Goal: Task Accomplishment & Management: Manage account settings

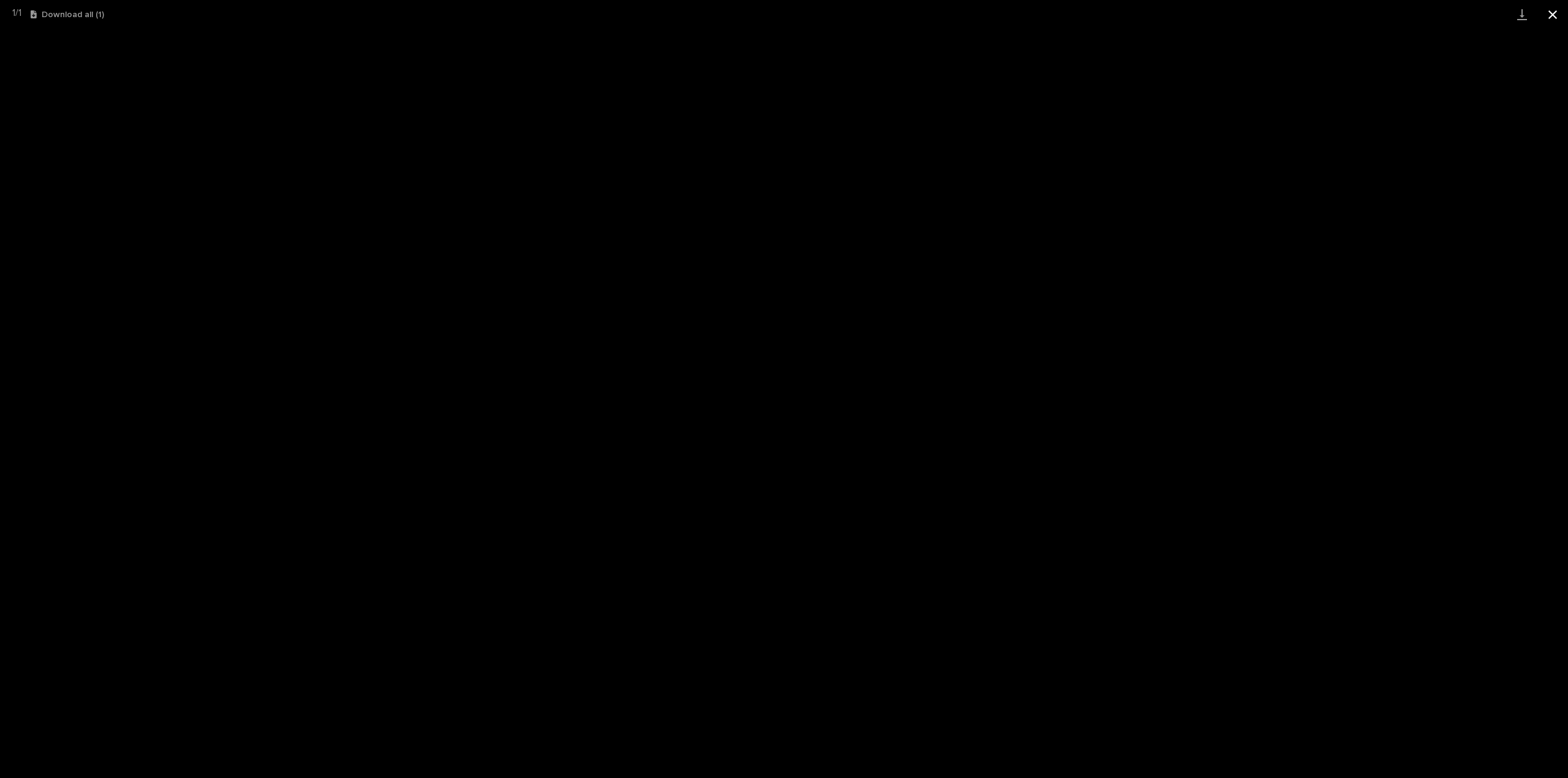
click at [1550, 16] on button "Close gallery" at bounding box center [1552, 14] width 31 height 29
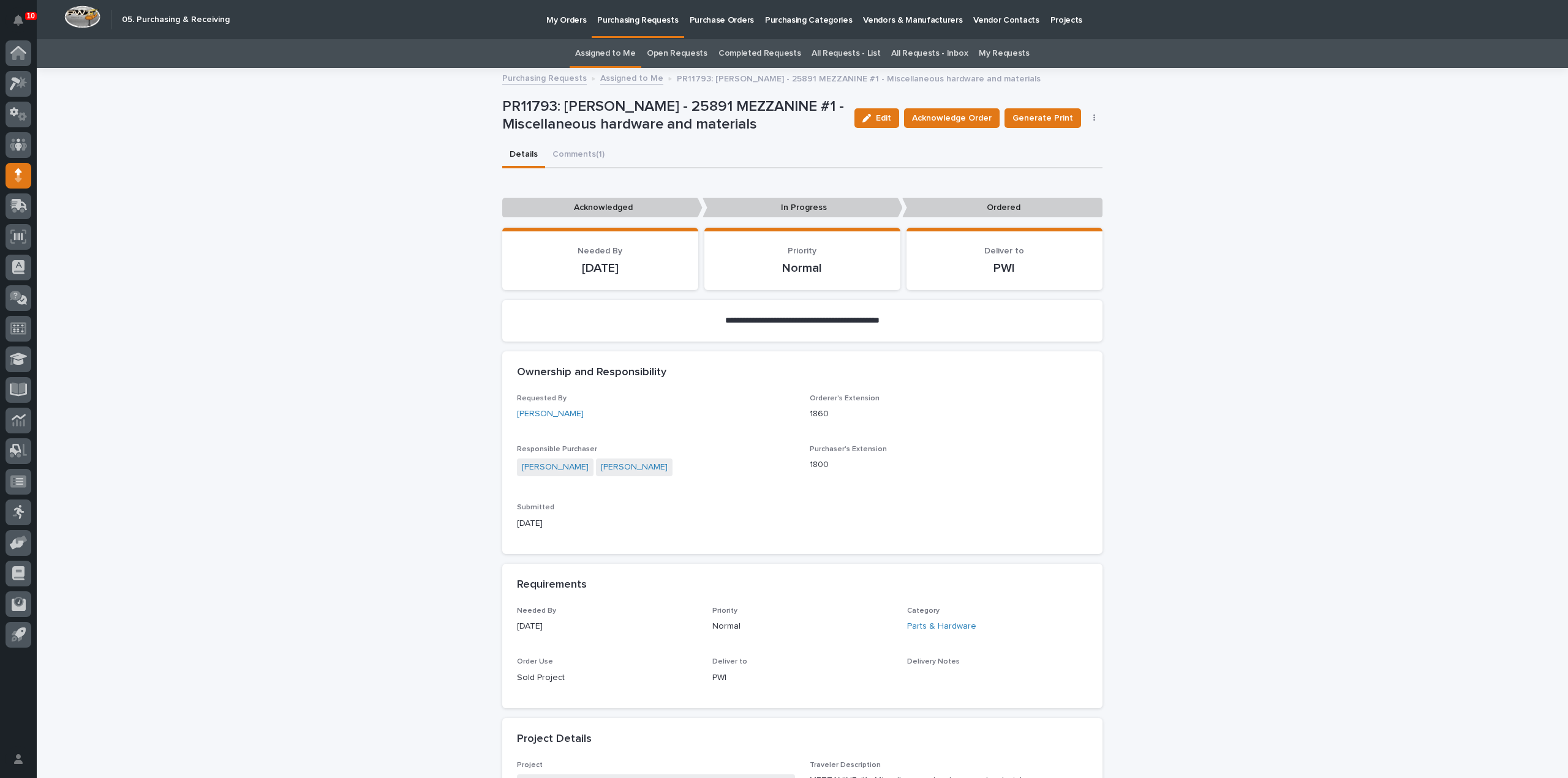
click at [613, 55] on link "Assigned to Me" at bounding box center [605, 53] width 60 height 29
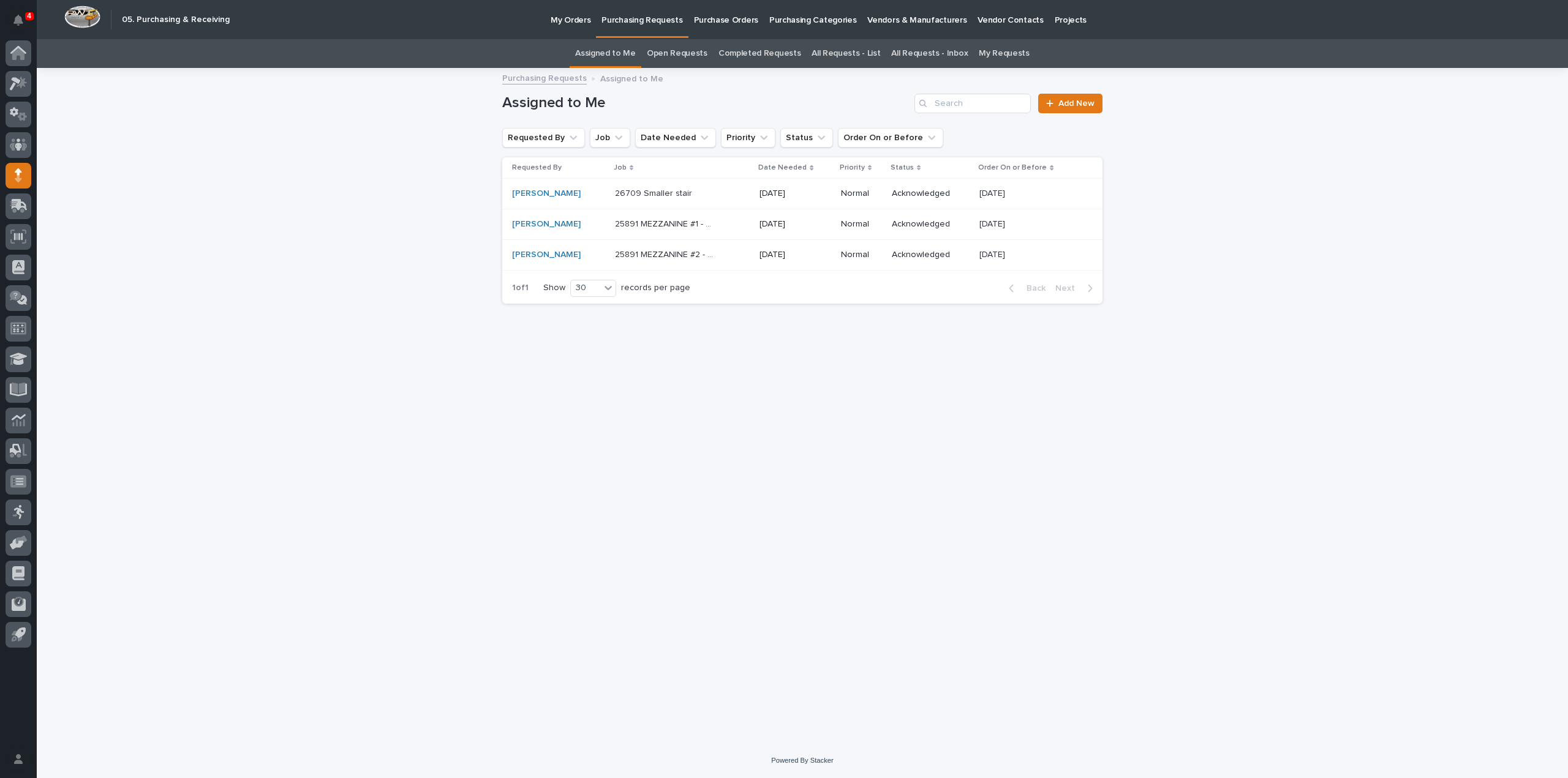
click at [841, 53] on link "All Requests - List" at bounding box center [846, 53] width 69 height 29
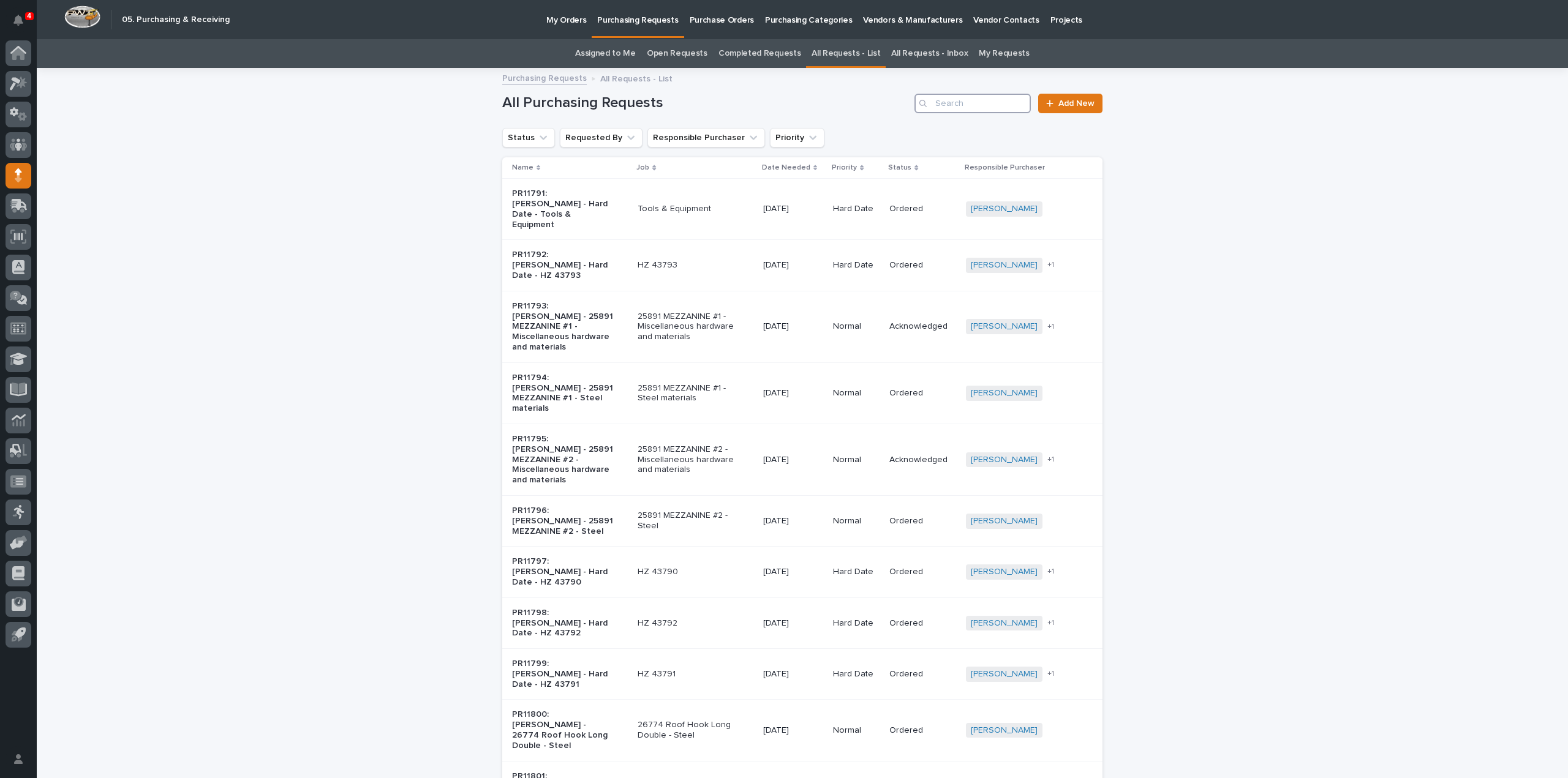
click at [965, 102] on input "Search" at bounding box center [973, 103] width 116 height 19
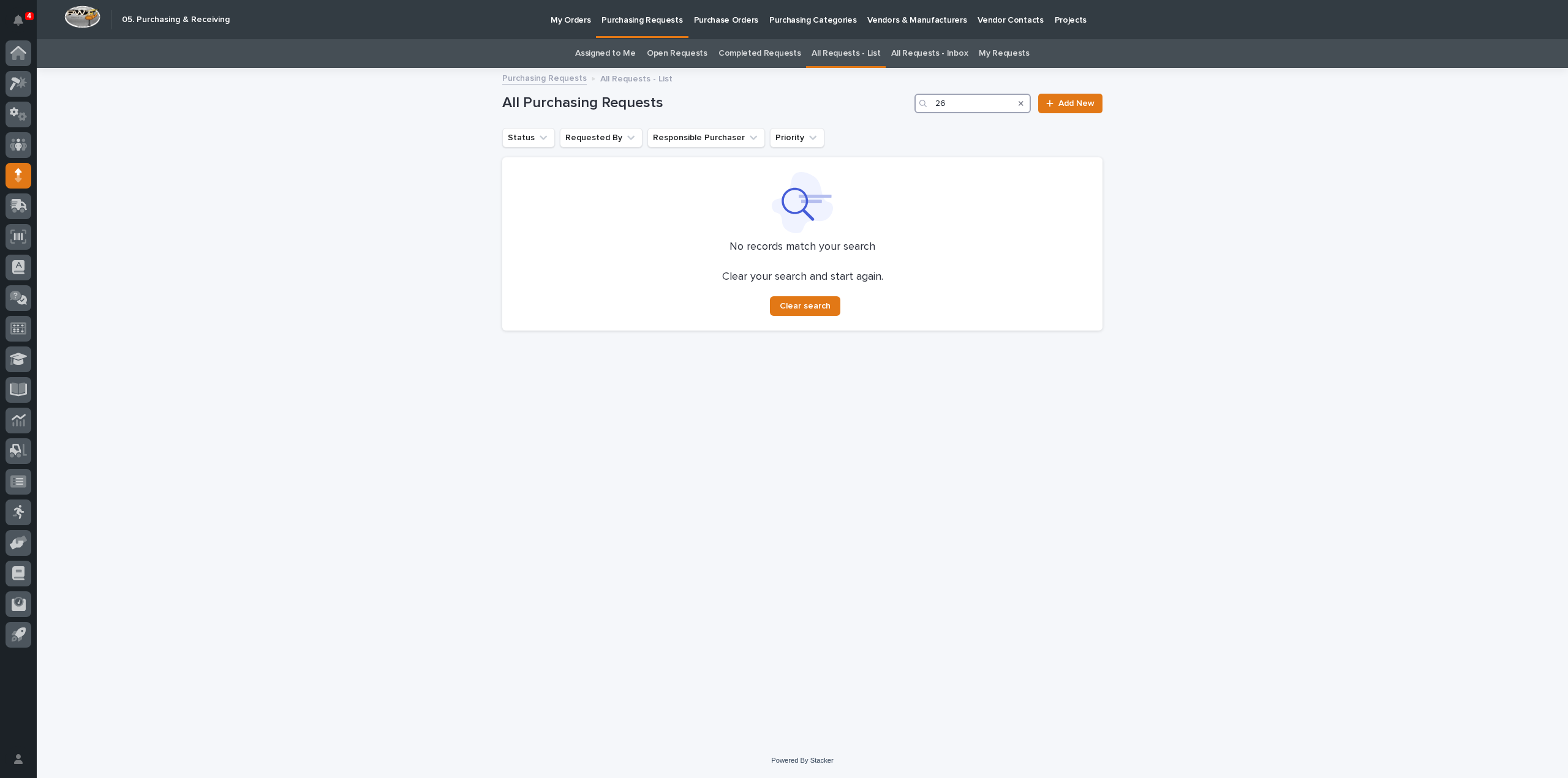
type input "2"
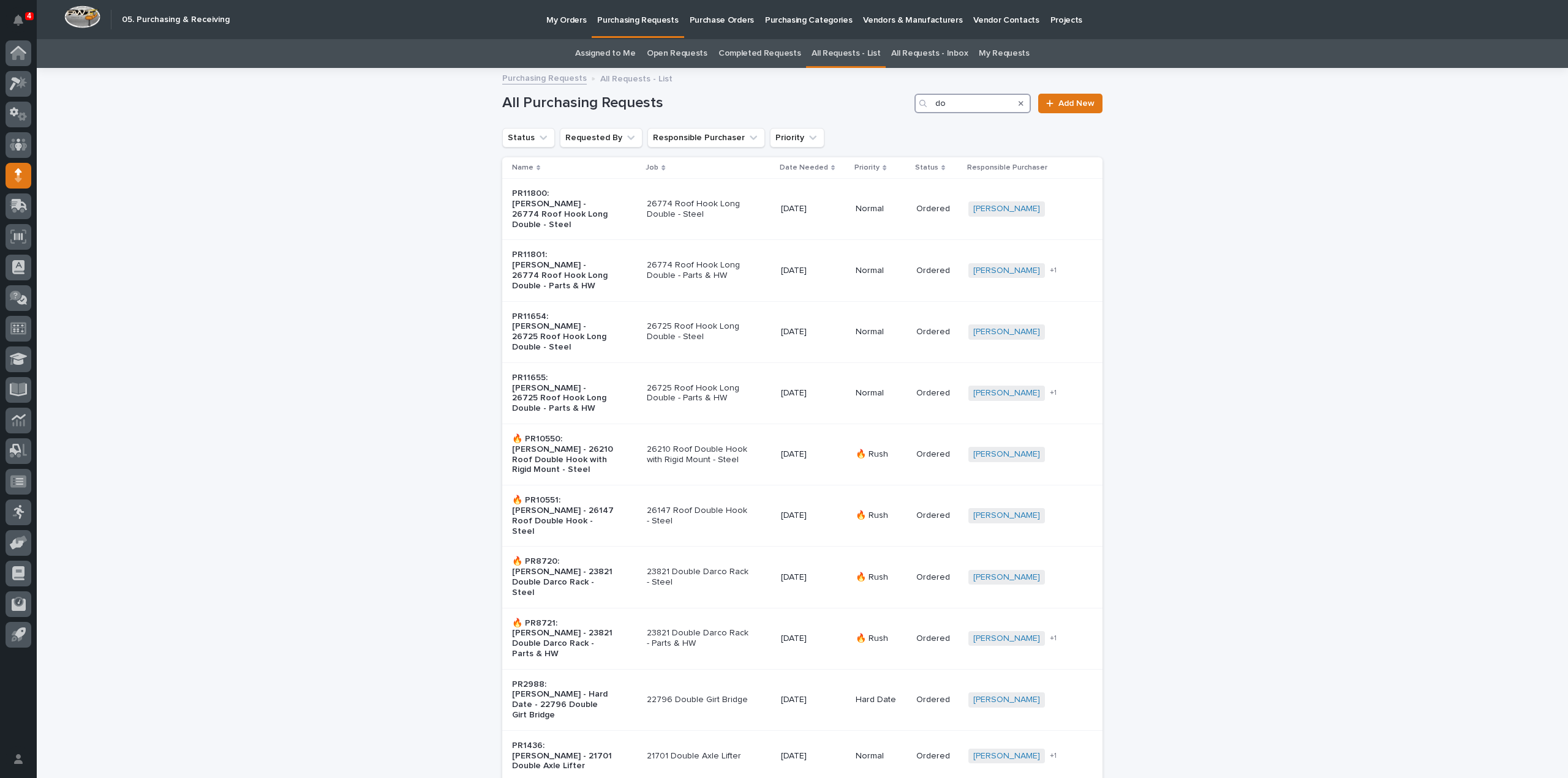
type input "d"
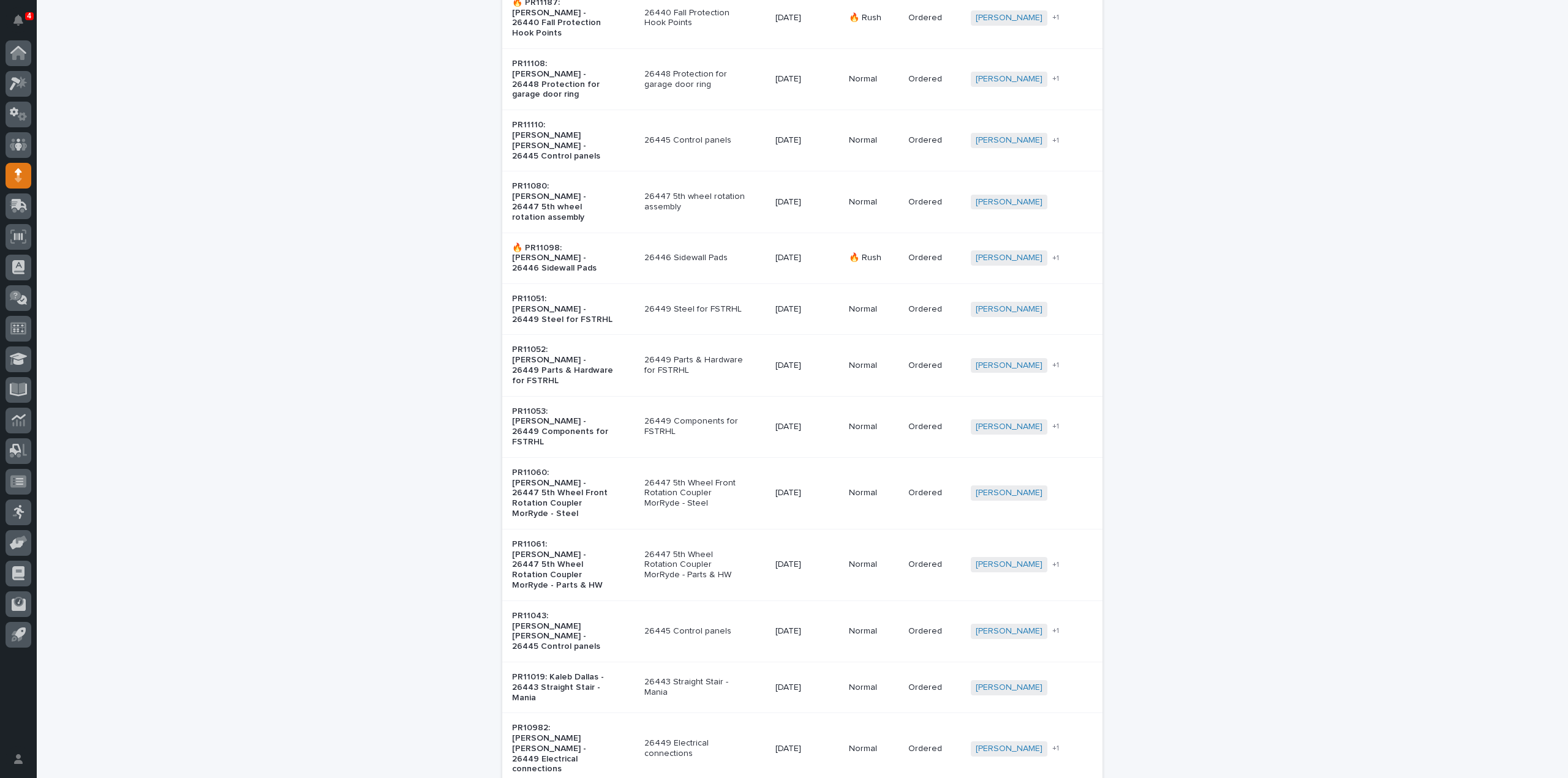
scroll to position [942, 0]
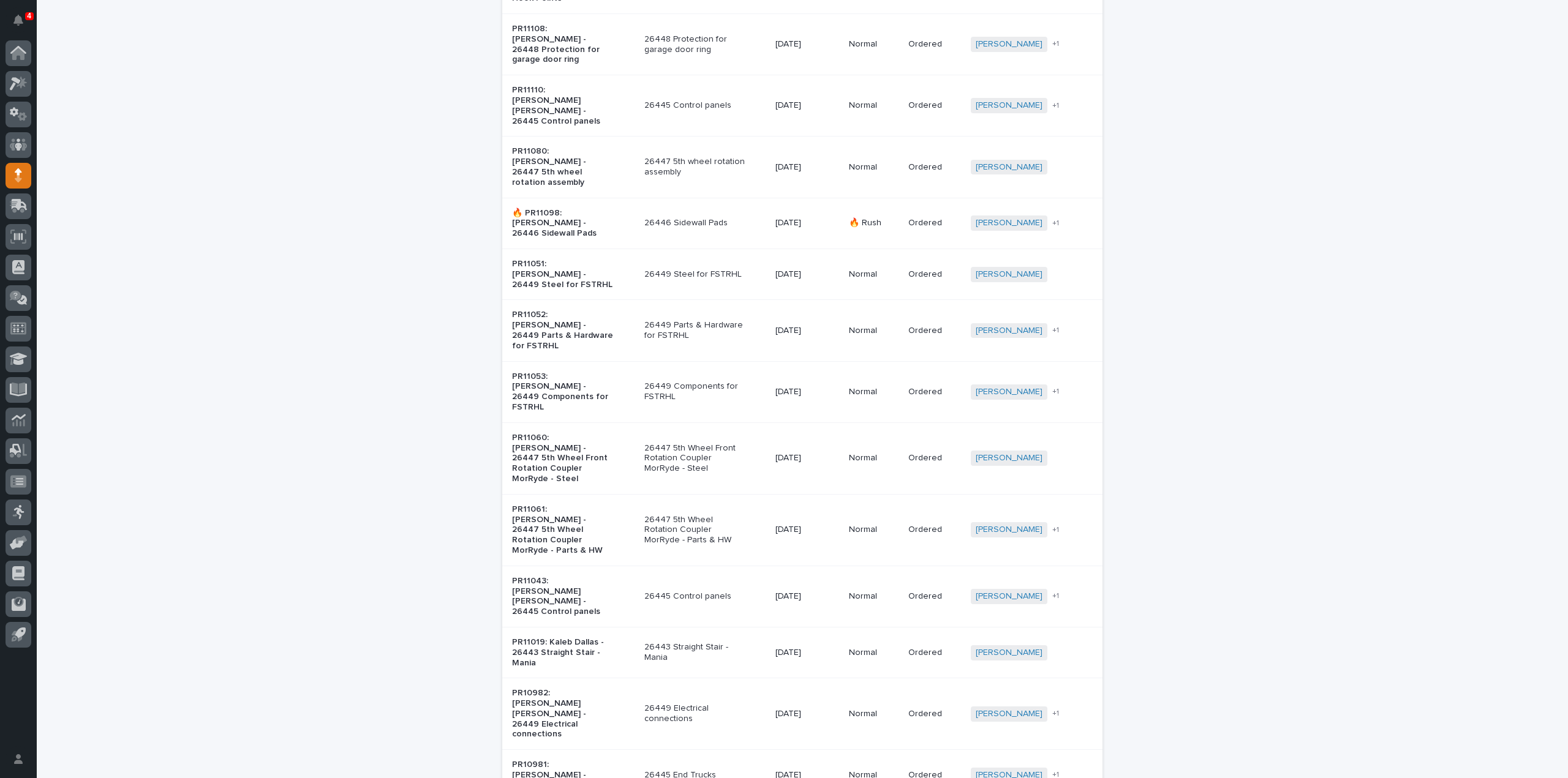
type input "2644"
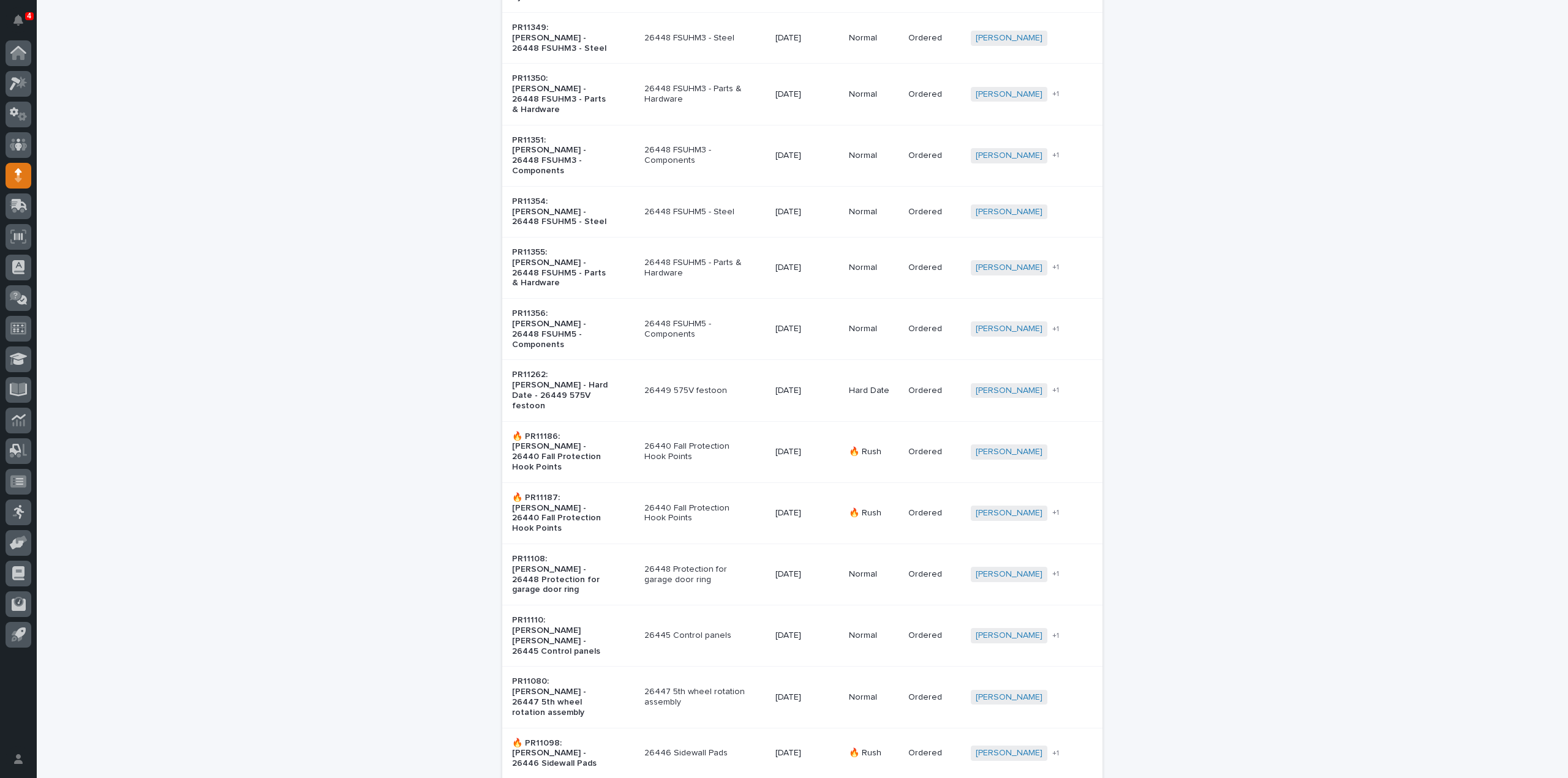
scroll to position [0, 0]
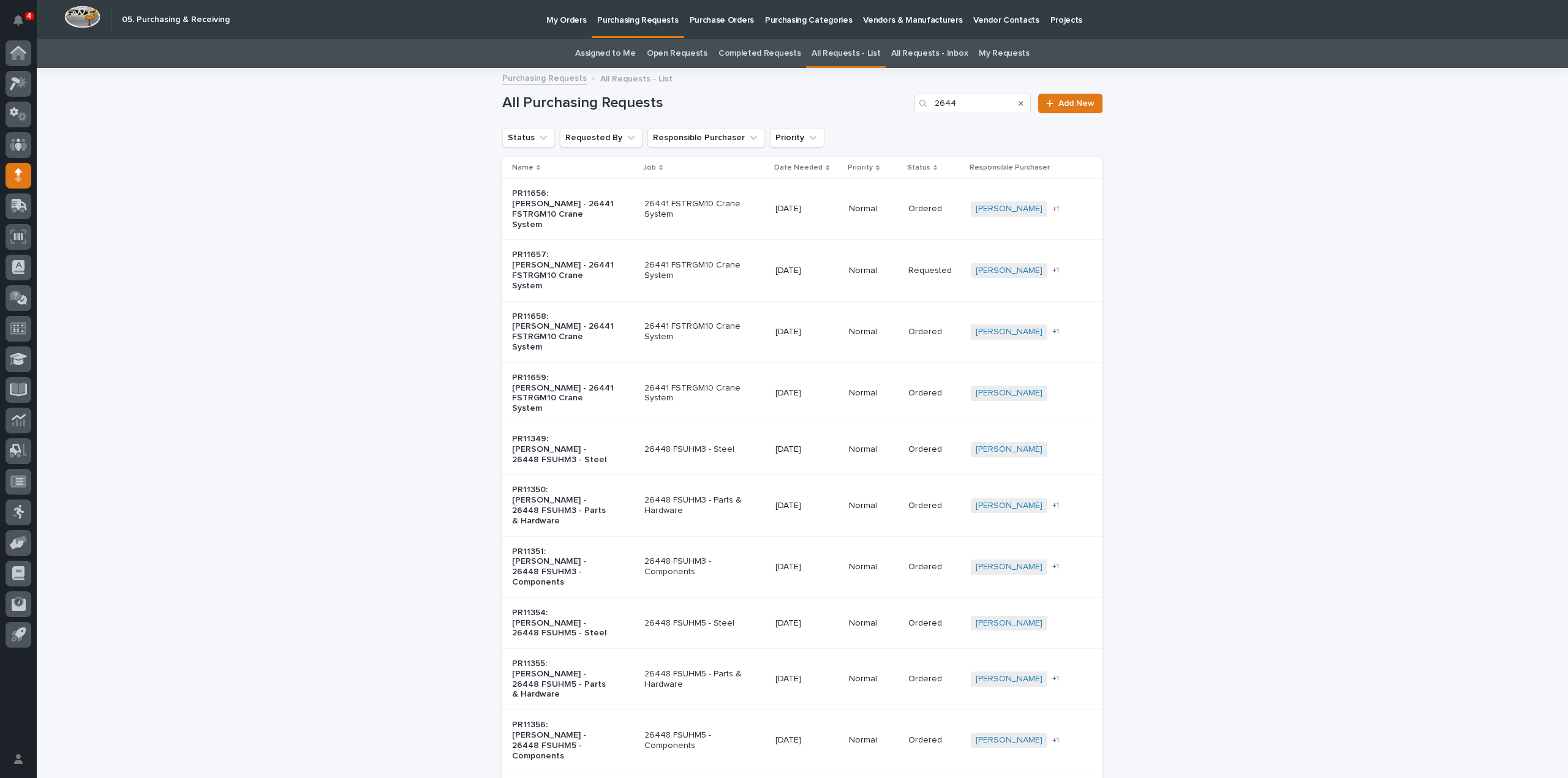
click at [679, 55] on link "Open Requests" at bounding box center [677, 53] width 60 height 29
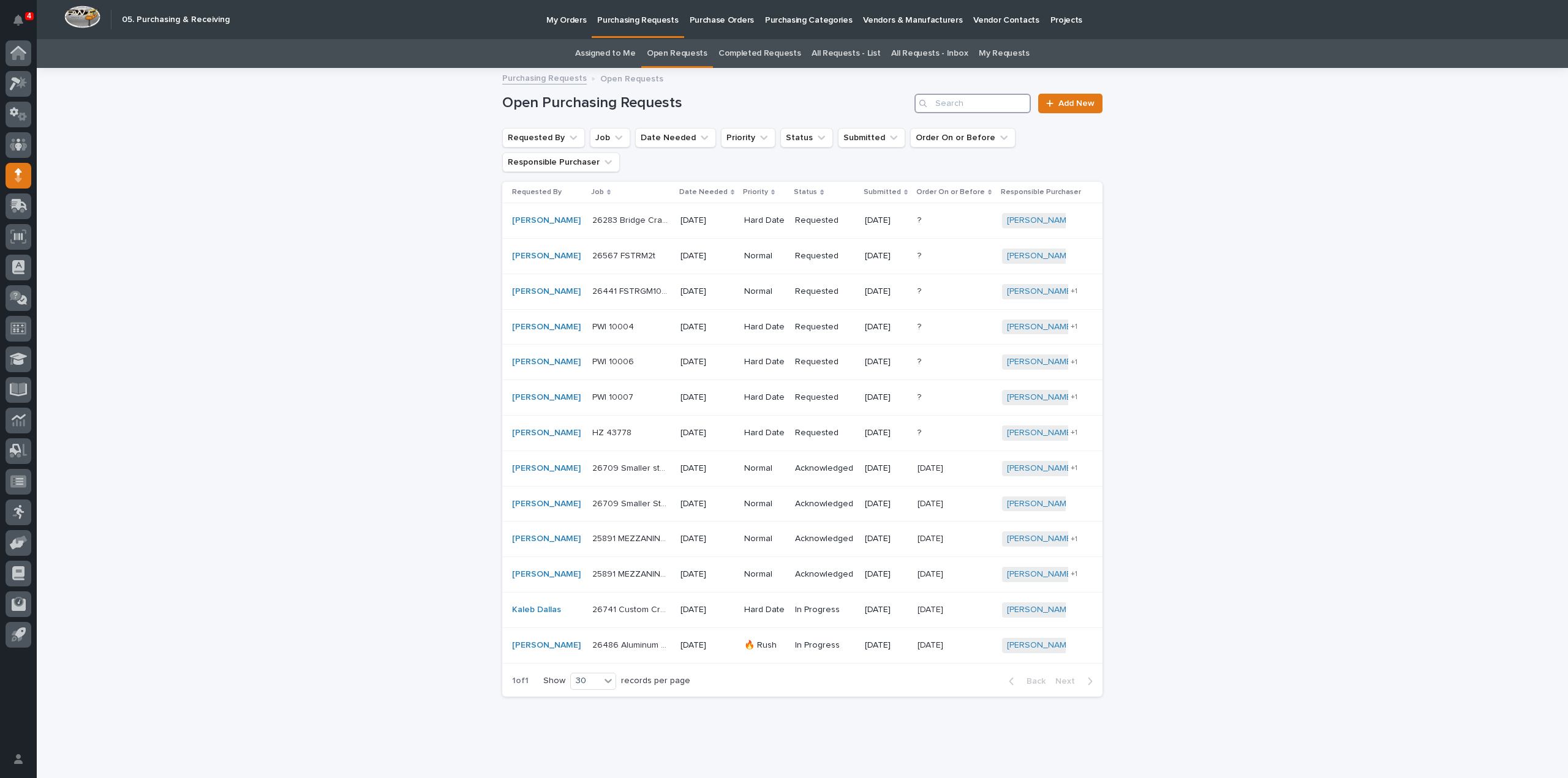
click at [961, 107] on input "Search" at bounding box center [973, 103] width 116 height 19
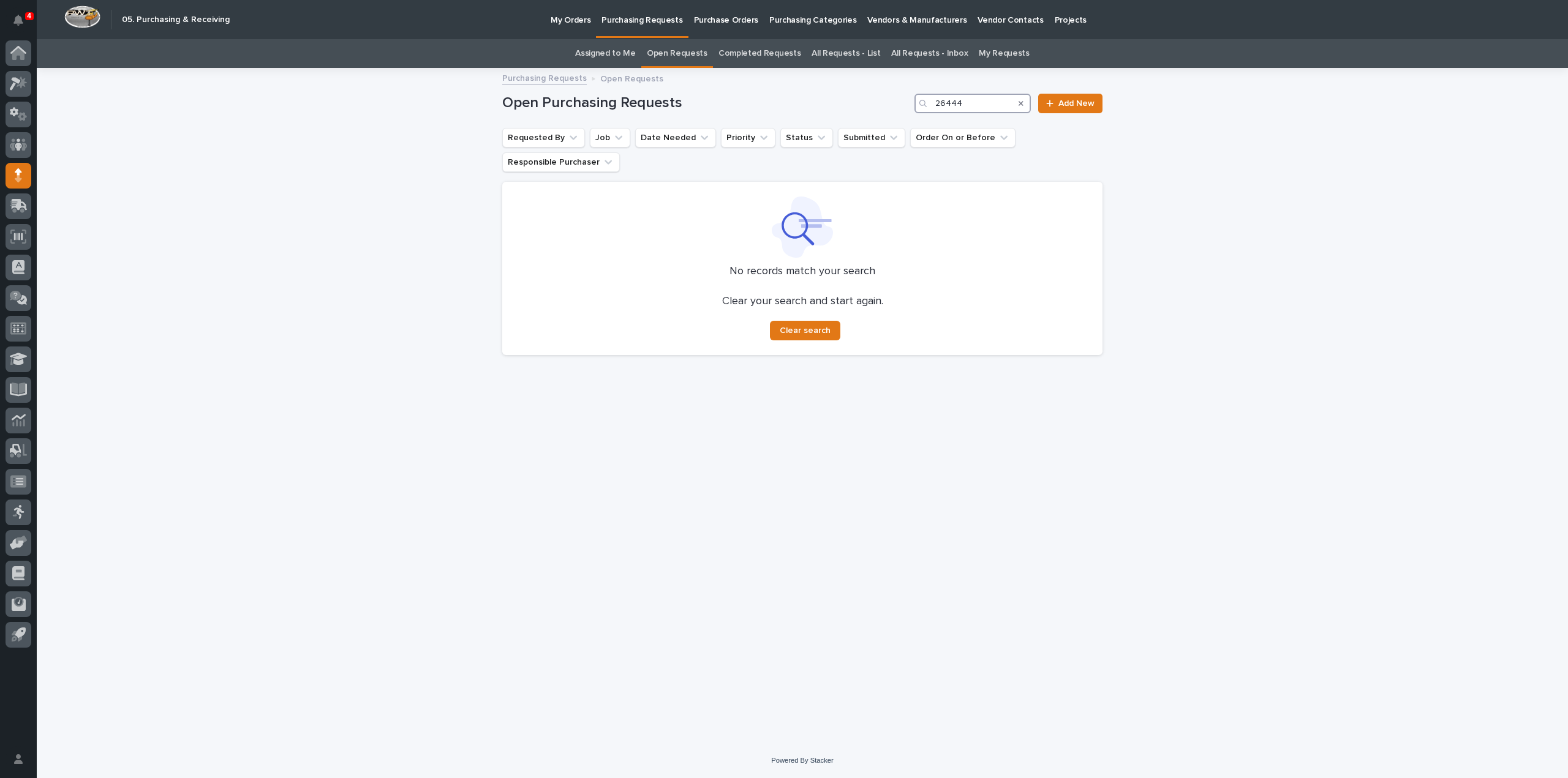
type input "26444"
click at [823, 51] on link "All Requests - List" at bounding box center [846, 53] width 69 height 29
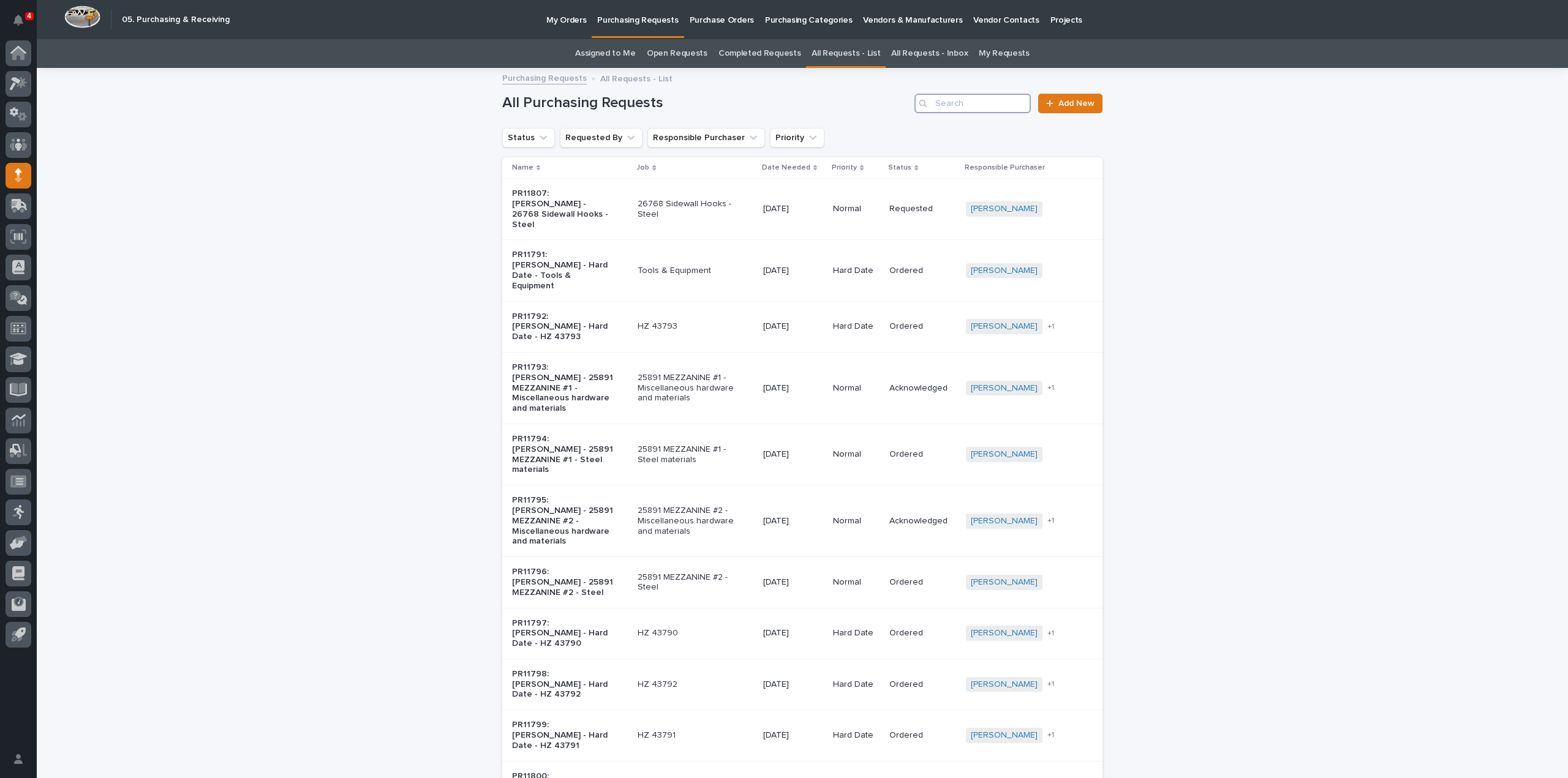
click at [957, 106] on input "Search" at bounding box center [973, 103] width 116 height 19
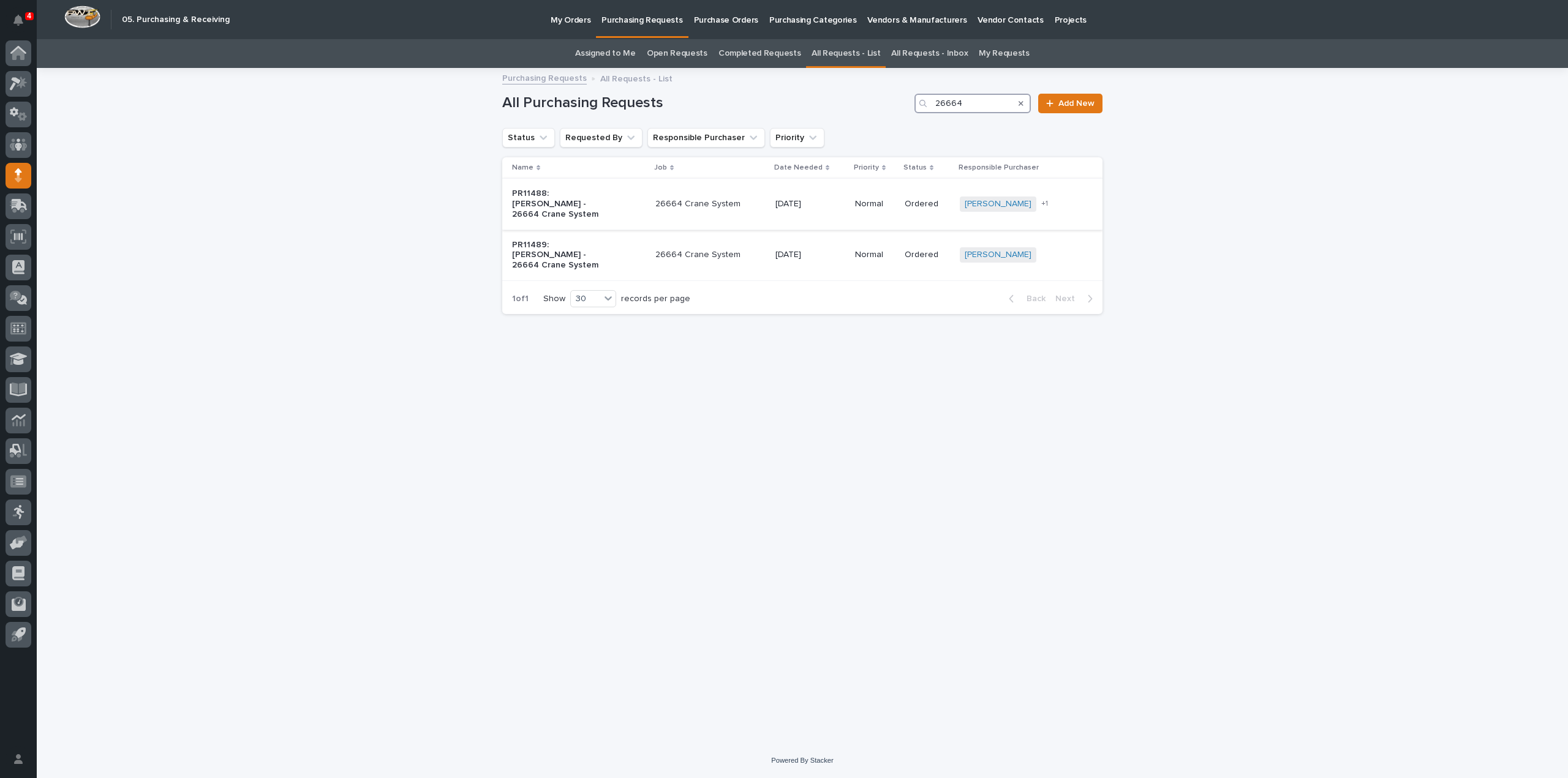
type input "26664"
click at [570, 208] on p "PR11488: Ashton Bontrager - 26664 Crane System" at bounding box center [563, 203] width 102 height 31
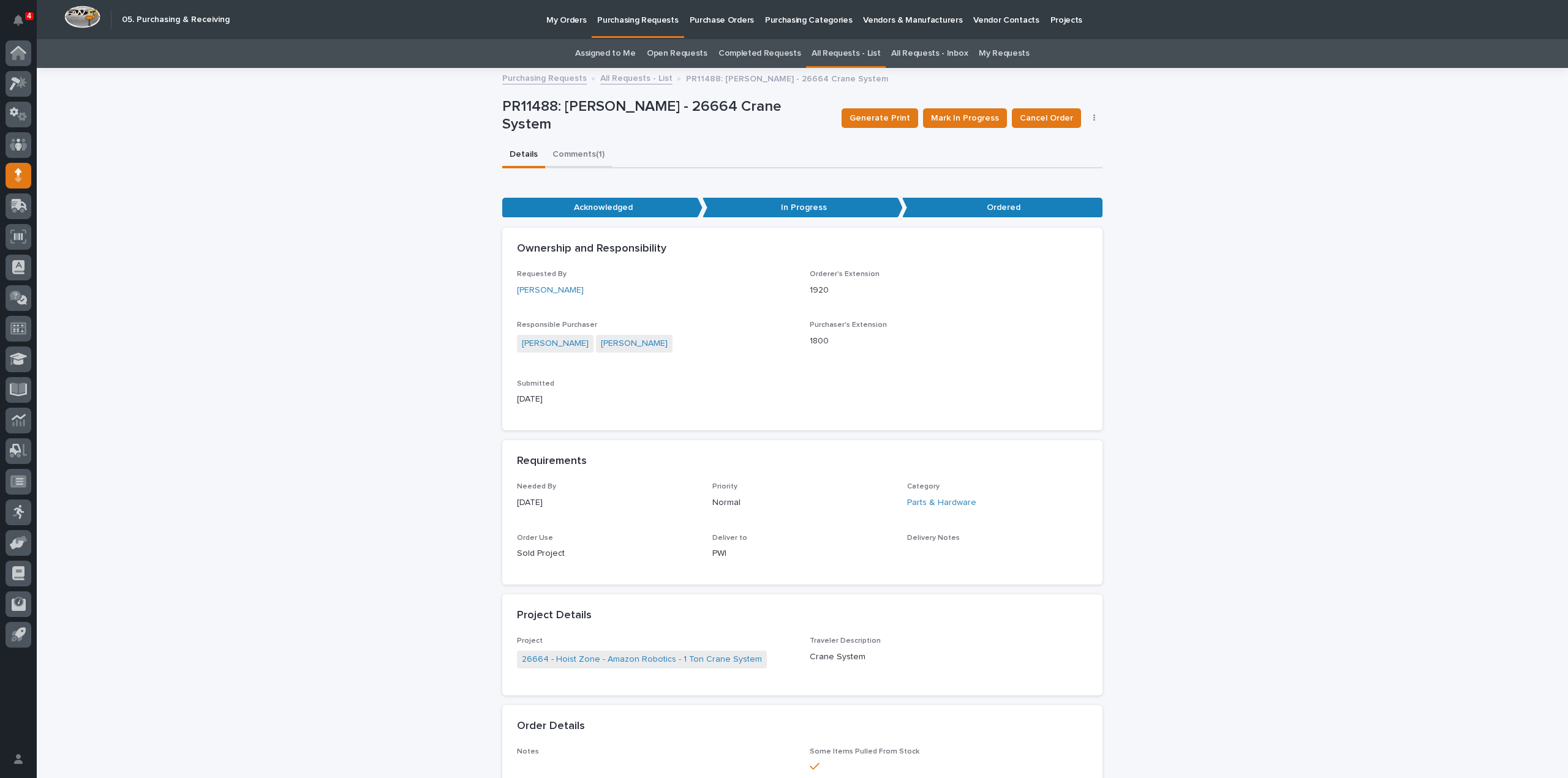
click at [566, 153] on button "Comments (1)" at bounding box center [579, 156] width 67 height 26
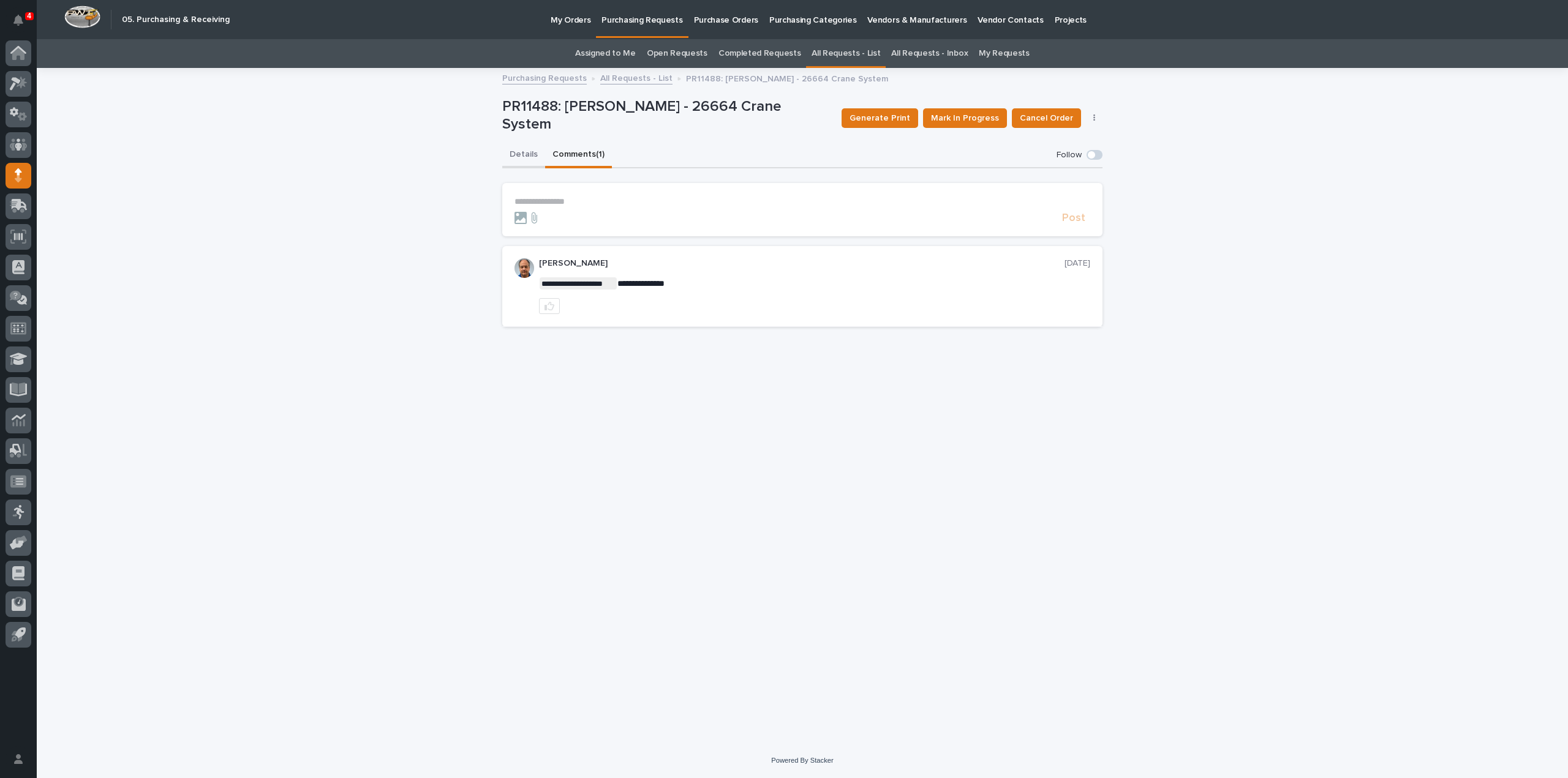
click at [525, 153] on button "Details" at bounding box center [524, 156] width 43 height 26
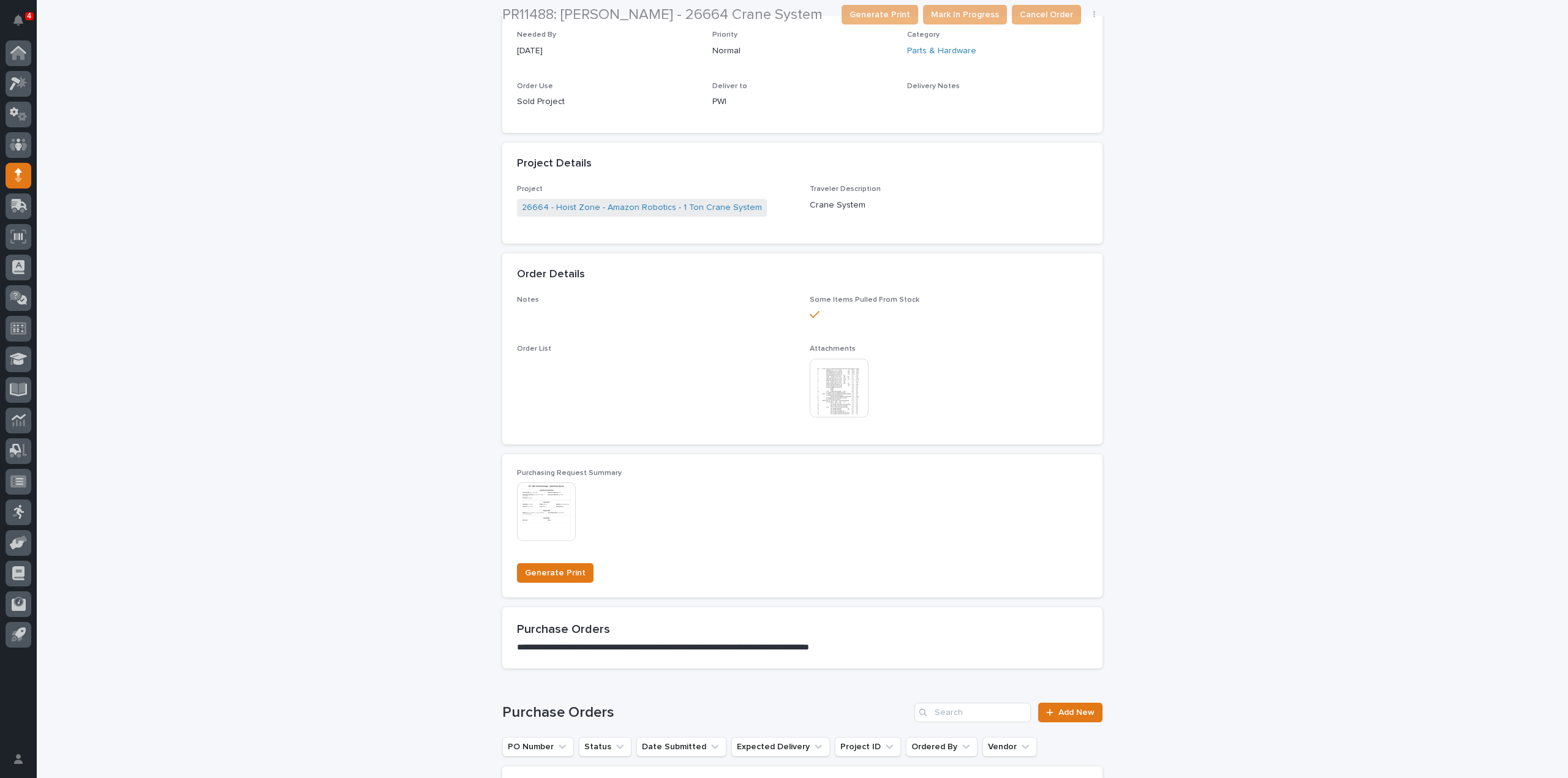
scroll to position [490, 0]
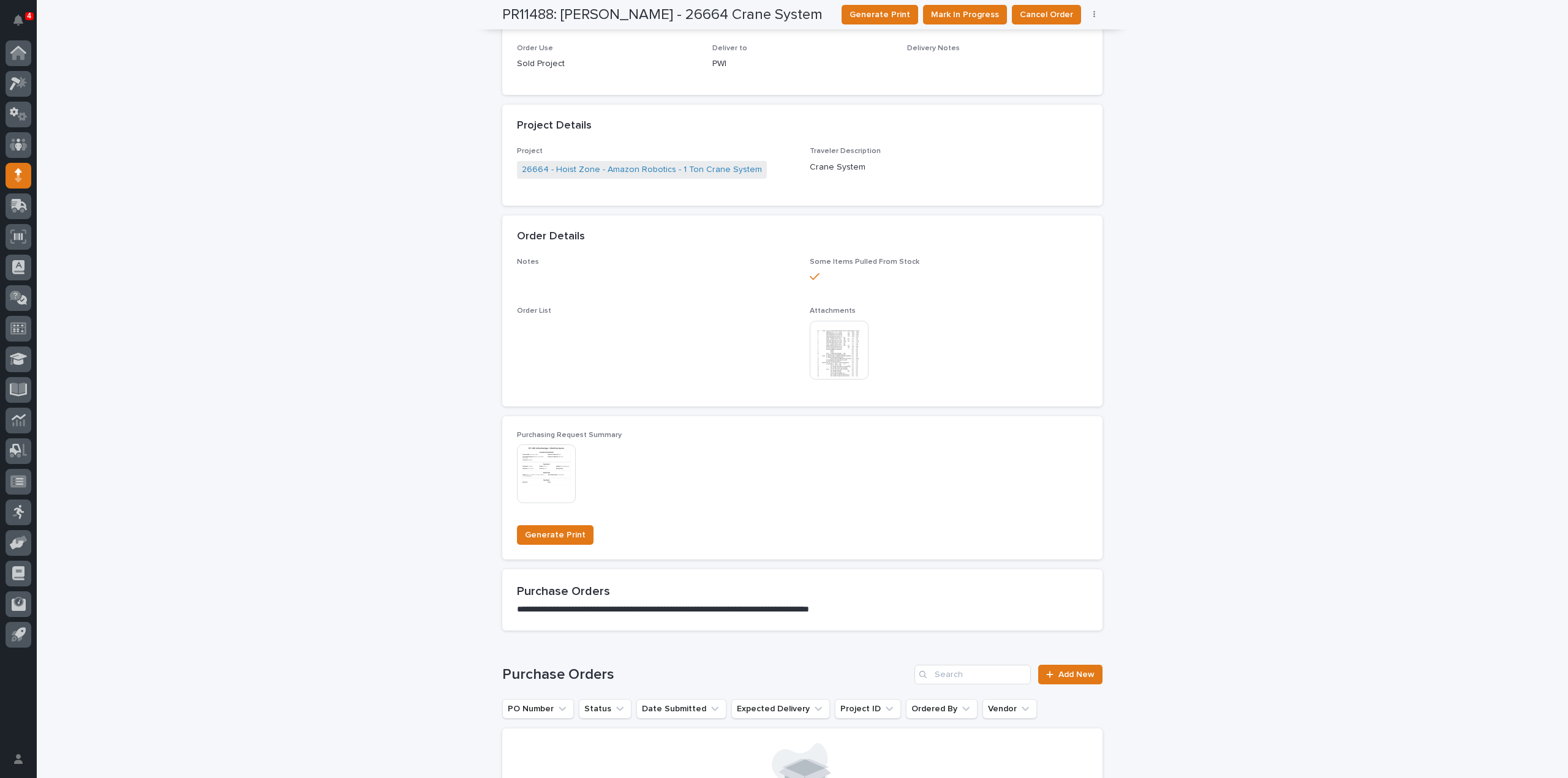
click at [846, 358] on img at bounding box center [839, 350] width 59 height 58
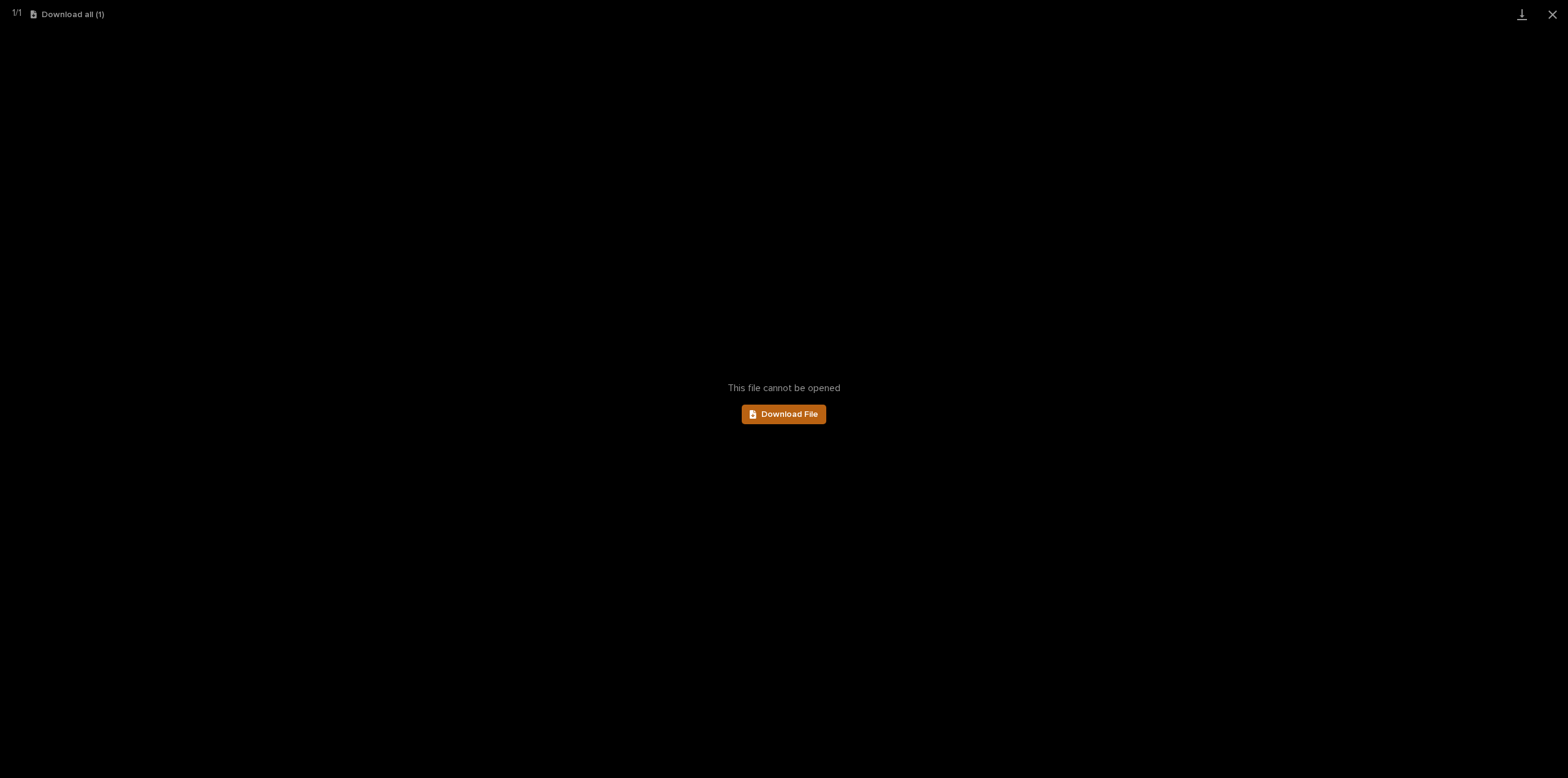
click at [812, 414] on span "Download File" at bounding box center [790, 414] width 57 height 8
click at [1550, 11] on button "Close gallery" at bounding box center [1552, 14] width 31 height 29
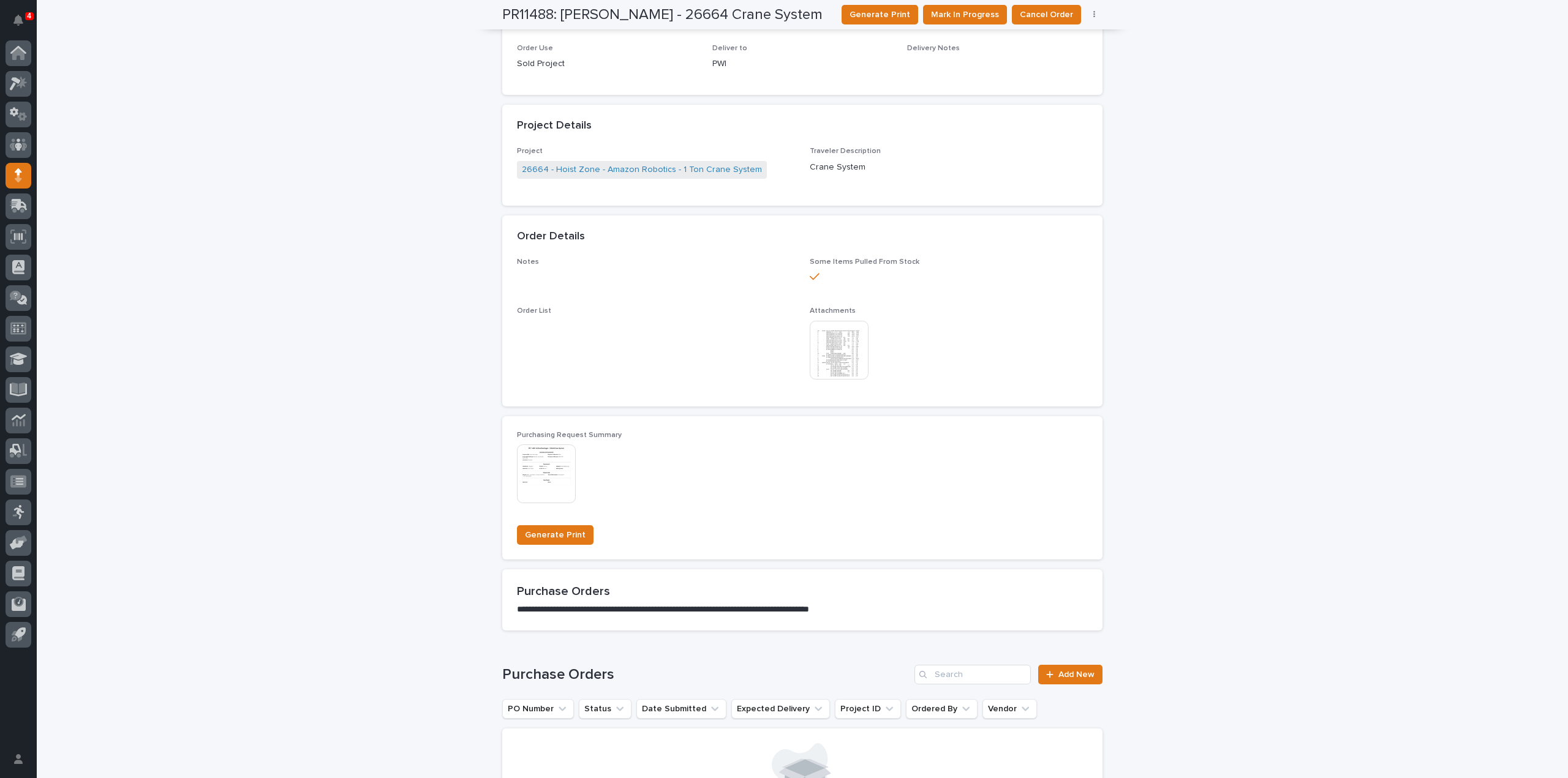
scroll to position [0, 0]
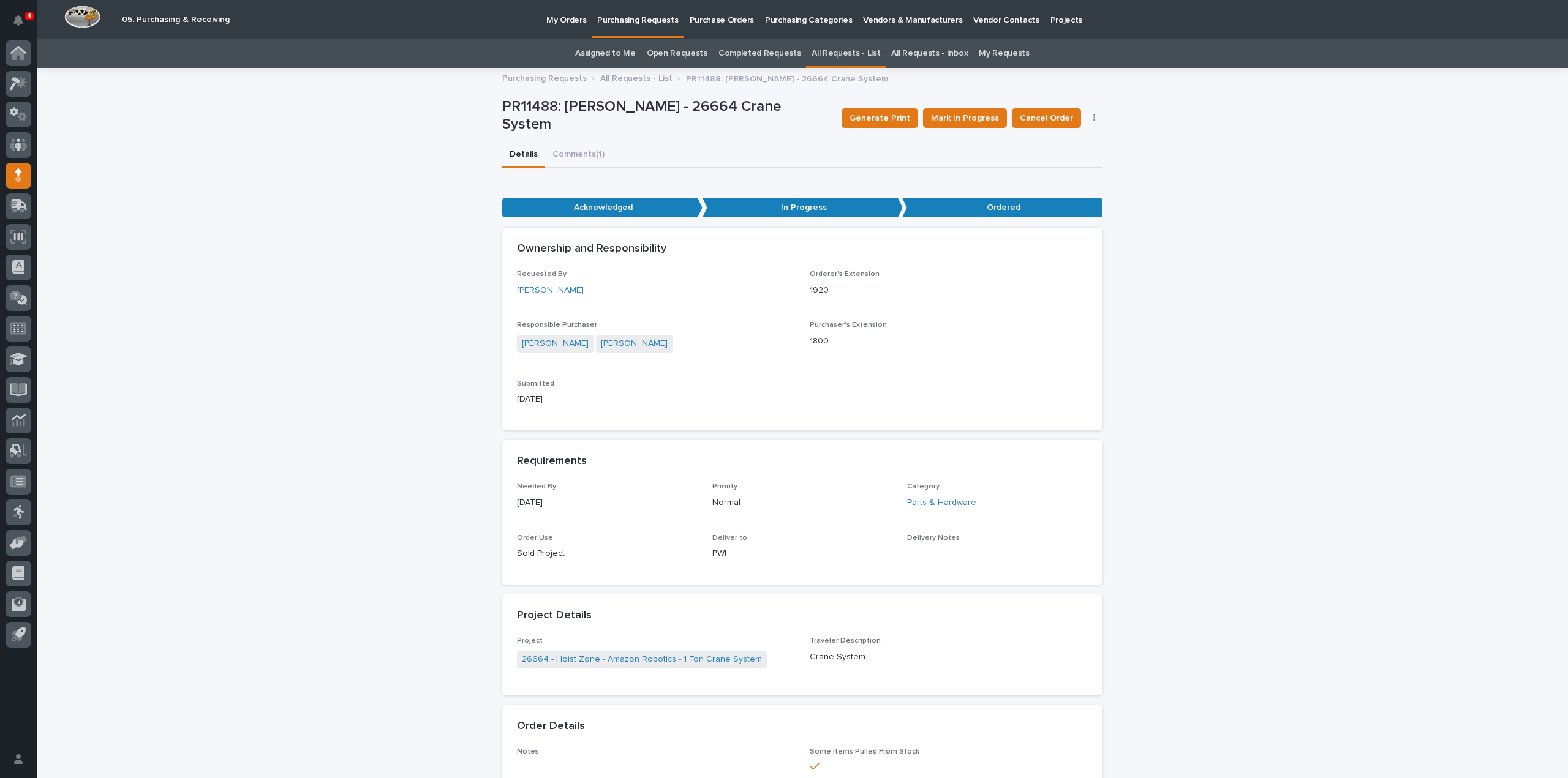
click at [628, 56] on link "Assigned to Me" at bounding box center [605, 53] width 60 height 29
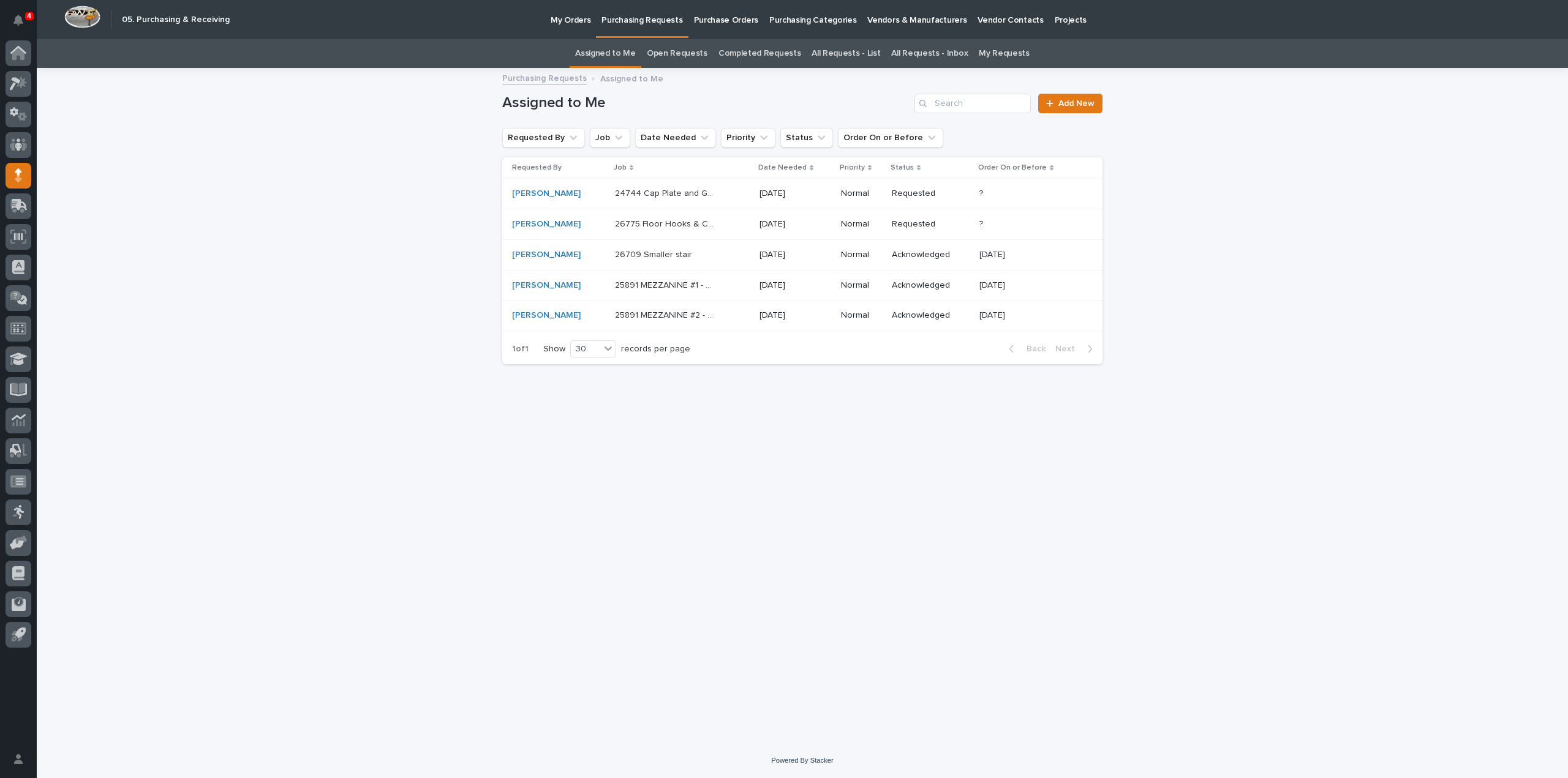
click at [615, 313] on p "25891 MEZZANINE #2 - Miscellaneous hardware and materials" at bounding box center [667, 315] width 105 height 13
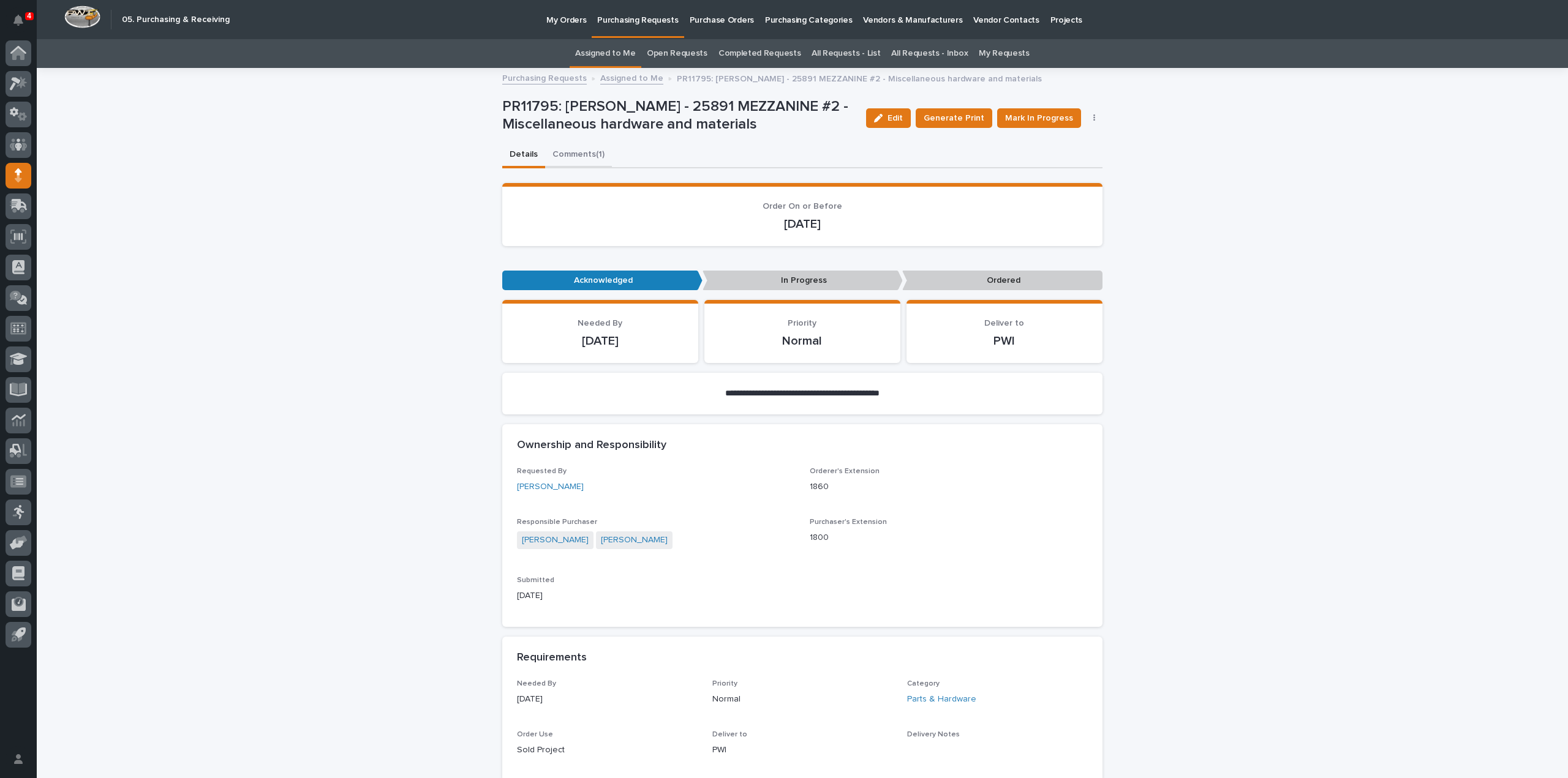
click at [552, 152] on button "Comments (1)" at bounding box center [579, 156] width 67 height 26
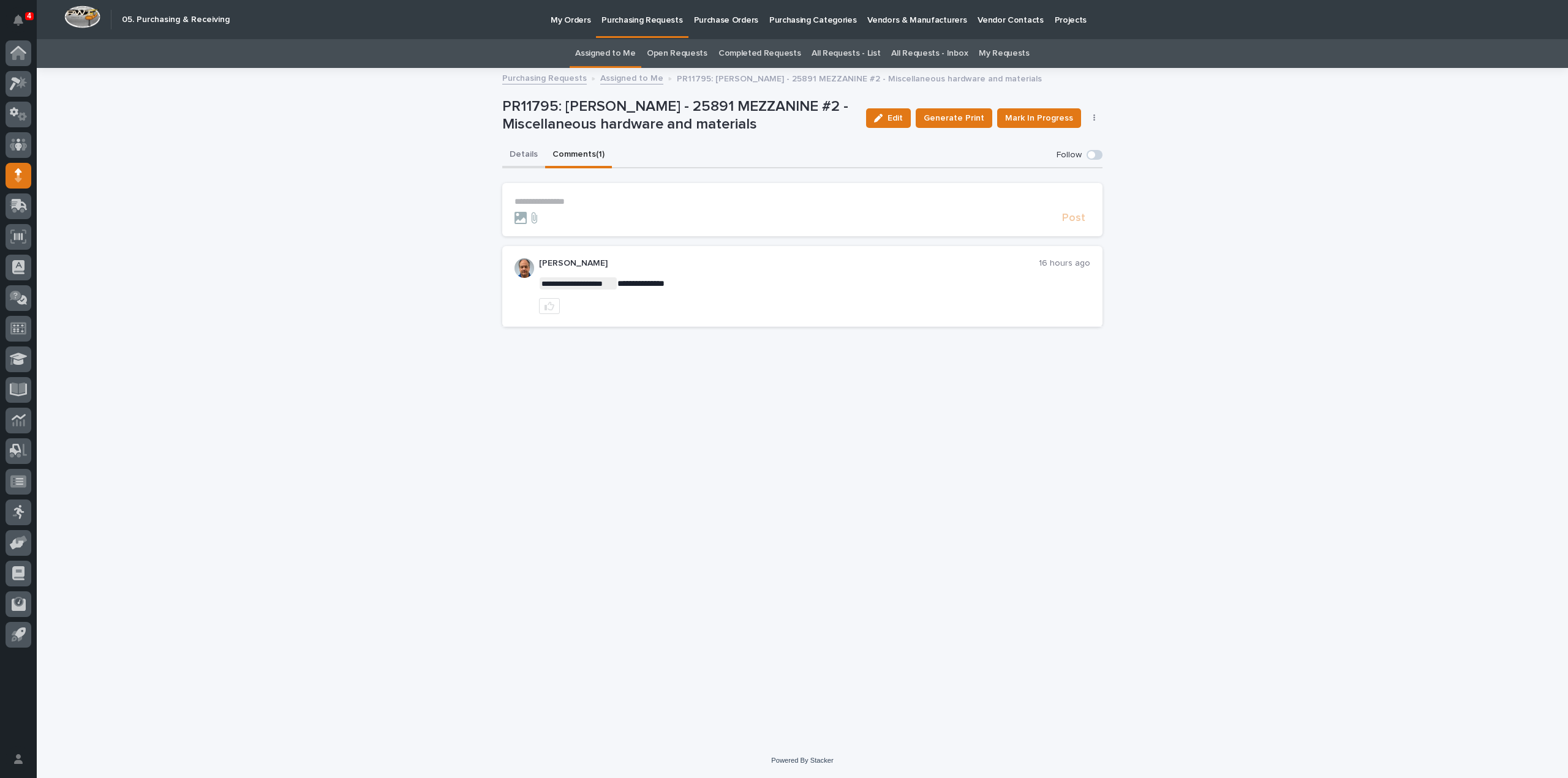
click at [528, 156] on button "Details" at bounding box center [524, 156] width 43 height 26
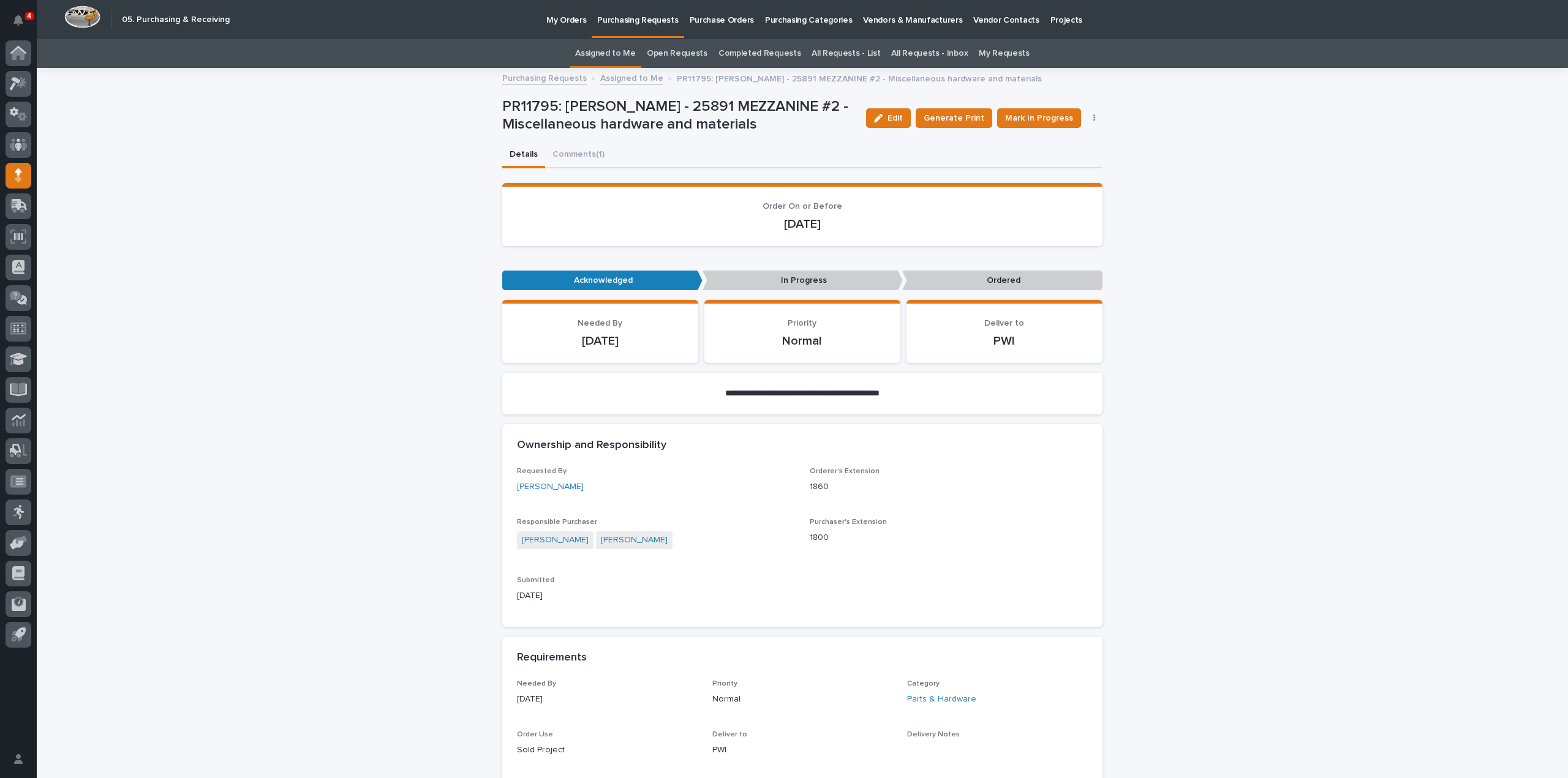
scroll to position [612, 0]
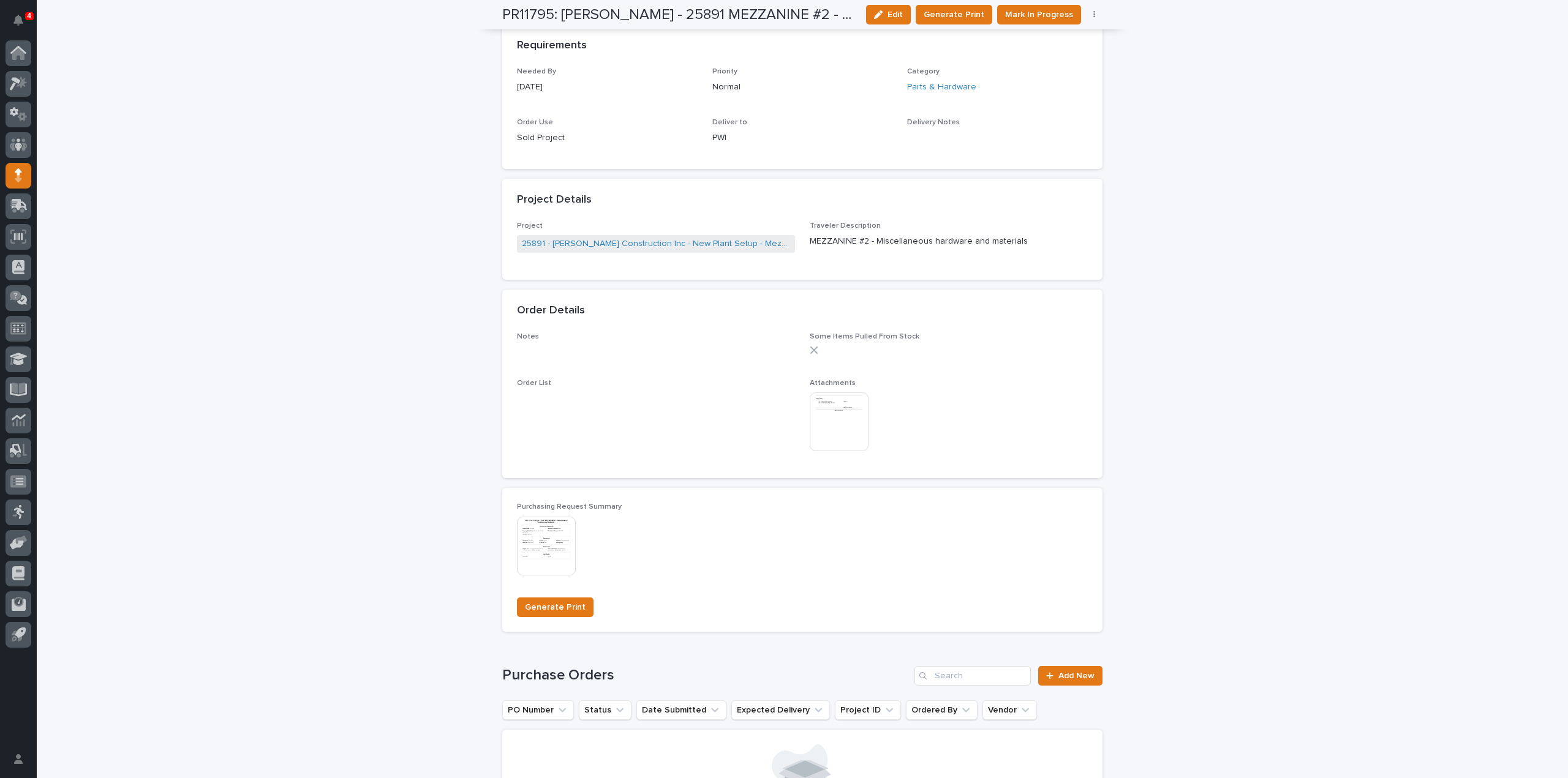
click at [844, 427] on img at bounding box center [839, 422] width 59 height 58
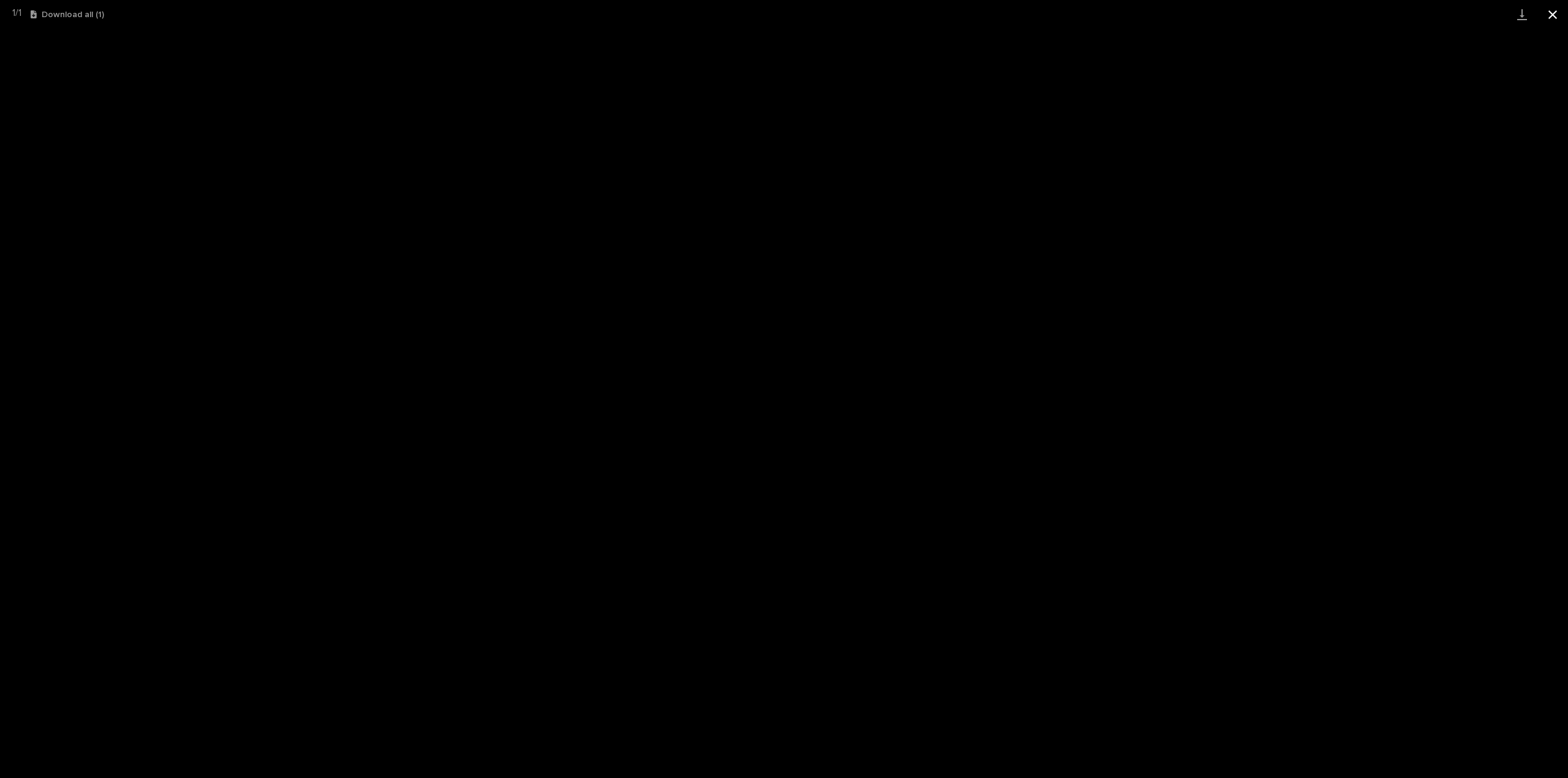
click at [1550, 16] on button "Close gallery" at bounding box center [1552, 14] width 31 height 29
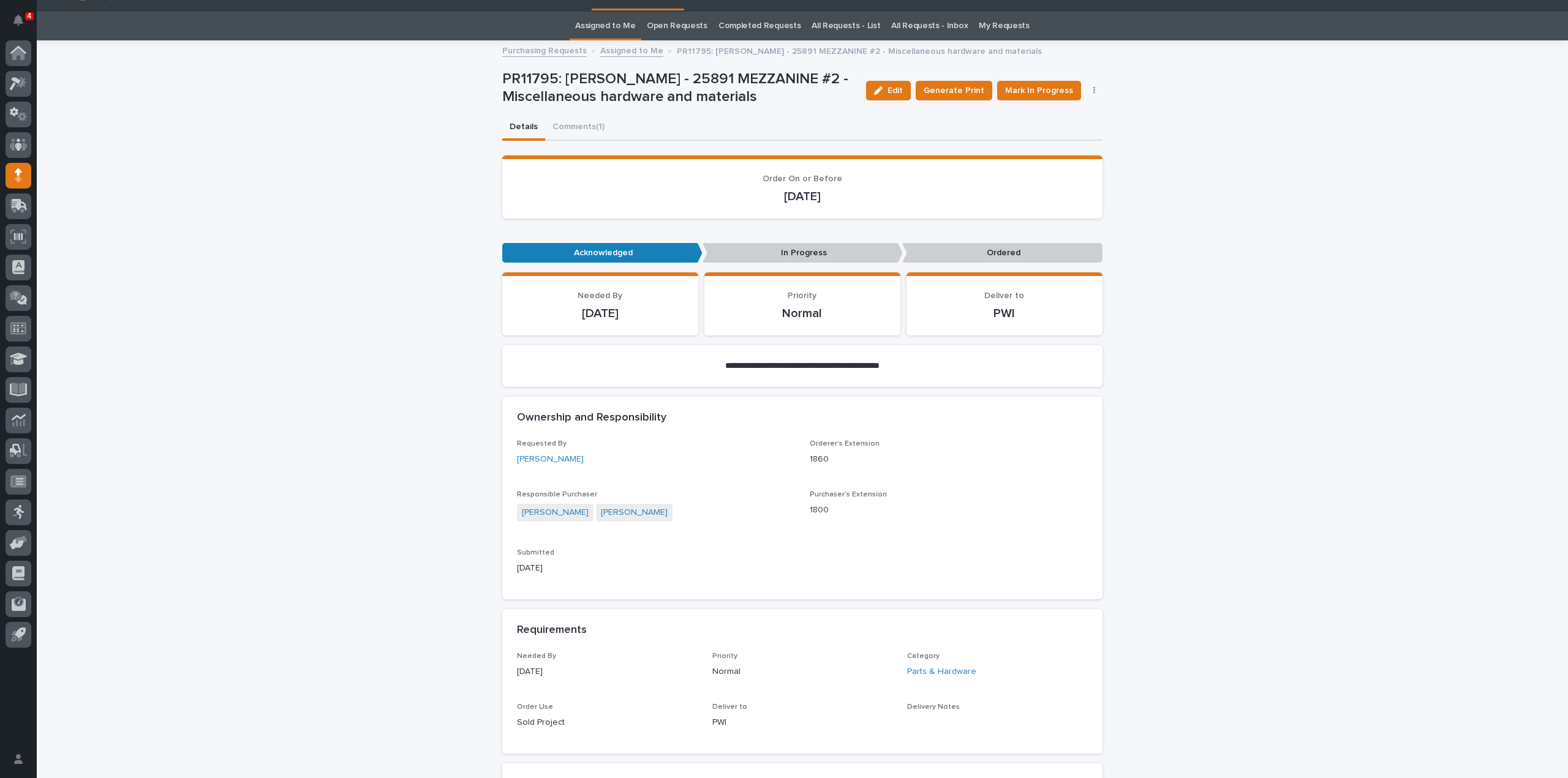
scroll to position [0, 0]
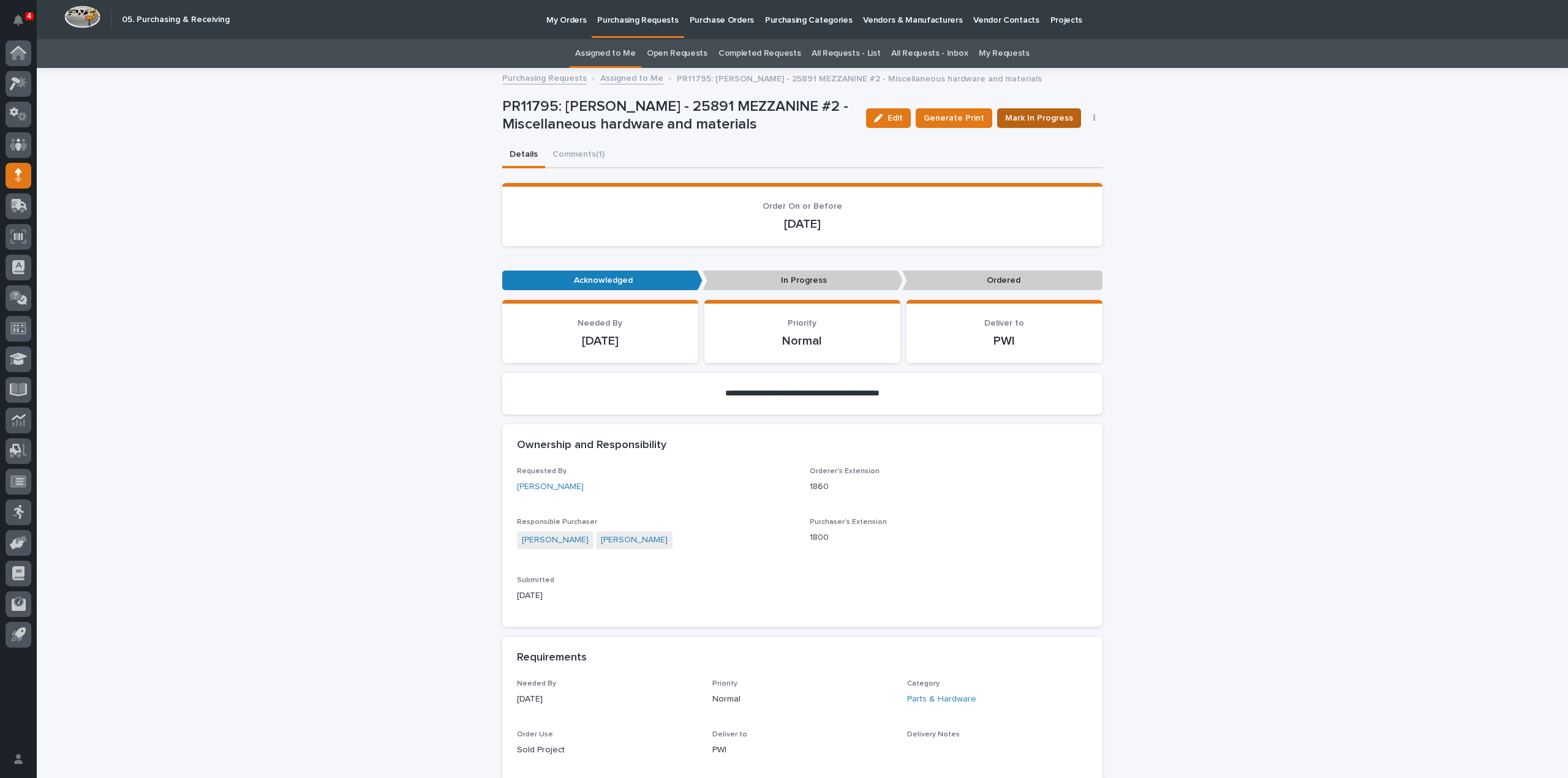
click at [1019, 121] on span "Mark In Progress" at bounding box center [1039, 118] width 68 height 12
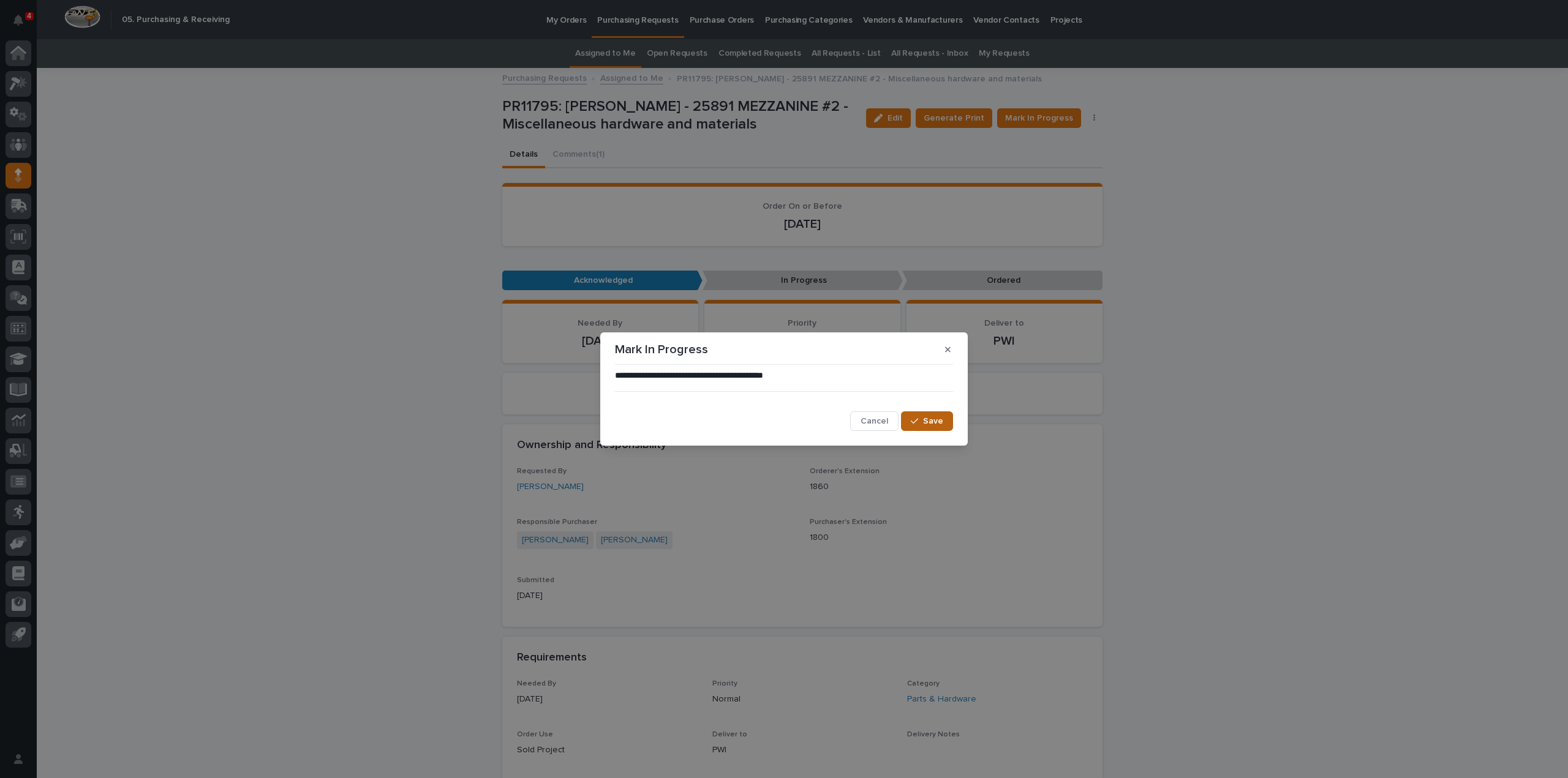
click at [937, 426] on span "Save" at bounding box center [933, 421] width 20 height 8
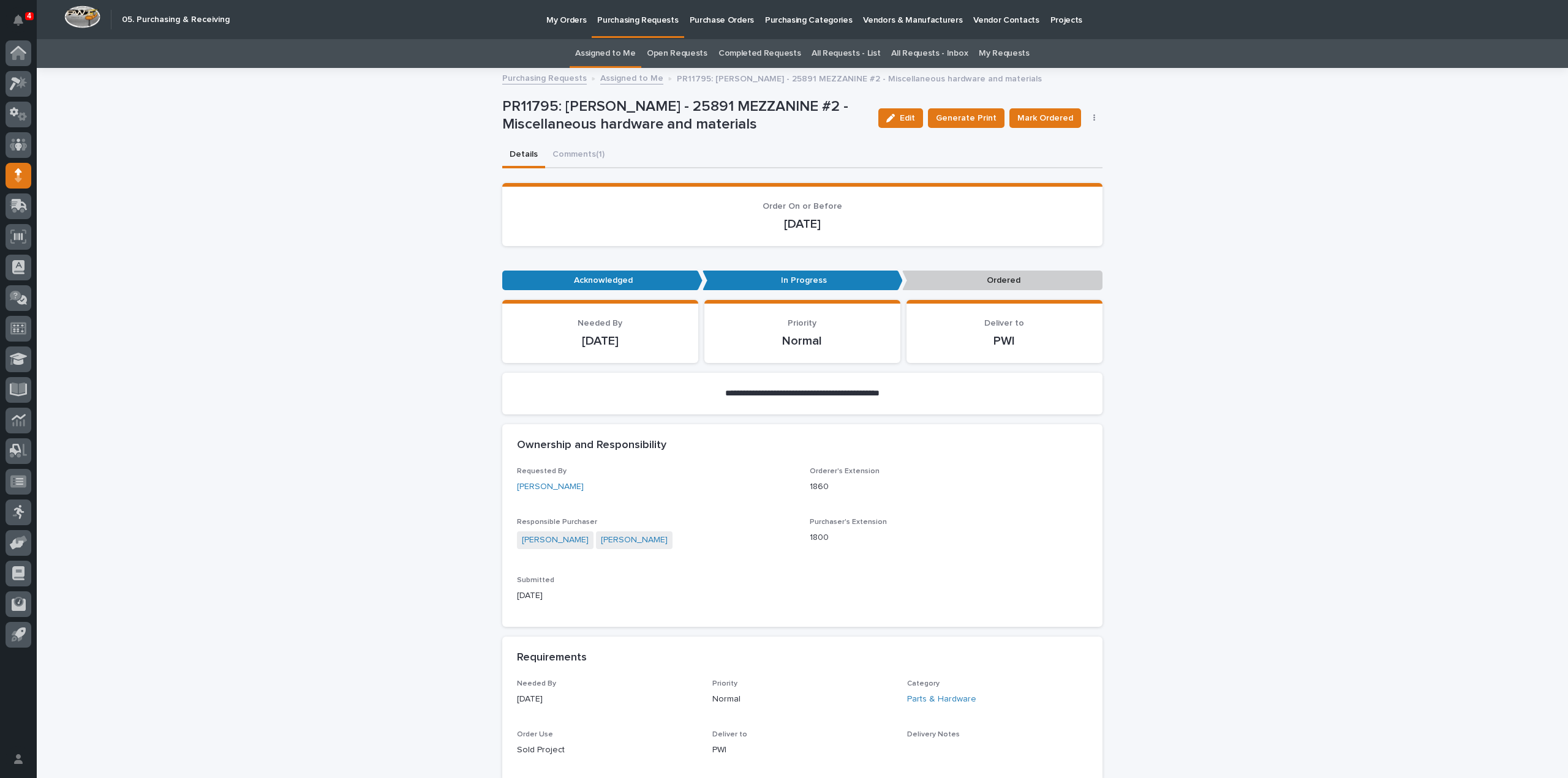
click at [621, 56] on link "Assigned to Me" at bounding box center [605, 53] width 60 height 29
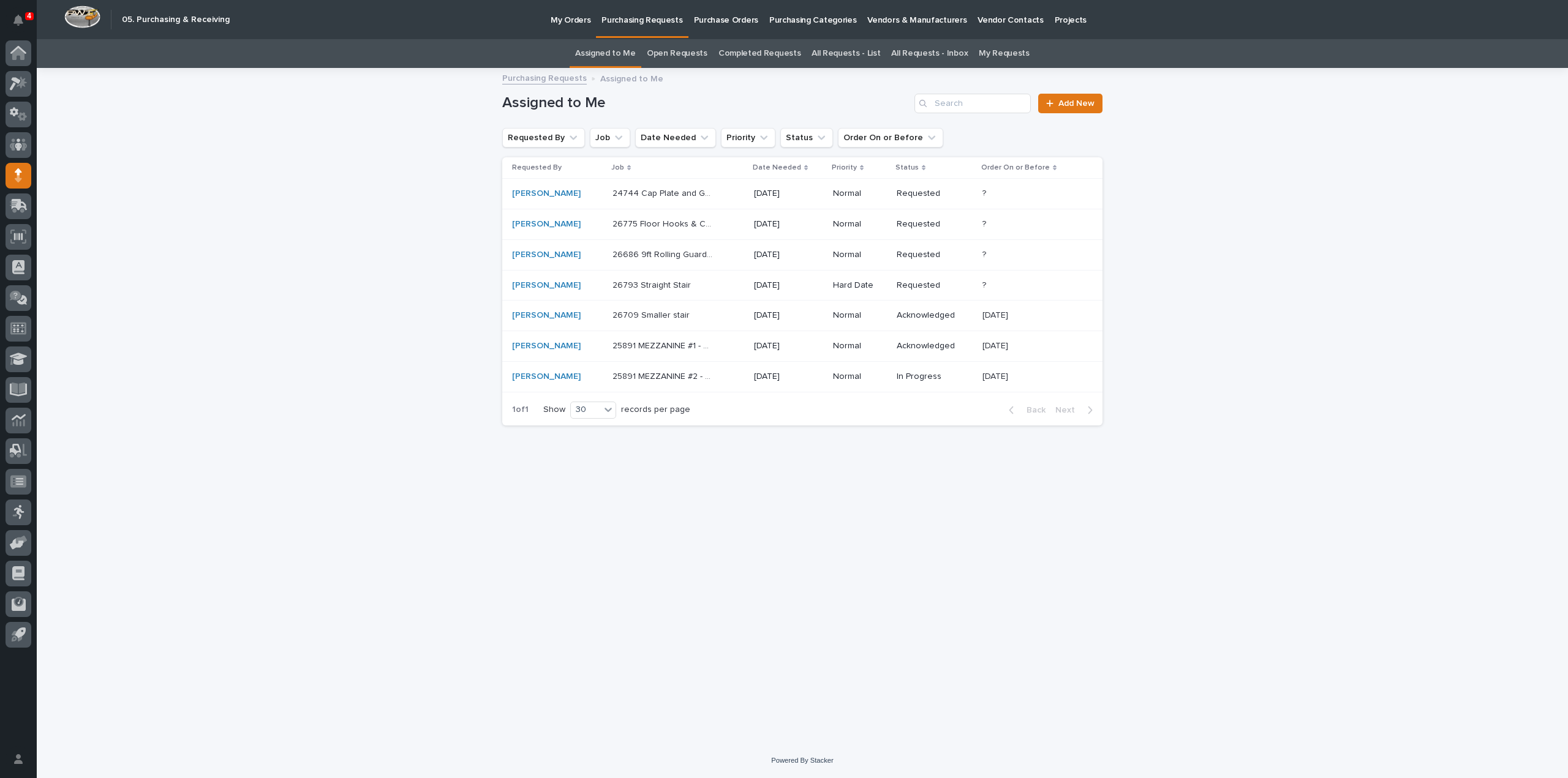
click at [651, 346] on p "25891 MEZZANINE #1 - Miscellaneous hardware and materials" at bounding box center [664, 345] width 105 height 13
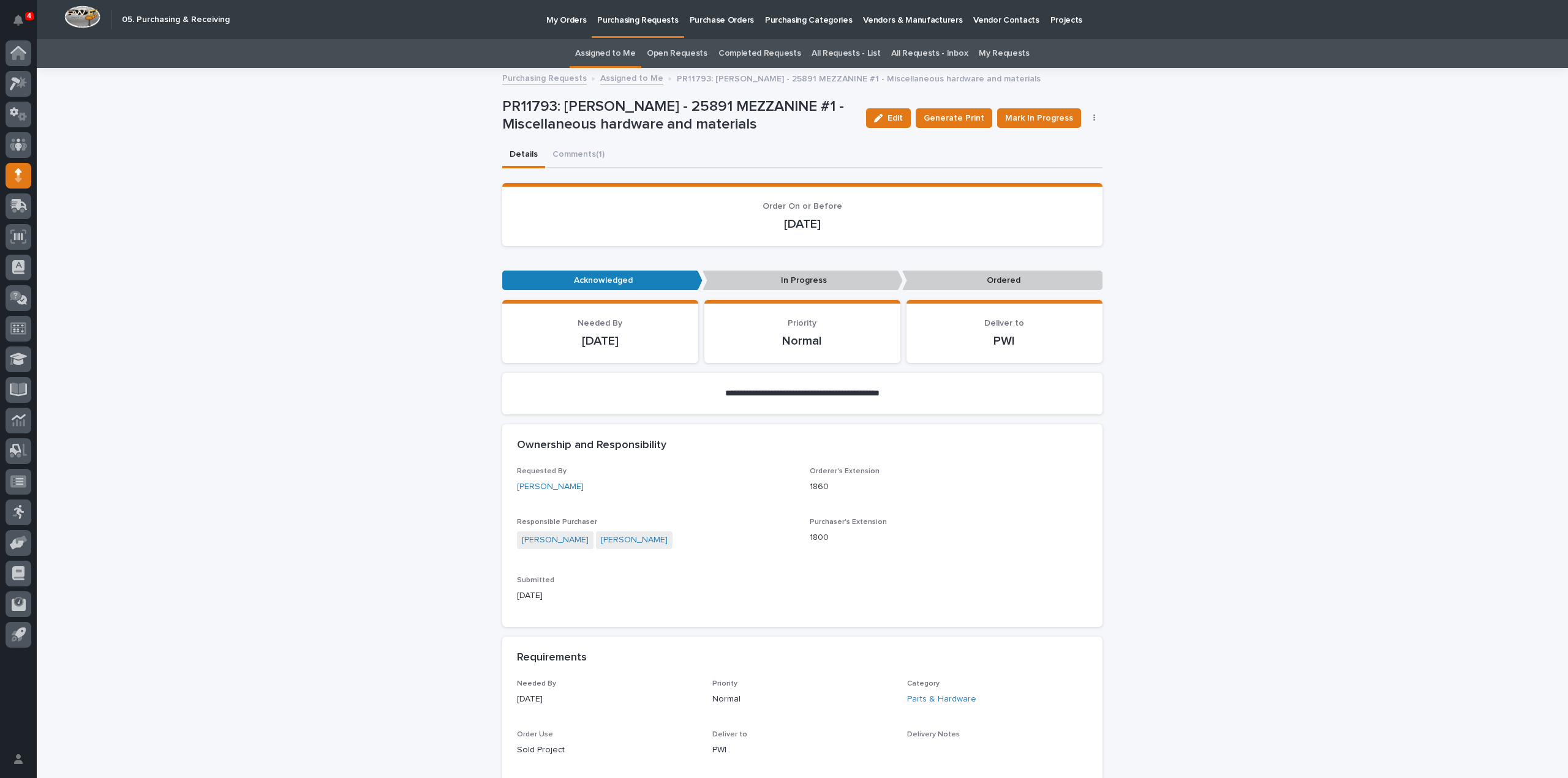
scroll to position [367, 0]
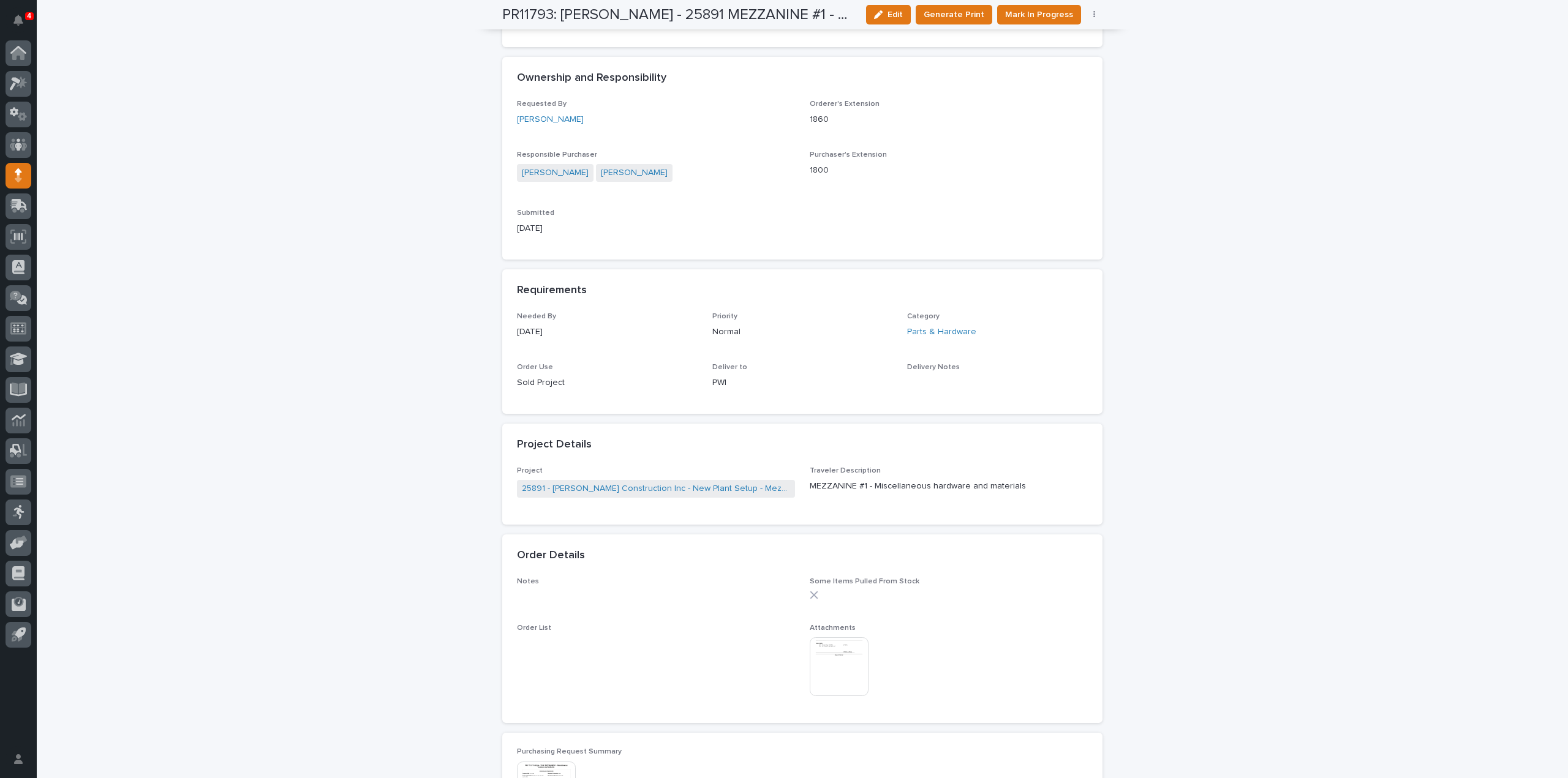
click at [833, 669] on img at bounding box center [839, 667] width 59 height 58
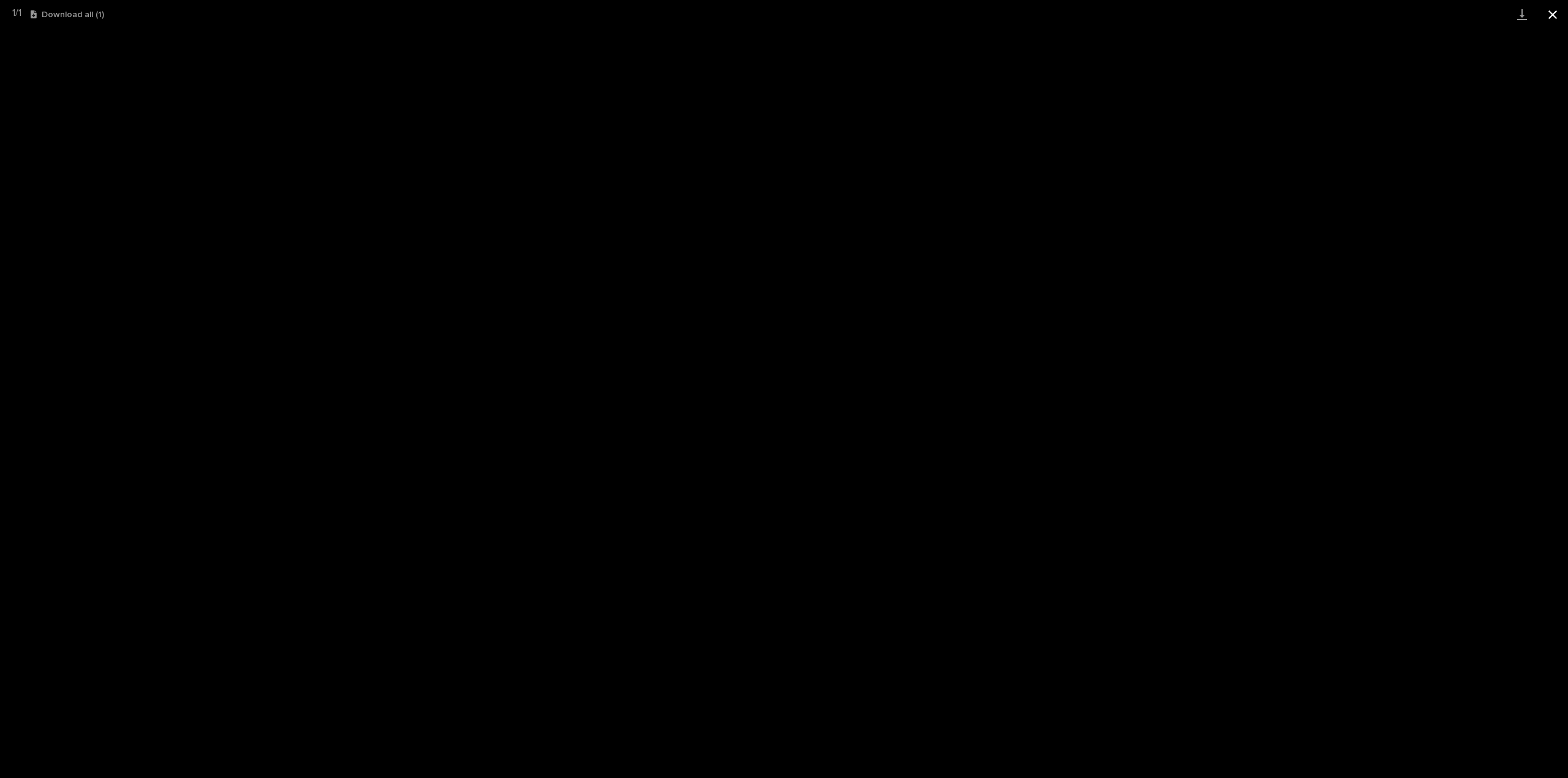
click at [1552, 10] on button "Close gallery" at bounding box center [1552, 14] width 31 height 29
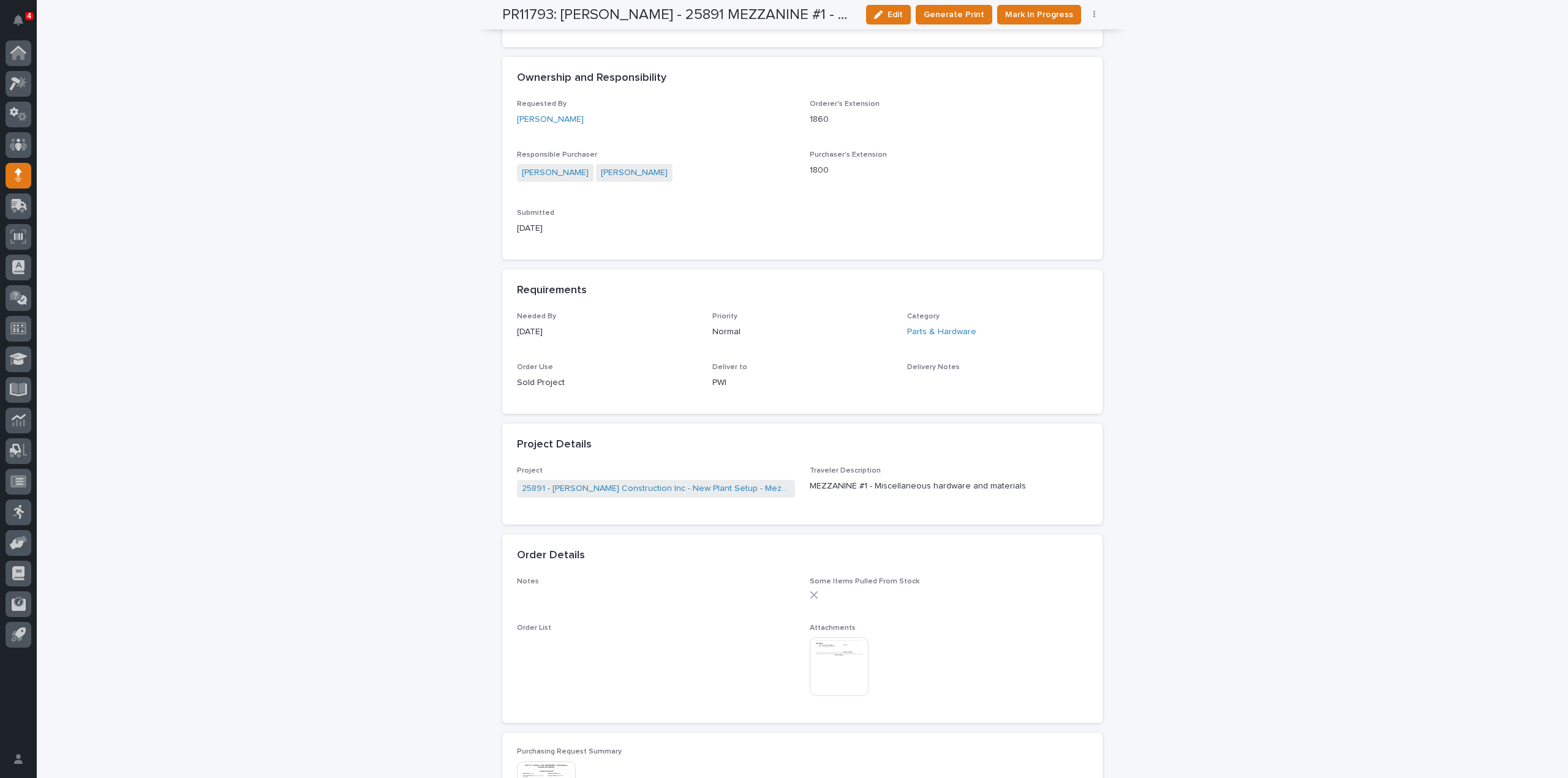
scroll to position [0, 0]
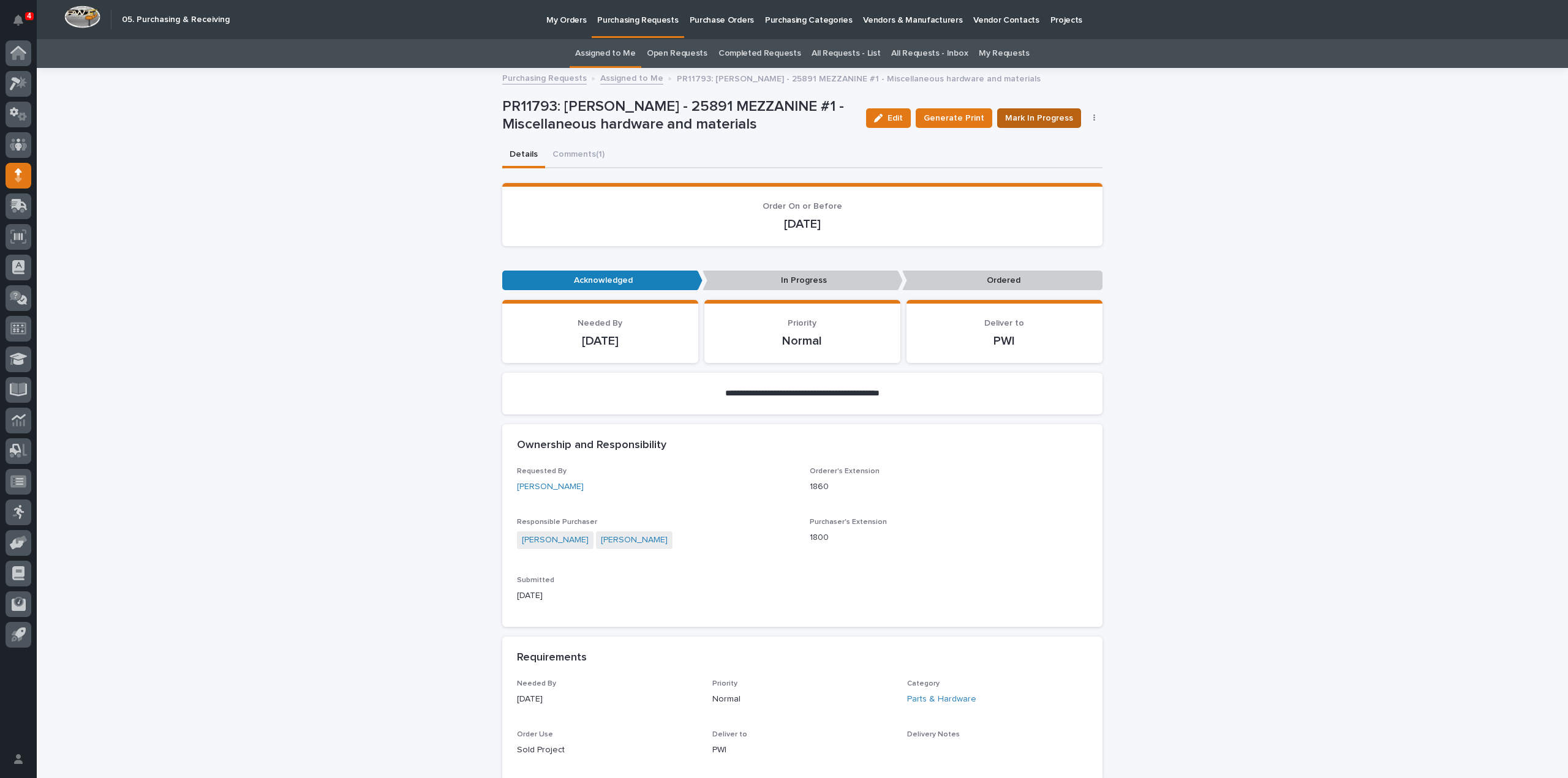
click at [1026, 121] on span "Mark In Progress" at bounding box center [1039, 118] width 68 height 12
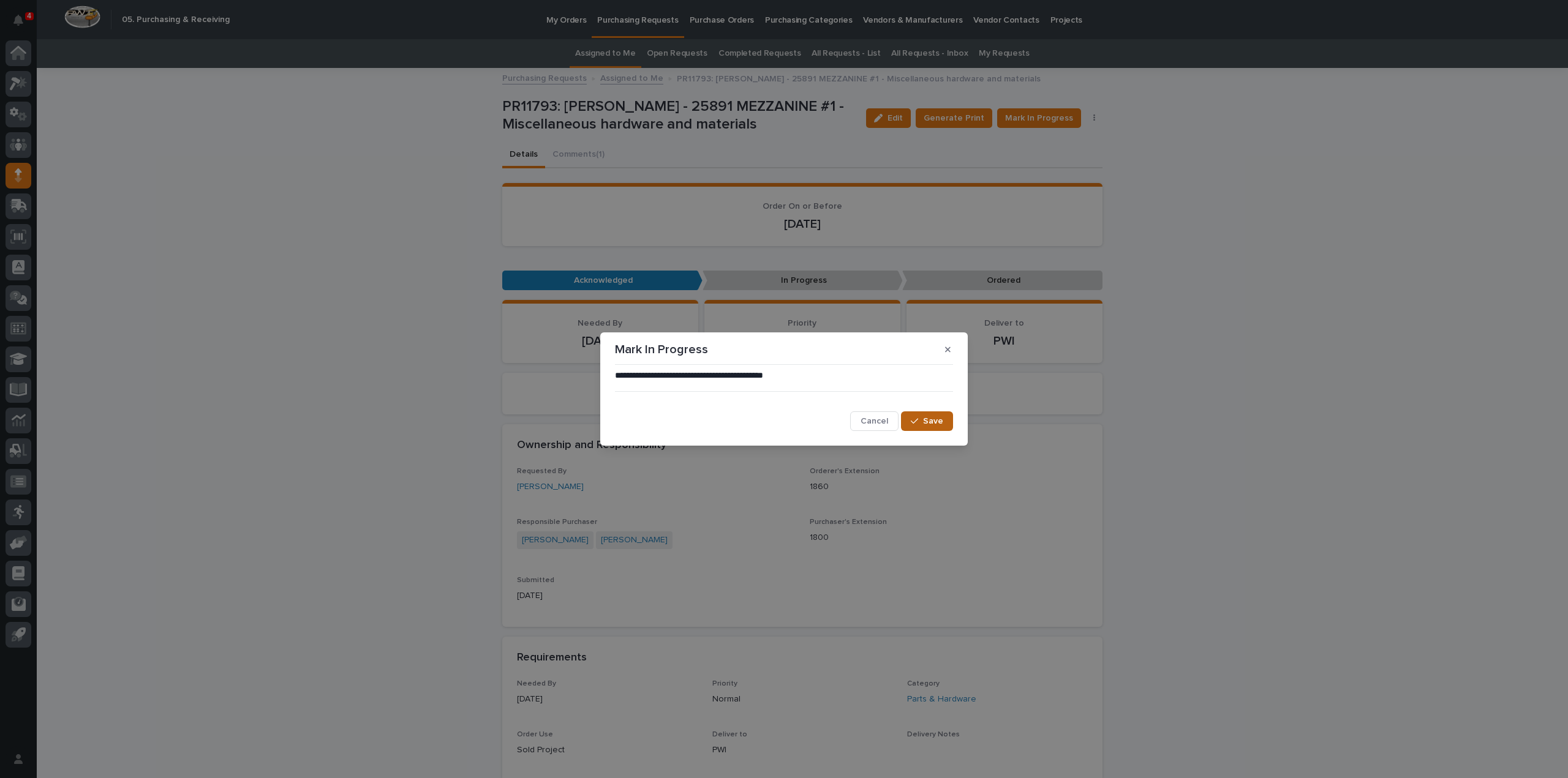
click at [930, 424] on span "Save" at bounding box center [933, 421] width 20 height 8
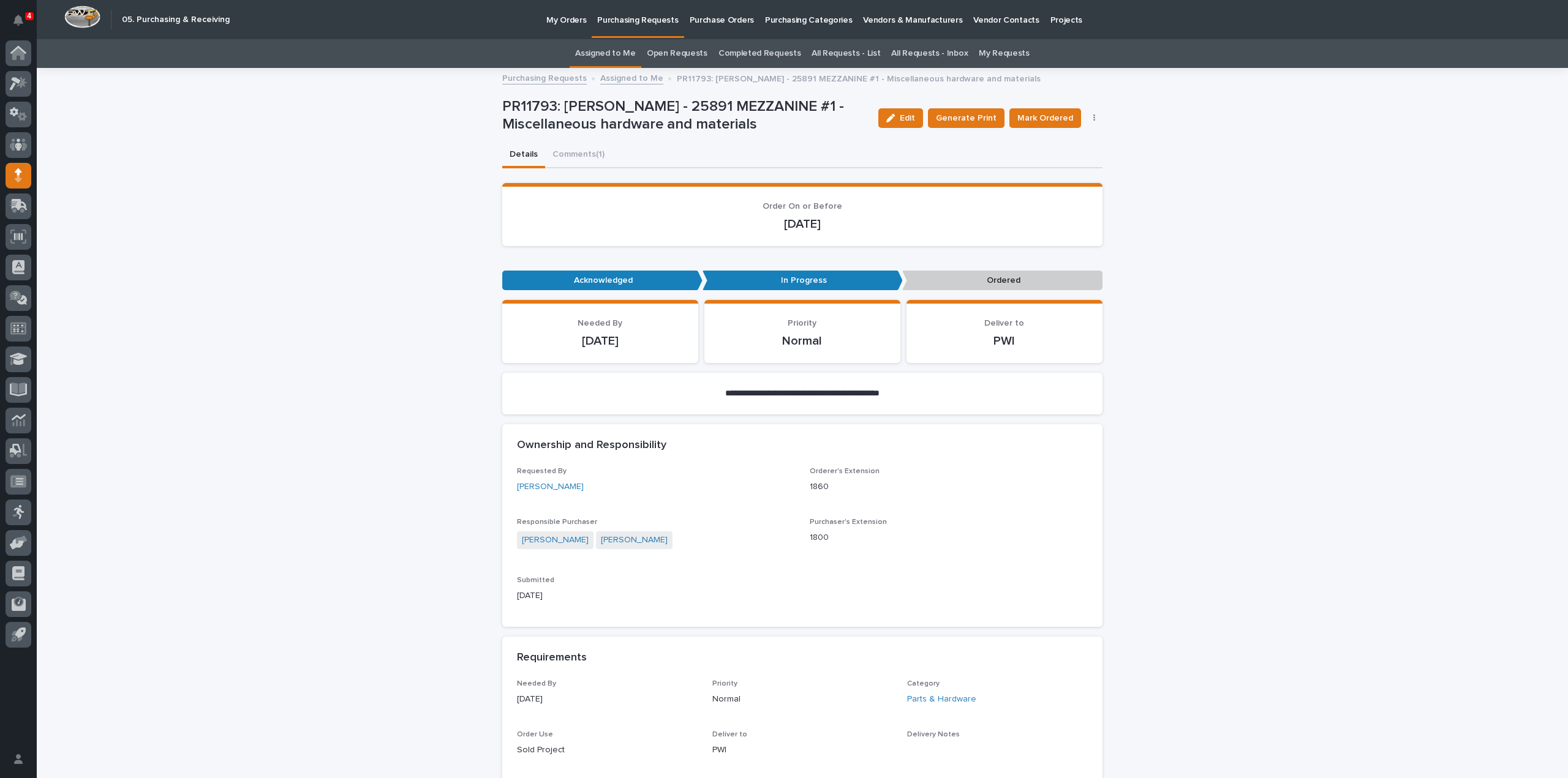
click at [619, 52] on link "Assigned to Me" at bounding box center [605, 53] width 60 height 29
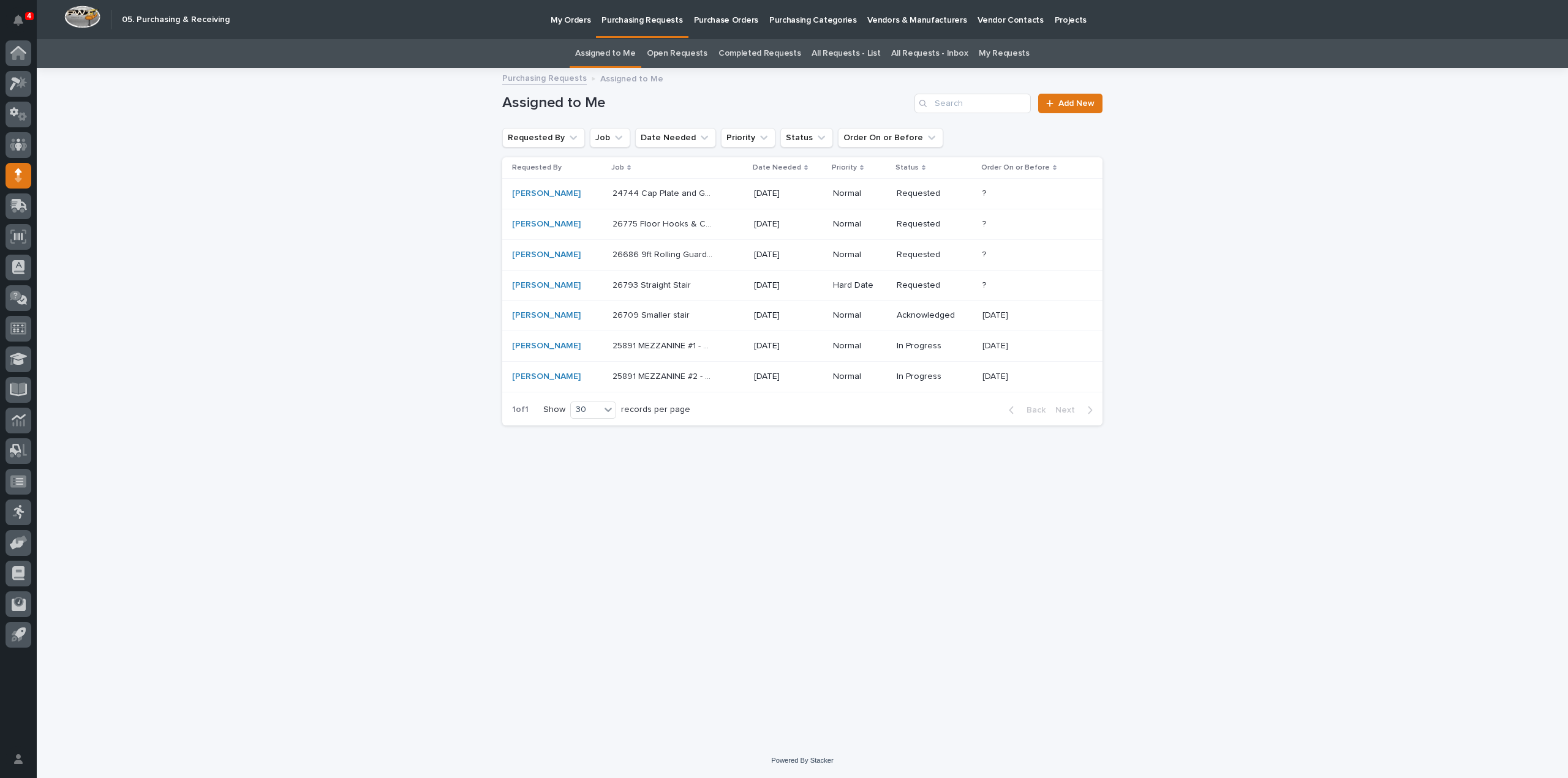
click at [638, 315] on p "26709 Smaller stair" at bounding box center [652, 315] width 79 height 13
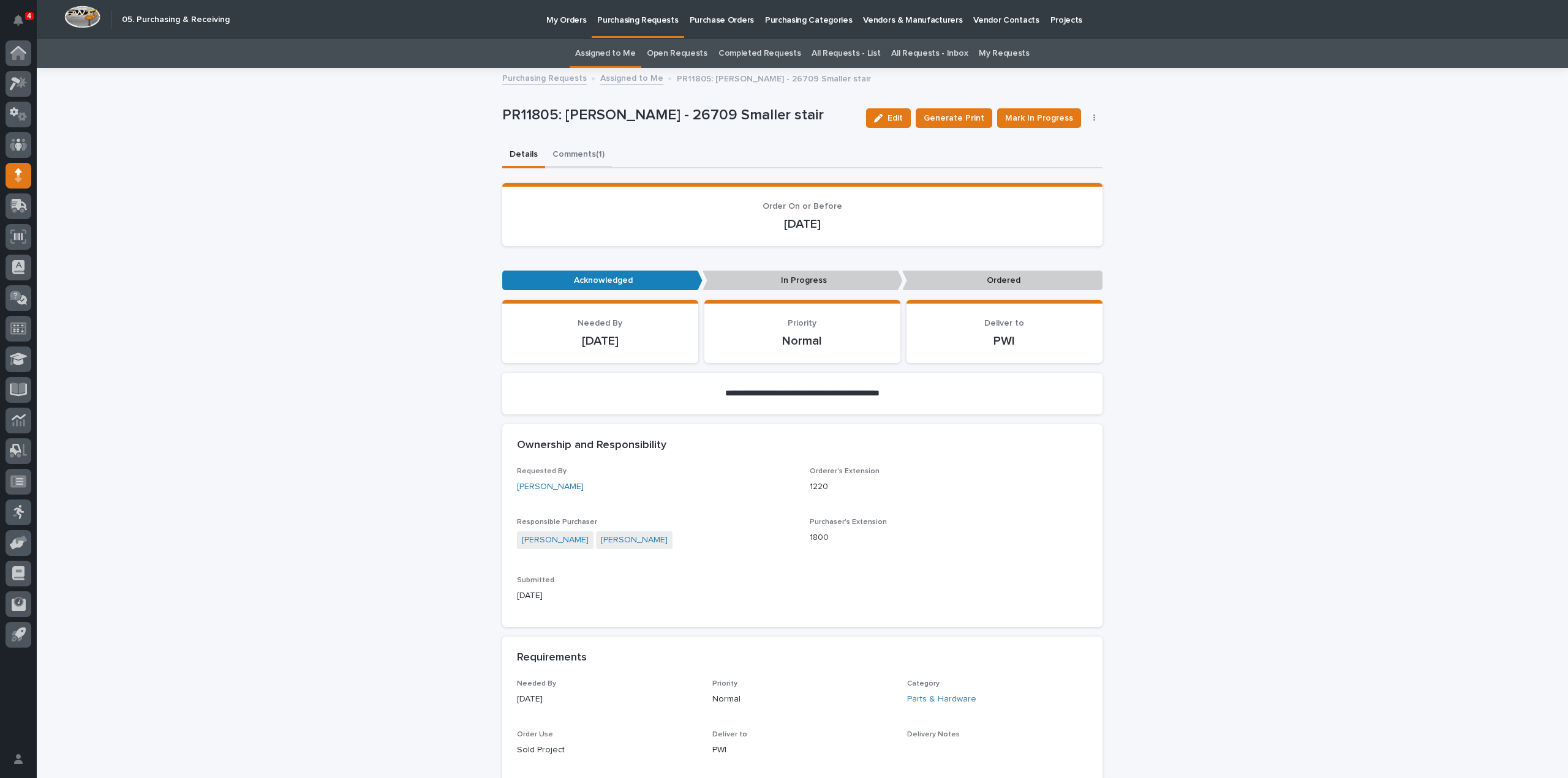
click at [571, 155] on button "Comments (1)" at bounding box center [579, 156] width 67 height 26
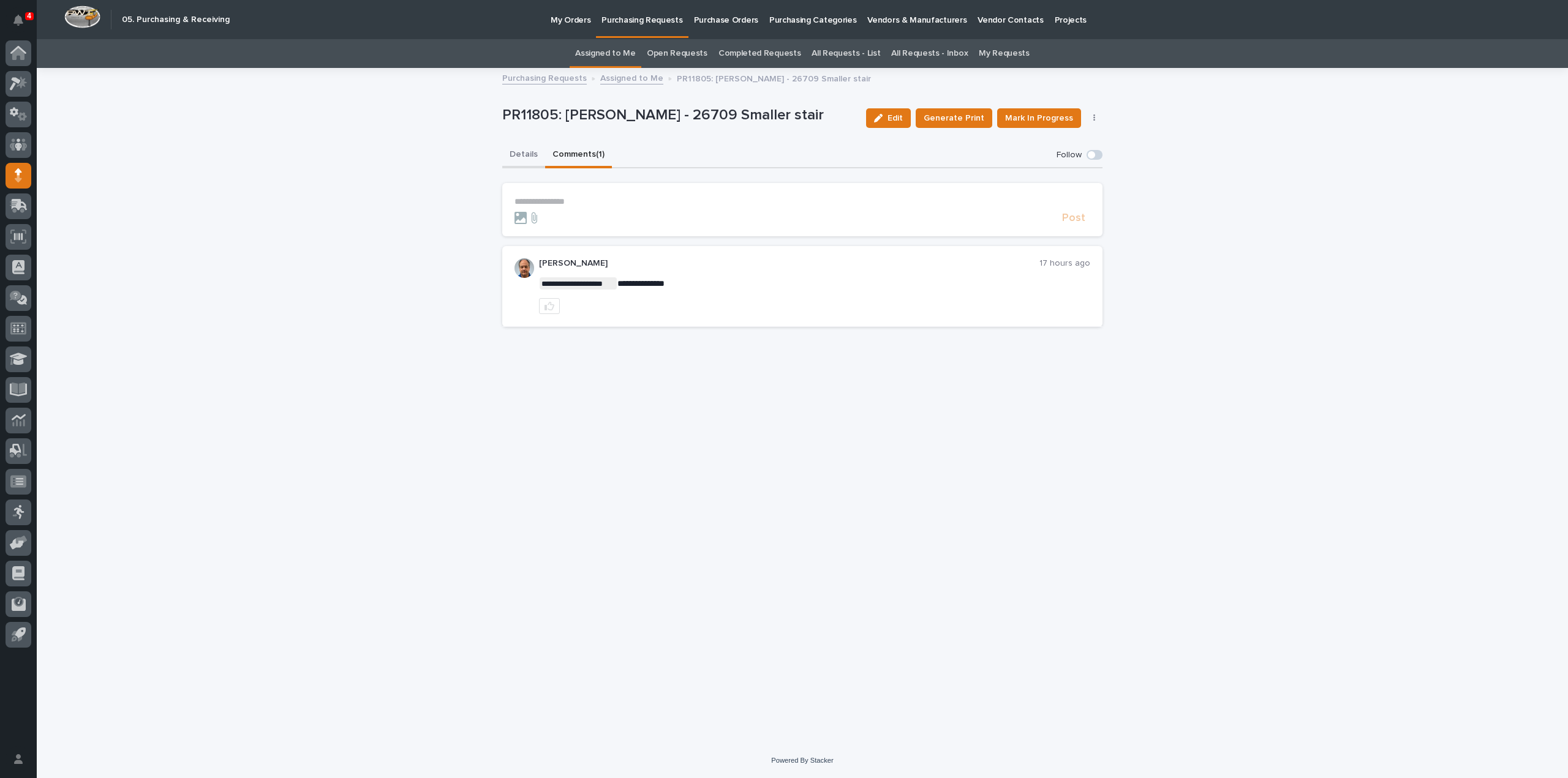
click at [527, 157] on button "Details" at bounding box center [524, 156] width 43 height 26
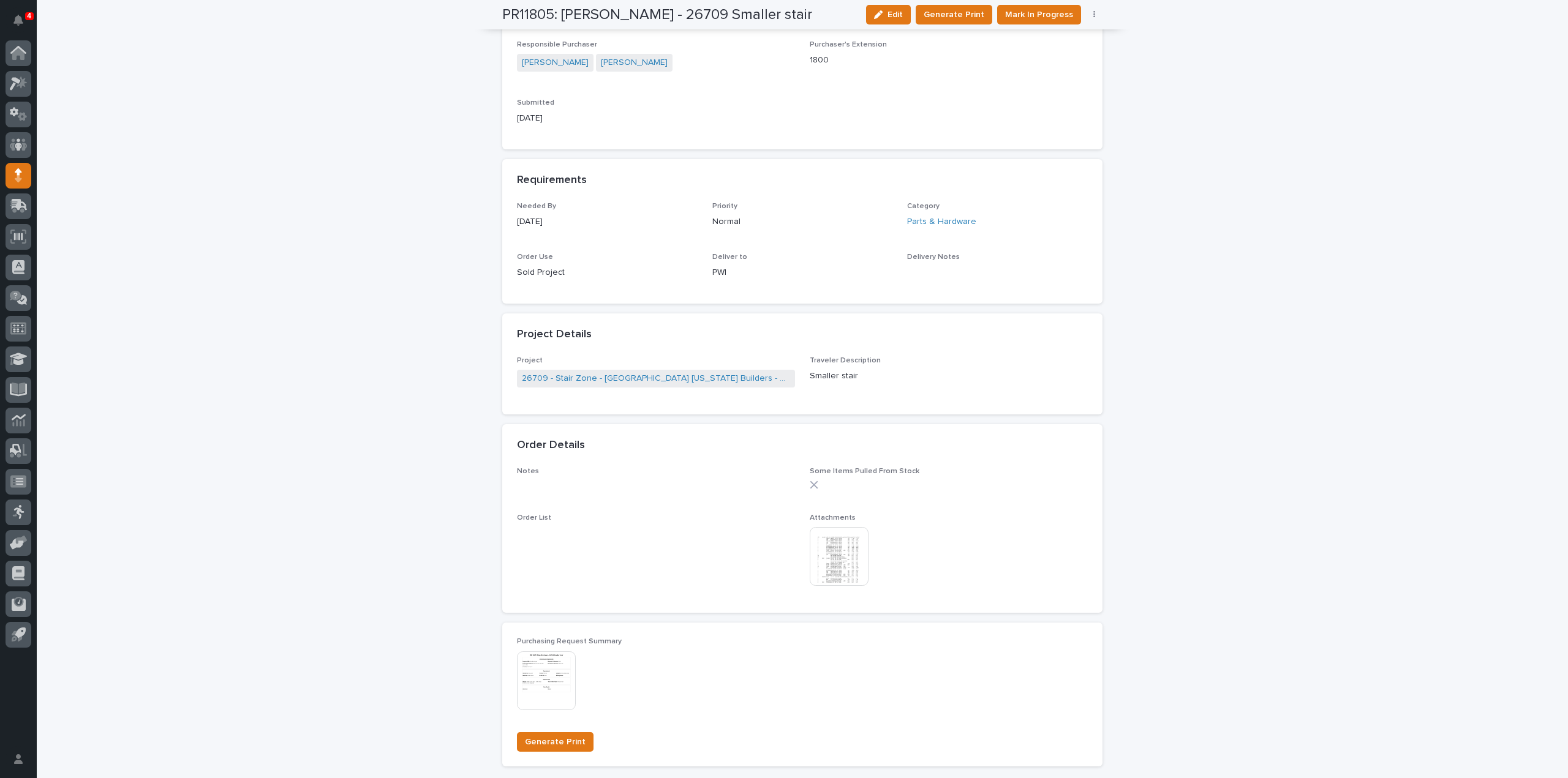
scroll to position [612, 0]
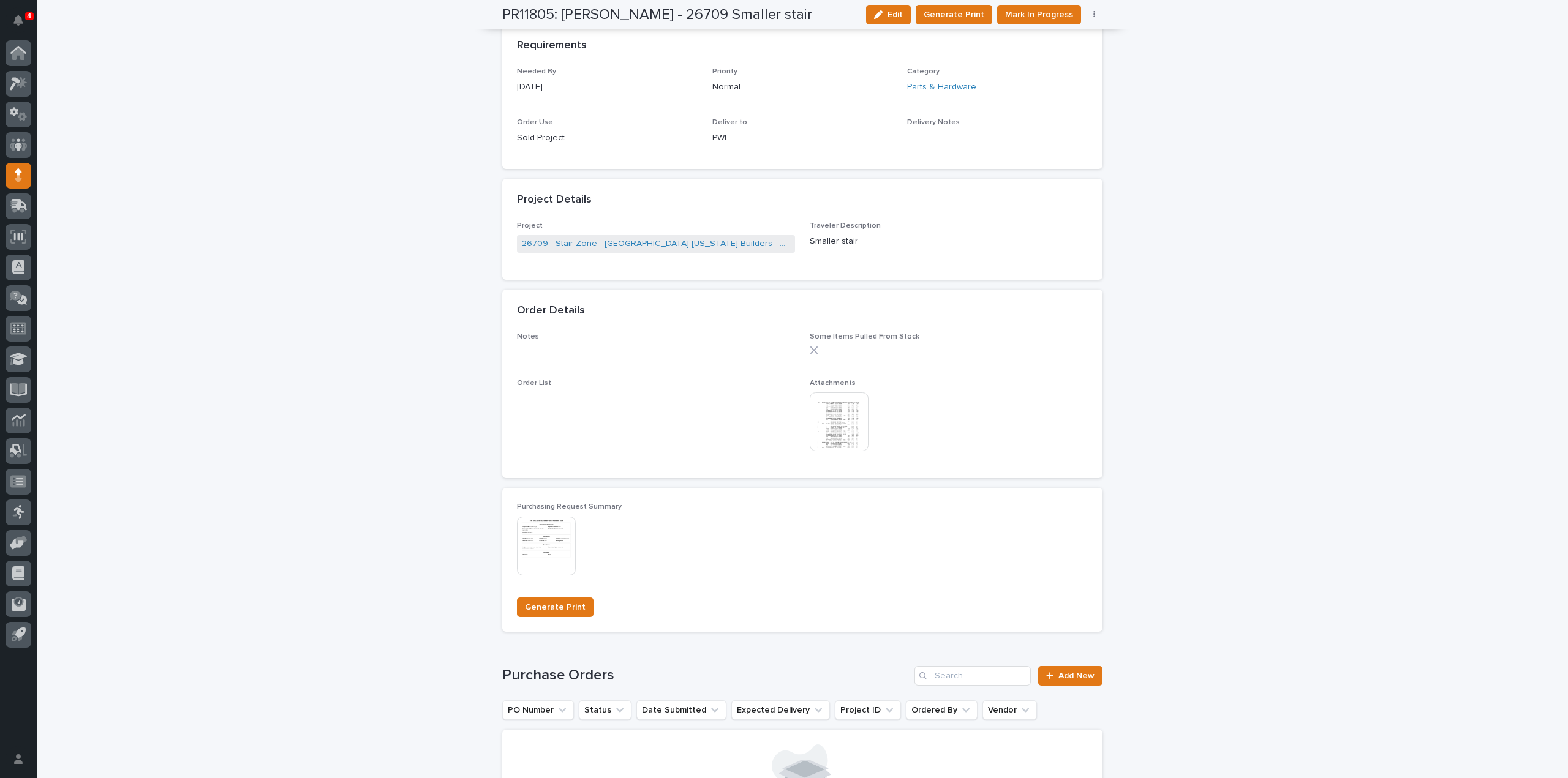
click at [824, 420] on img at bounding box center [839, 422] width 59 height 58
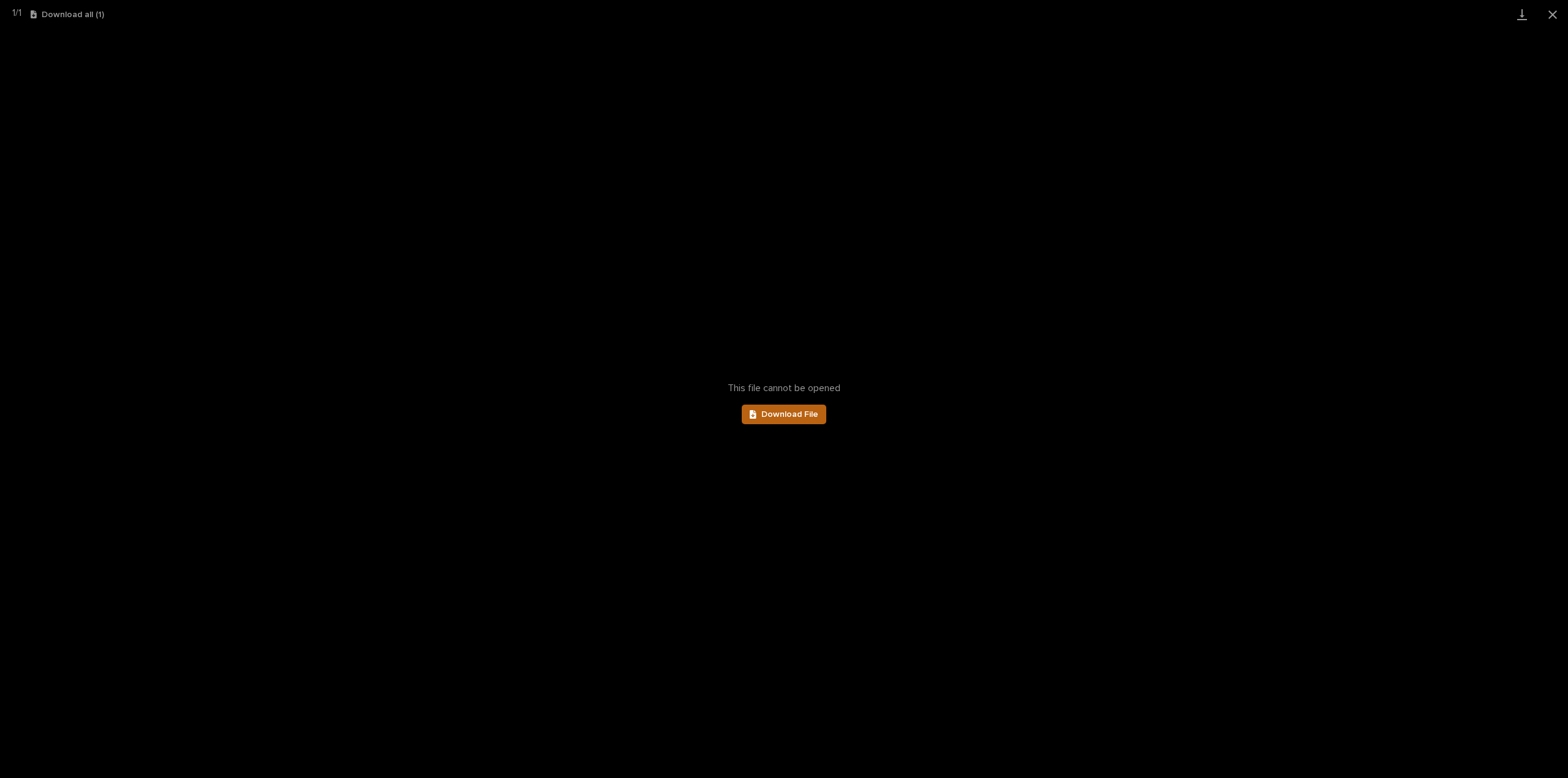
click at [810, 422] on link "Download File" at bounding box center [784, 415] width 85 height 19
click at [1557, 13] on button "Close gallery" at bounding box center [1552, 14] width 31 height 29
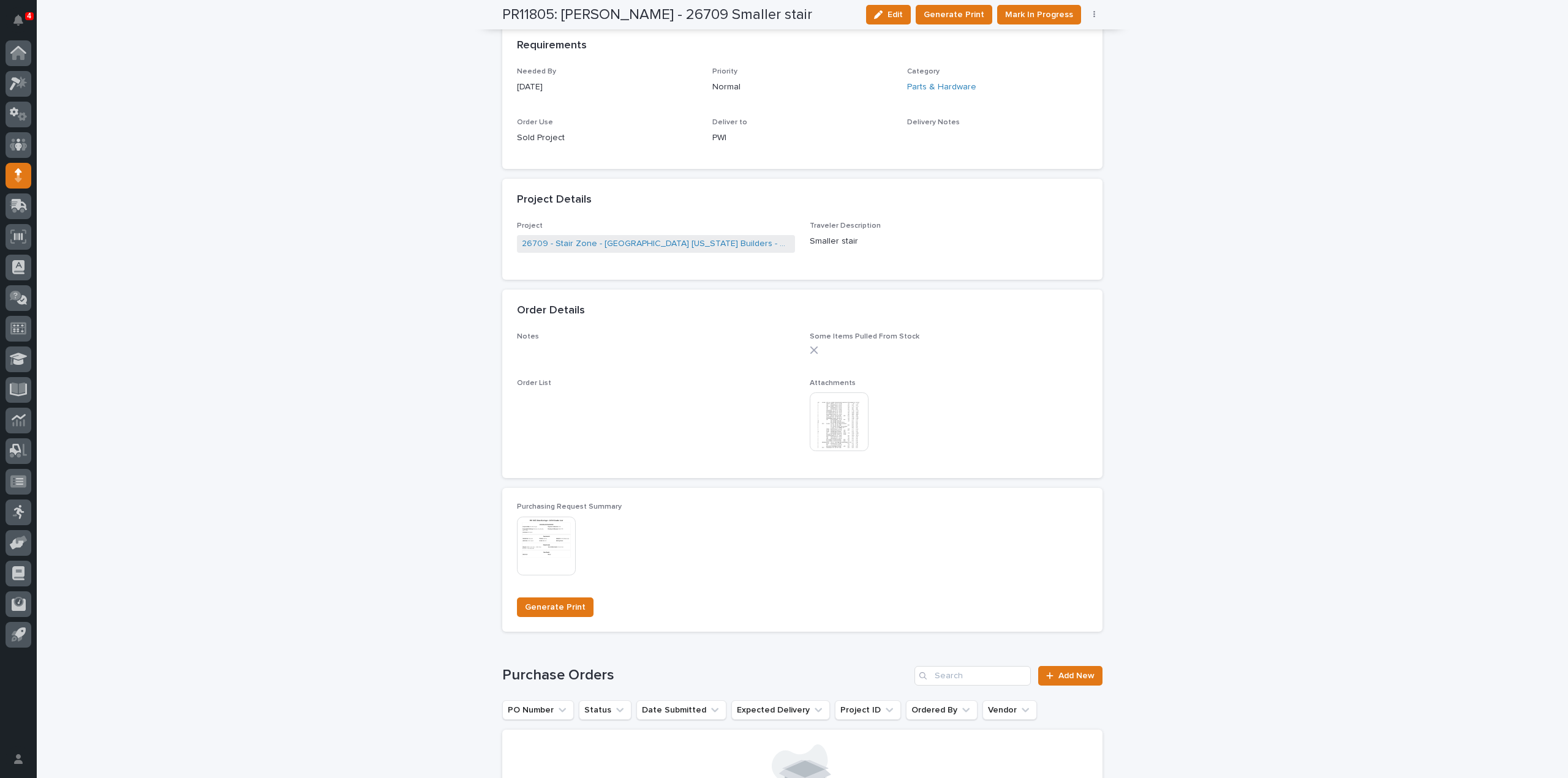
scroll to position [0, 0]
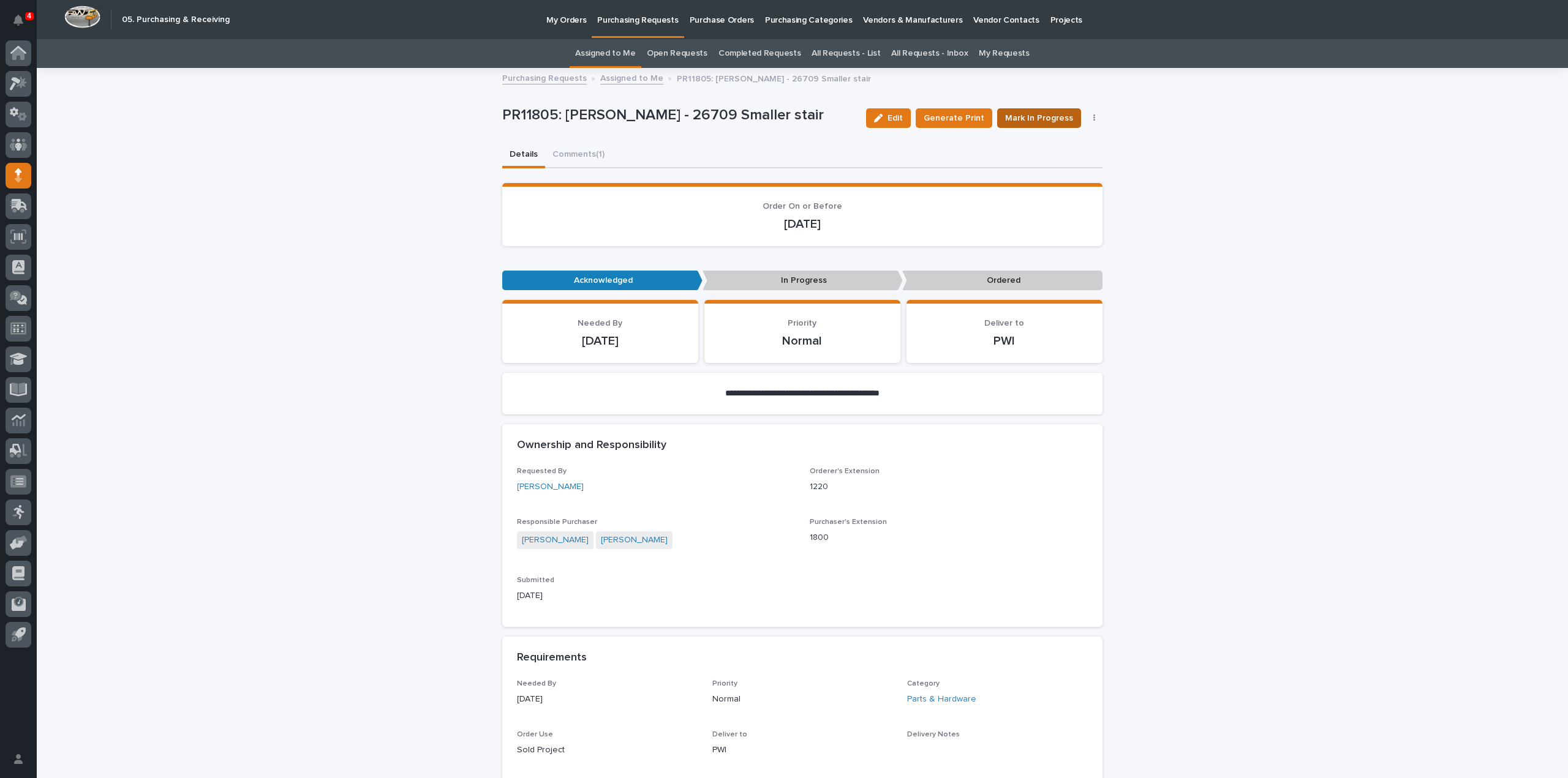
click at [1034, 113] on span "Mark In Progress" at bounding box center [1039, 118] width 68 height 12
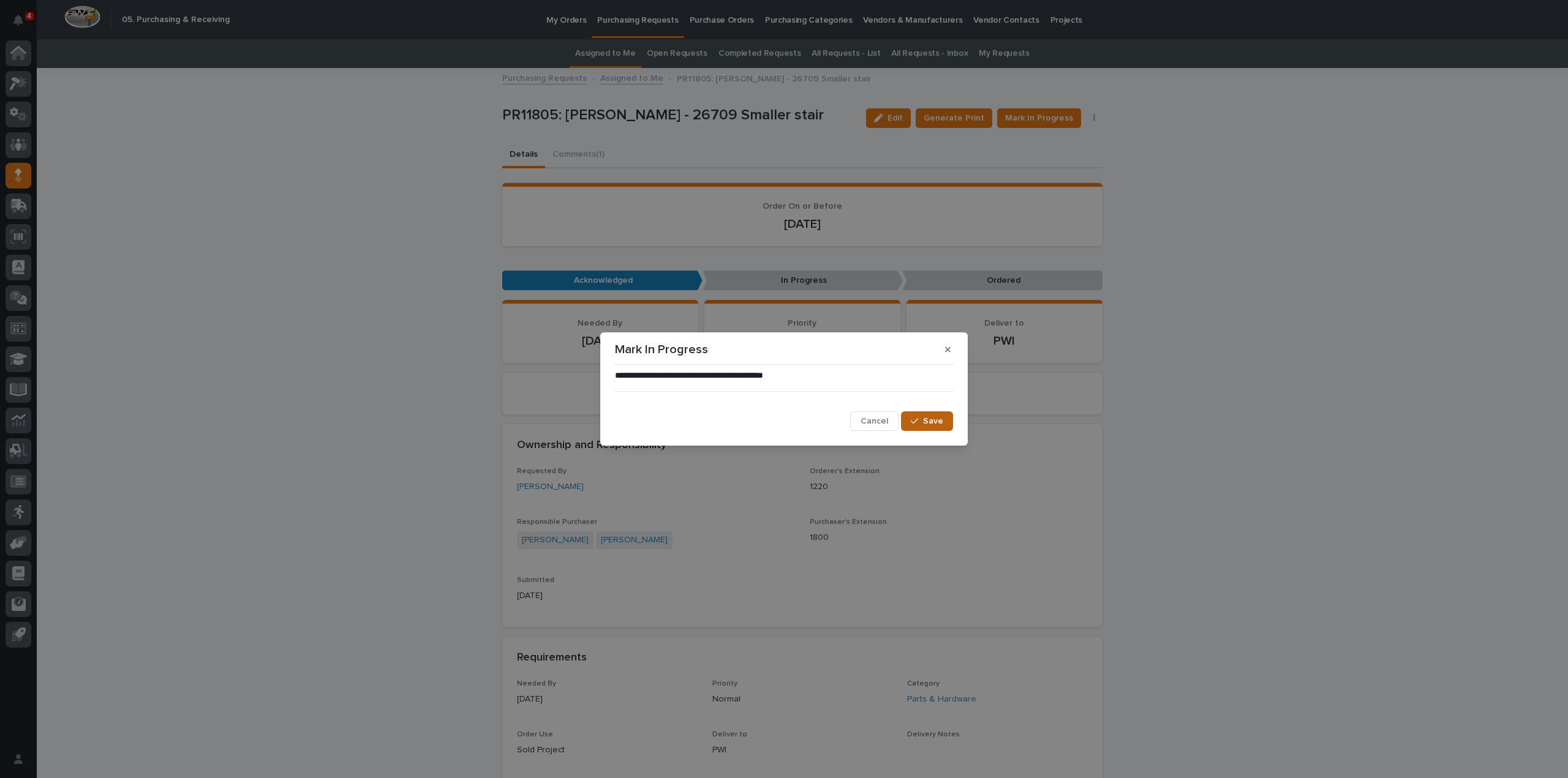
drag, startPoint x: 940, startPoint y: 421, endPoint x: 942, endPoint y: 412, distance: 9.2
click at [940, 421] on span "Save" at bounding box center [933, 421] width 20 height 8
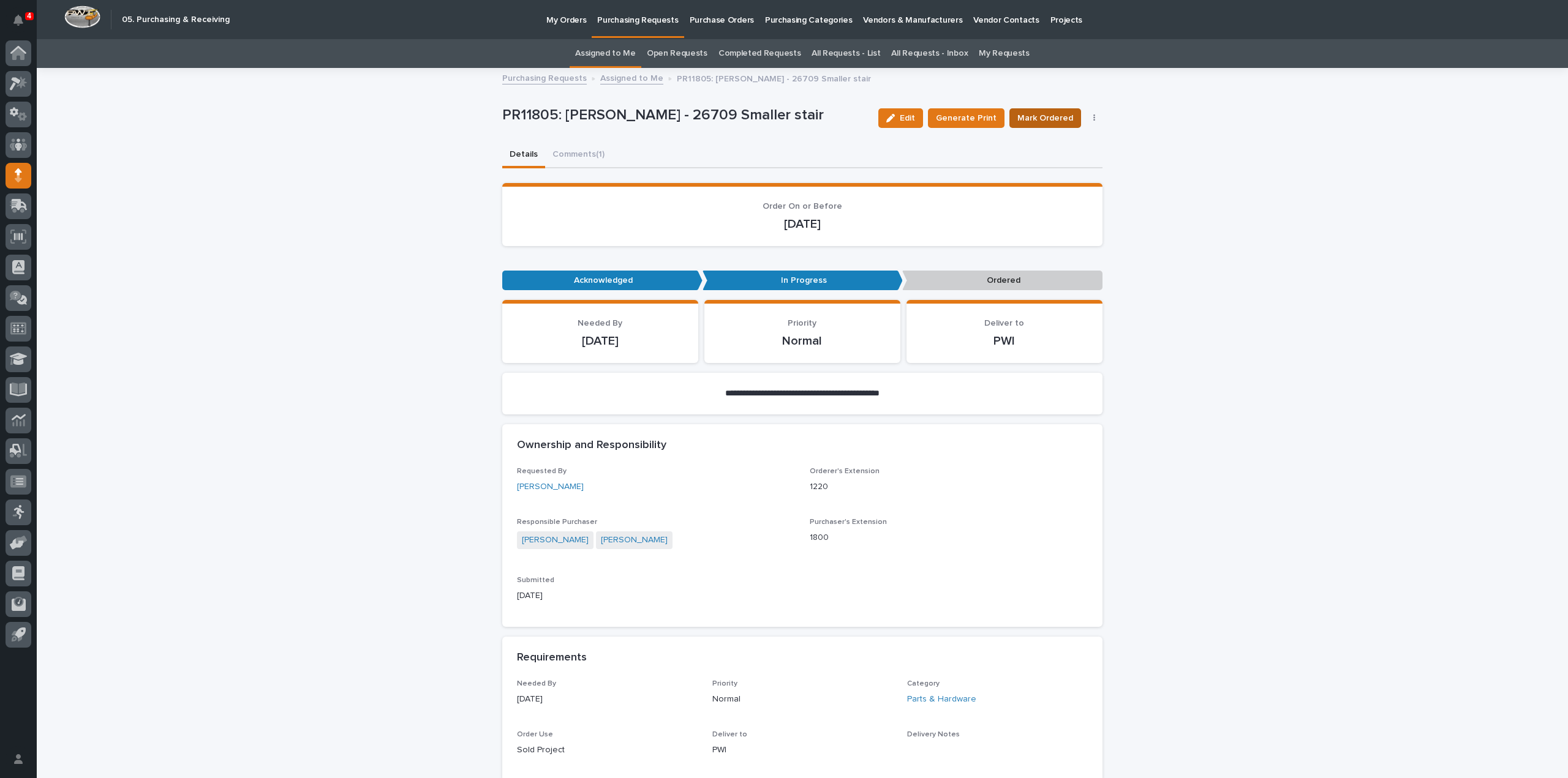
click at [1038, 121] on span "Mark Ordered" at bounding box center [1045, 118] width 56 height 12
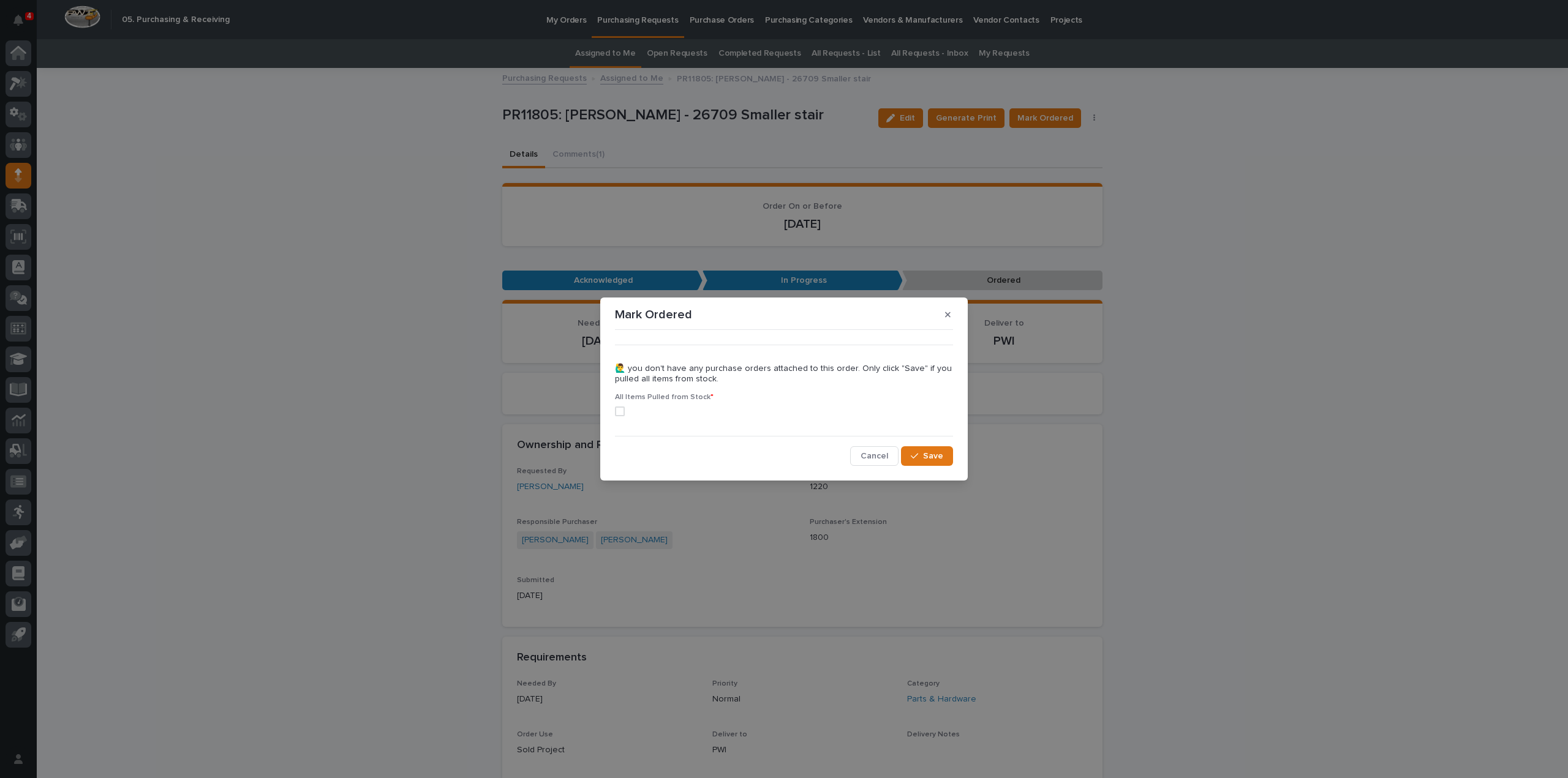
click at [622, 409] on span at bounding box center [620, 411] width 10 height 10
click at [938, 452] on span "Save" at bounding box center [933, 456] width 20 height 8
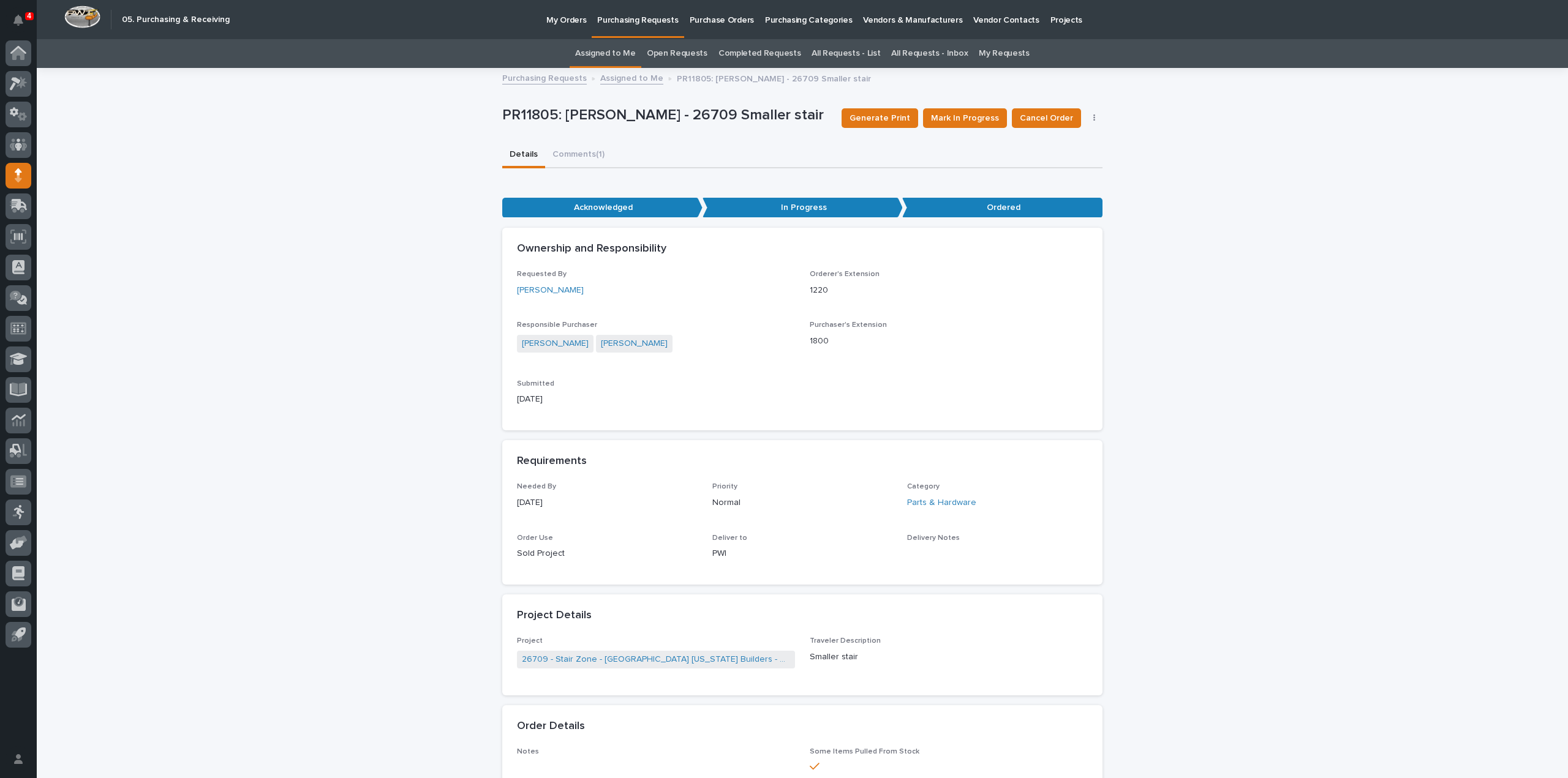
click at [632, 51] on link "Assigned to Me" at bounding box center [605, 53] width 60 height 29
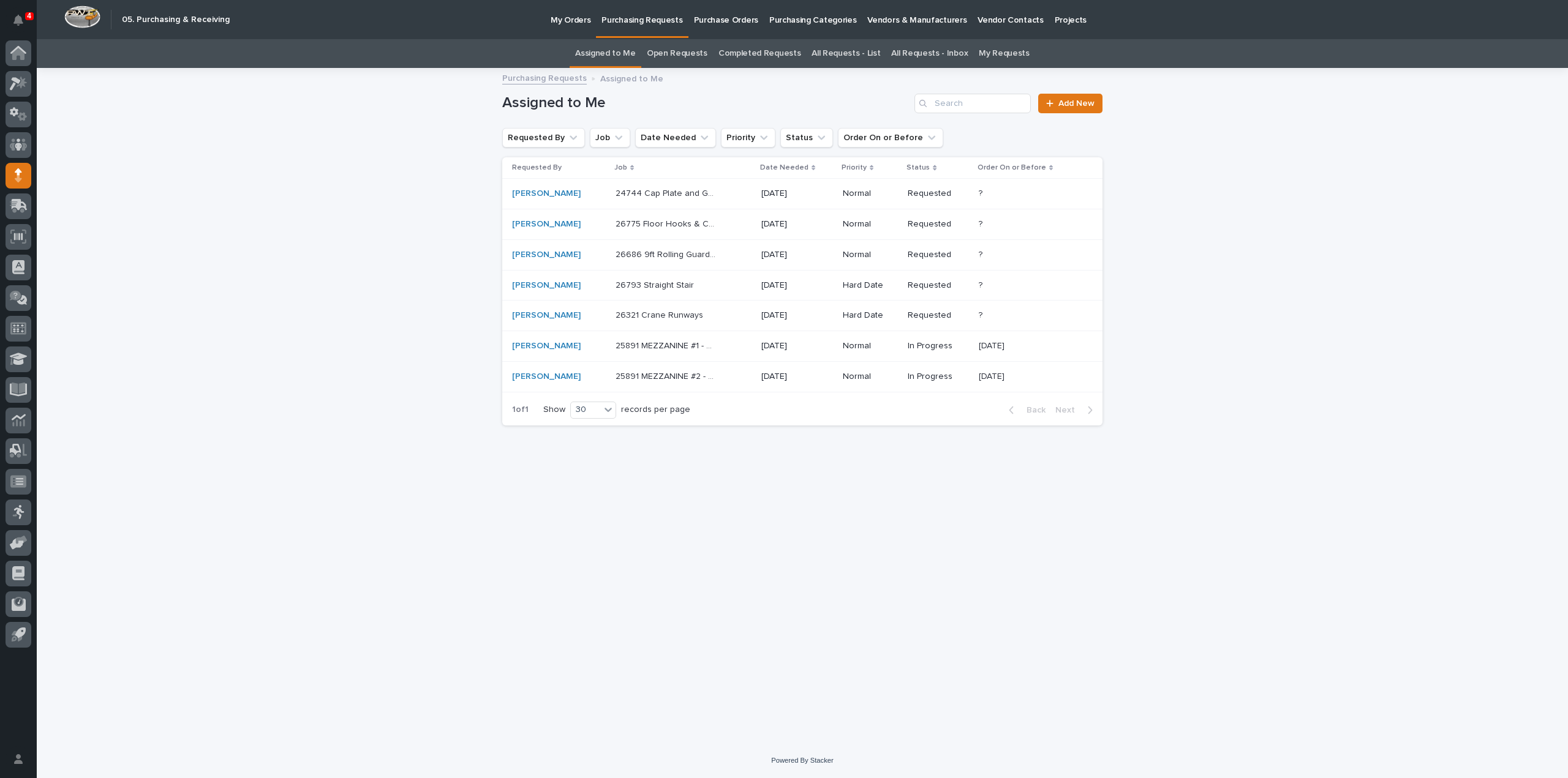
click at [647, 317] on p "26321 Crane Runways" at bounding box center [660, 315] width 90 height 13
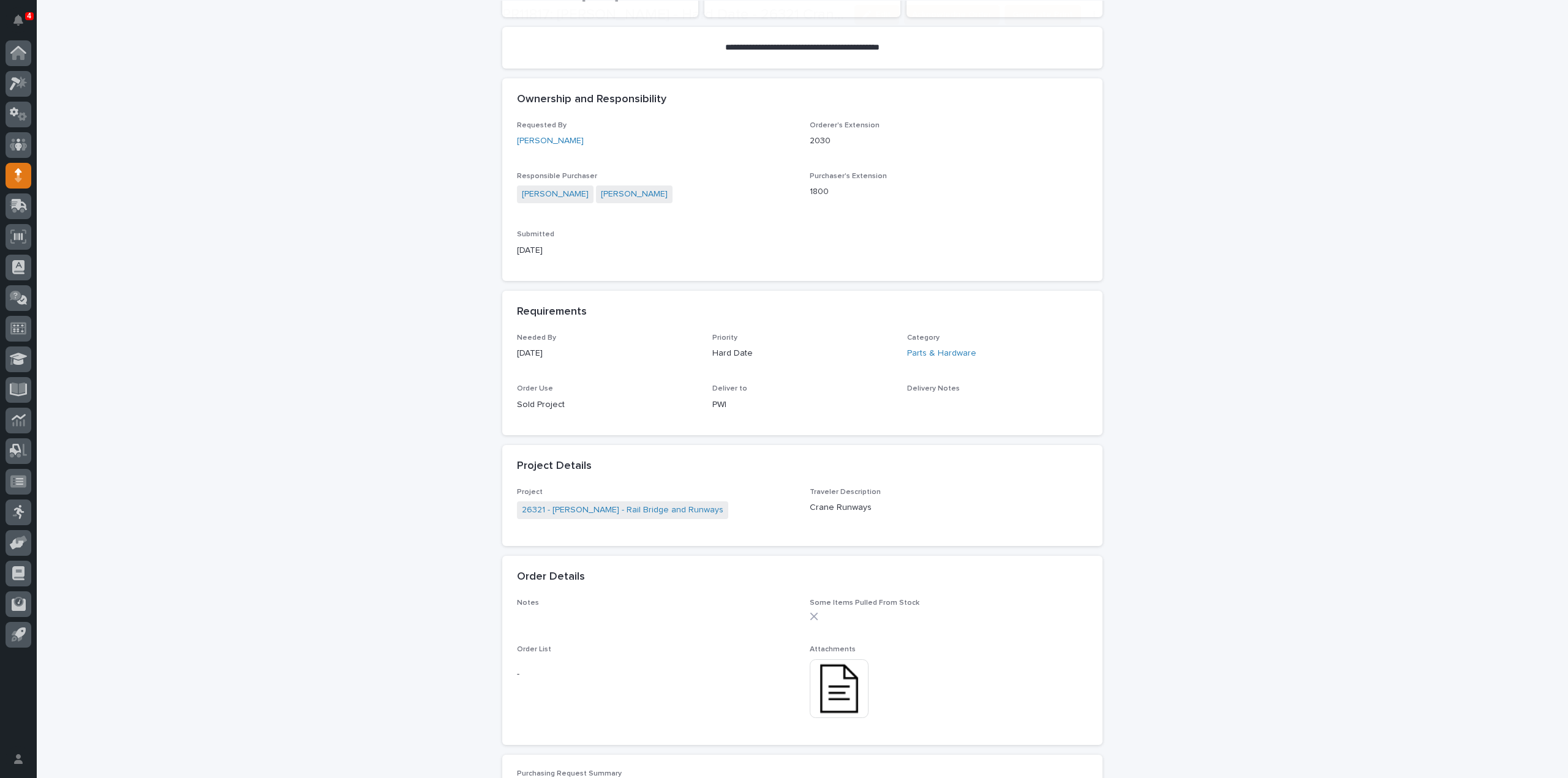
scroll to position [367, 0]
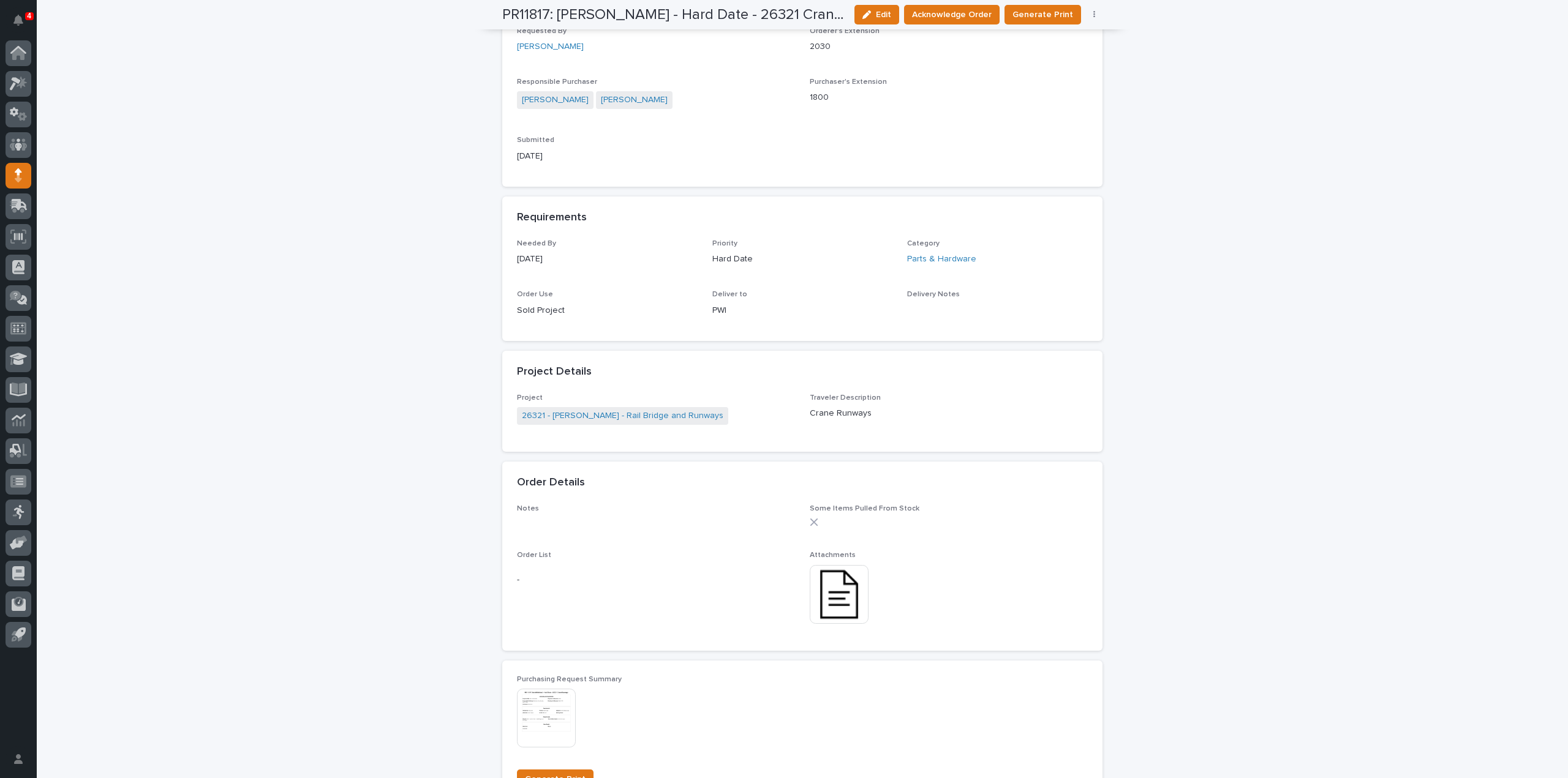
click at [839, 596] on img at bounding box center [839, 595] width 59 height 58
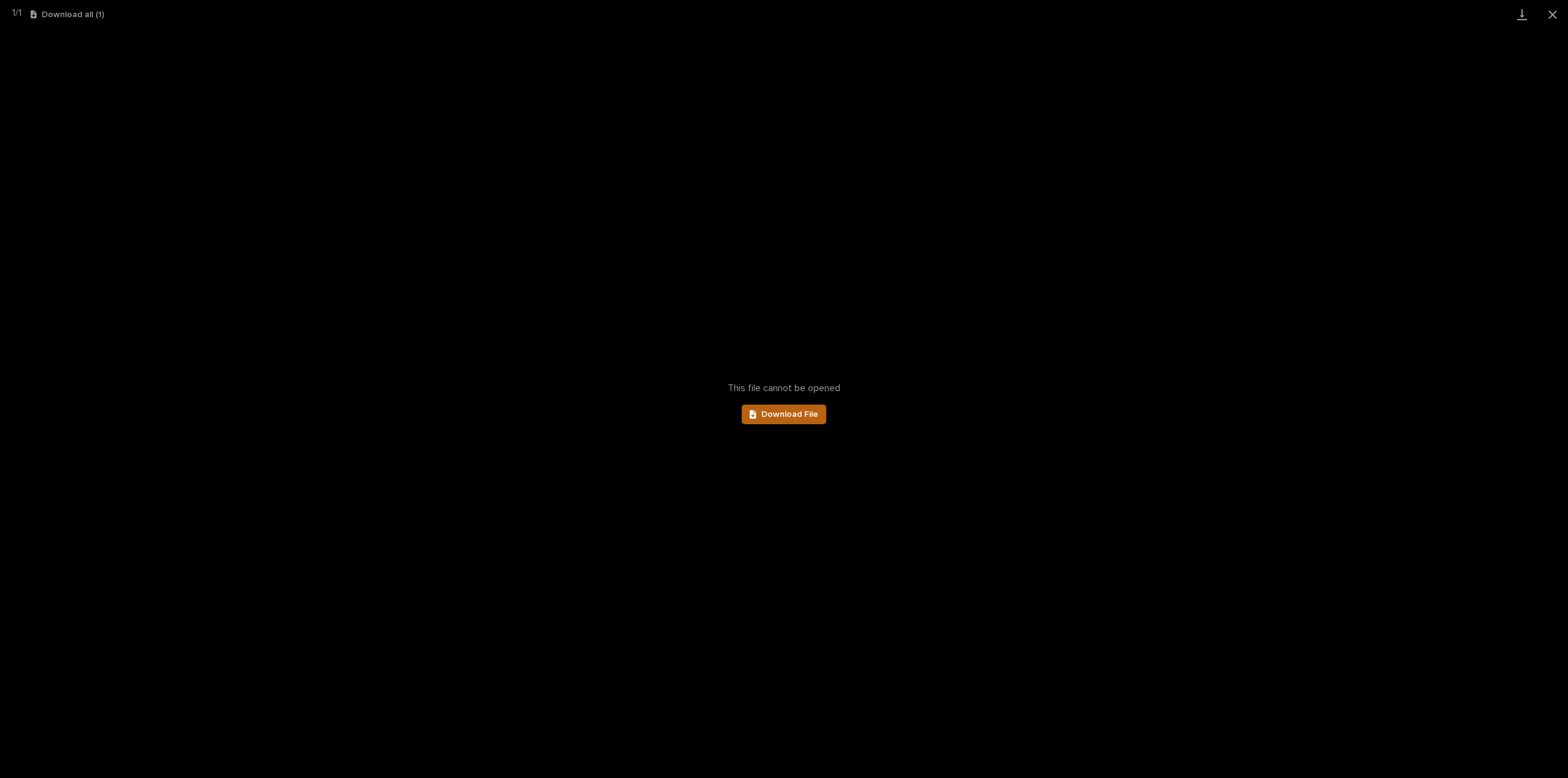
click at [790, 417] on span "Download File" at bounding box center [790, 414] width 57 height 8
click at [1548, 16] on button "Close gallery" at bounding box center [1552, 14] width 31 height 29
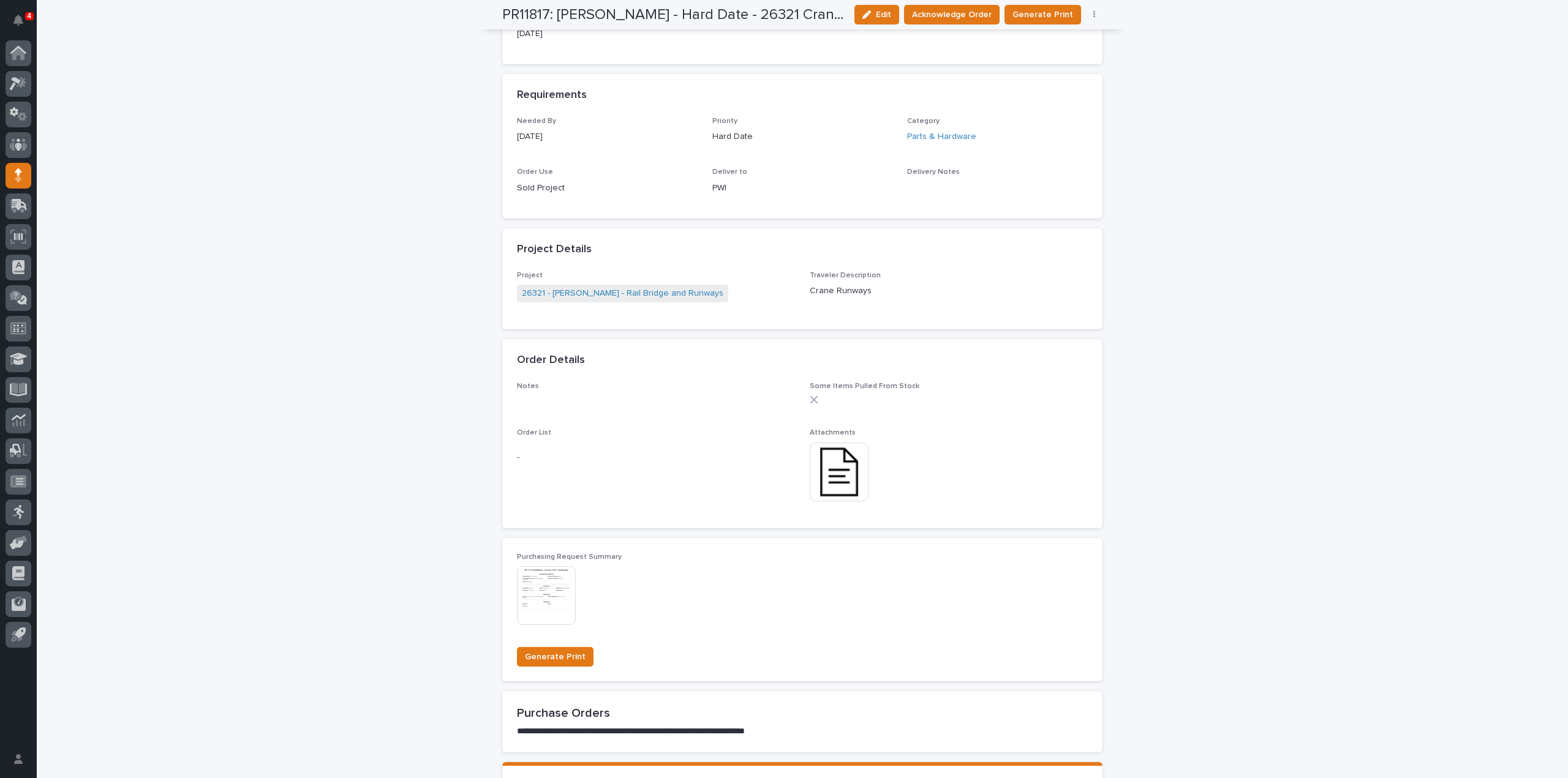
scroll to position [0, 0]
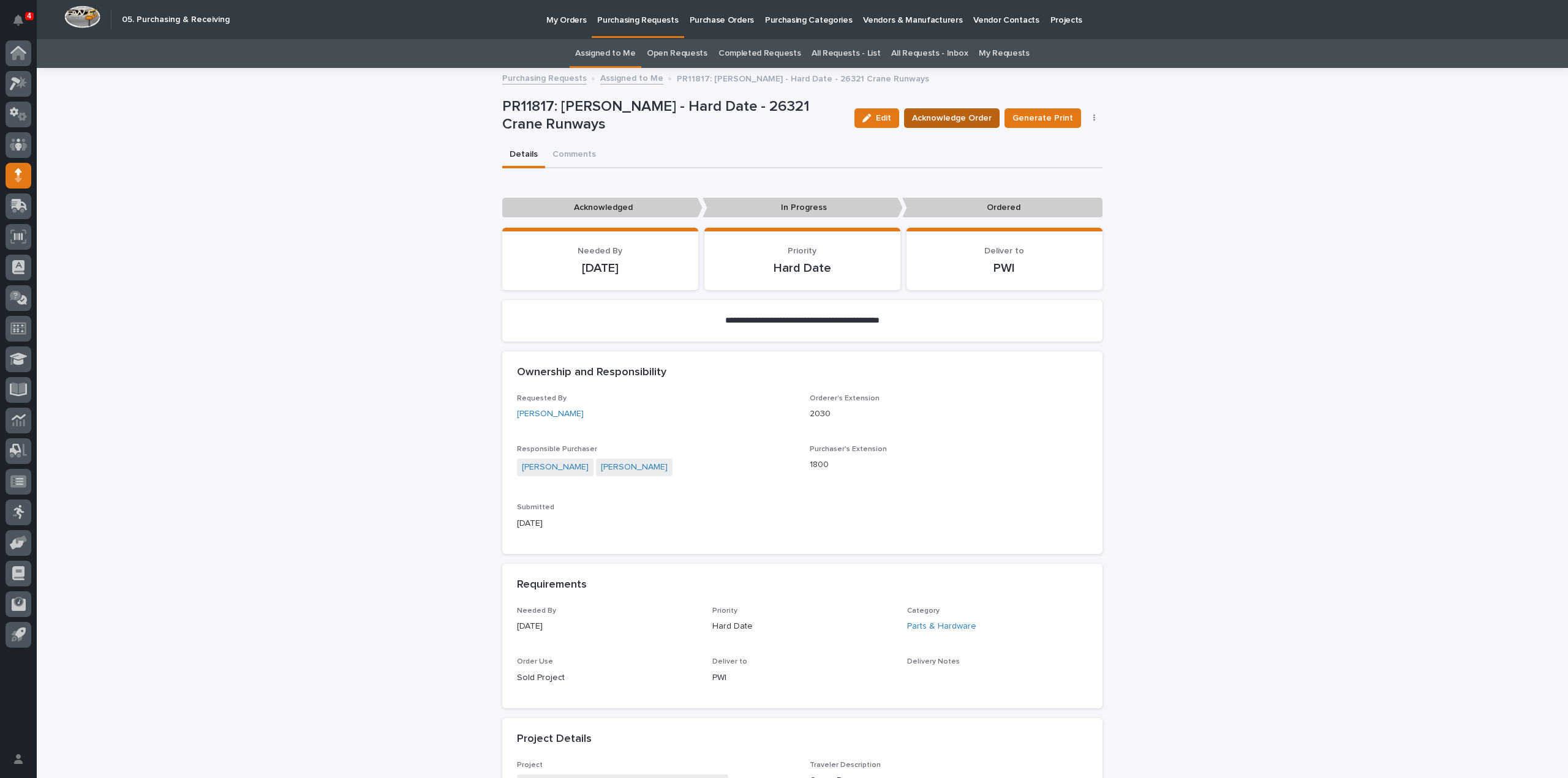
click at [950, 119] on span "Acknowledge Order" at bounding box center [952, 118] width 79 height 12
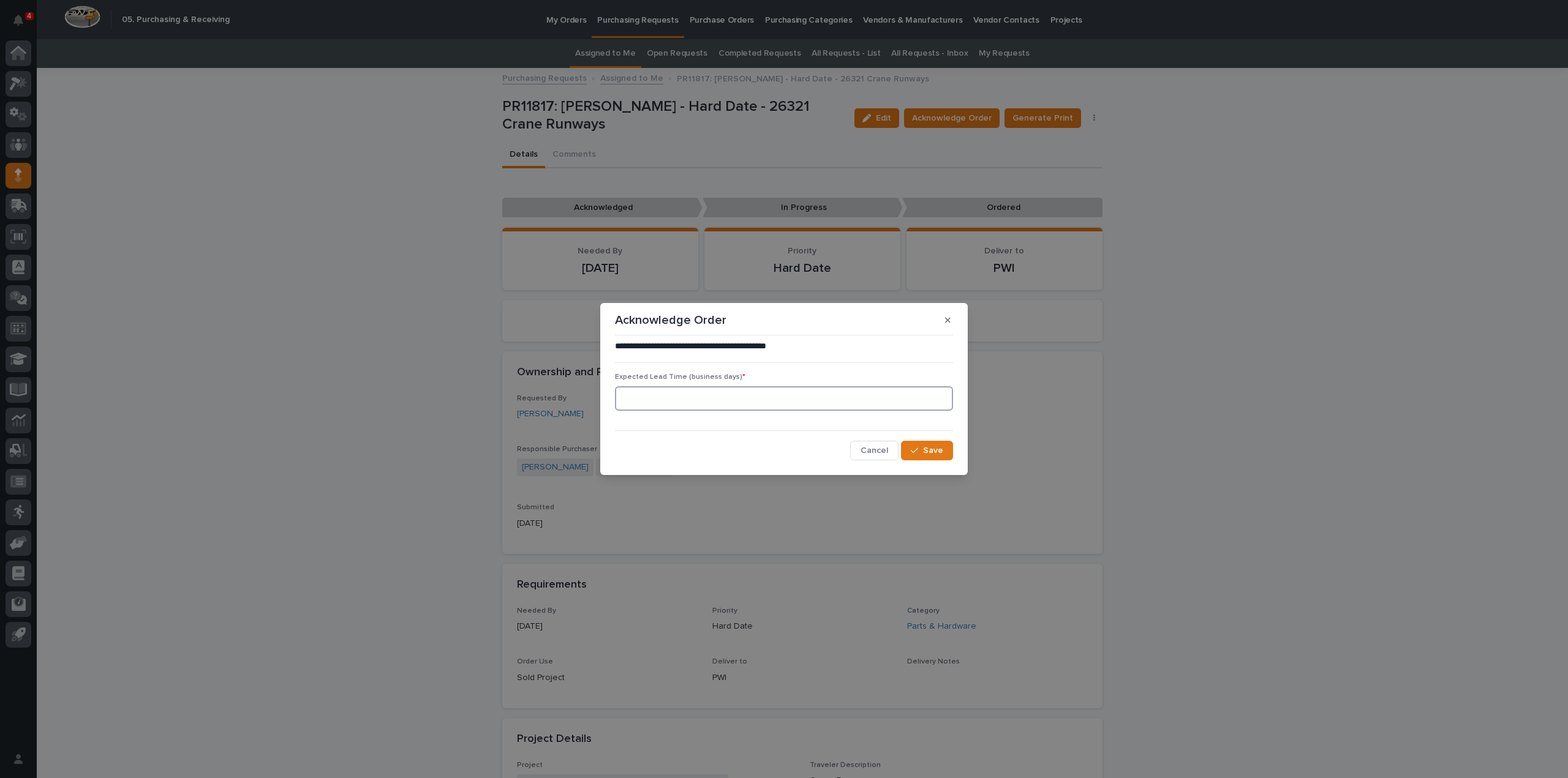
click at [815, 400] on input at bounding box center [784, 398] width 338 height 25
type input "0"
click at [946, 451] on button "Save" at bounding box center [927, 450] width 52 height 19
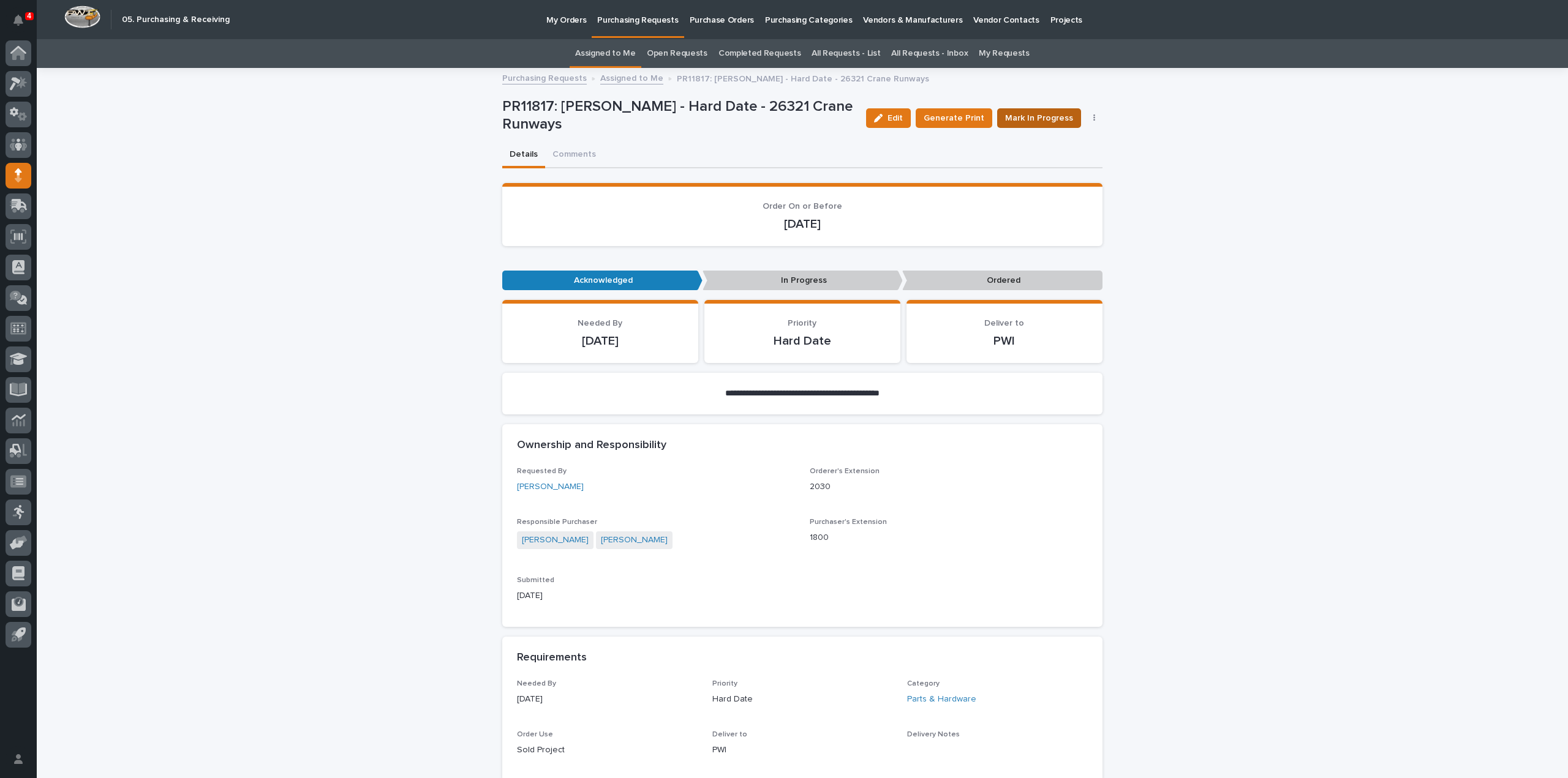
click at [1032, 120] on span "Mark In Progress" at bounding box center [1039, 118] width 68 height 12
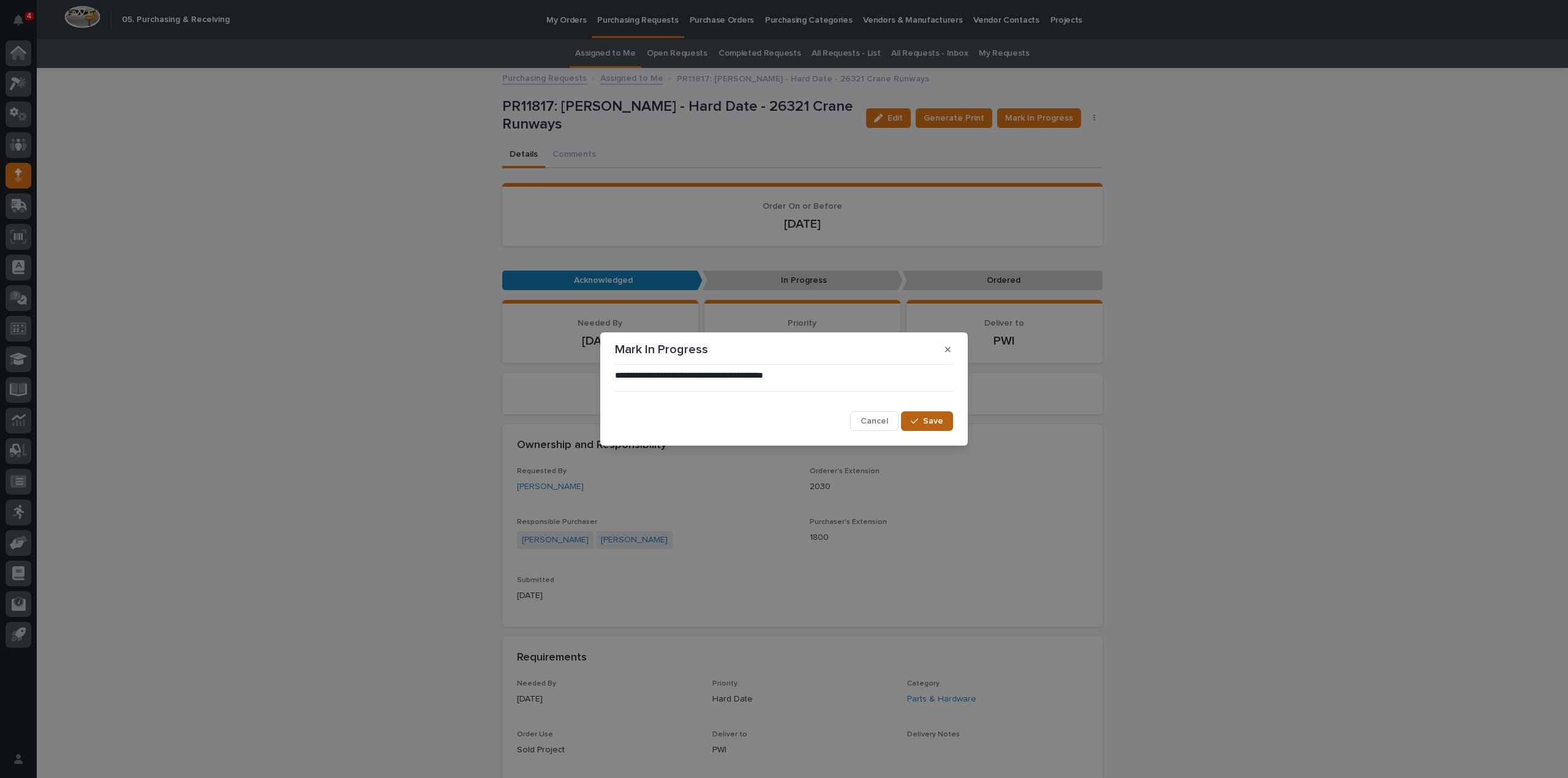
click at [926, 425] on span "Save" at bounding box center [933, 421] width 20 height 8
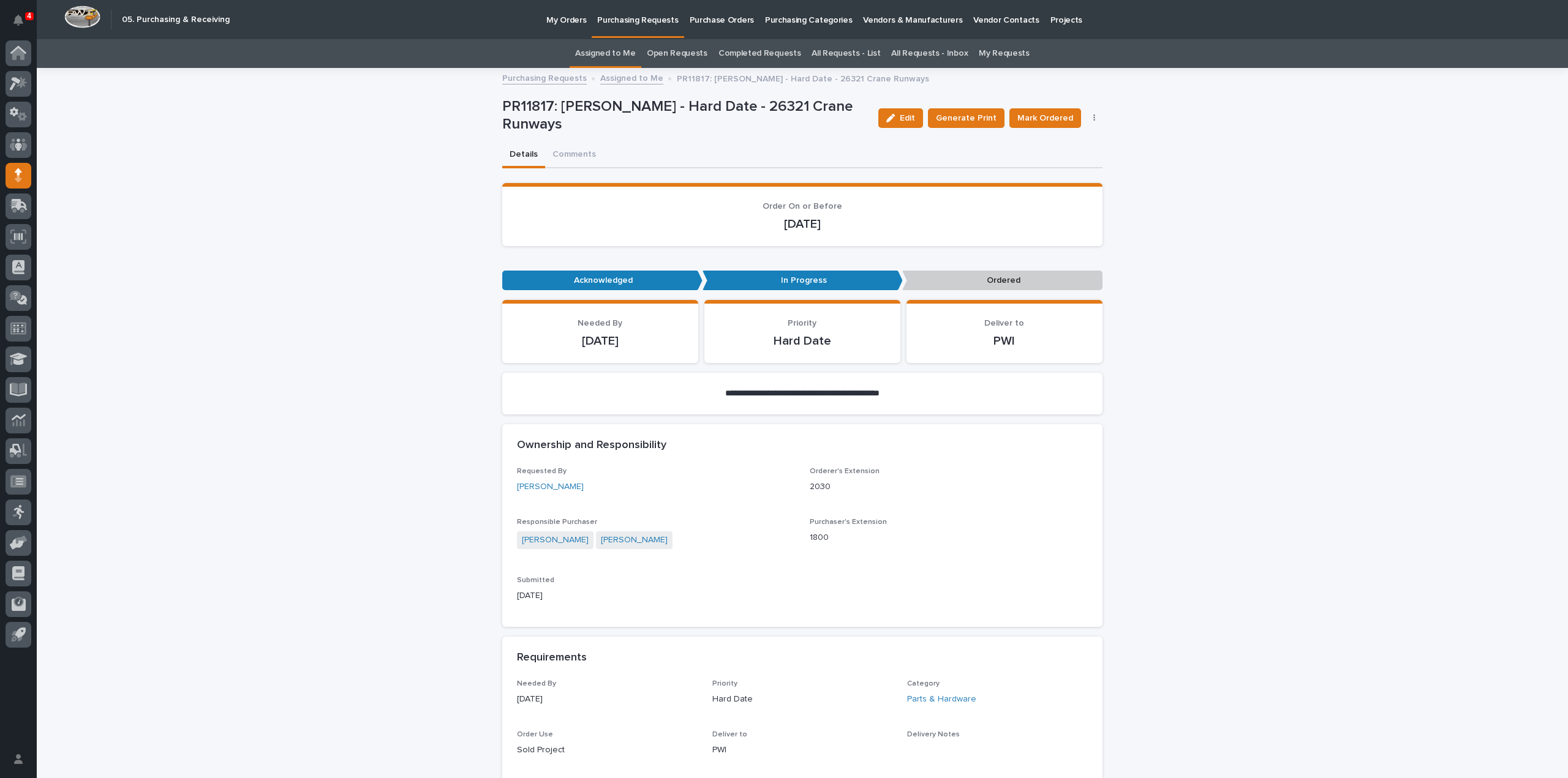
click at [619, 52] on link "Assigned to Me" at bounding box center [605, 53] width 60 height 29
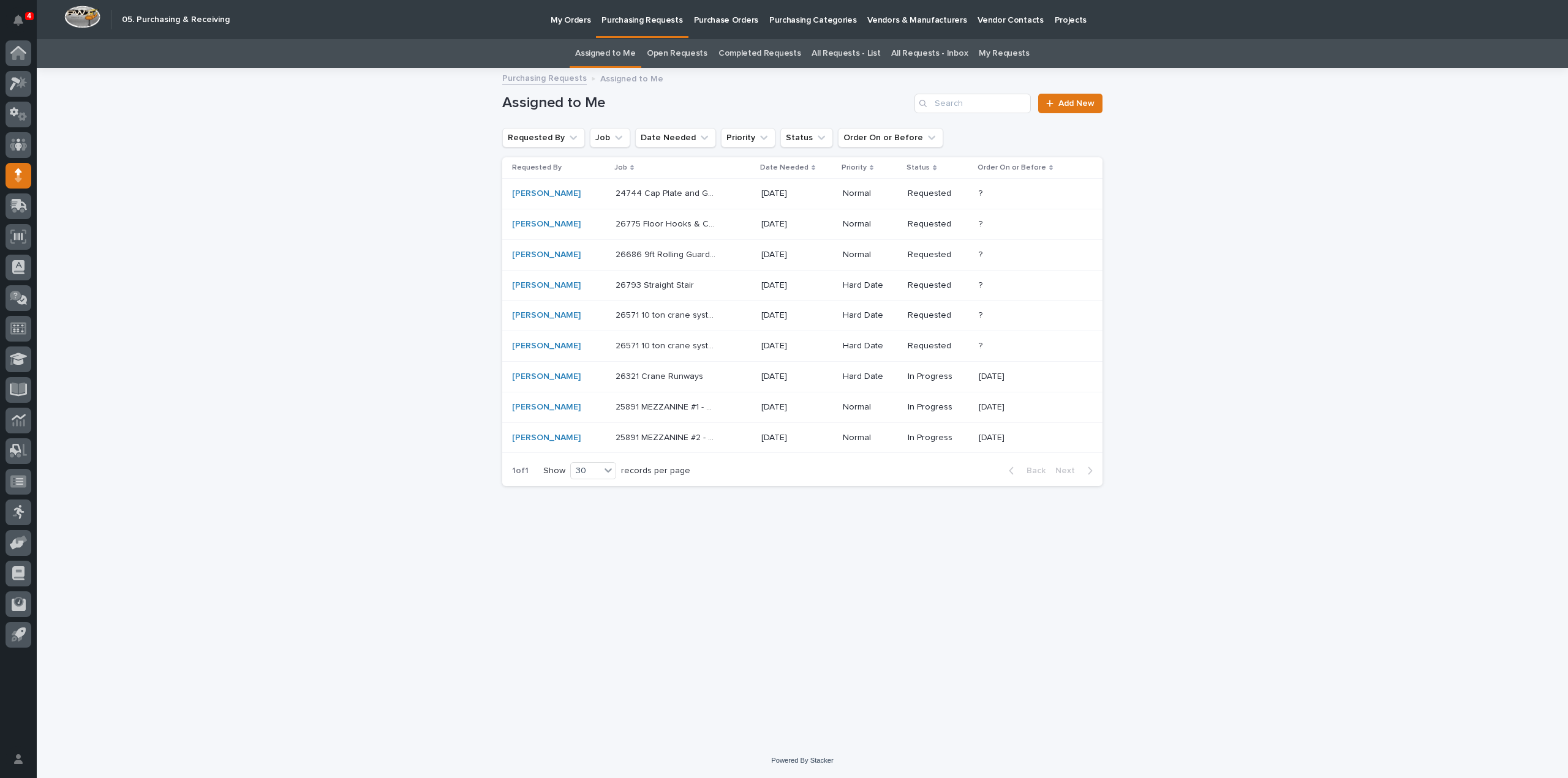
click at [633, 346] on p "26571 10 ton crane system" at bounding box center [668, 345] width 105 height 13
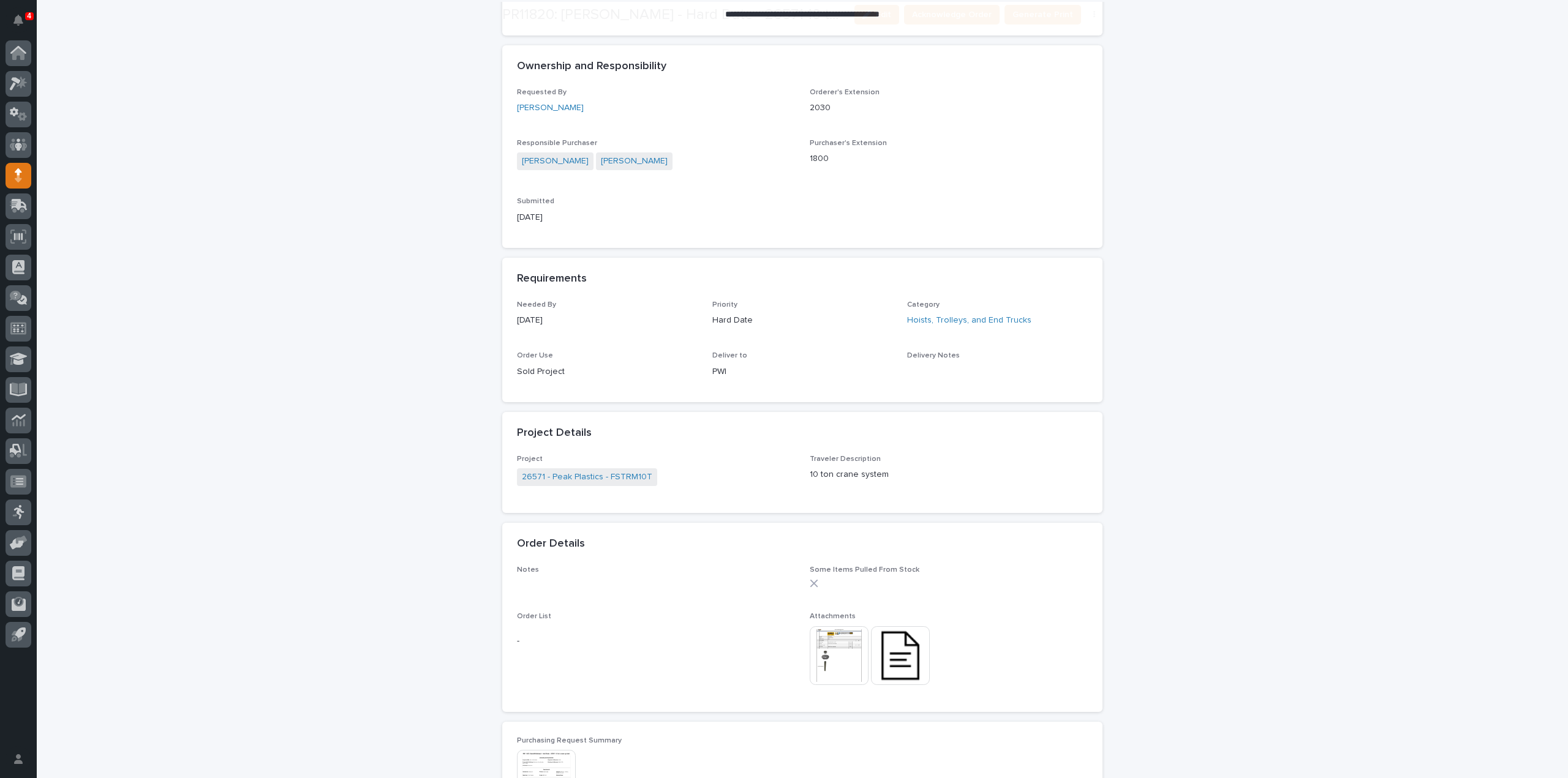
scroll to position [367, 0]
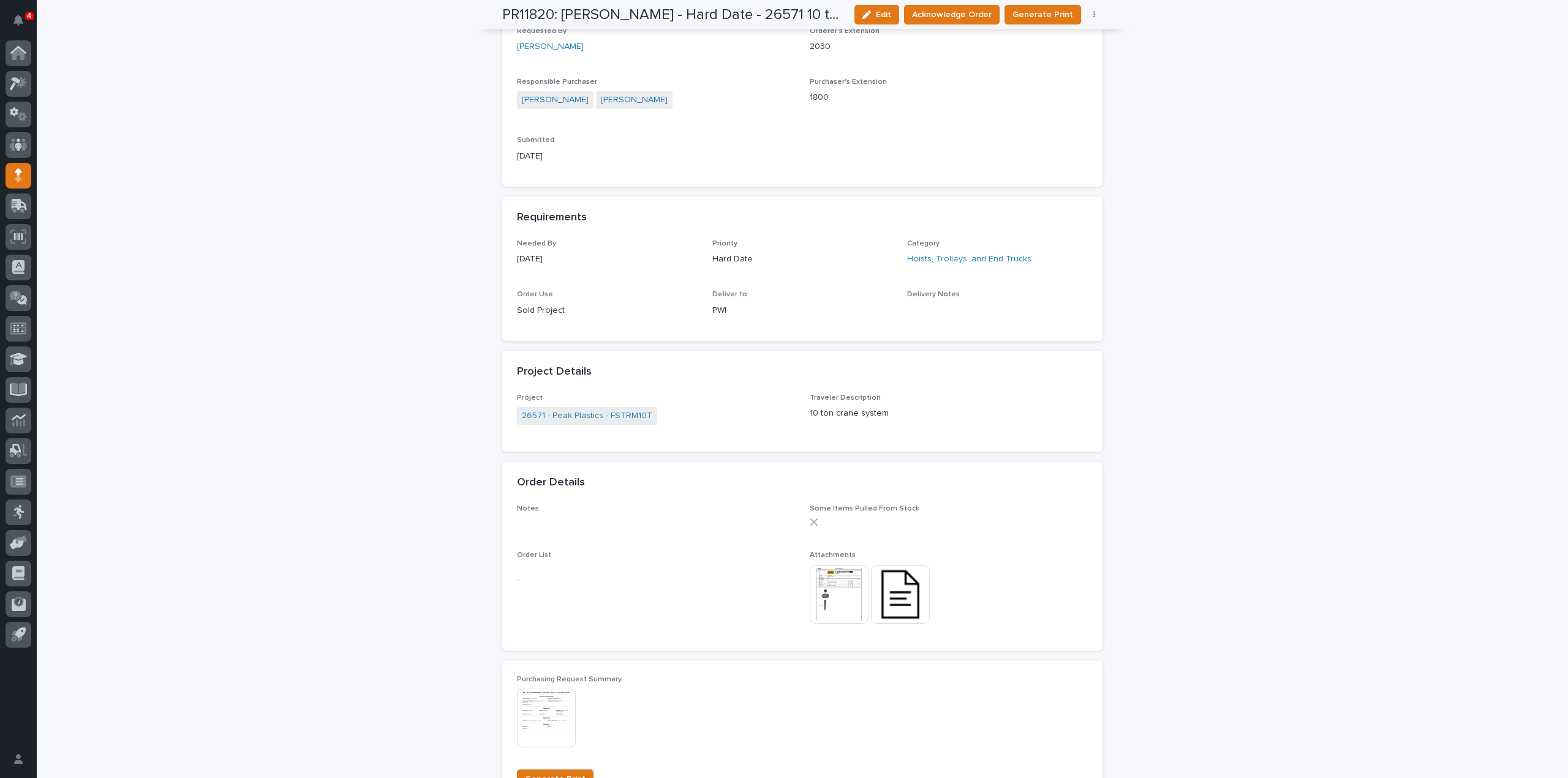
click at [845, 598] on img at bounding box center [839, 595] width 59 height 58
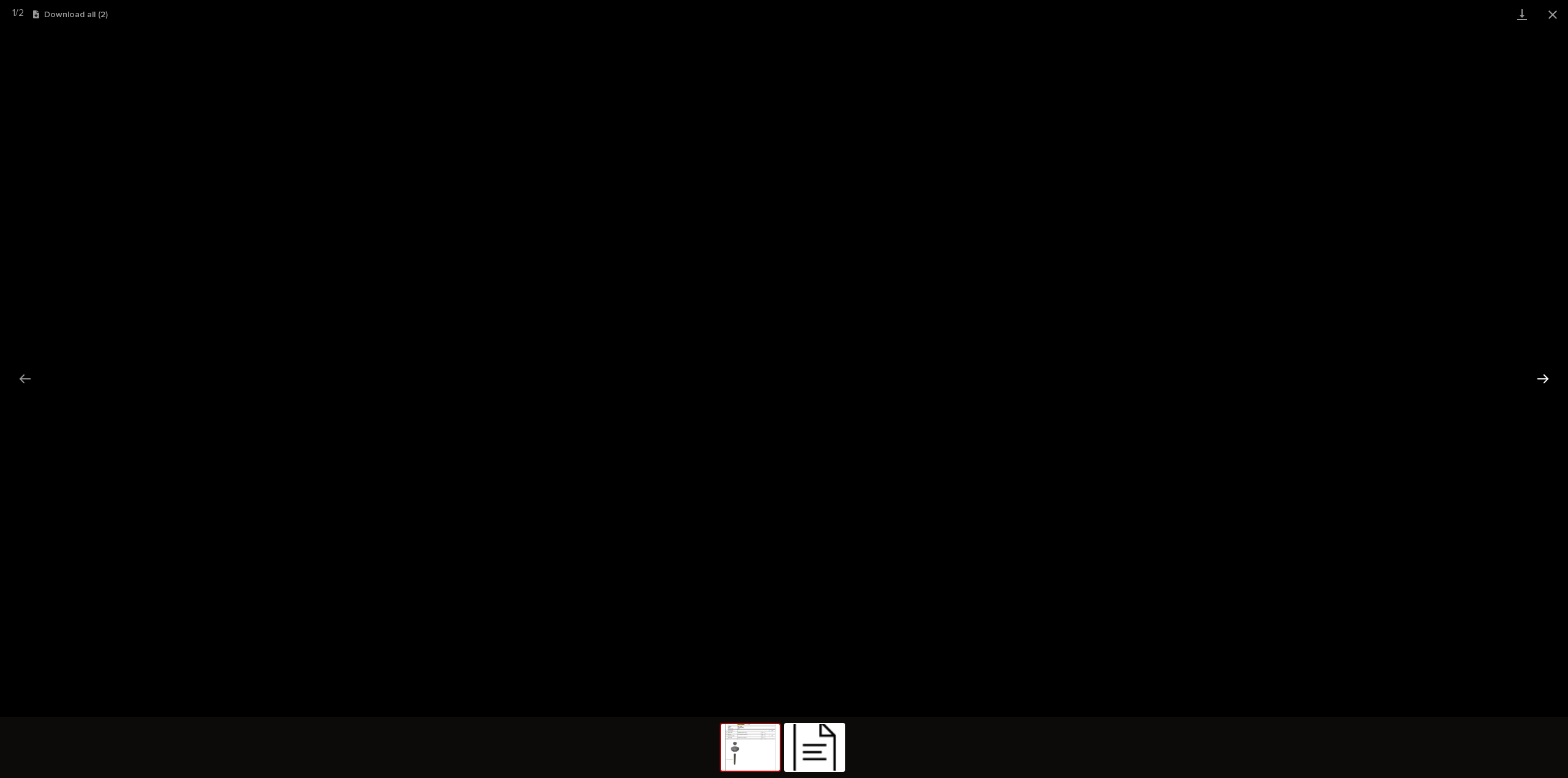
click at [1539, 383] on button "Next slide" at bounding box center [1543, 378] width 26 height 24
click at [807, 391] on link "Download File" at bounding box center [784, 384] width 85 height 19
click at [1554, 14] on button "Close gallery" at bounding box center [1552, 14] width 31 height 29
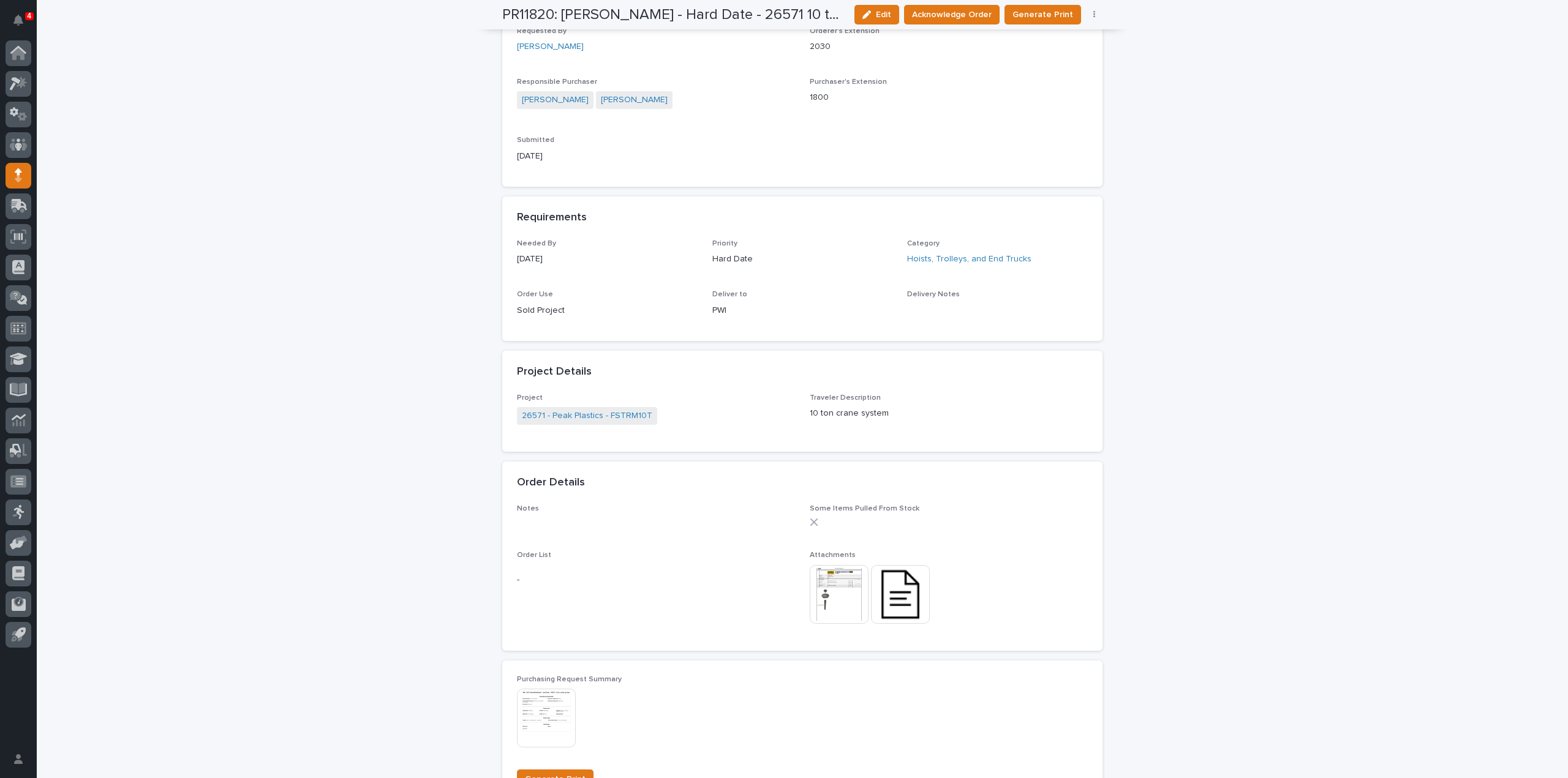
scroll to position [0, 0]
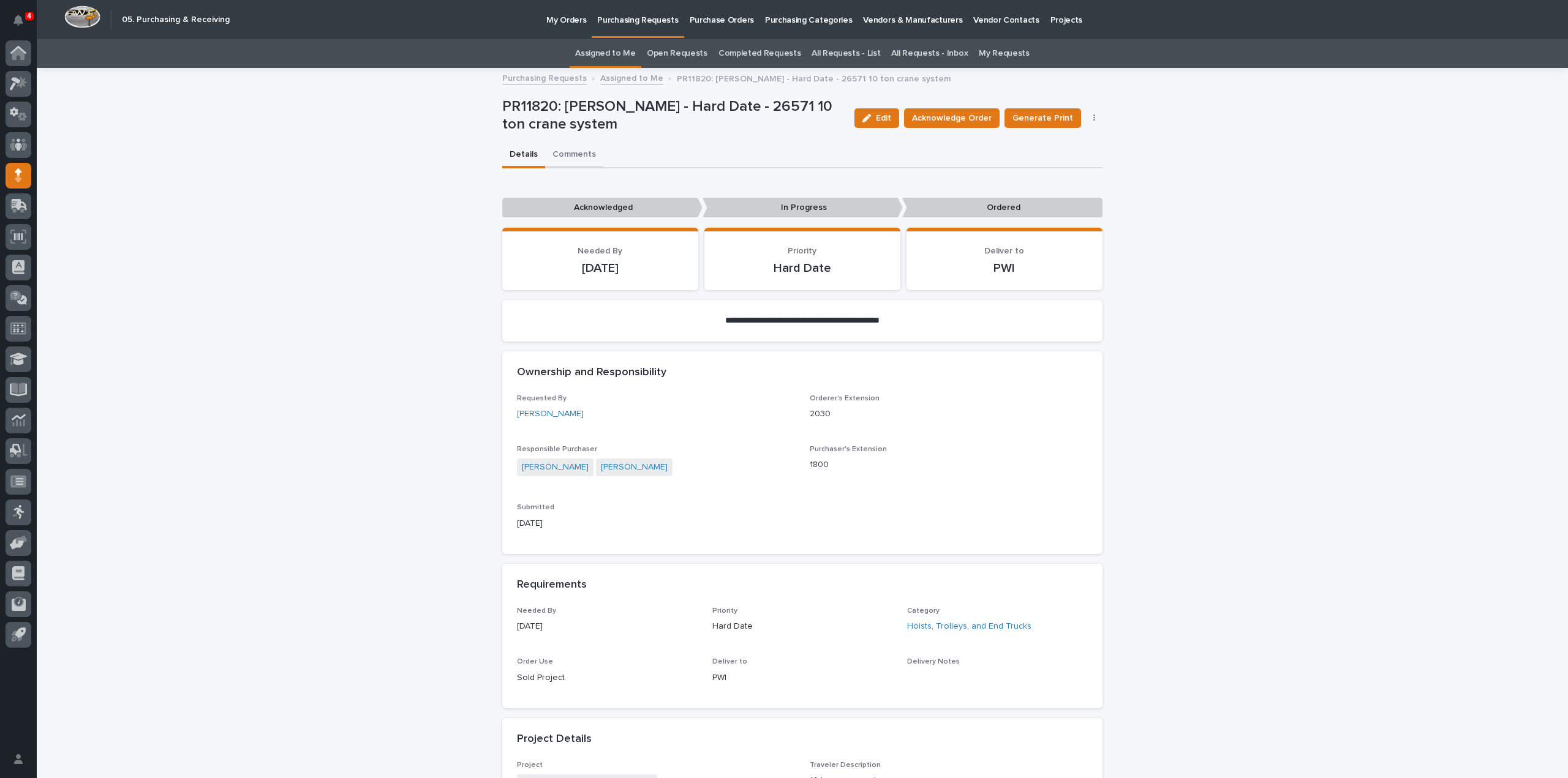
click at [569, 151] on button "Comments" at bounding box center [575, 156] width 59 height 26
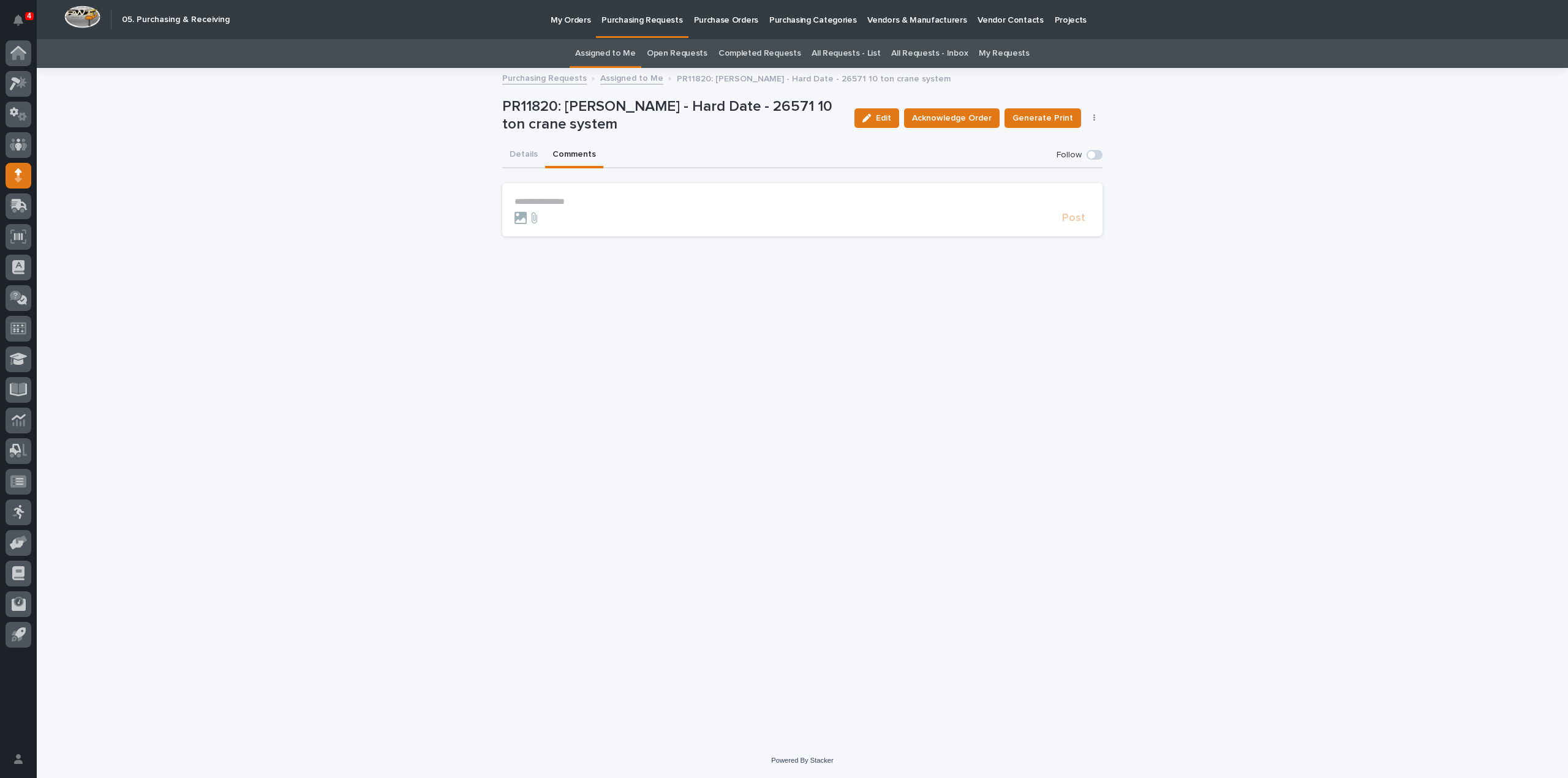
click at [590, 202] on p "**********" at bounding box center [802, 201] width 576 height 10
click at [549, 218] on span "Arlyn Miller" at bounding box center [553, 218] width 69 height 8
click at [577, 199] on p "**********" at bounding box center [802, 202] width 576 height 12
click at [1079, 224] on span "Post" at bounding box center [1074, 223] width 23 height 11
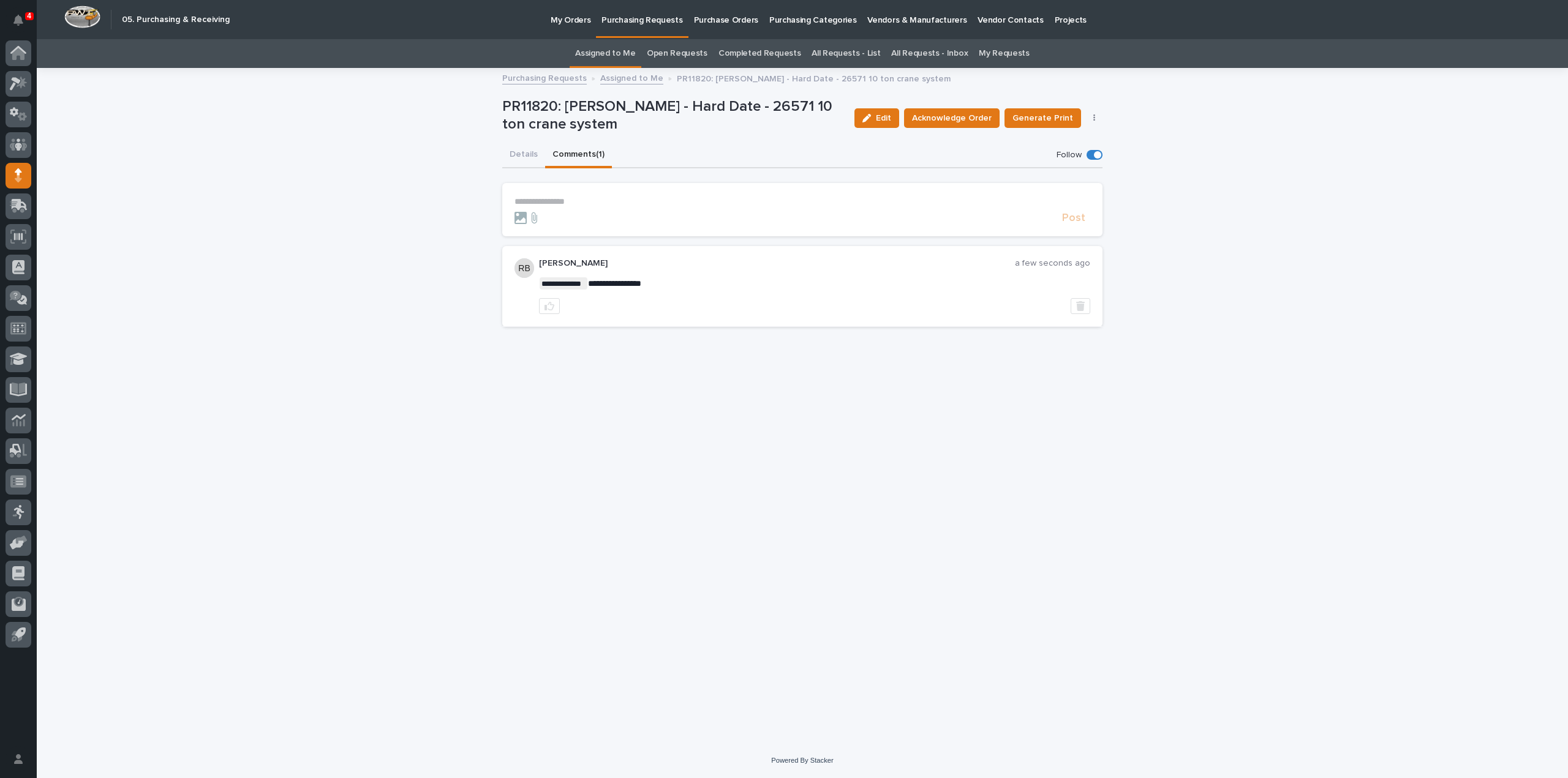
click at [612, 56] on link "Assigned to Me" at bounding box center [605, 53] width 60 height 29
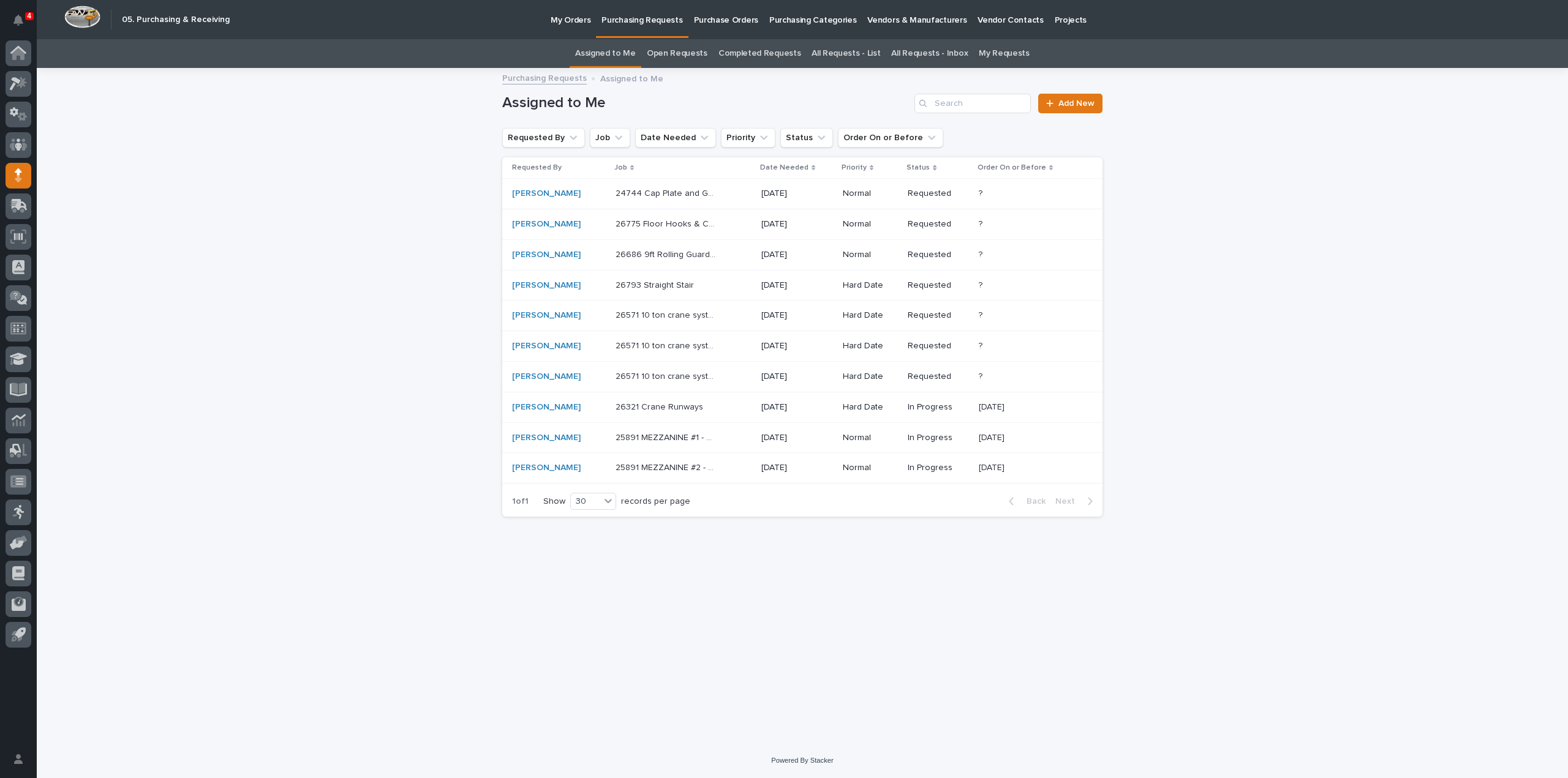
click at [625, 375] on p "26571 10 ton crane system" at bounding box center [668, 376] width 105 height 13
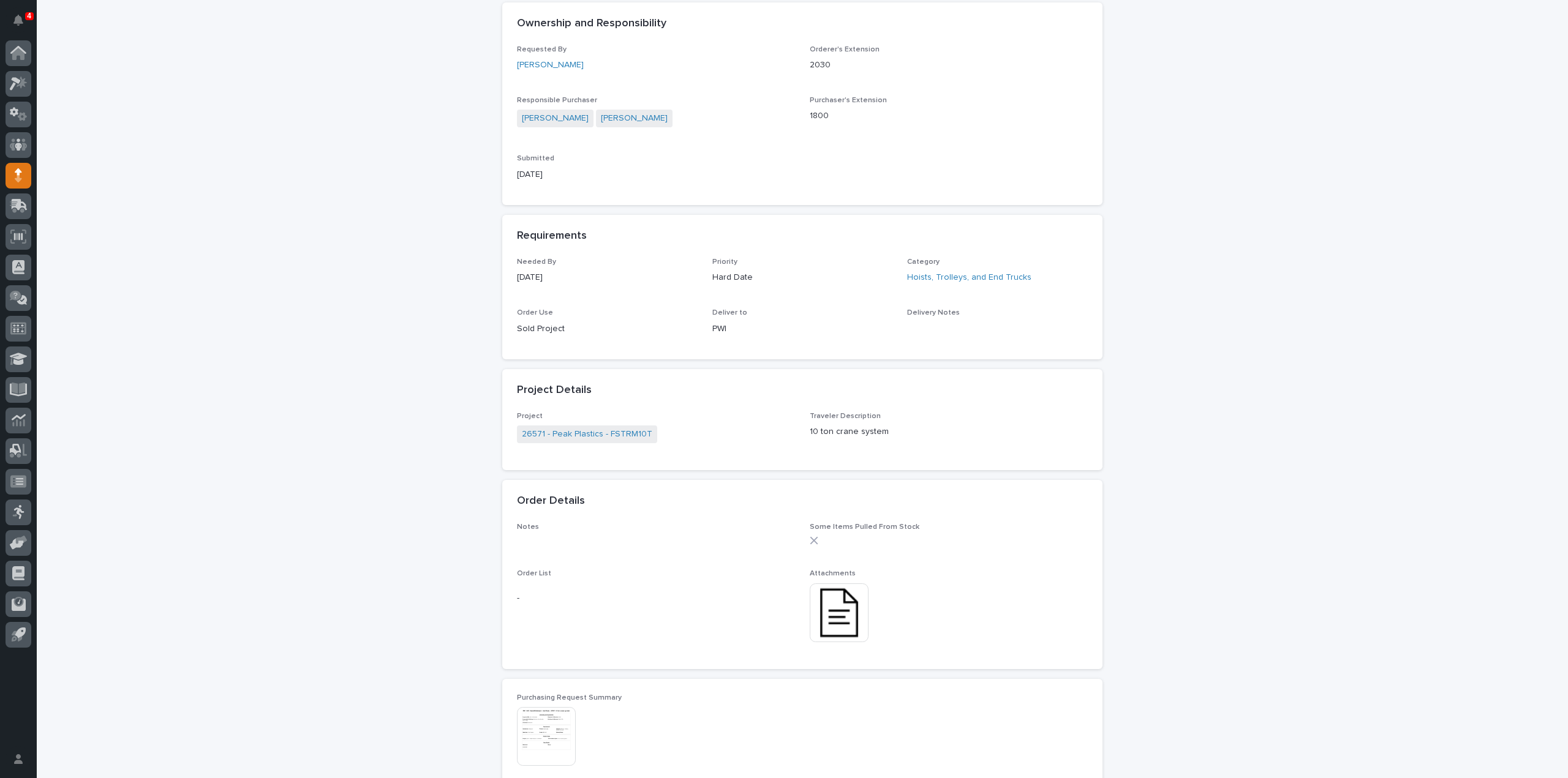
scroll to position [490, 0]
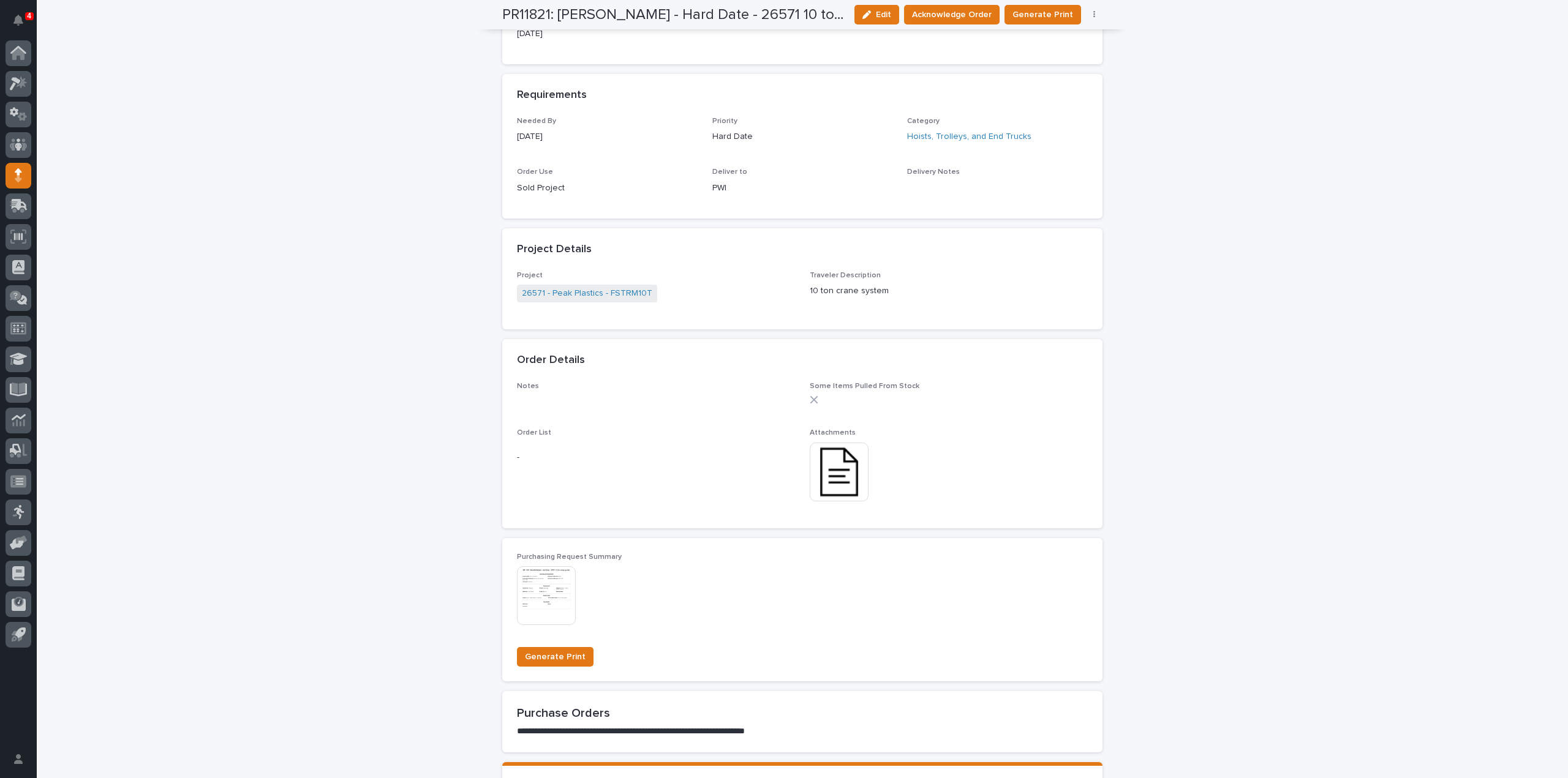
click at [838, 473] on img at bounding box center [839, 472] width 59 height 58
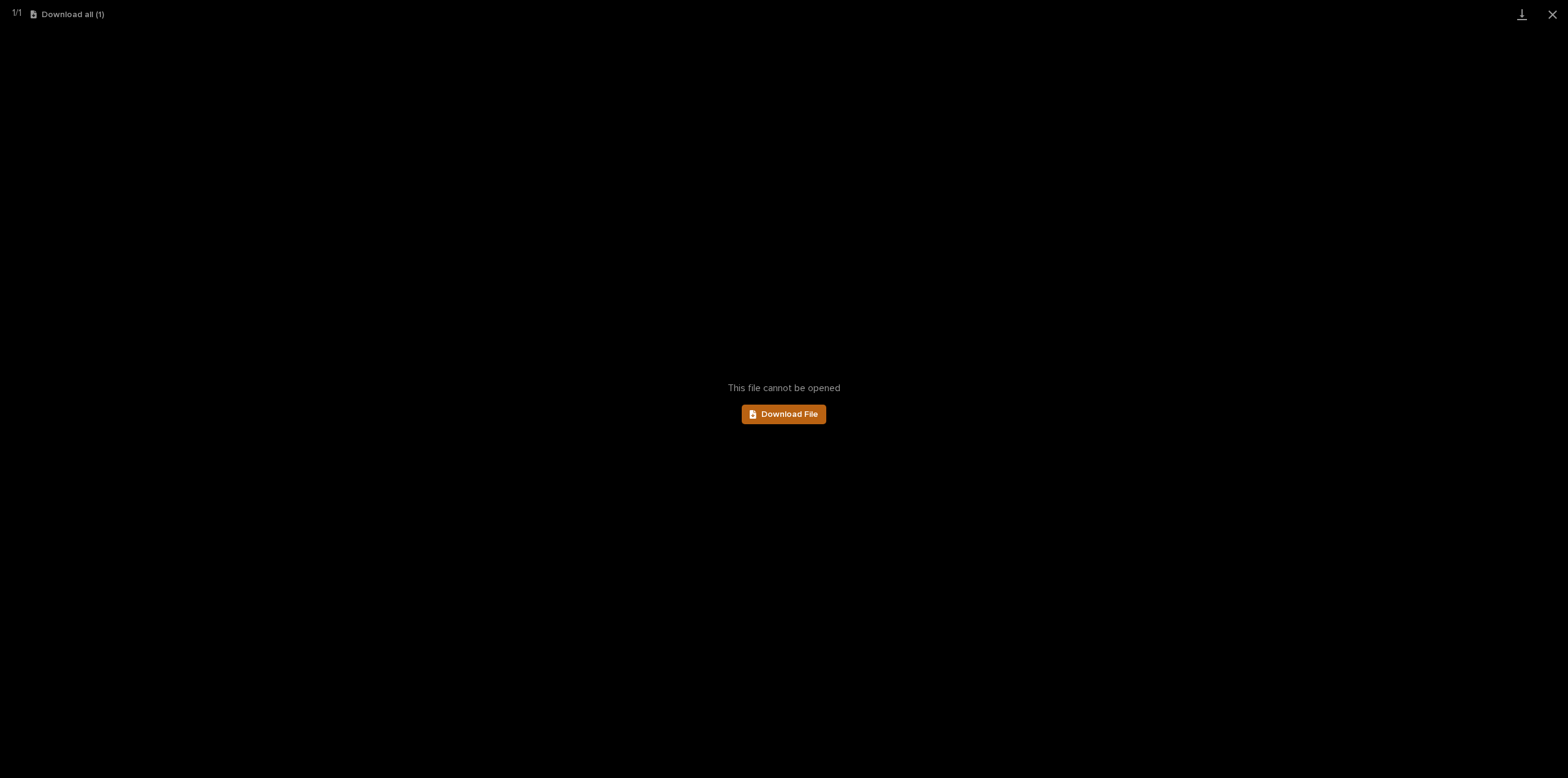
click at [807, 412] on span "Download File" at bounding box center [790, 414] width 57 height 8
click at [1553, 16] on button "Close gallery" at bounding box center [1552, 14] width 31 height 29
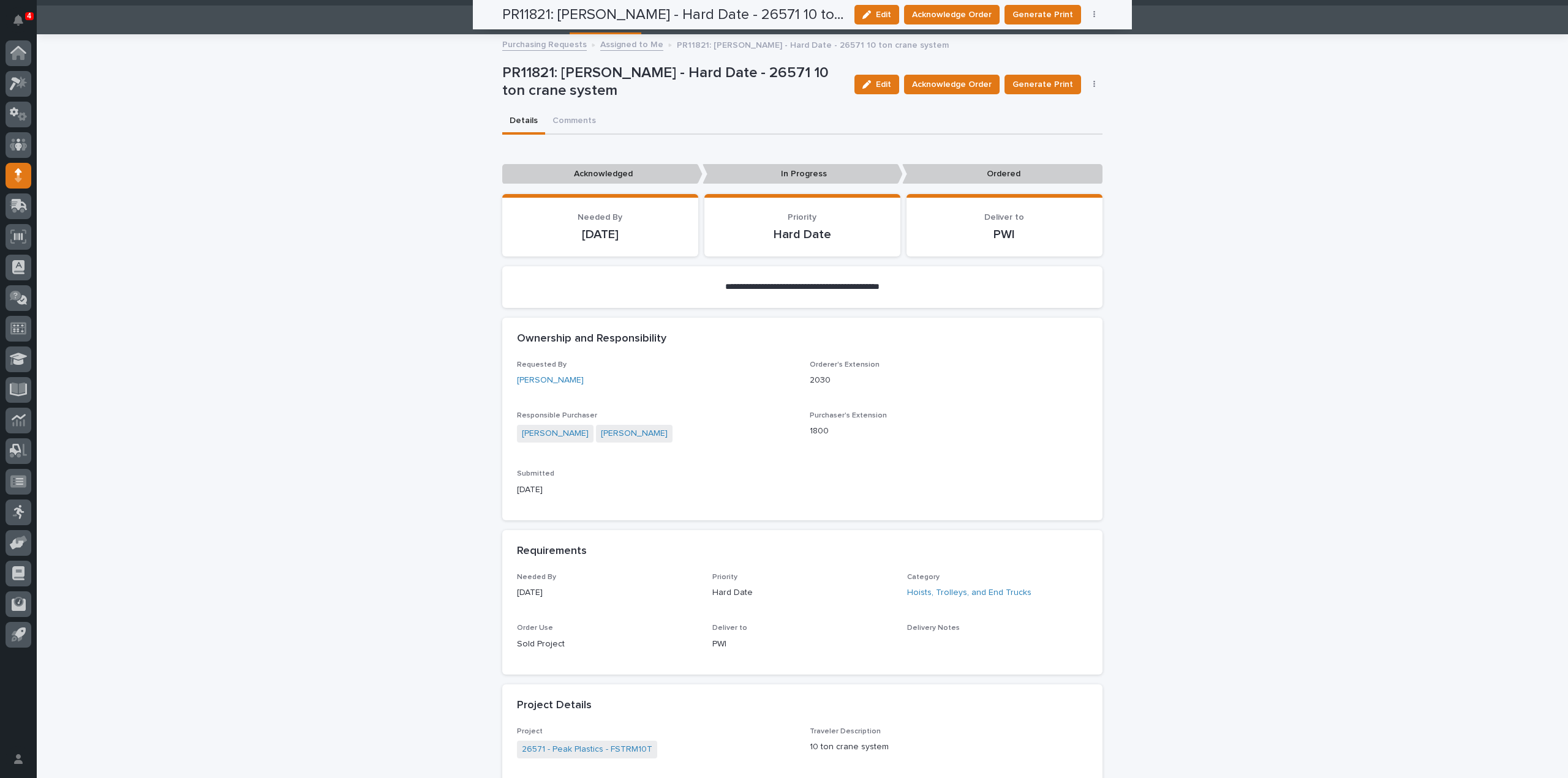
scroll to position [0, 0]
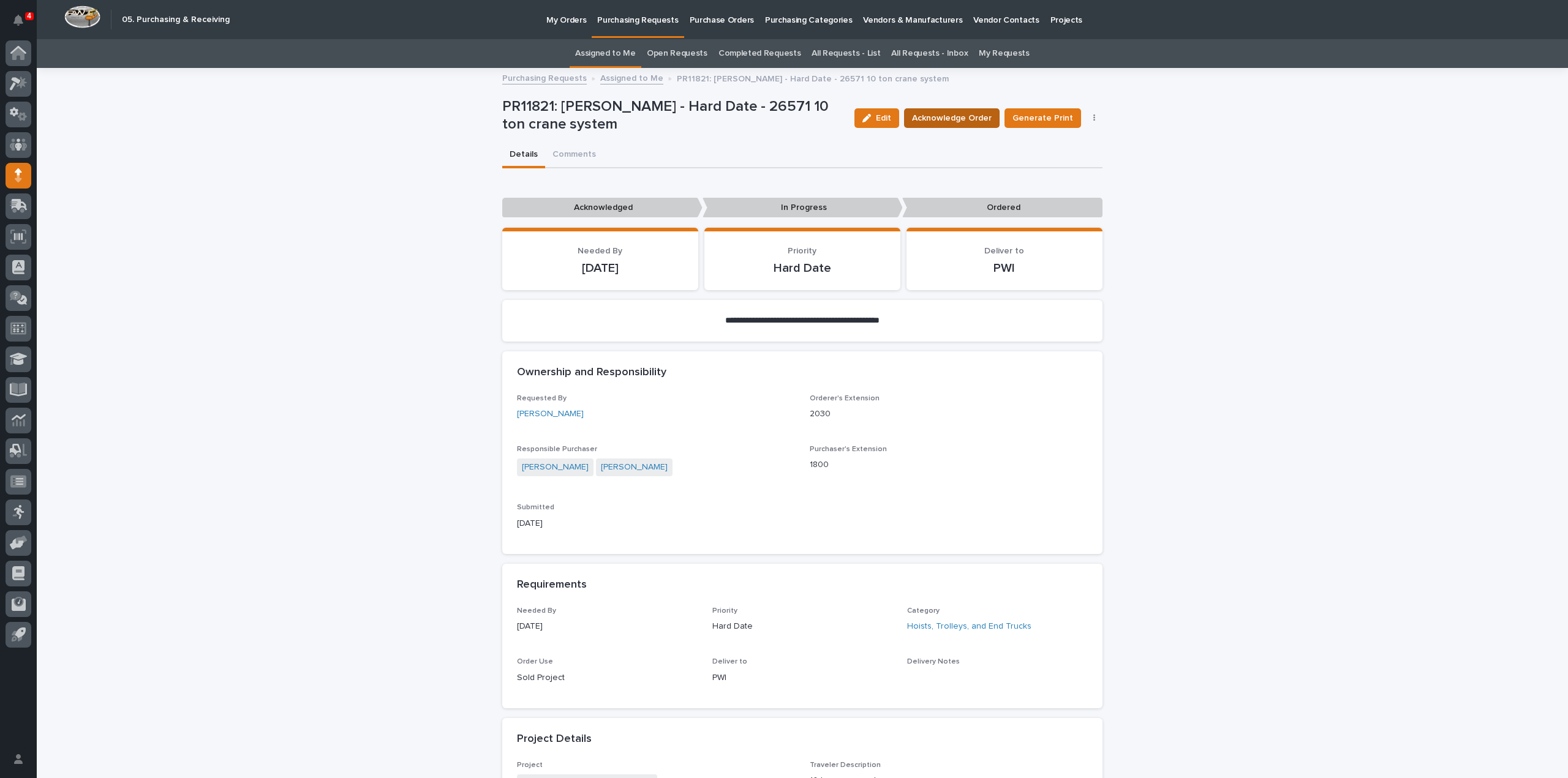
click at [961, 120] on span "Acknowledge Order" at bounding box center [952, 118] width 79 height 12
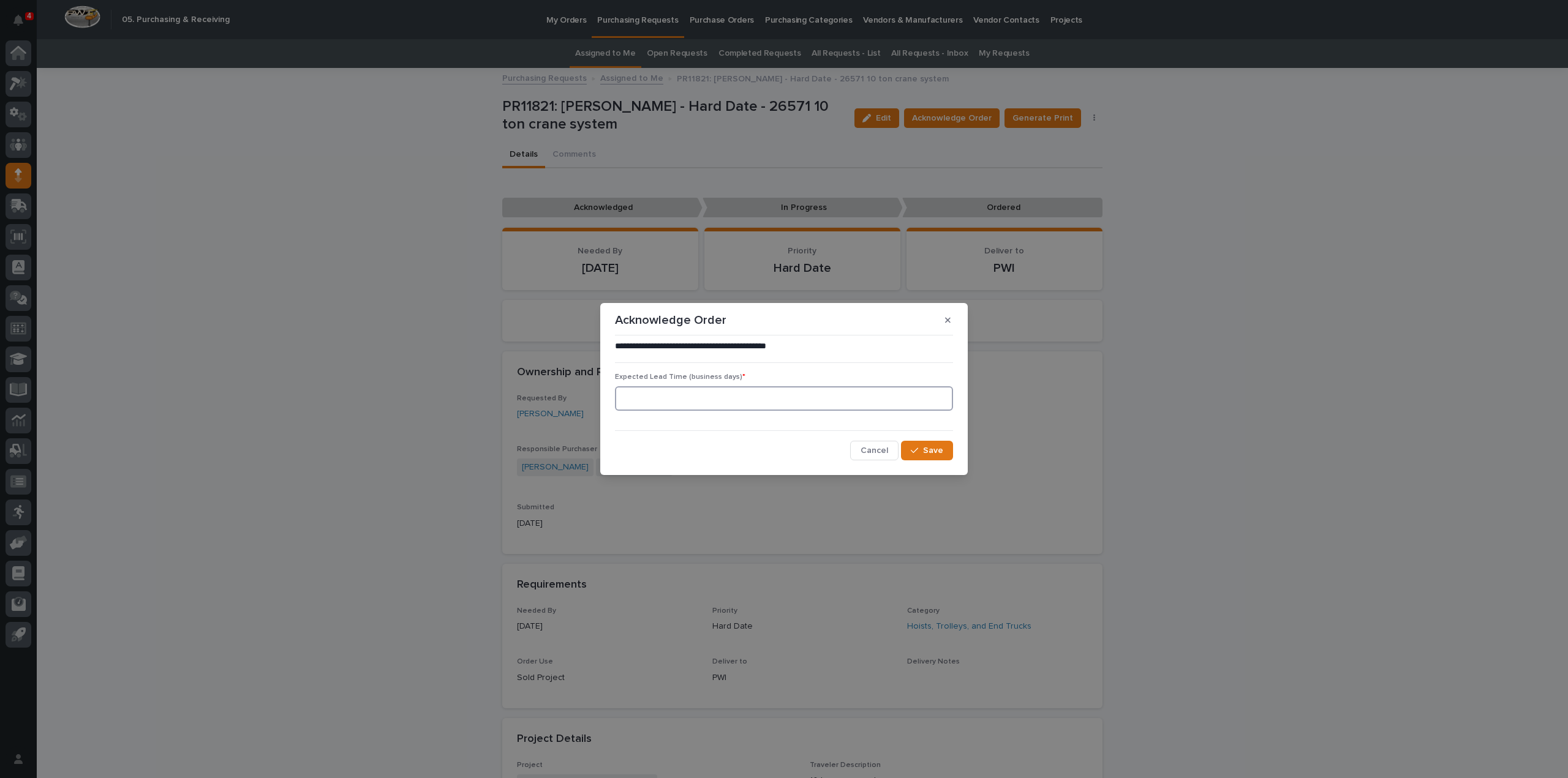
click at [714, 397] on input at bounding box center [784, 398] width 338 height 25
type input "0"
click at [942, 450] on span "Save" at bounding box center [933, 450] width 20 height 8
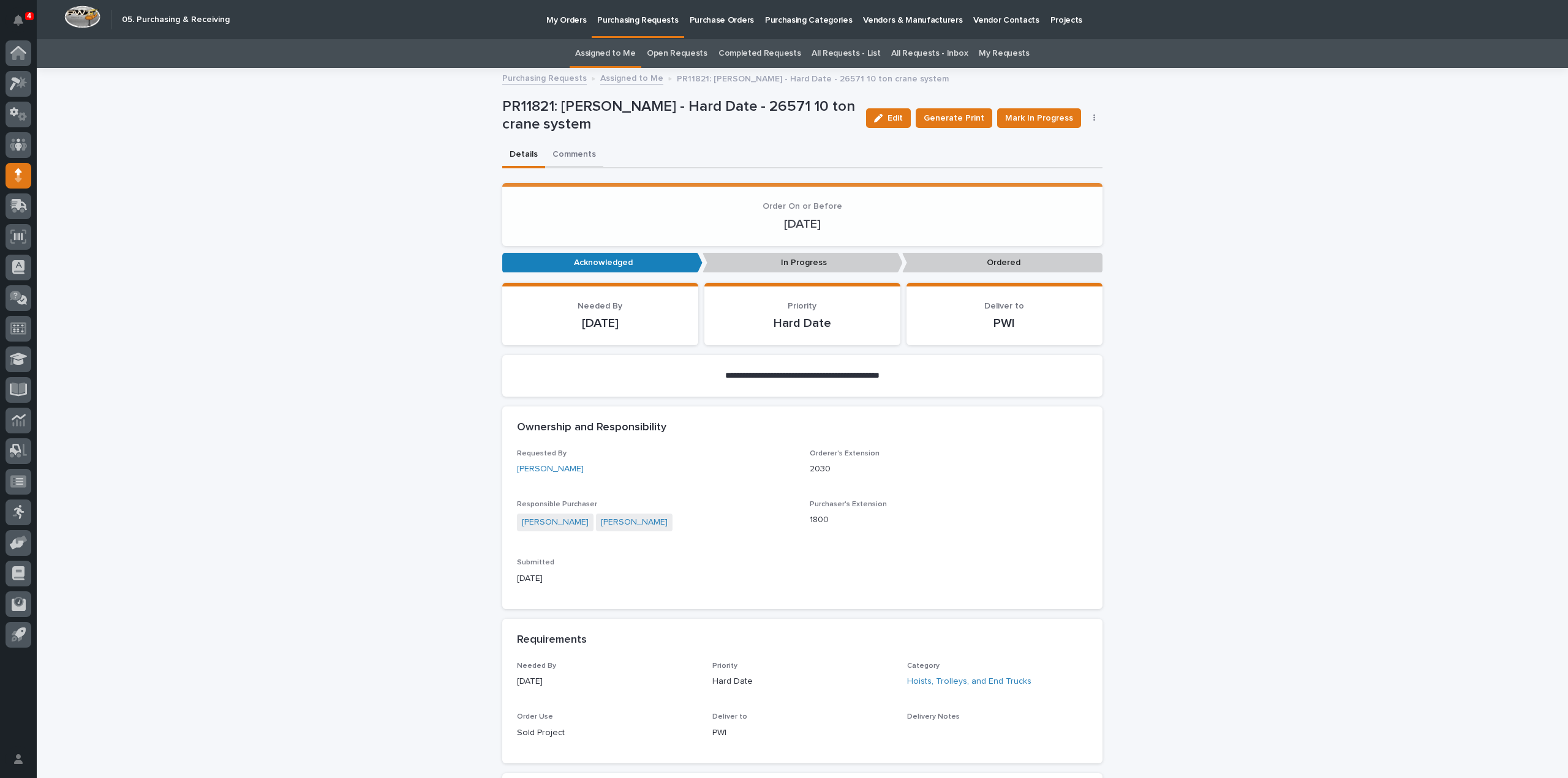
click at [564, 151] on button "Comments" at bounding box center [575, 156] width 59 height 26
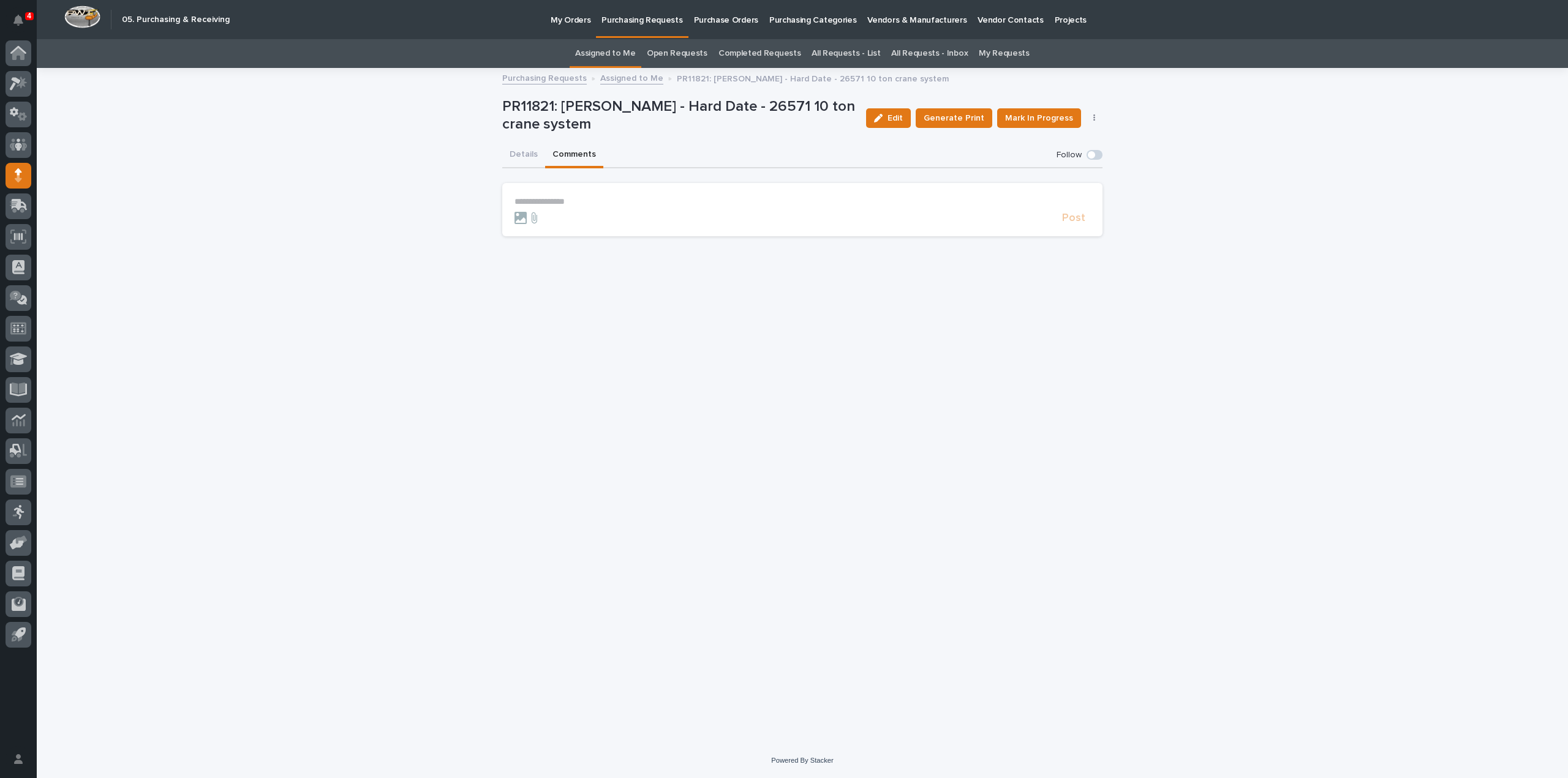
click at [586, 201] on p "**********" at bounding box center [802, 201] width 576 height 10
click at [530, 217] on span "Arlyn Miller" at bounding box center [553, 218] width 69 height 8
click at [586, 203] on p "**********" at bounding box center [802, 202] width 576 height 12
click at [1073, 223] on span "Post" at bounding box center [1074, 223] width 23 height 11
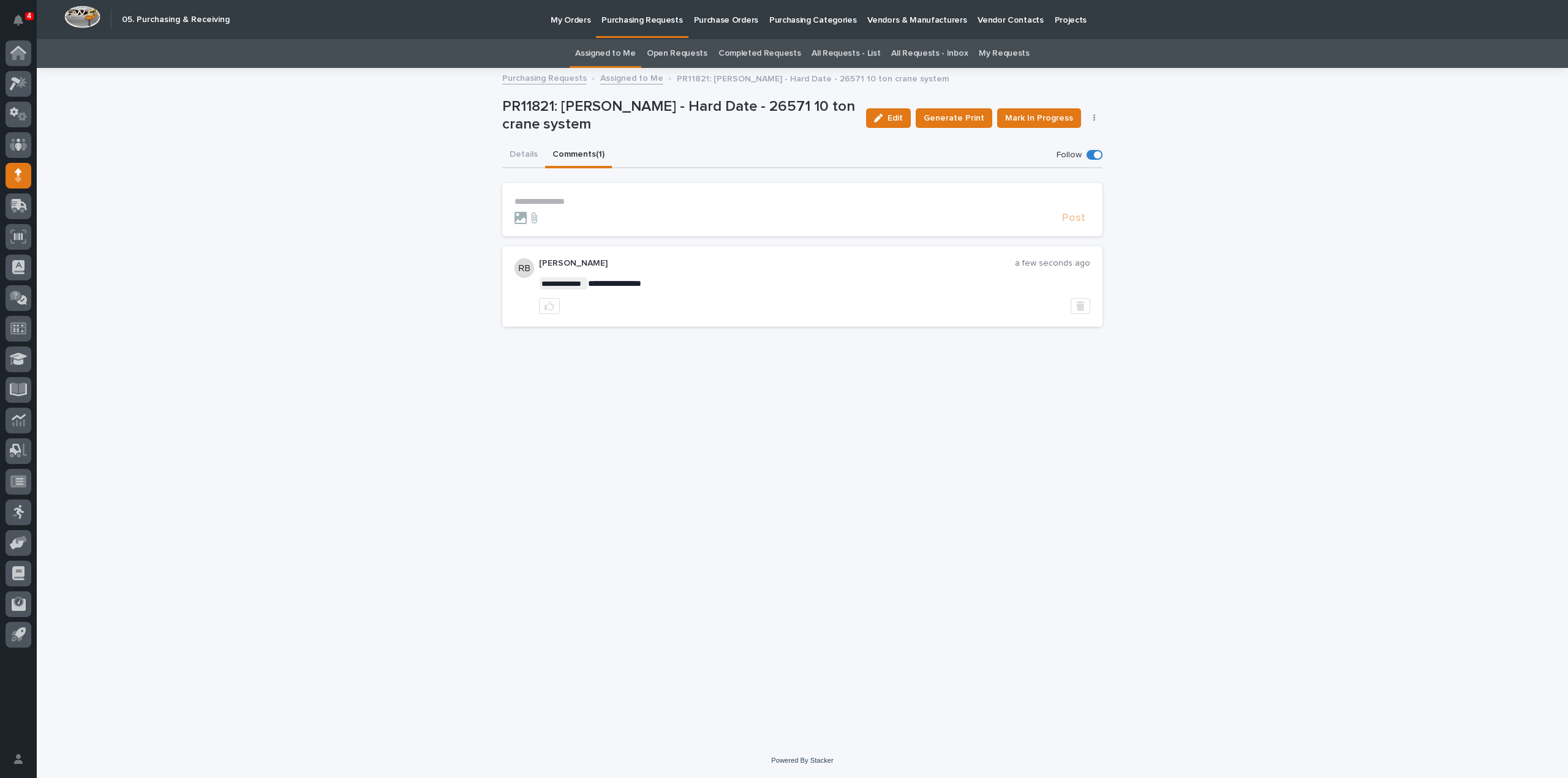
click at [634, 51] on link "Assigned to Me" at bounding box center [605, 53] width 60 height 29
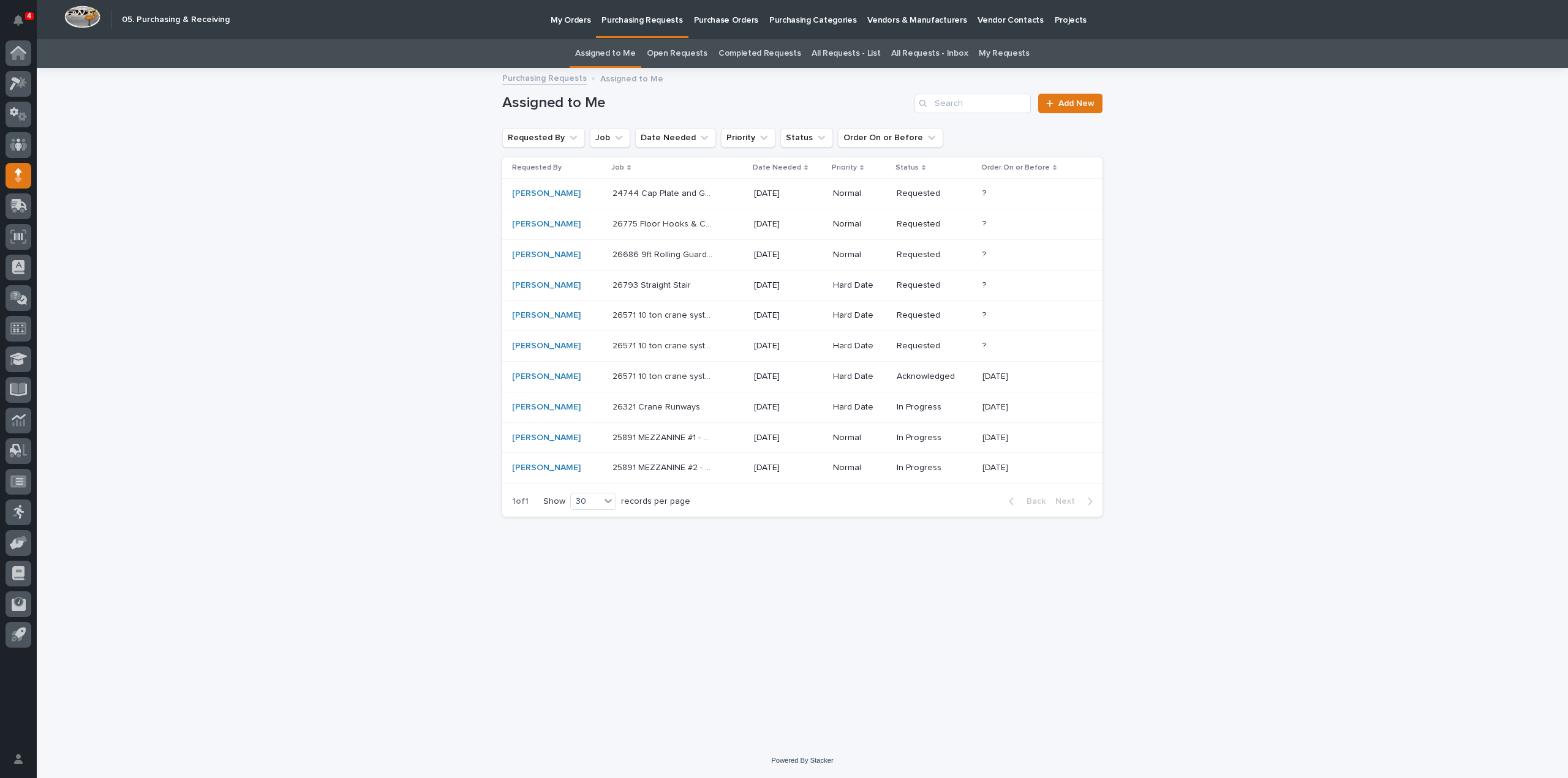
click at [662, 345] on p "26571 10 ton crane system" at bounding box center [664, 345] width 105 height 13
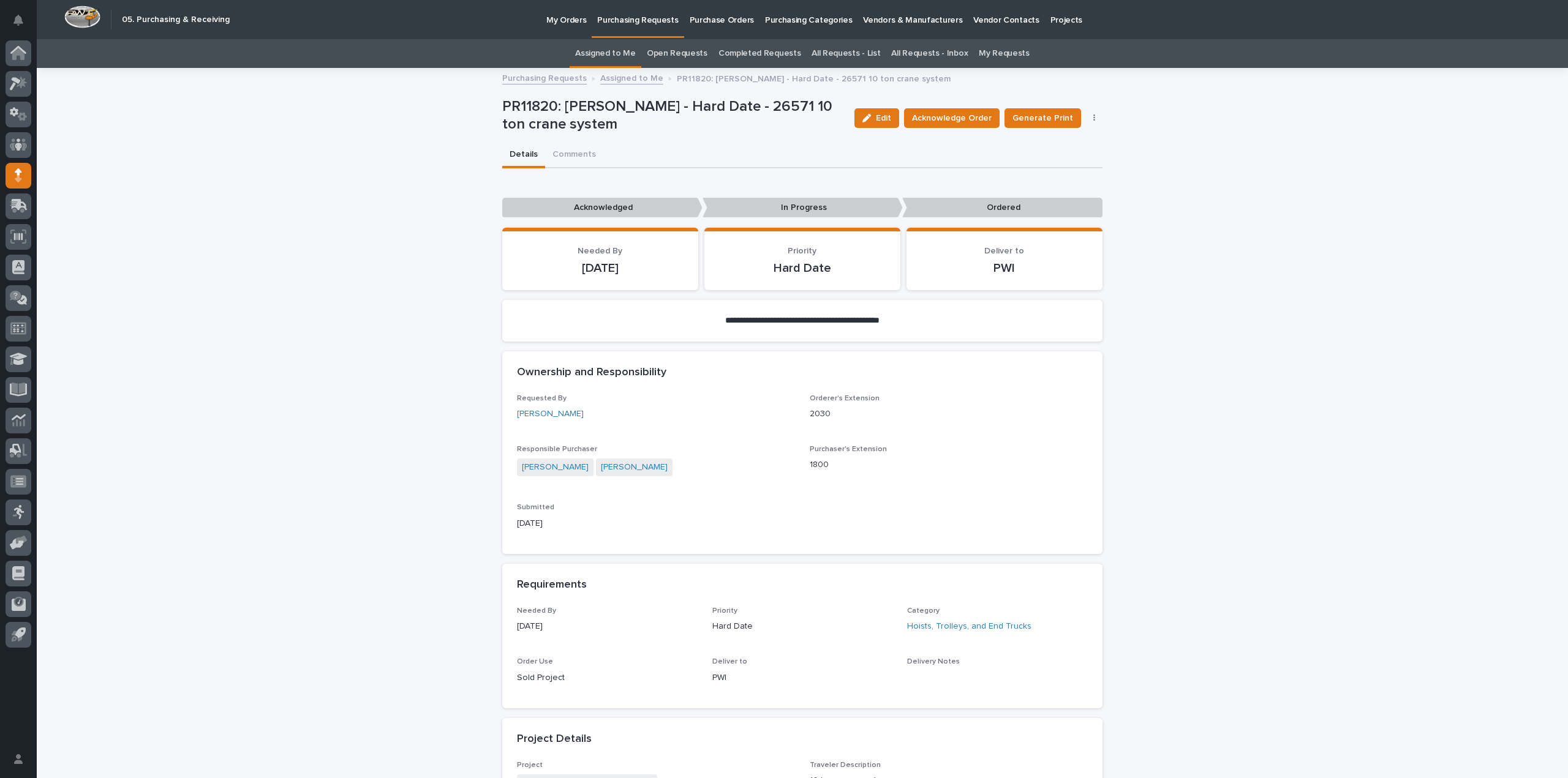
scroll to position [39, 0]
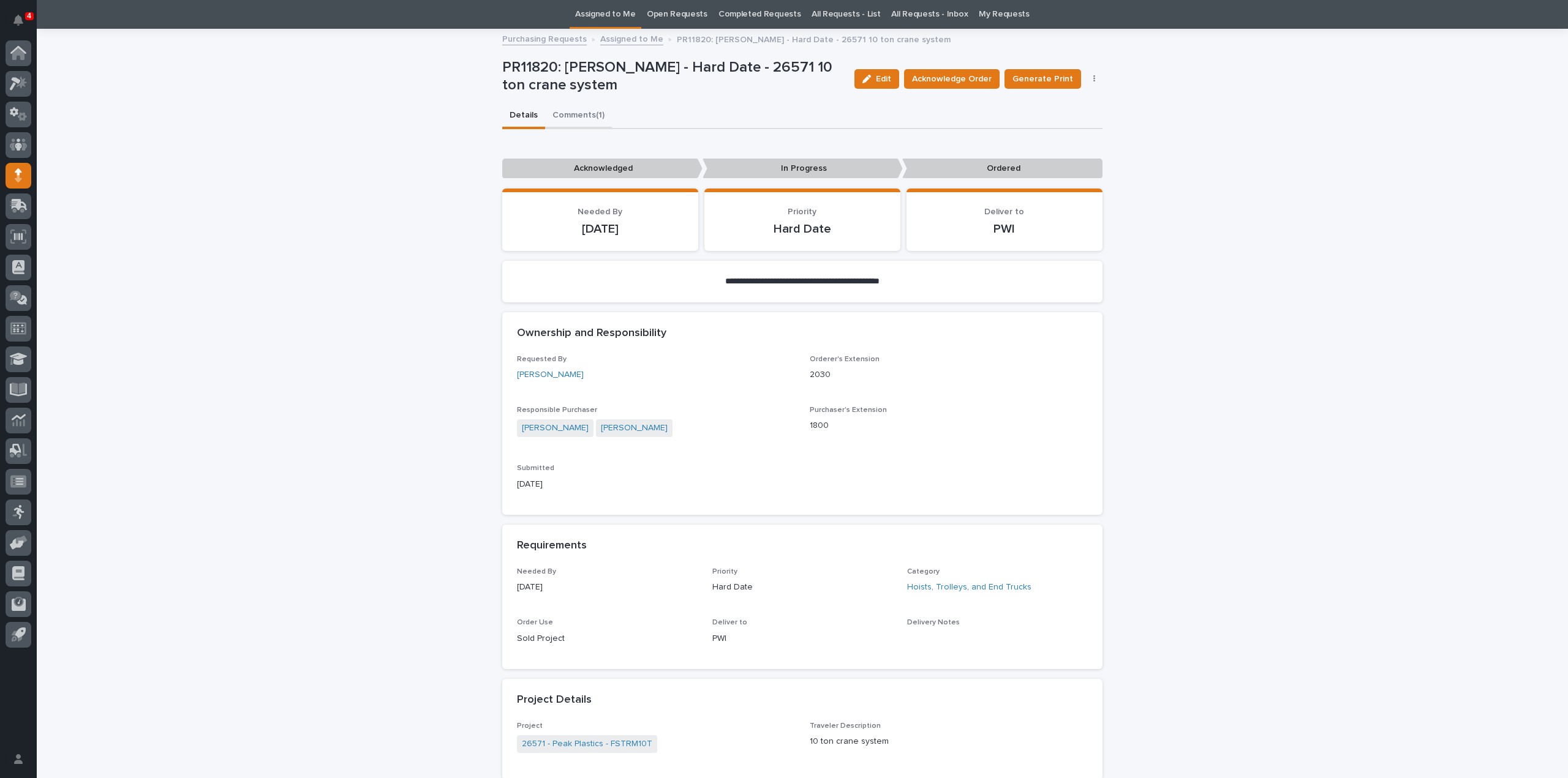
click at [577, 117] on div "**********" at bounding box center [802, 653] width 600 height 1245
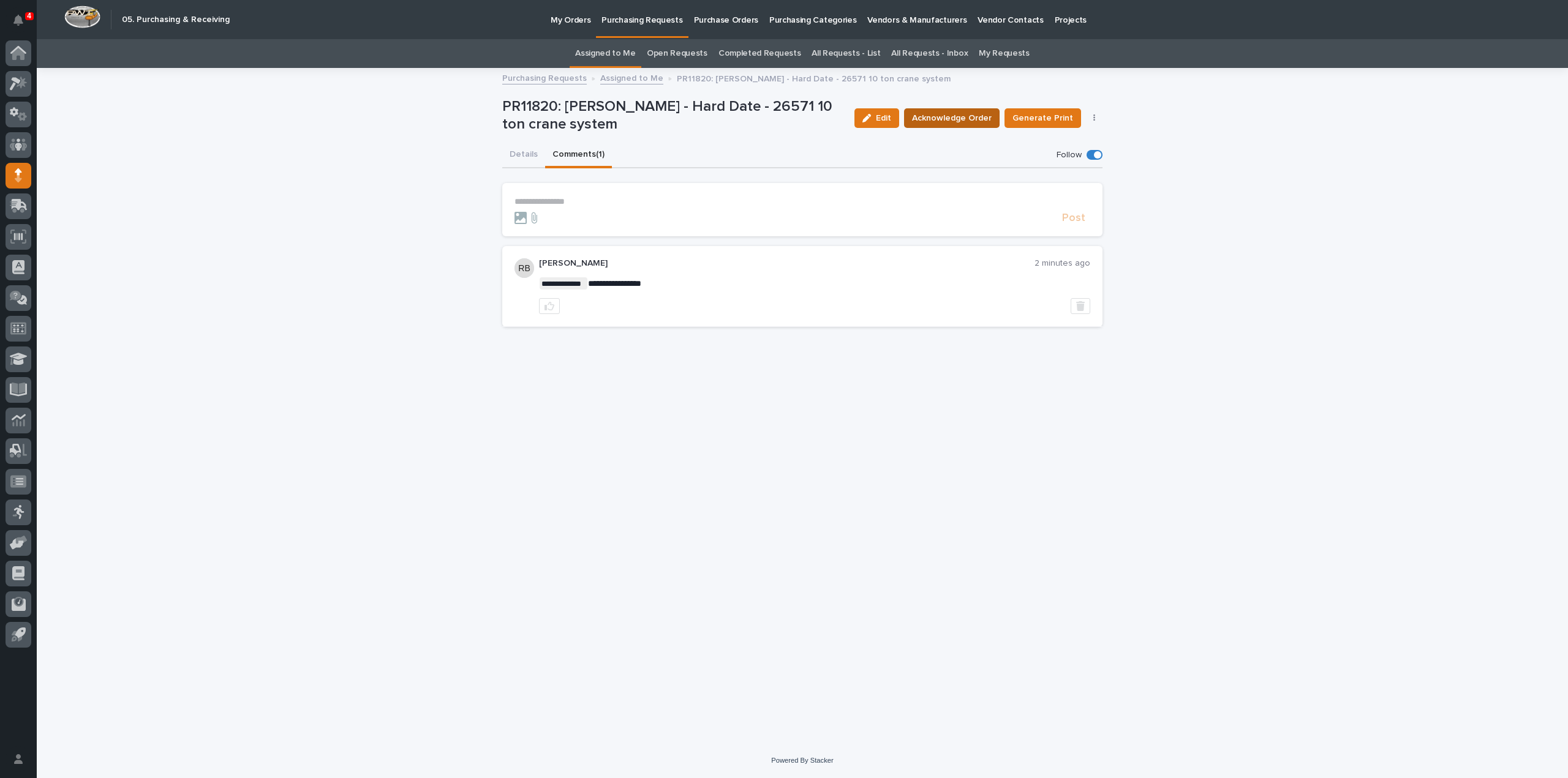
click at [926, 117] on span "Acknowledge Order" at bounding box center [952, 118] width 79 height 12
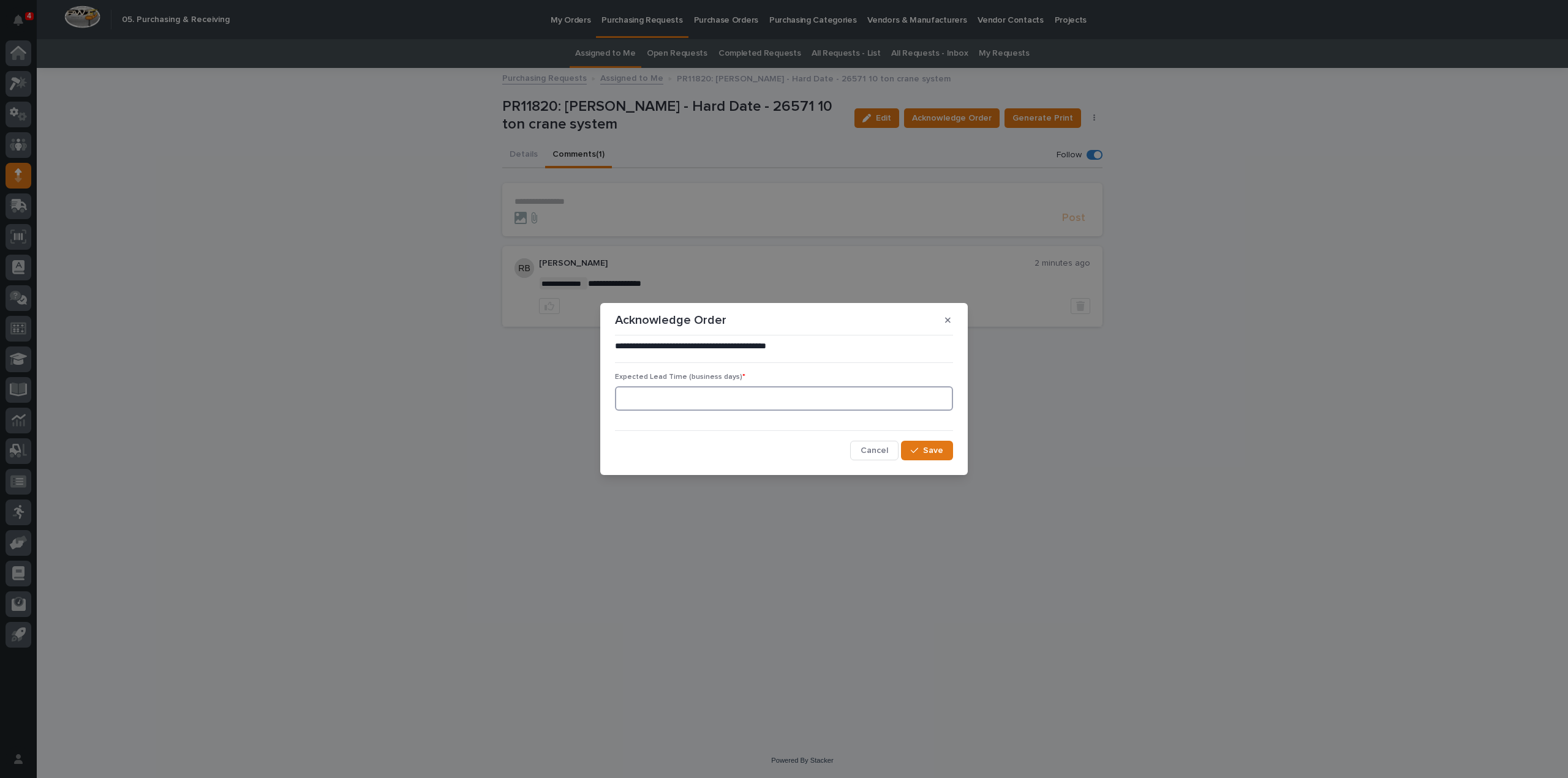
click at [707, 402] on input at bounding box center [784, 398] width 338 height 25
type input "0"
click at [925, 455] on span "Save" at bounding box center [933, 450] width 20 height 8
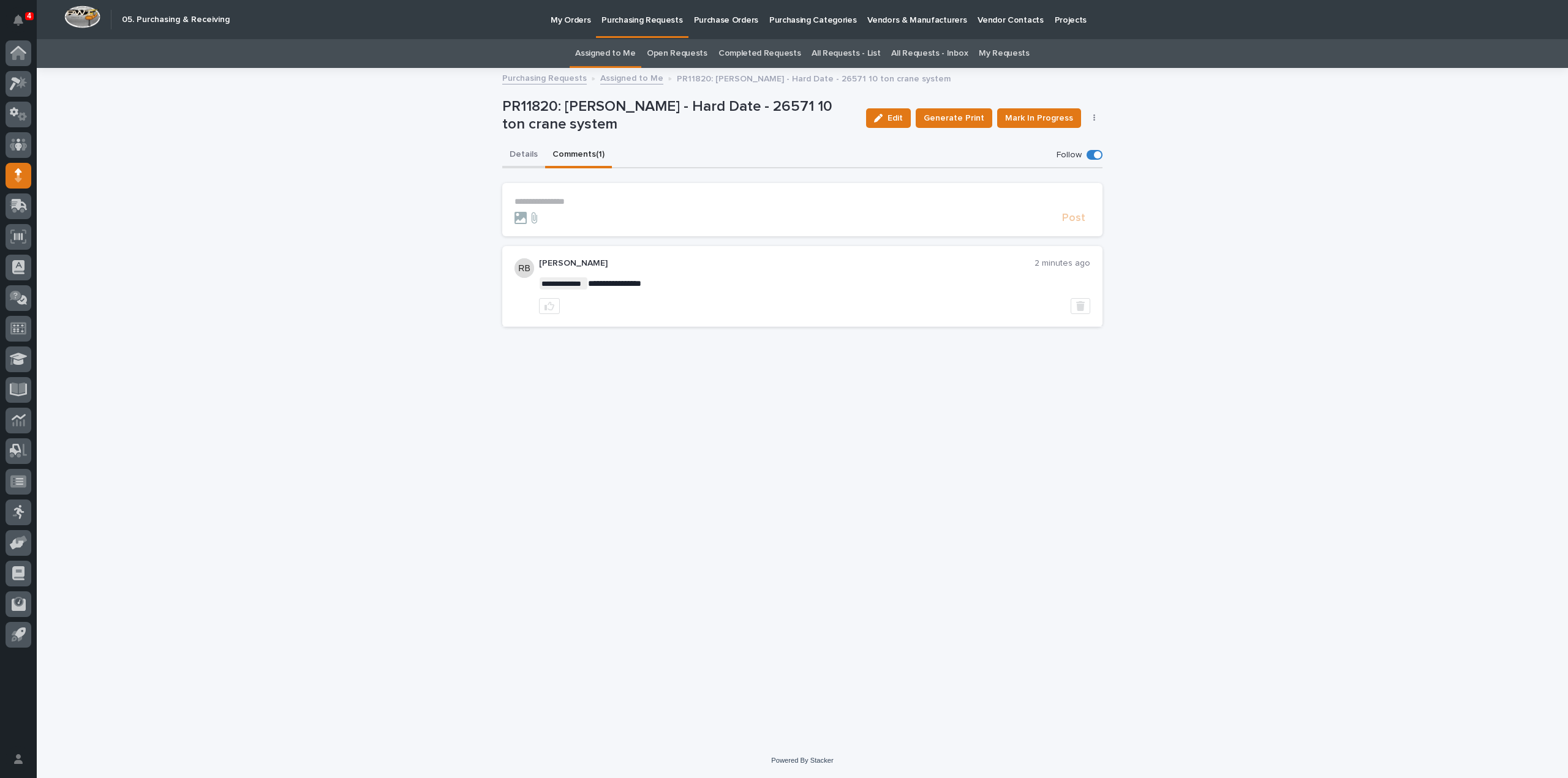
click at [517, 150] on button "Details" at bounding box center [524, 156] width 43 height 26
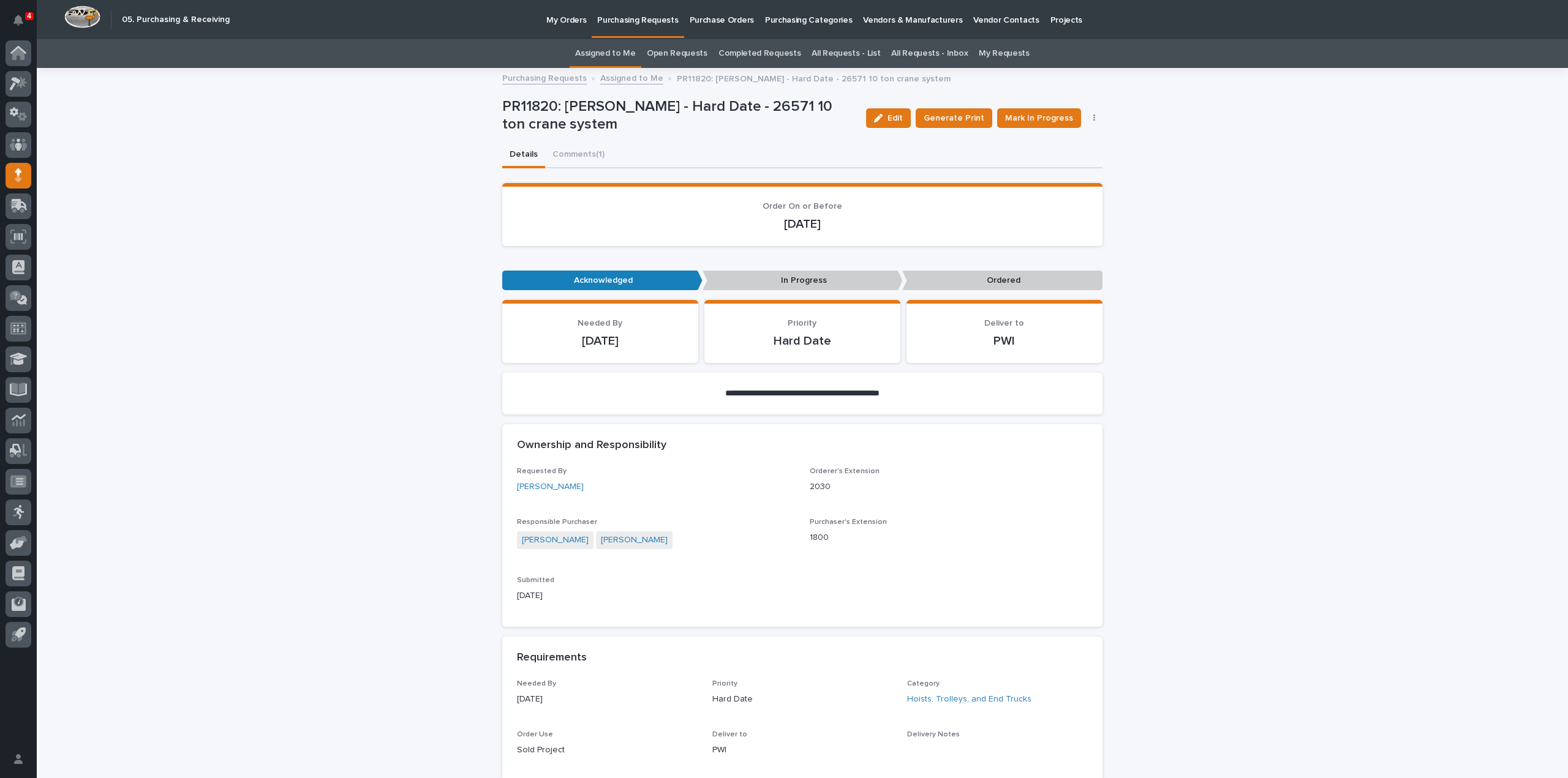
click at [623, 53] on link "Assigned to Me" at bounding box center [605, 53] width 60 height 29
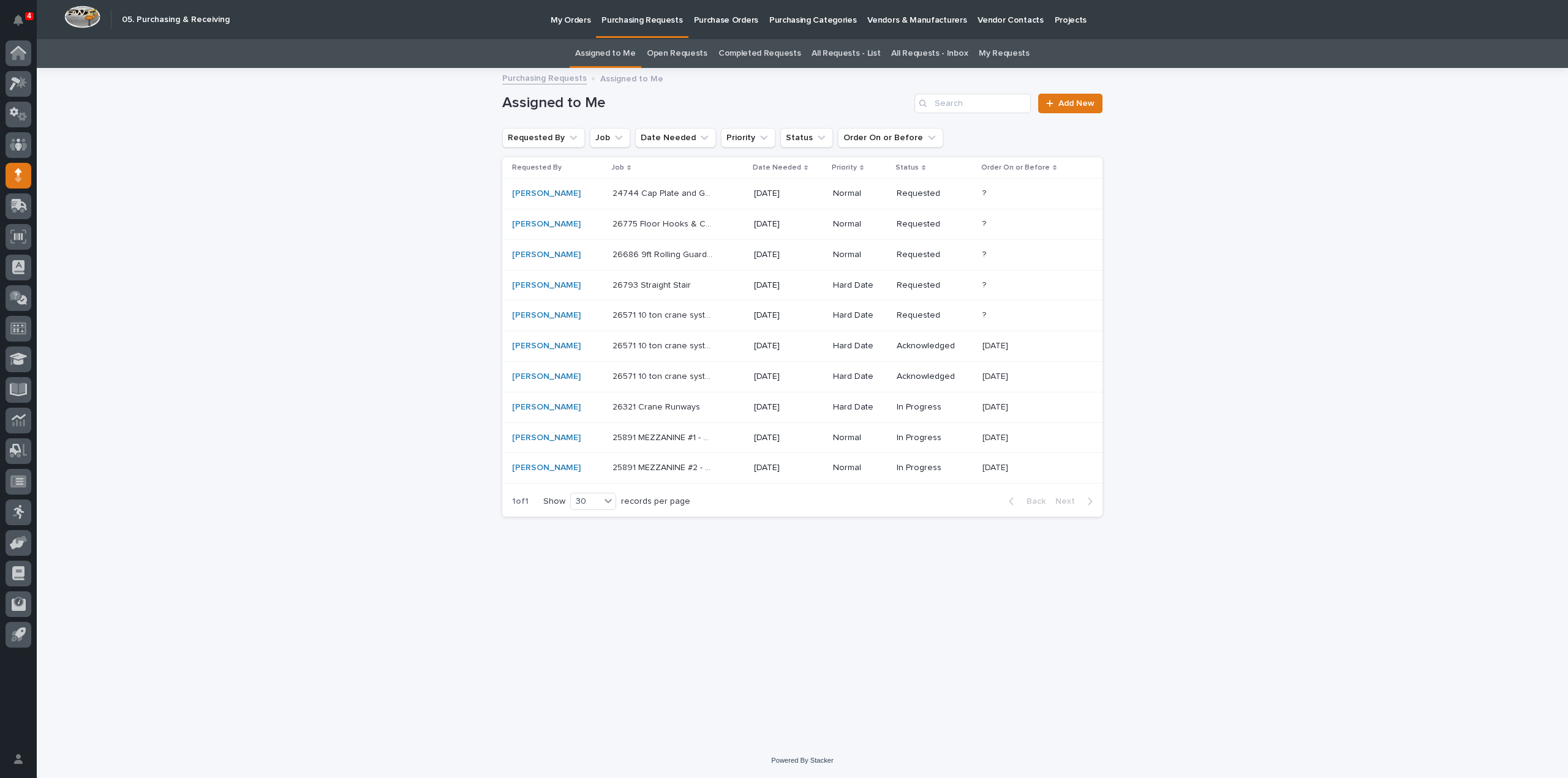
click at [642, 313] on p "26571 10 ton crane system" at bounding box center [664, 315] width 105 height 13
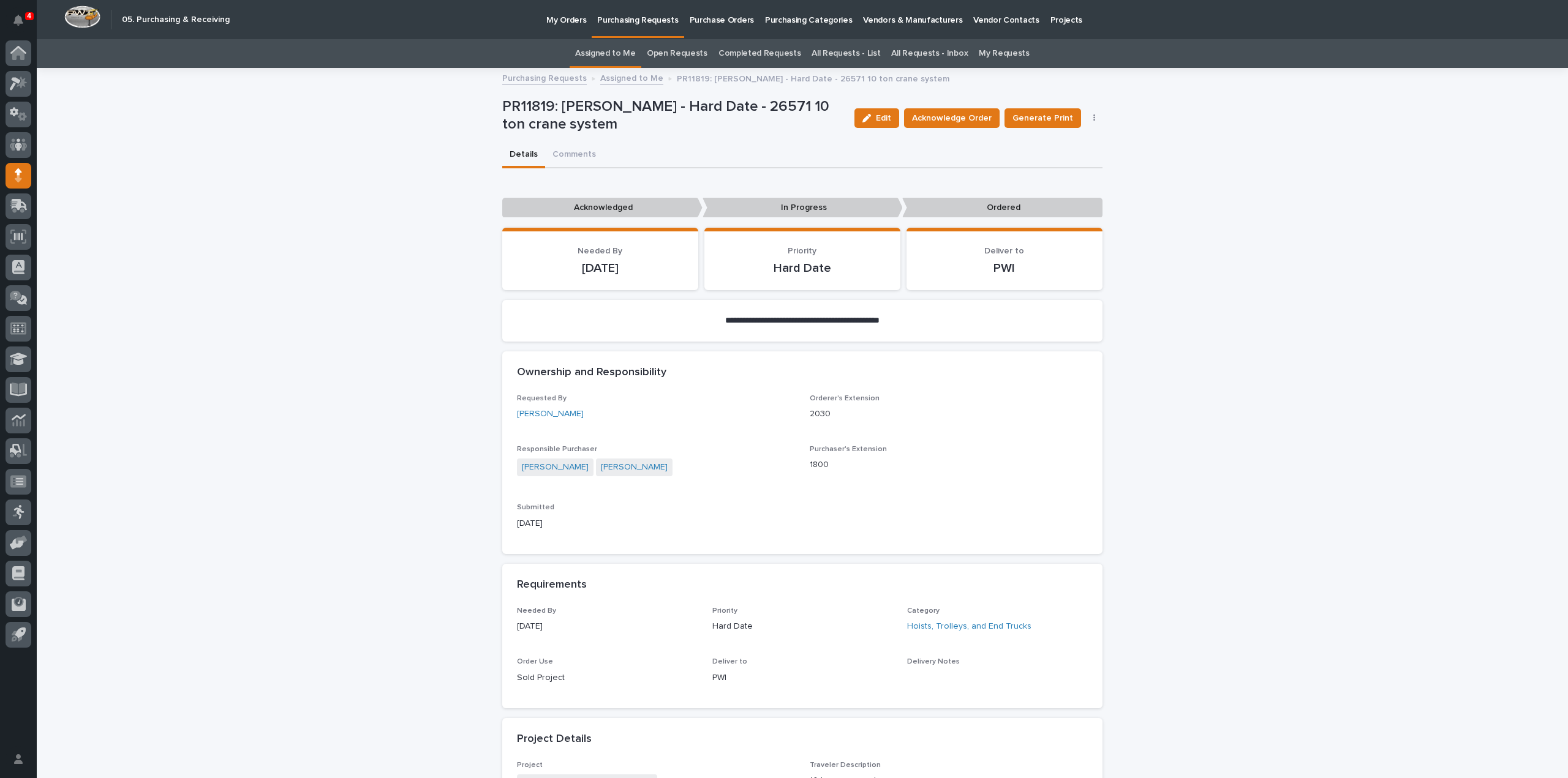
scroll to position [245, 0]
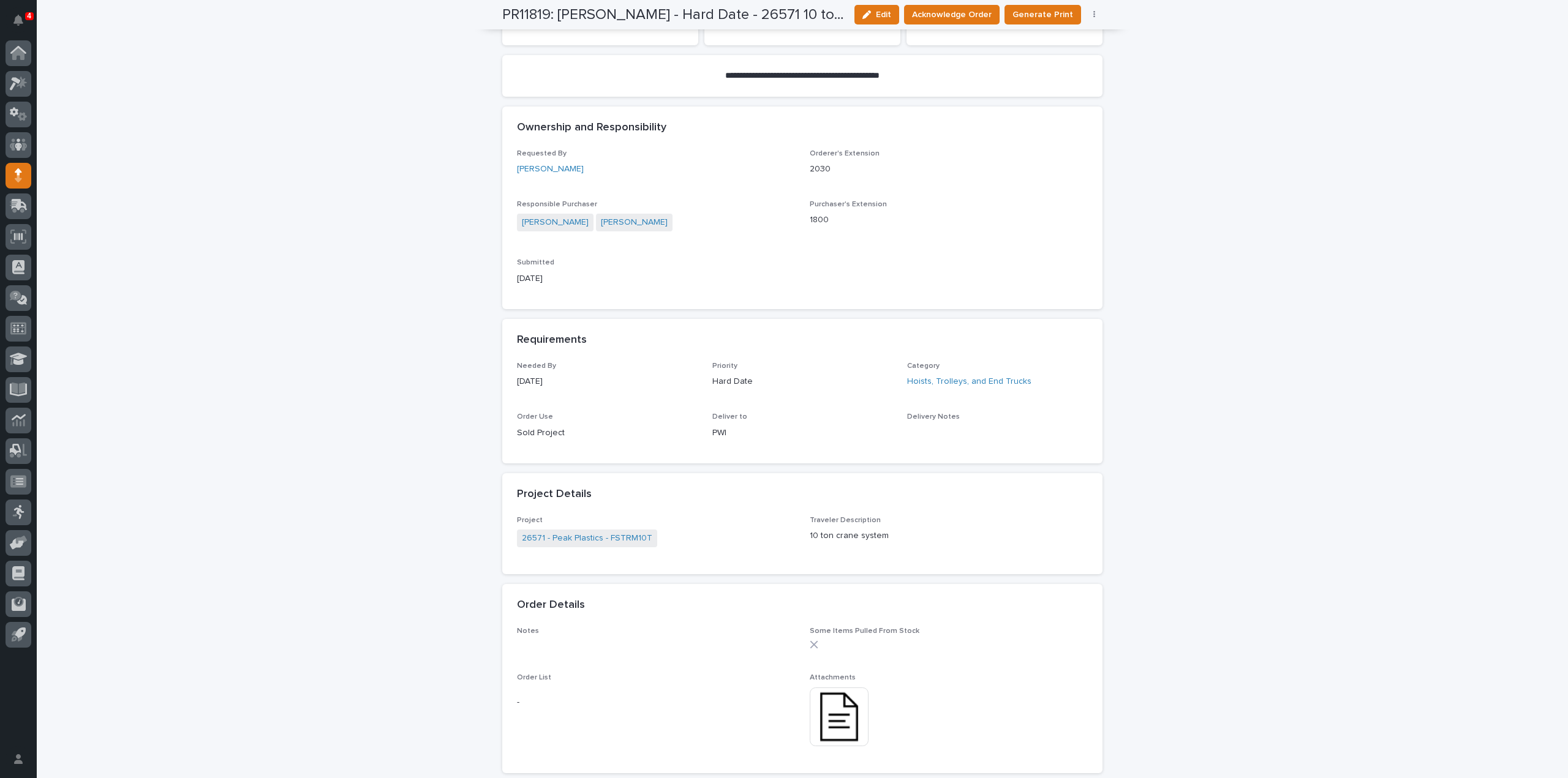
click at [849, 735] on img at bounding box center [839, 717] width 59 height 58
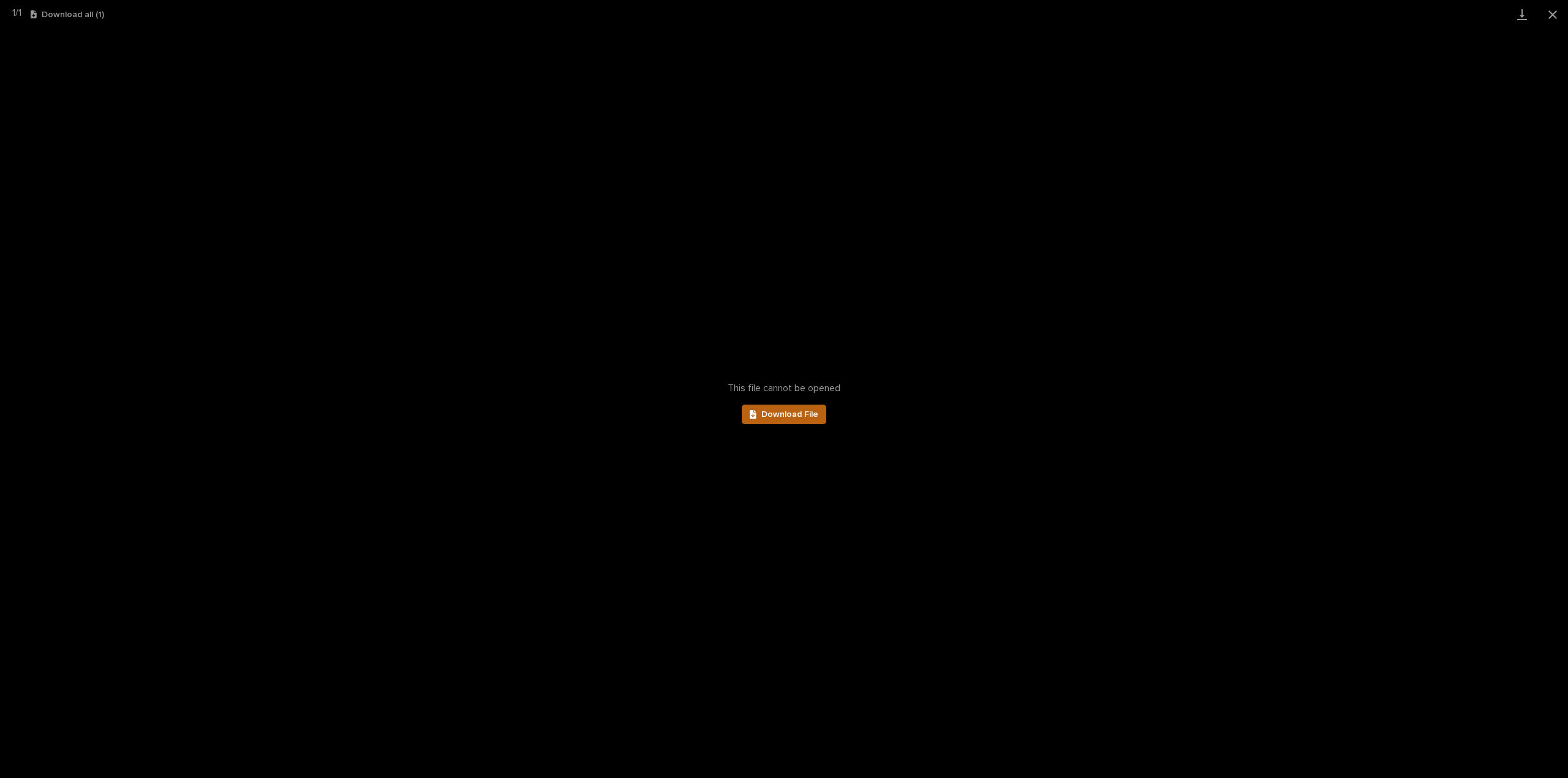
click at [783, 422] on link "Download File" at bounding box center [784, 415] width 85 height 19
click at [1550, 15] on button "Close gallery" at bounding box center [1552, 14] width 31 height 29
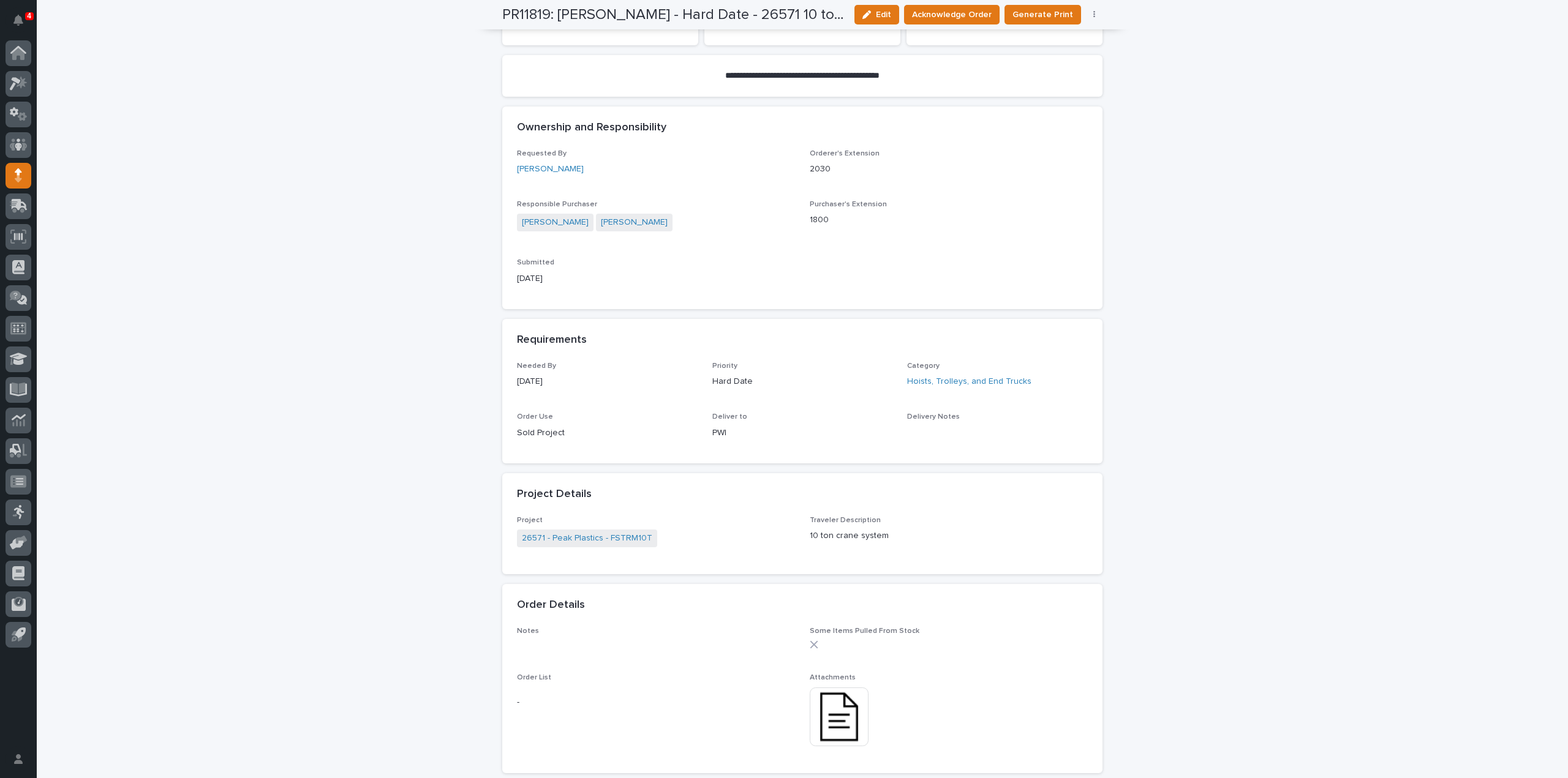
scroll to position [0, 0]
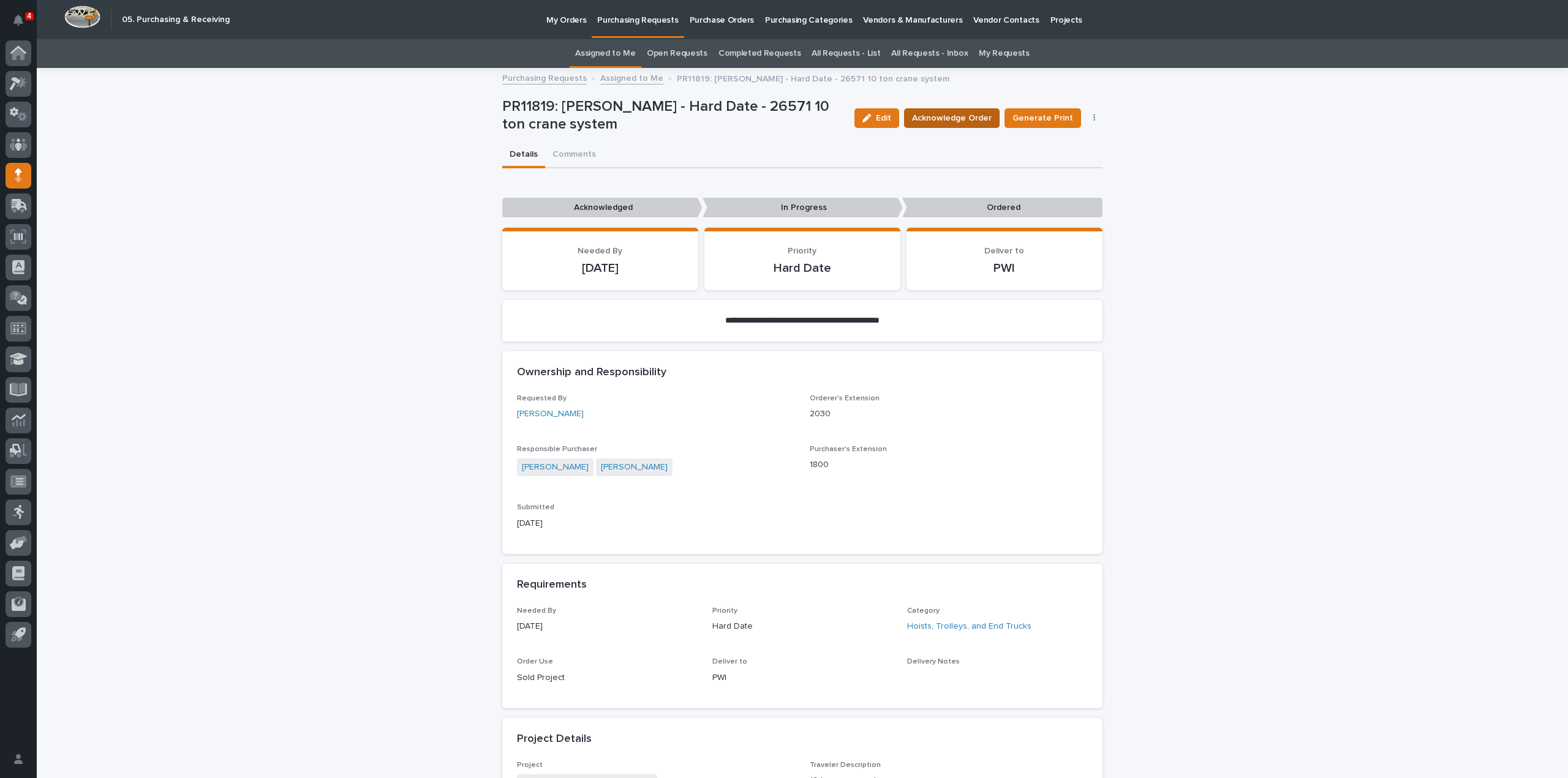
click at [934, 116] on span "Acknowledge Order" at bounding box center [952, 118] width 79 height 12
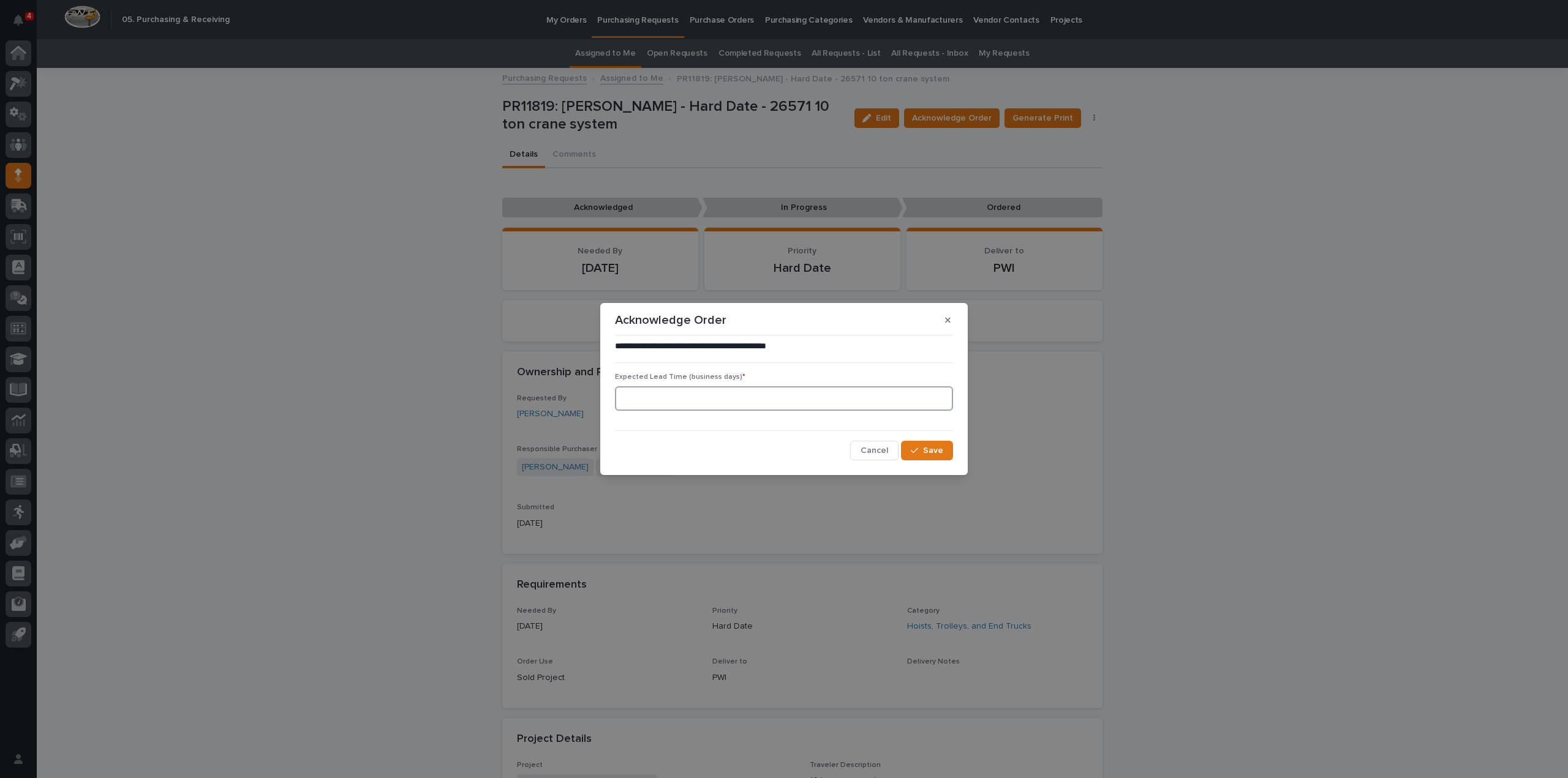
click at [716, 408] on input at bounding box center [784, 398] width 338 height 25
type input "0"
click at [930, 449] on span "Save" at bounding box center [933, 450] width 20 height 8
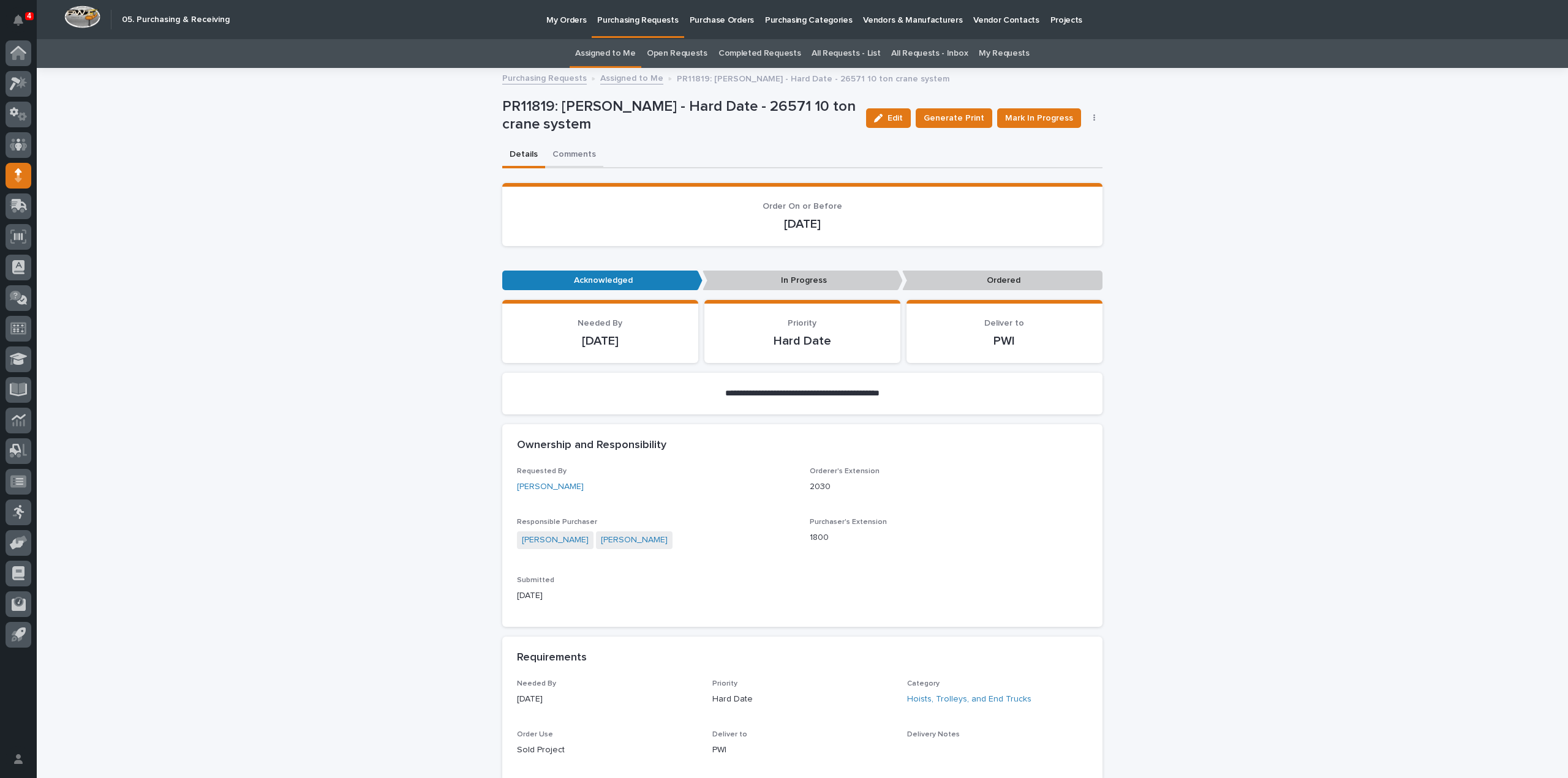
click at [562, 153] on button "Comments" at bounding box center [575, 156] width 59 height 26
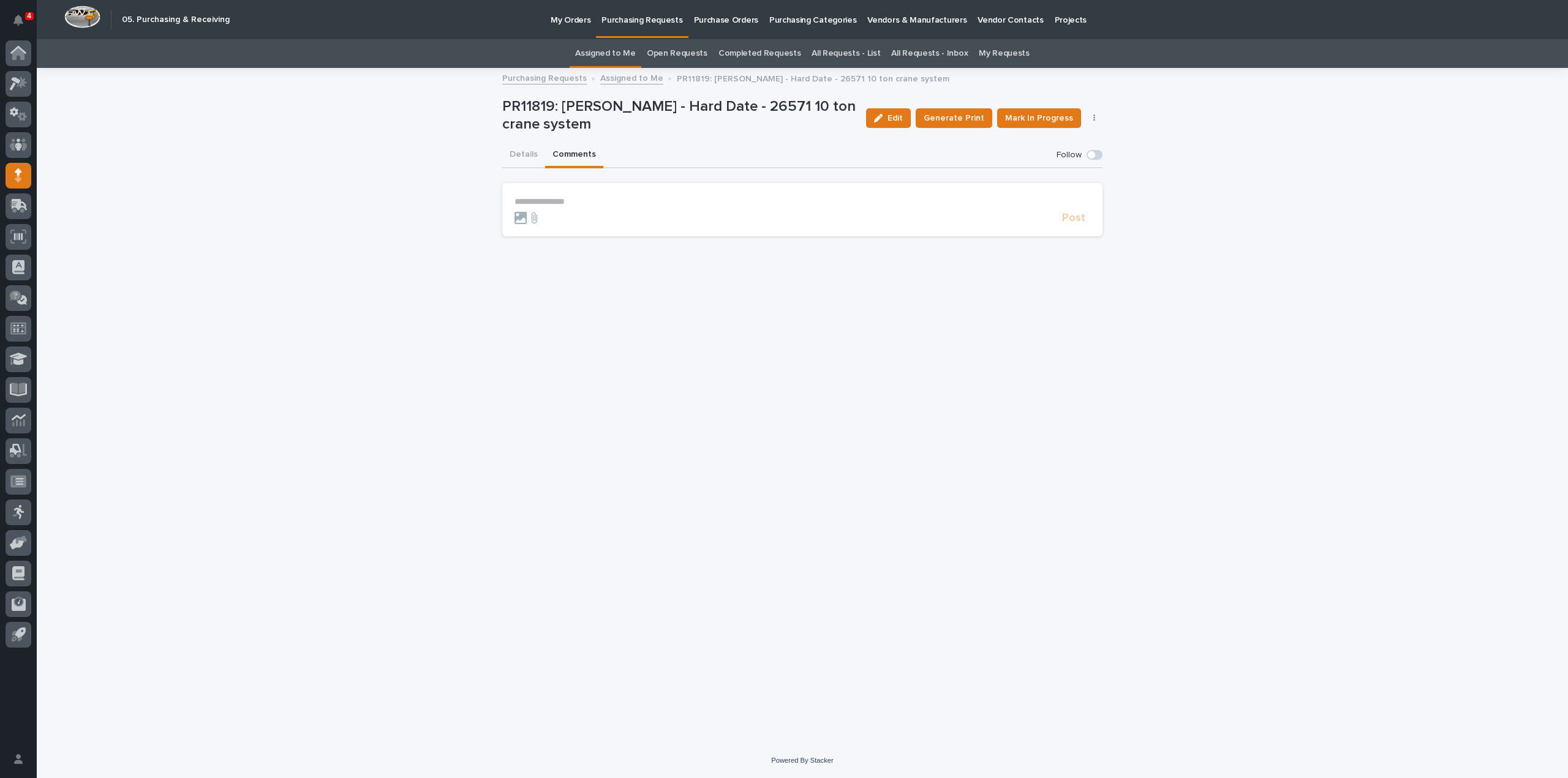
click at [640, 203] on p "**********" at bounding box center [802, 201] width 576 height 10
click at [547, 220] on span "Arlyn Miller" at bounding box center [553, 218] width 69 height 8
click at [577, 205] on p "**********" at bounding box center [802, 202] width 576 height 12
click at [1083, 225] on span "Post" at bounding box center [1074, 223] width 23 height 11
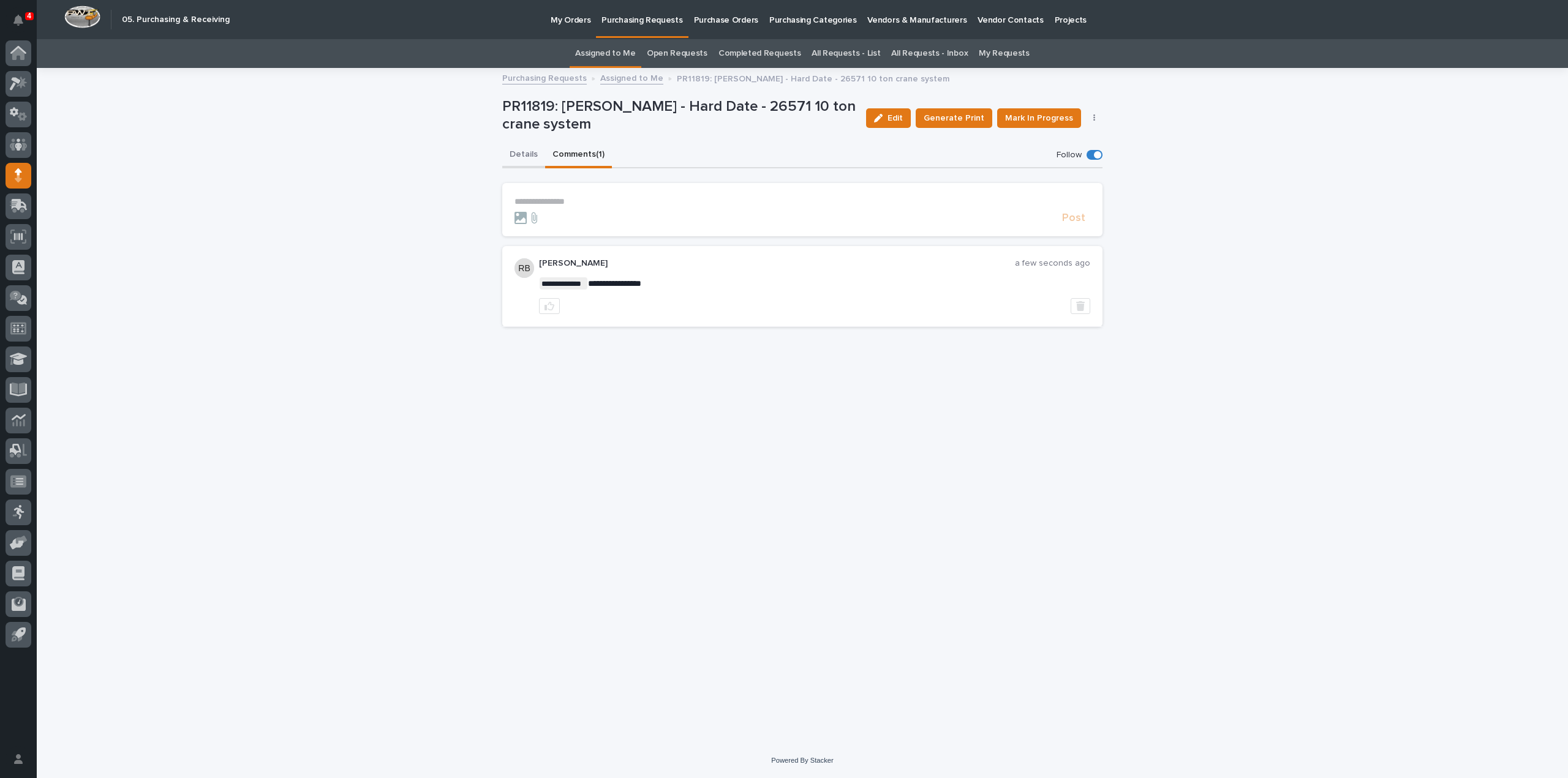
click at [534, 157] on button "Details" at bounding box center [524, 156] width 43 height 26
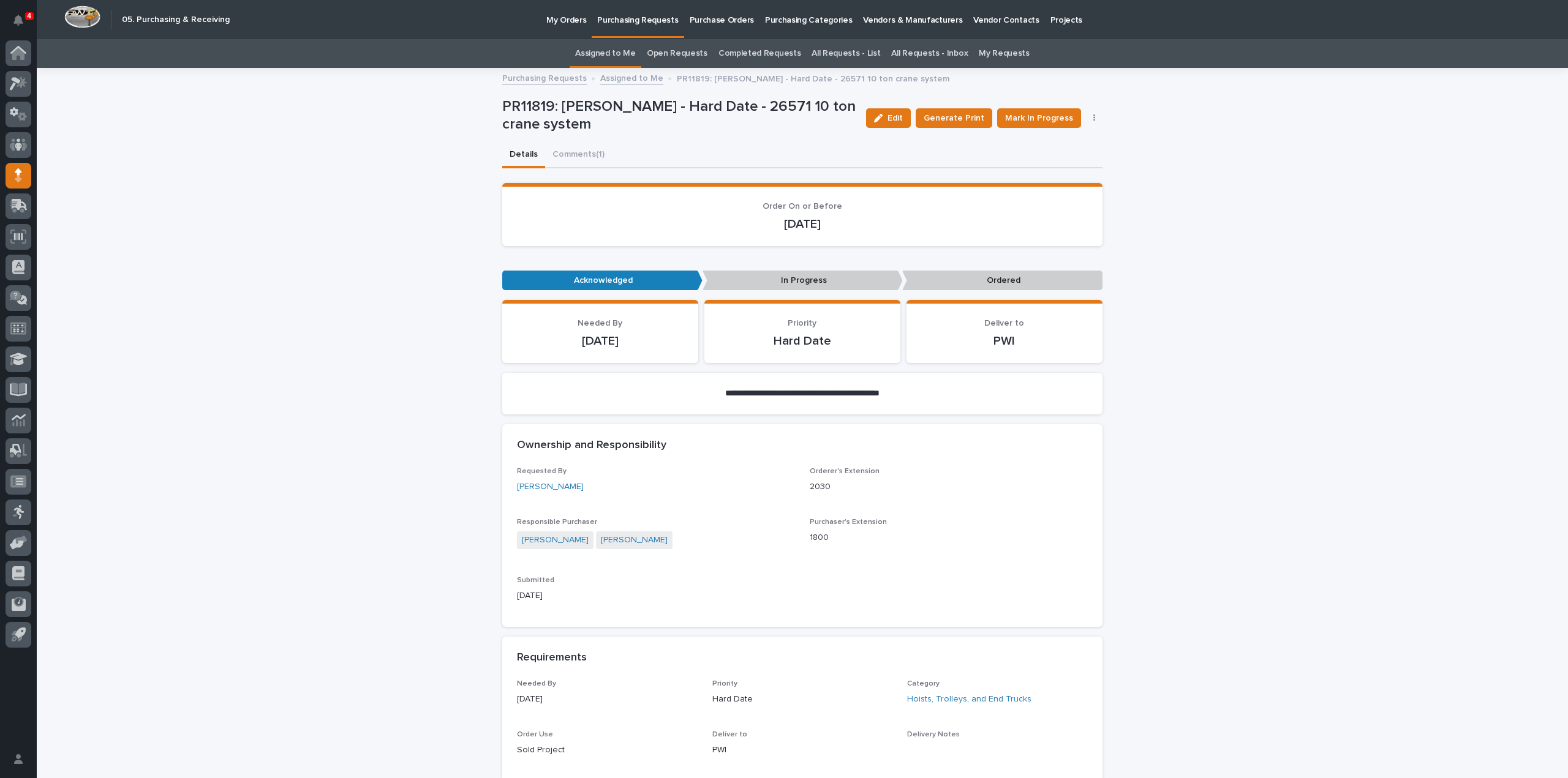
click at [636, 57] on link "Assigned to Me" at bounding box center [605, 53] width 60 height 29
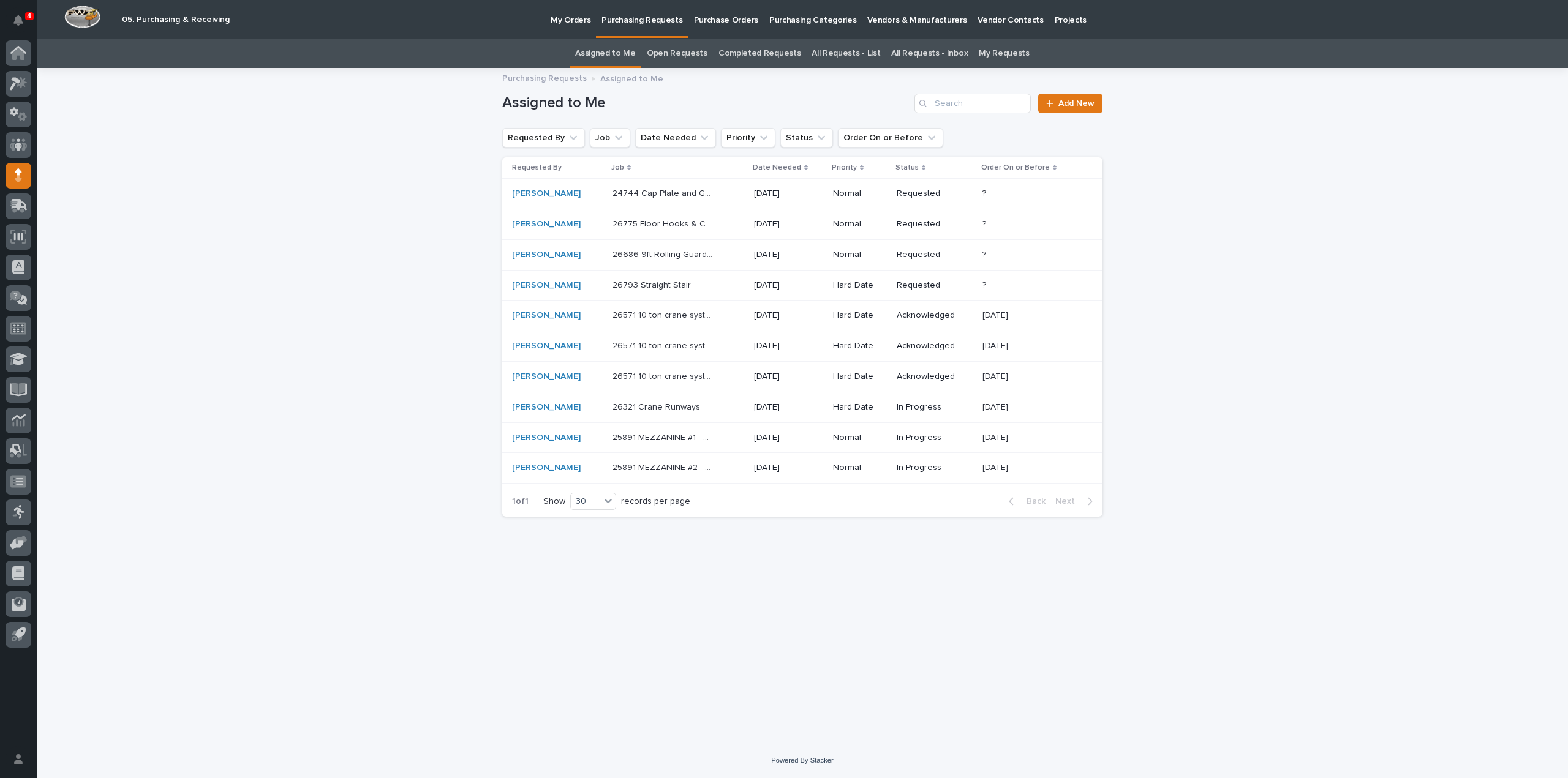
click at [632, 290] on p "26793 Straight Stair" at bounding box center [653, 285] width 81 height 13
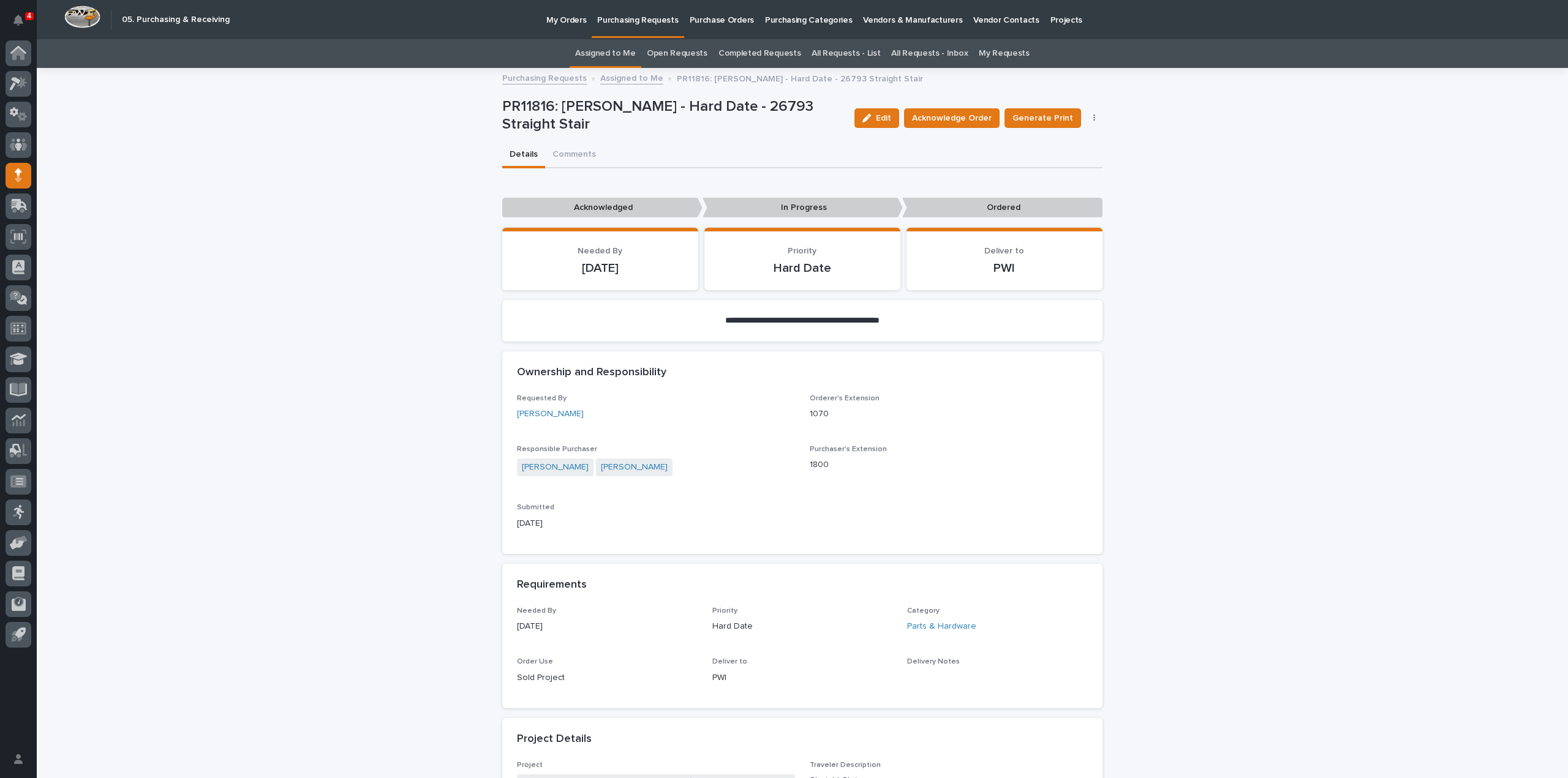
scroll to position [632, 0]
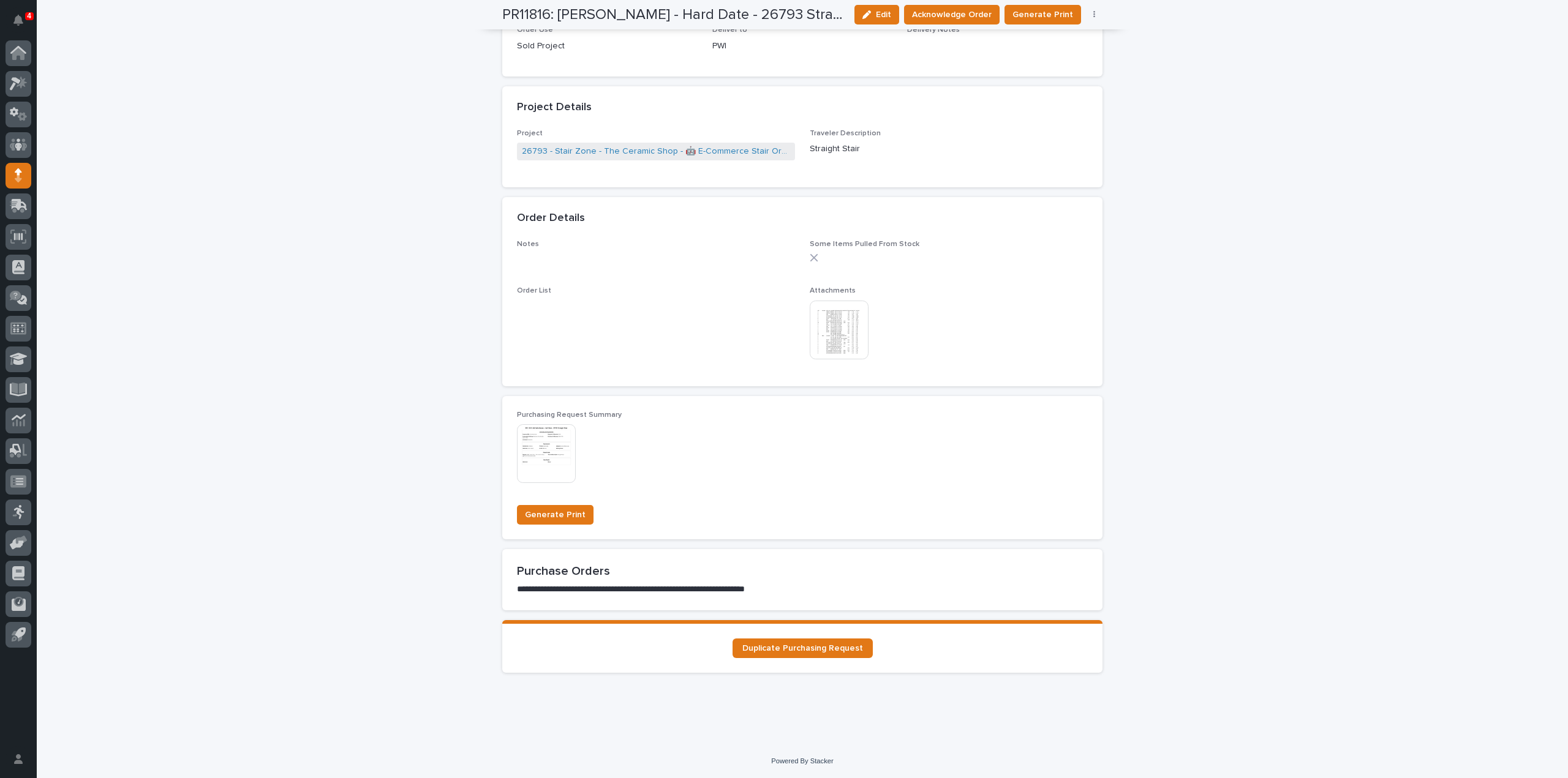
click at [838, 340] on img at bounding box center [839, 330] width 59 height 58
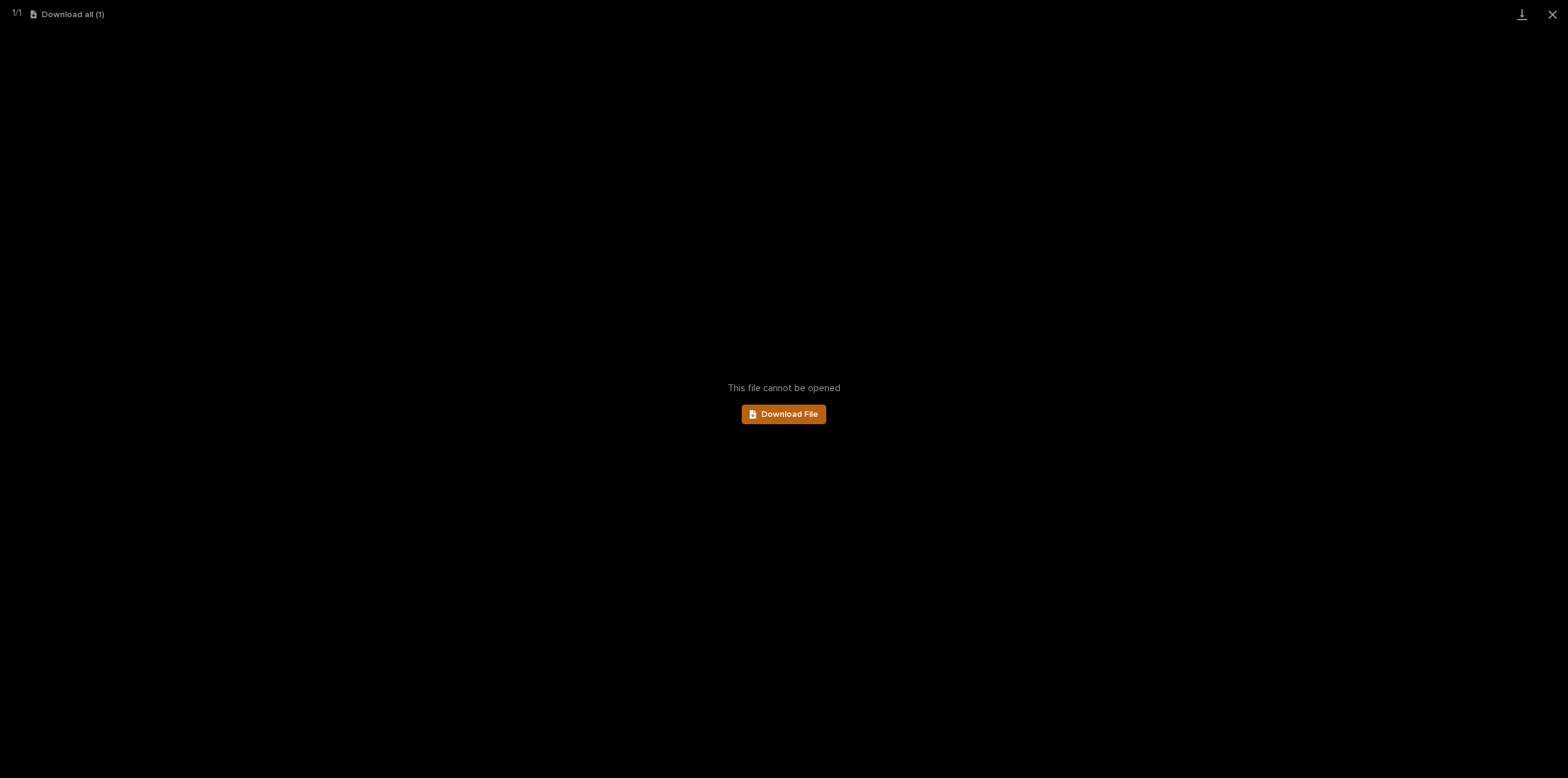
click at [810, 415] on span "Download File" at bounding box center [790, 414] width 57 height 8
click at [1557, 16] on button "Close gallery" at bounding box center [1552, 14] width 31 height 29
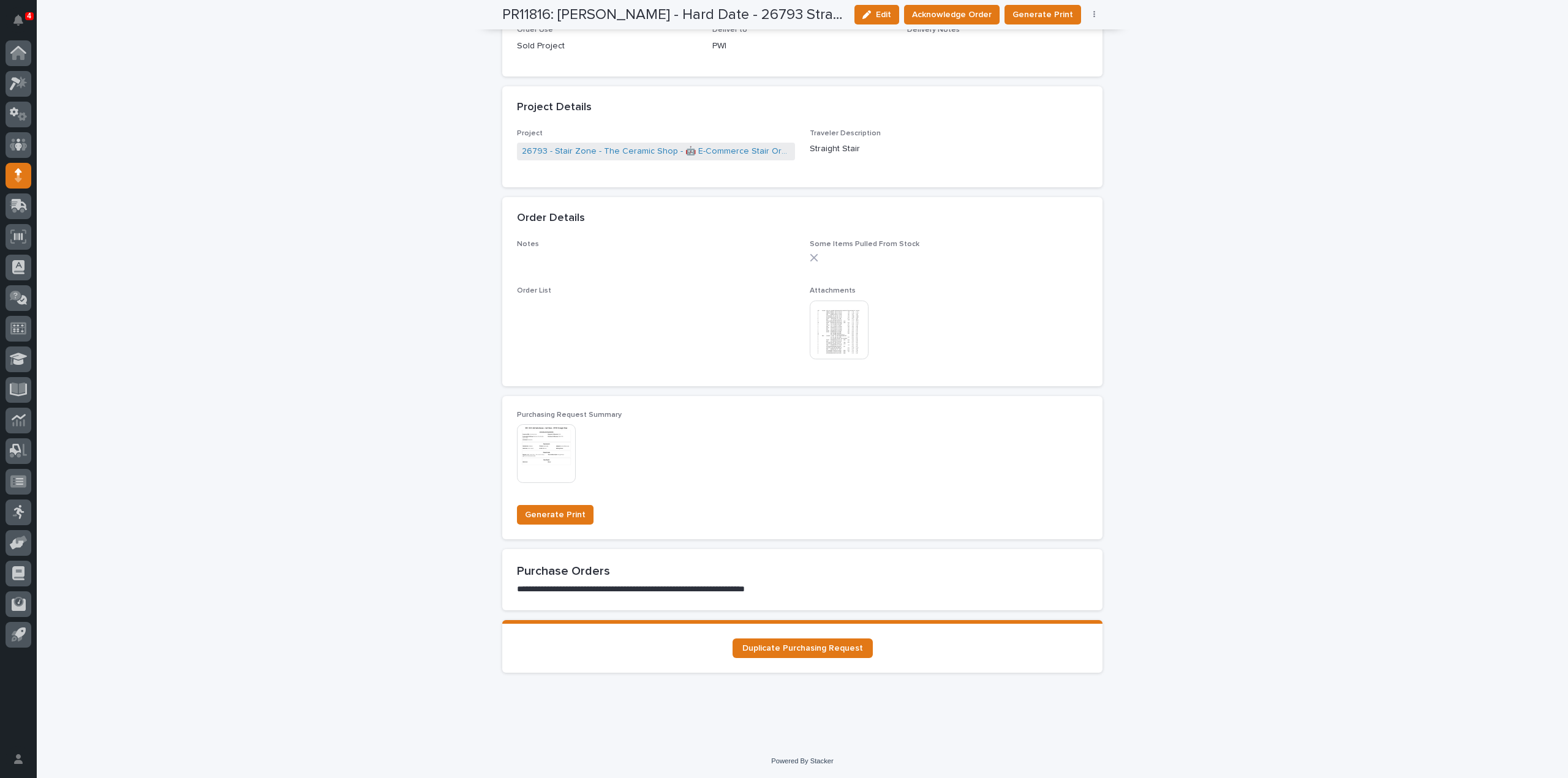
scroll to position [0, 0]
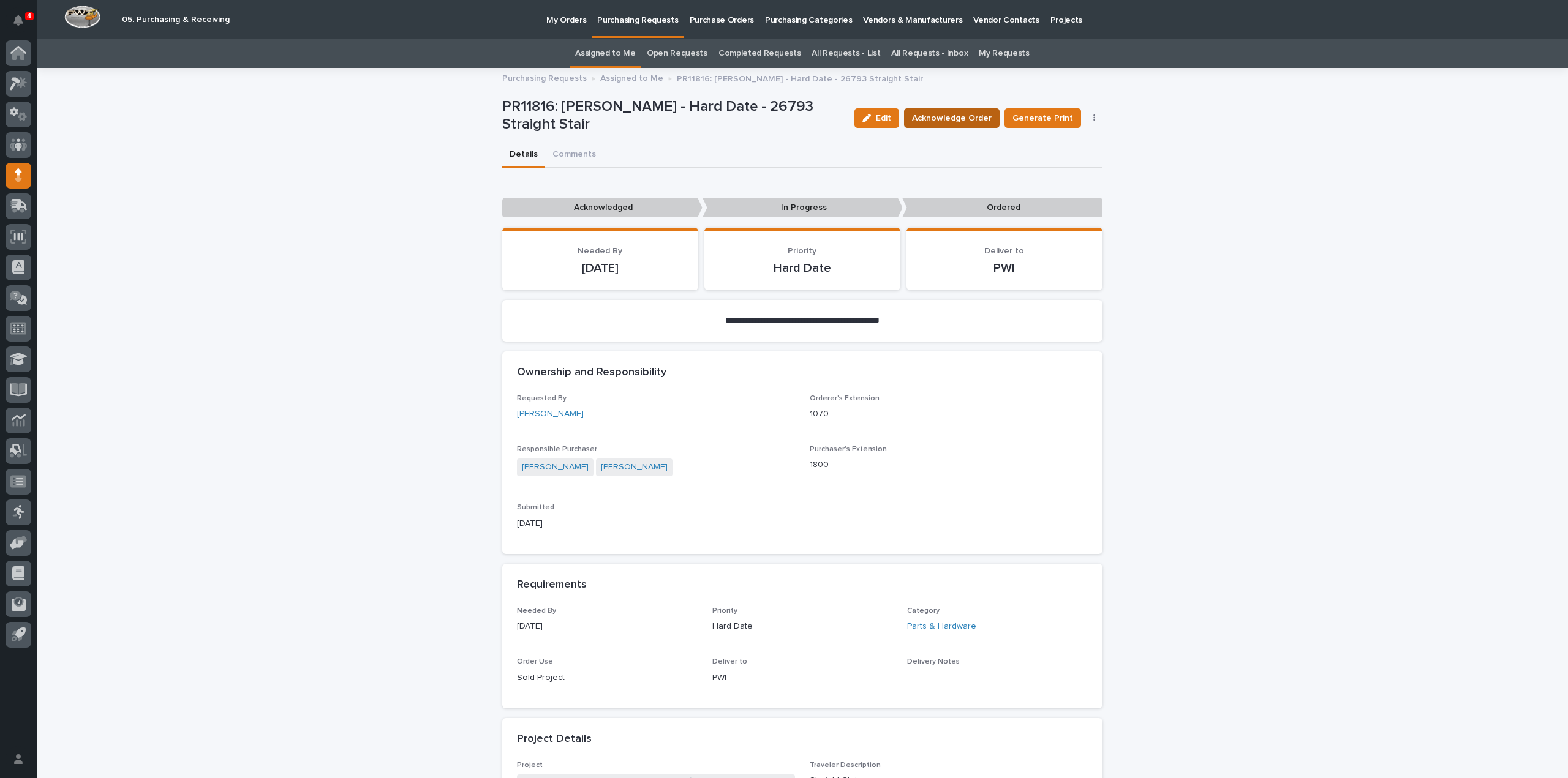
click at [960, 121] on span "Acknowledge Order" at bounding box center [952, 118] width 79 height 12
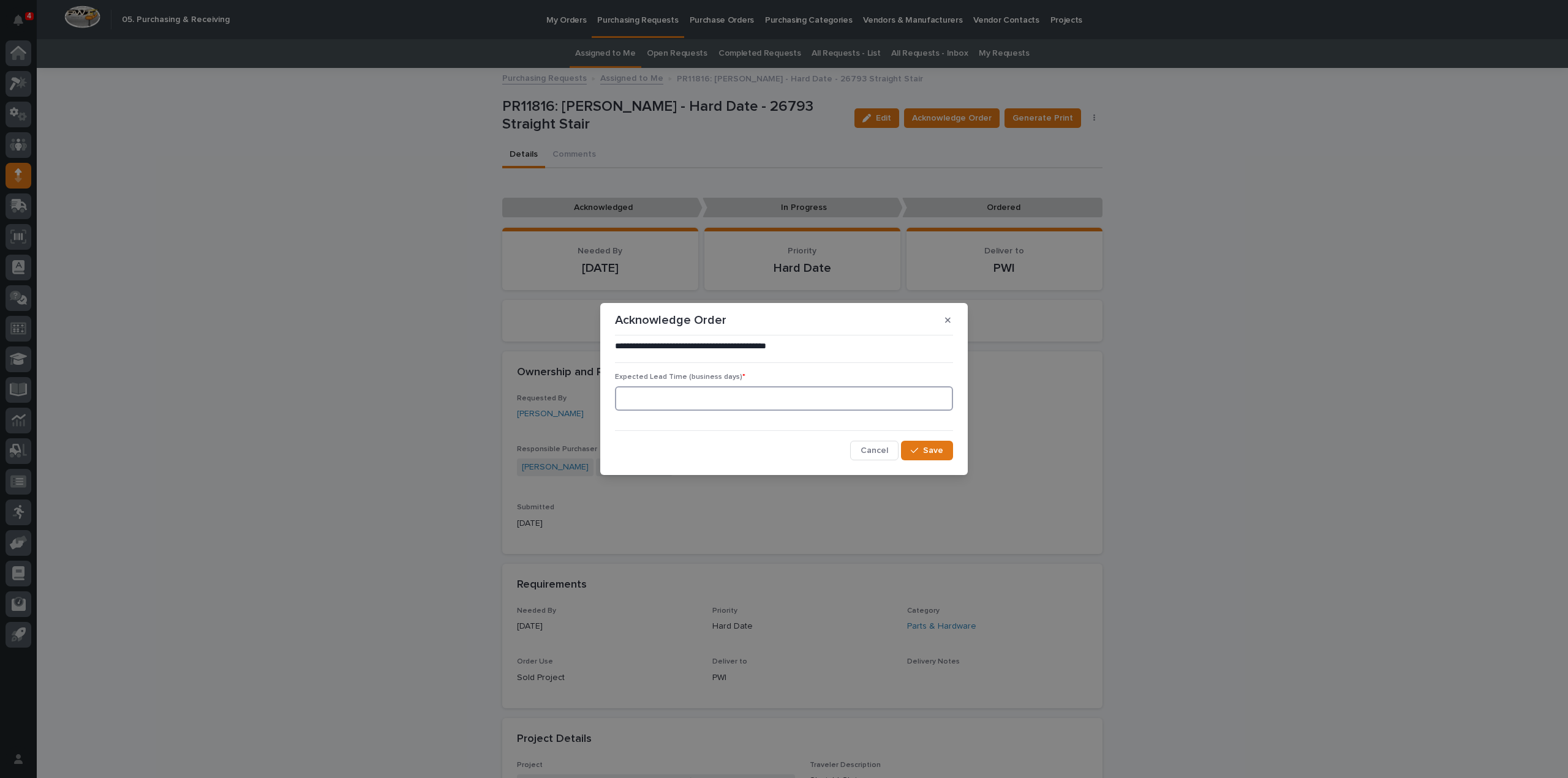
click at [712, 400] on input at bounding box center [784, 398] width 338 height 25
type input "0"
click at [947, 454] on button "Save" at bounding box center [927, 450] width 52 height 19
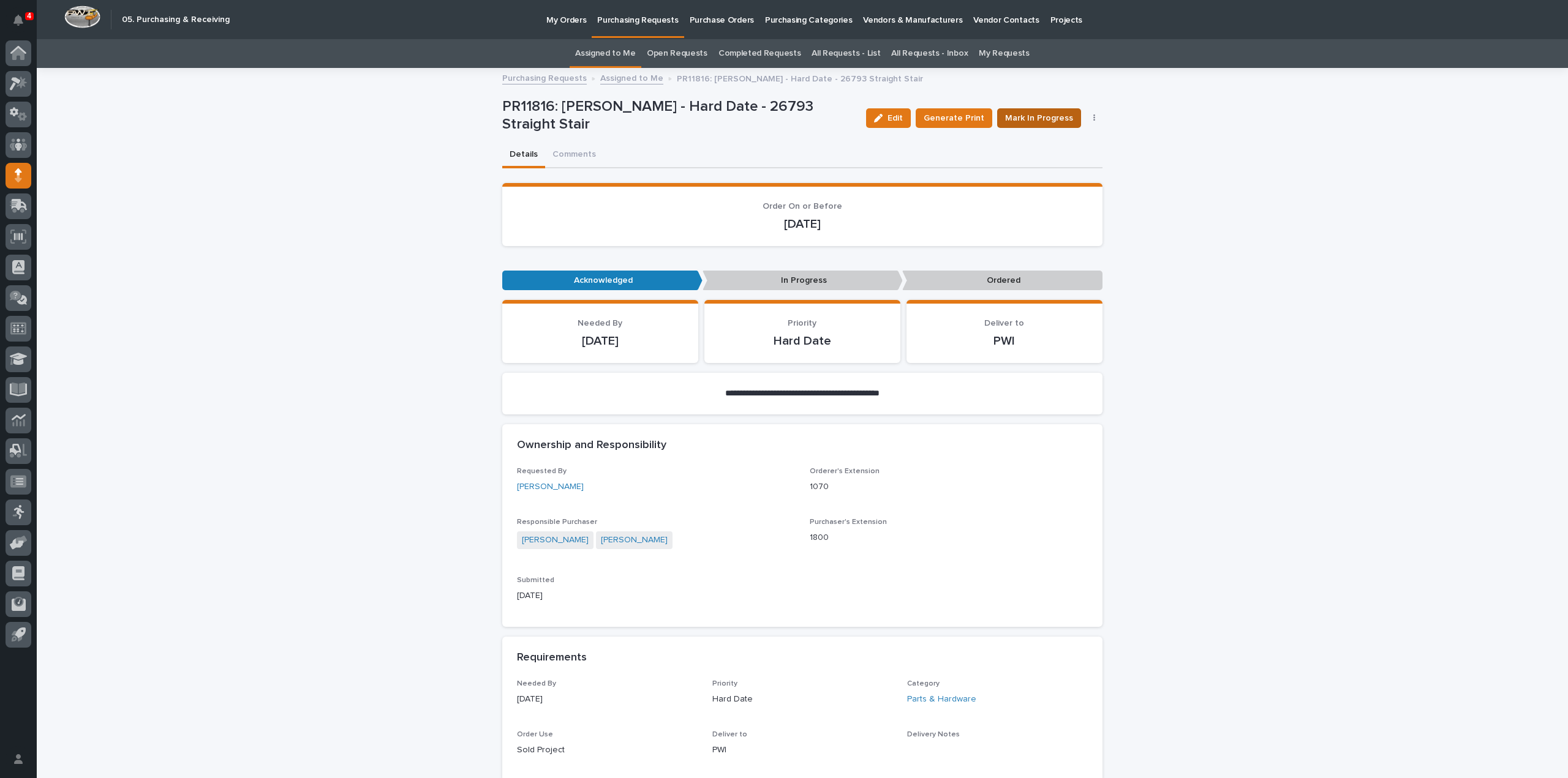
click at [1019, 117] on span "Mark In Progress" at bounding box center [1039, 118] width 68 height 12
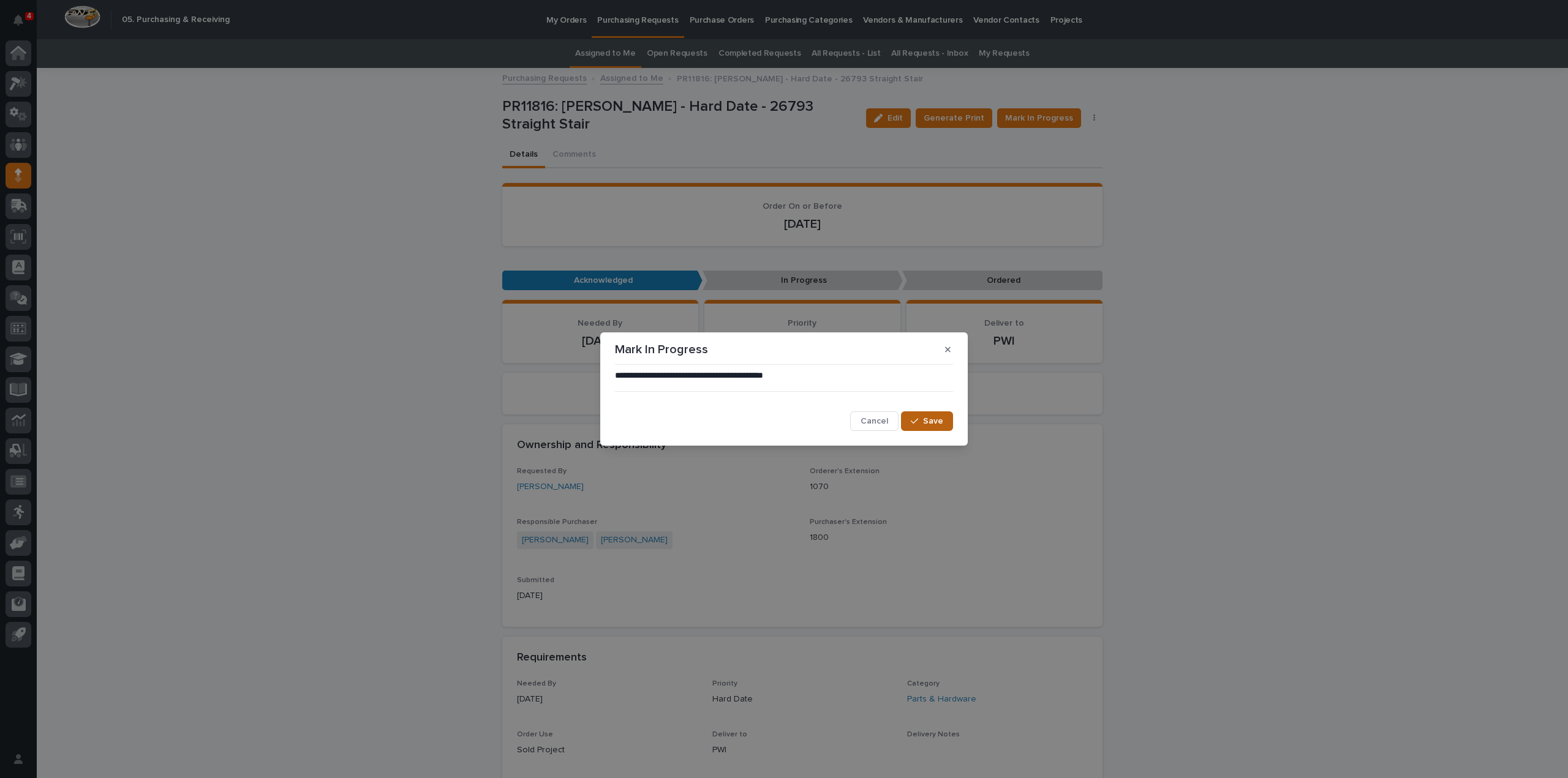
click at [935, 422] on span "Save" at bounding box center [933, 421] width 20 height 8
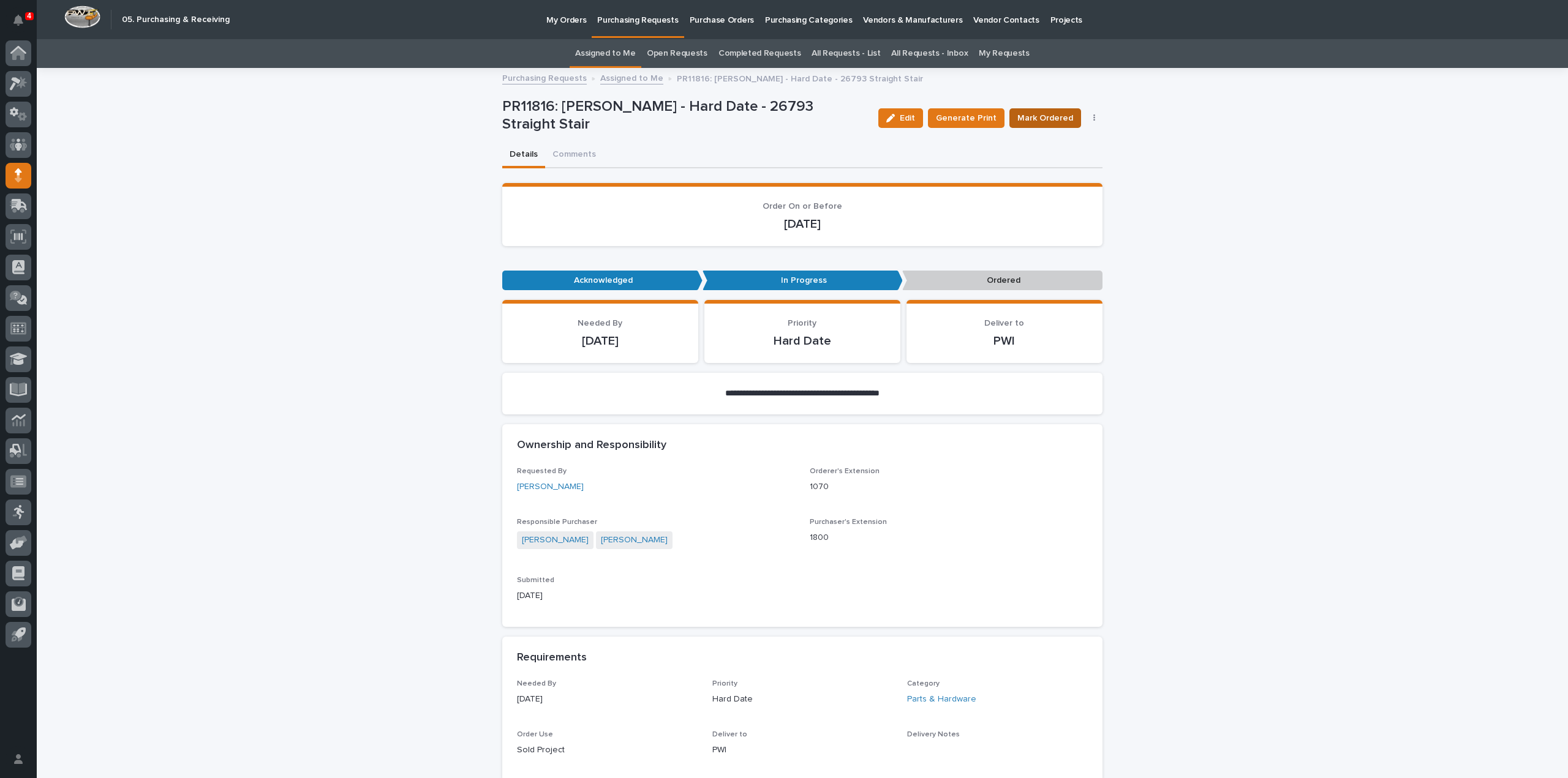
click at [1049, 127] on button "Mark Ordered" at bounding box center [1045, 118] width 72 height 19
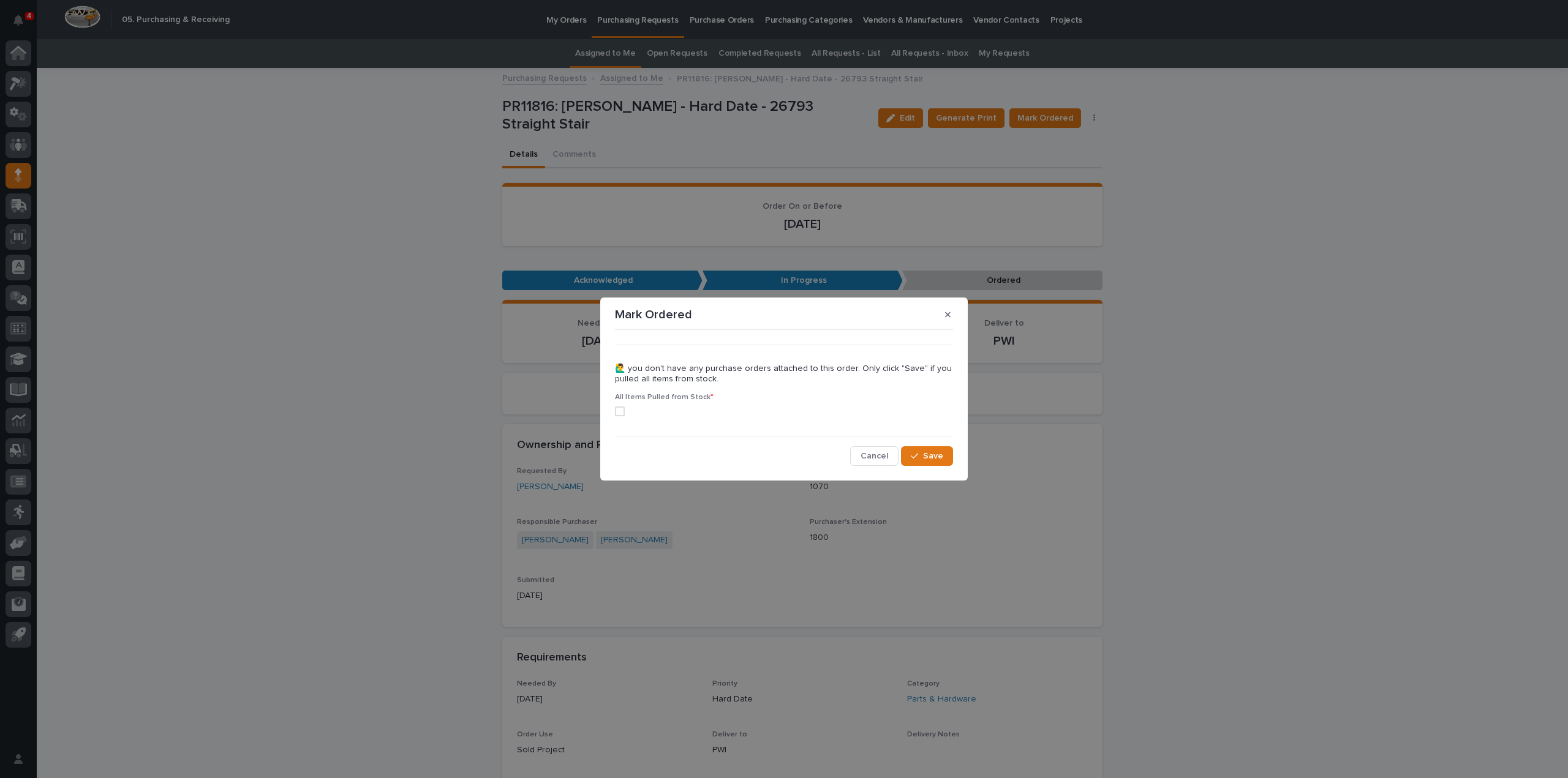
click at [625, 413] on label at bounding box center [784, 411] width 338 height 10
click at [935, 459] on span "Save" at bounding box center [933, 456] width 20 height 8
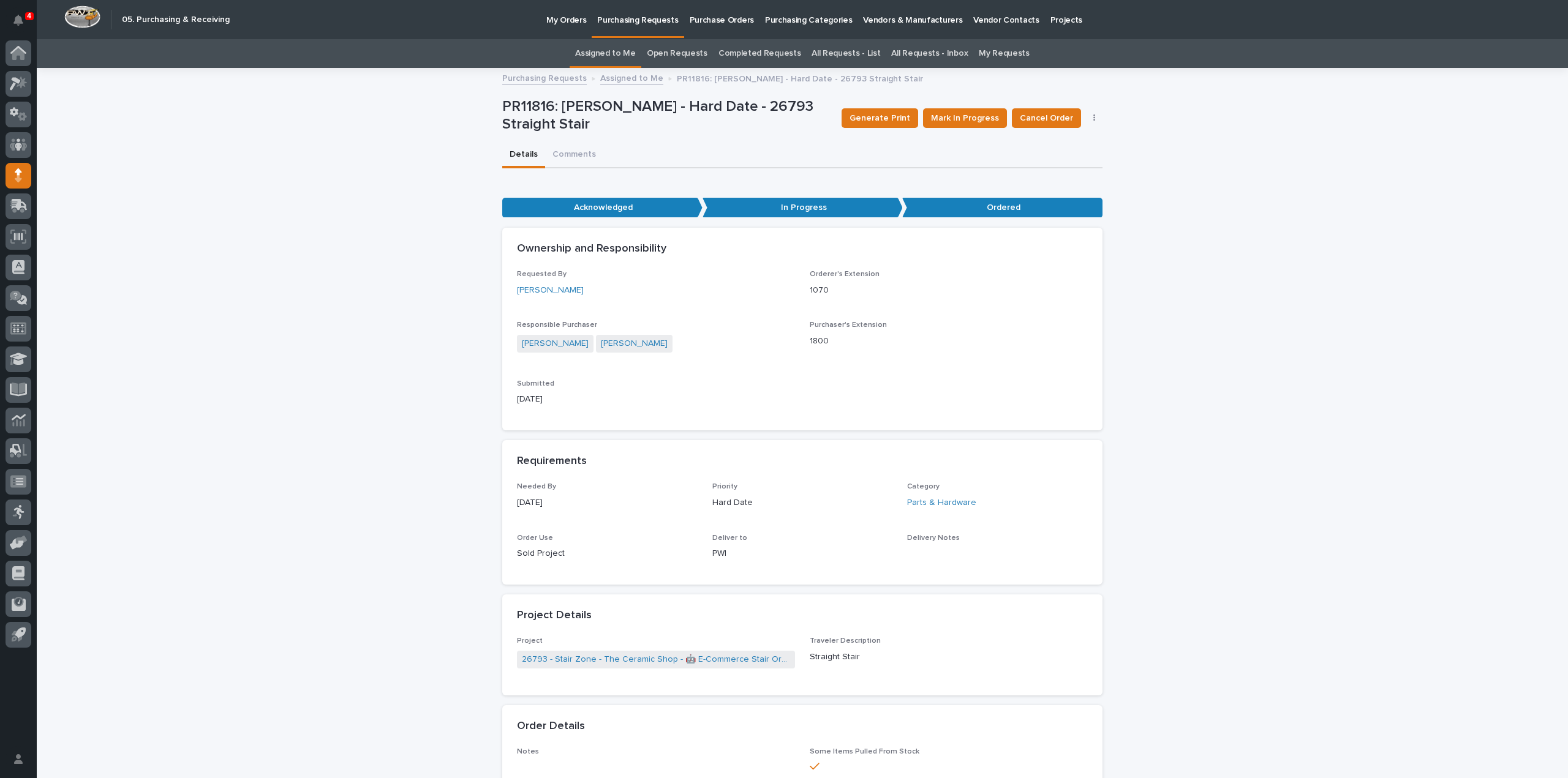
click at [595, 57] on link "Assigned to Me" at bounding box center [605, 53] width 60 height 29
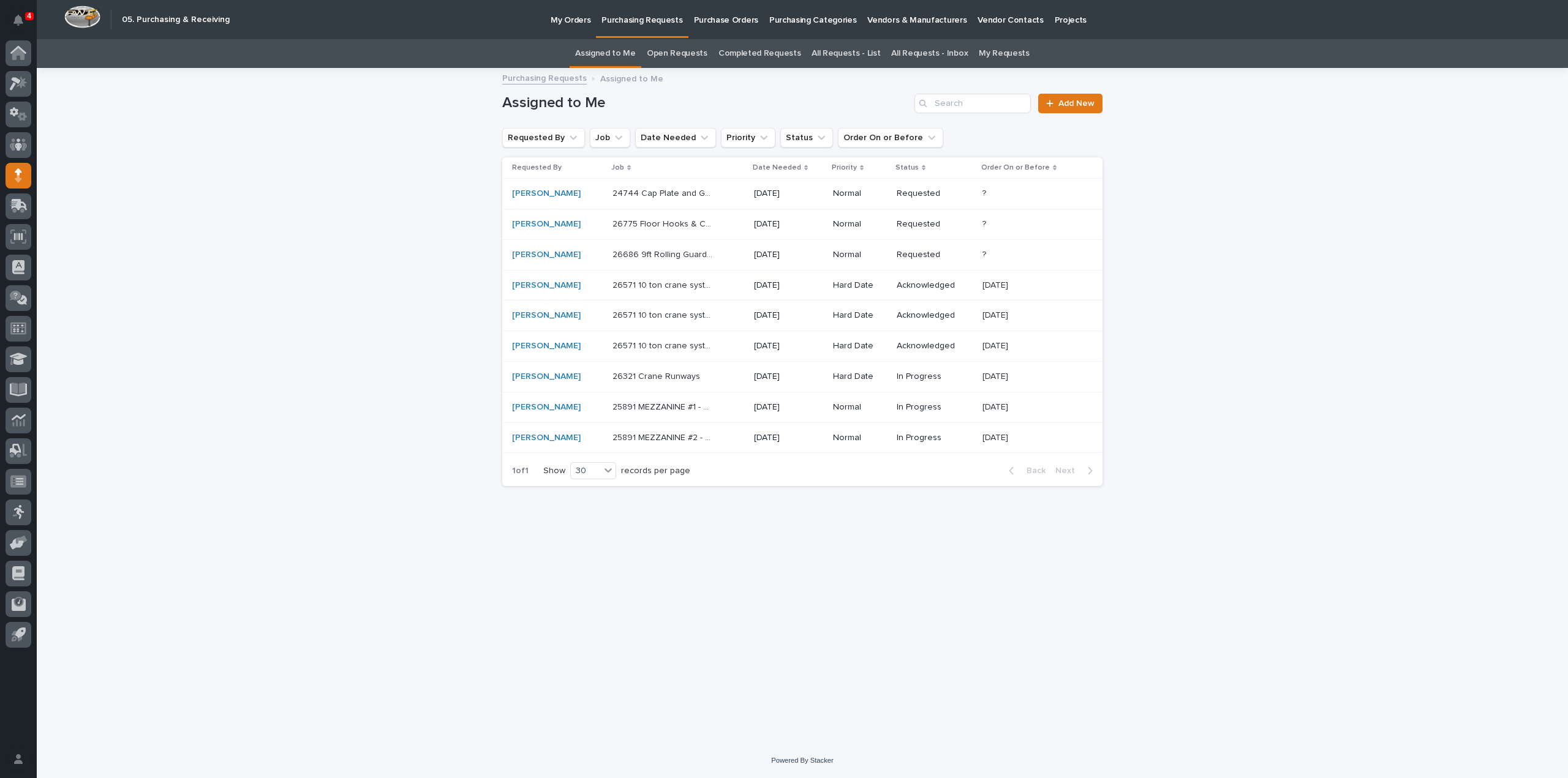
click at [848, 49] on link "All Requests - List" at bounding box center [846, 53] width 69 height 29
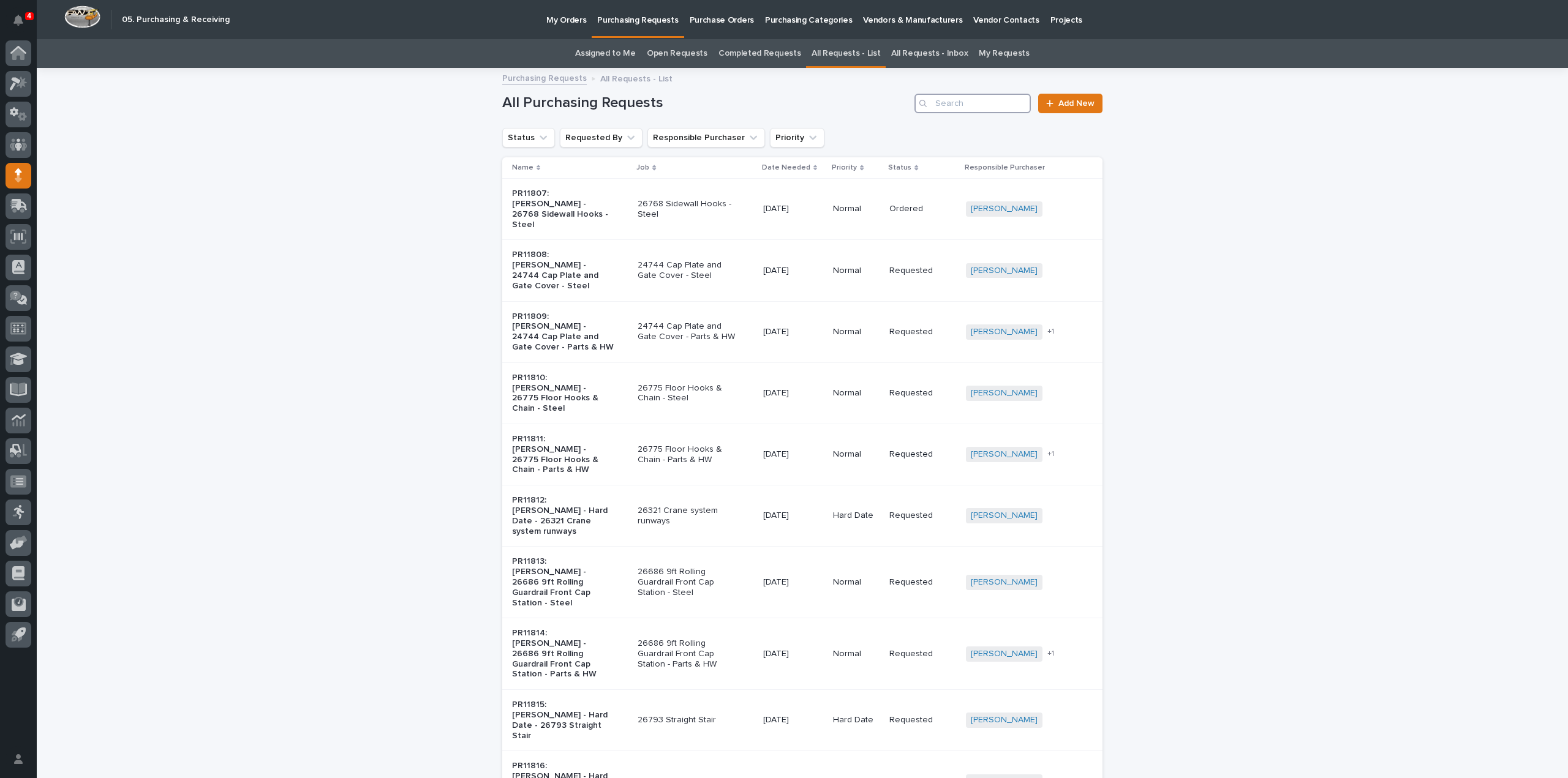
click at [979, 105] on input "Search" at bounding box center [973, 103] width 116 height 19
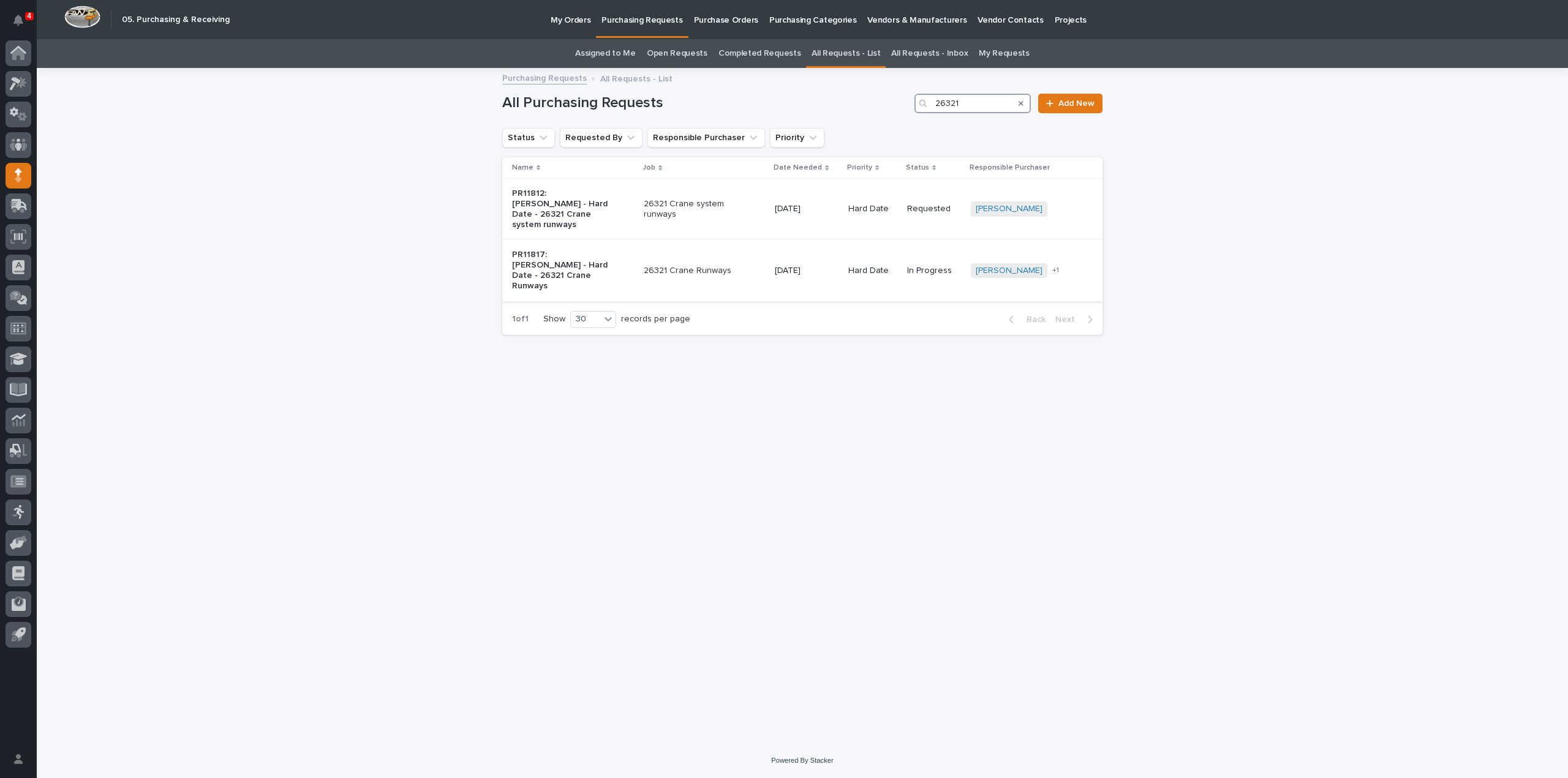
type input "26321"
click at [568, 255] on p "PR11817: Sam Whitehead - Hard Date - 26321 Crane Runways" at bounding box center [563, 270] width 102 height 41
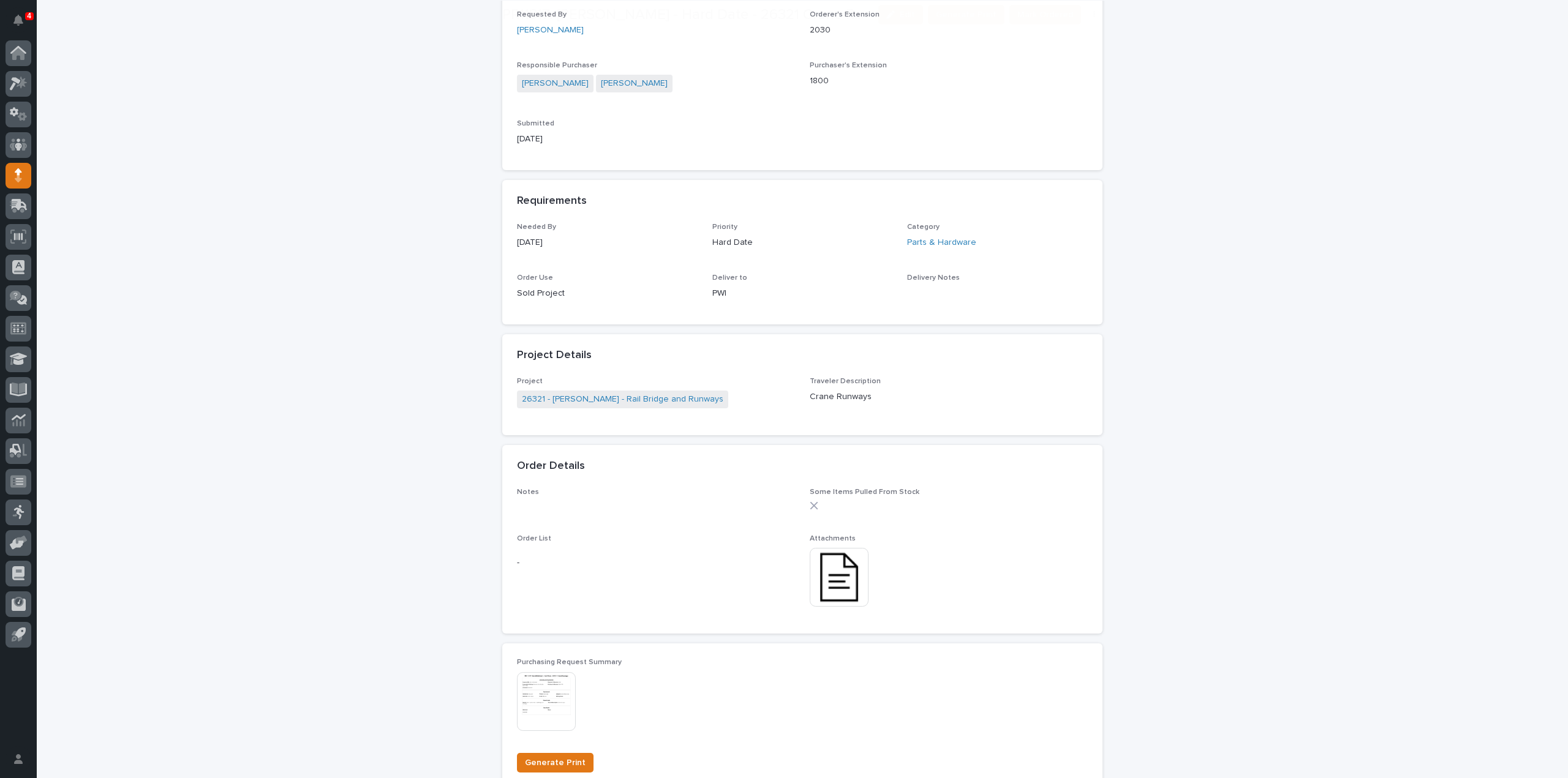
scroll to position [490, 0]
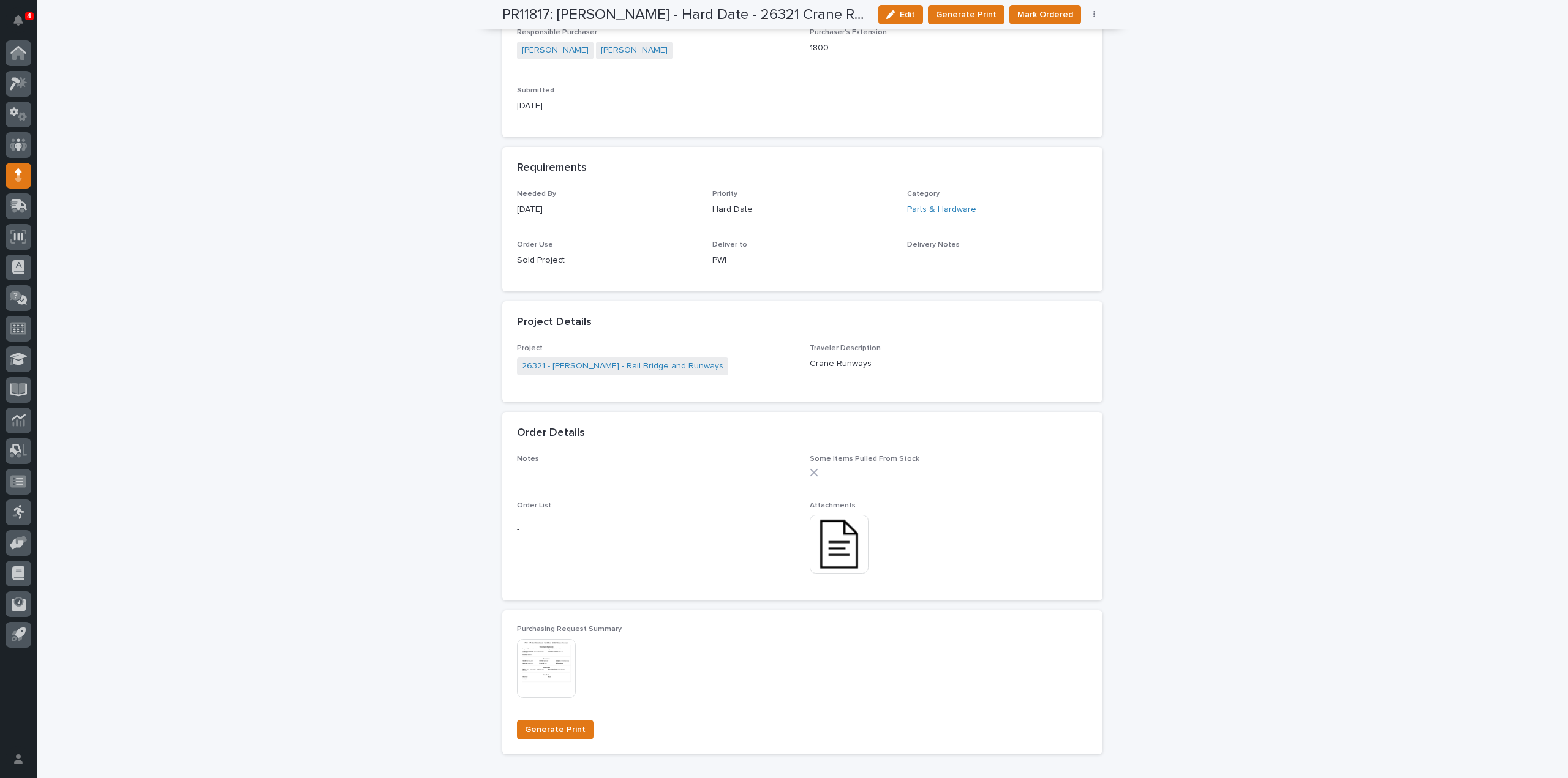
click at [818, 551] on img at bounding box center [839, 544] width 59 height 58
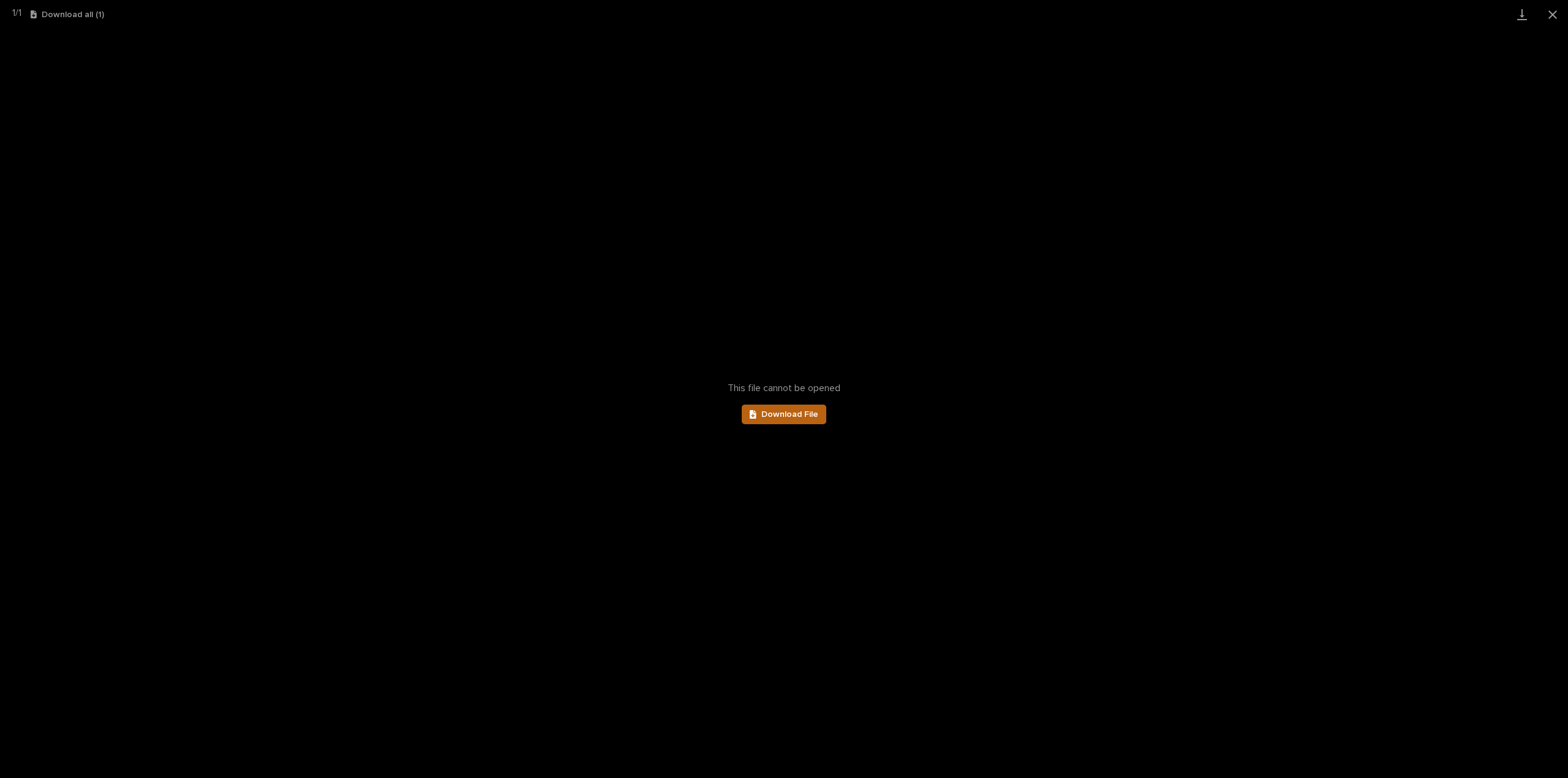
click at [745, 413] on link "Download File" at bounding box center [784, 415] width 85 height 19
click at [1549, 14] on button "Close gallery" at bounding box center [1552, 14] width 31 height 29
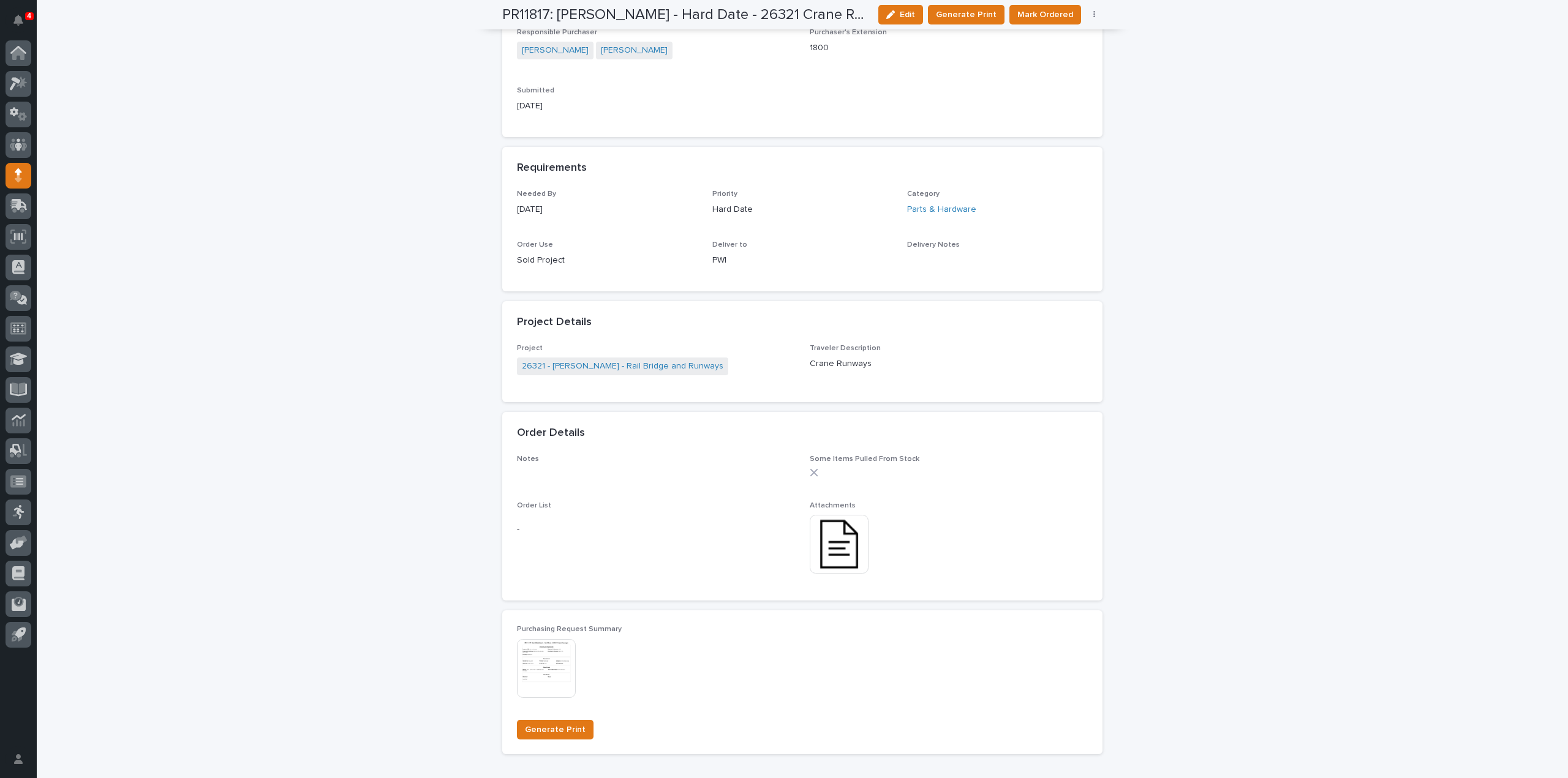
scroll to position [0, 0]
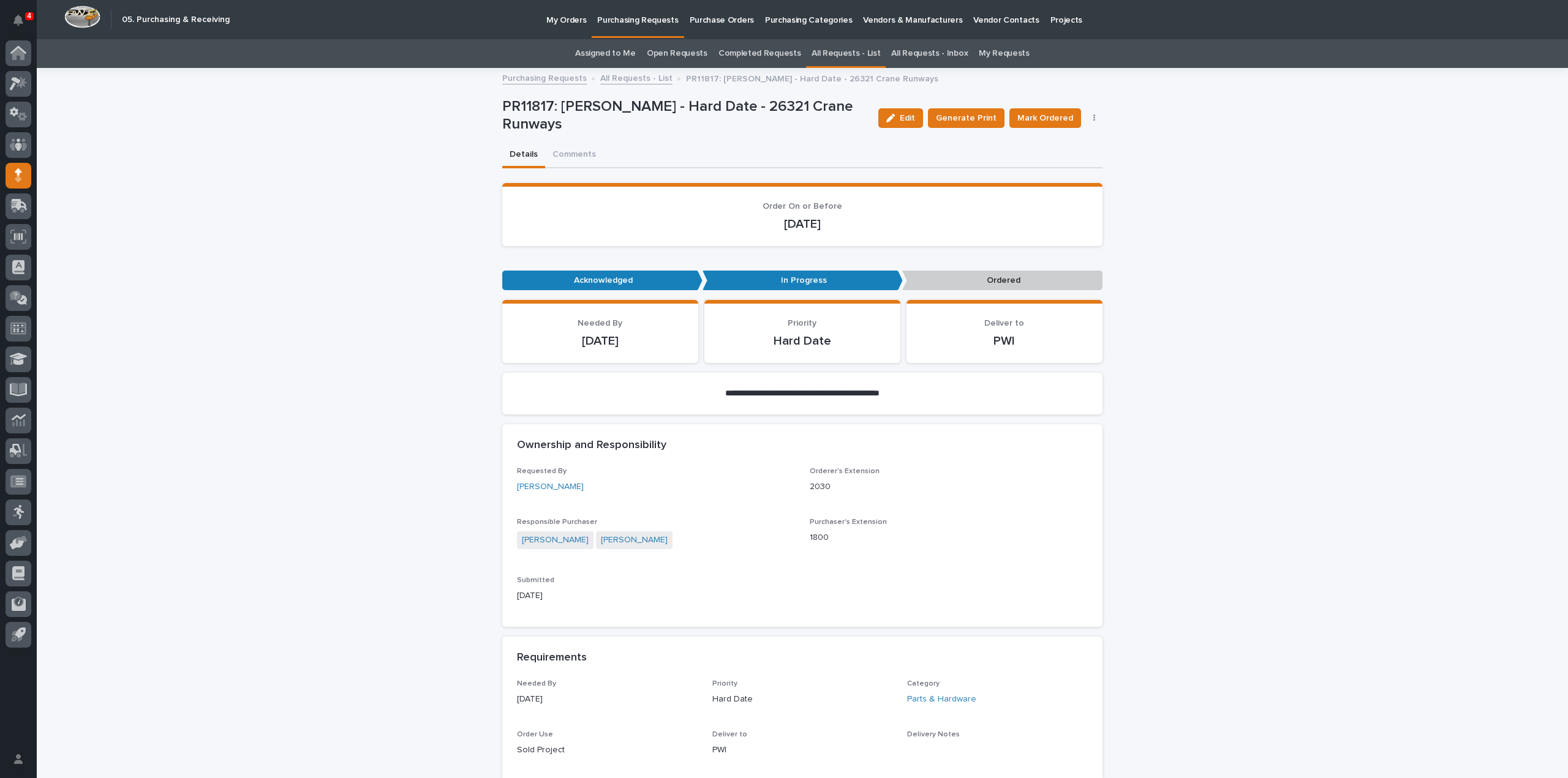
click at [630, 56] on link "Assigned to Me" at bounding box center [605, 53] width 60 height 29
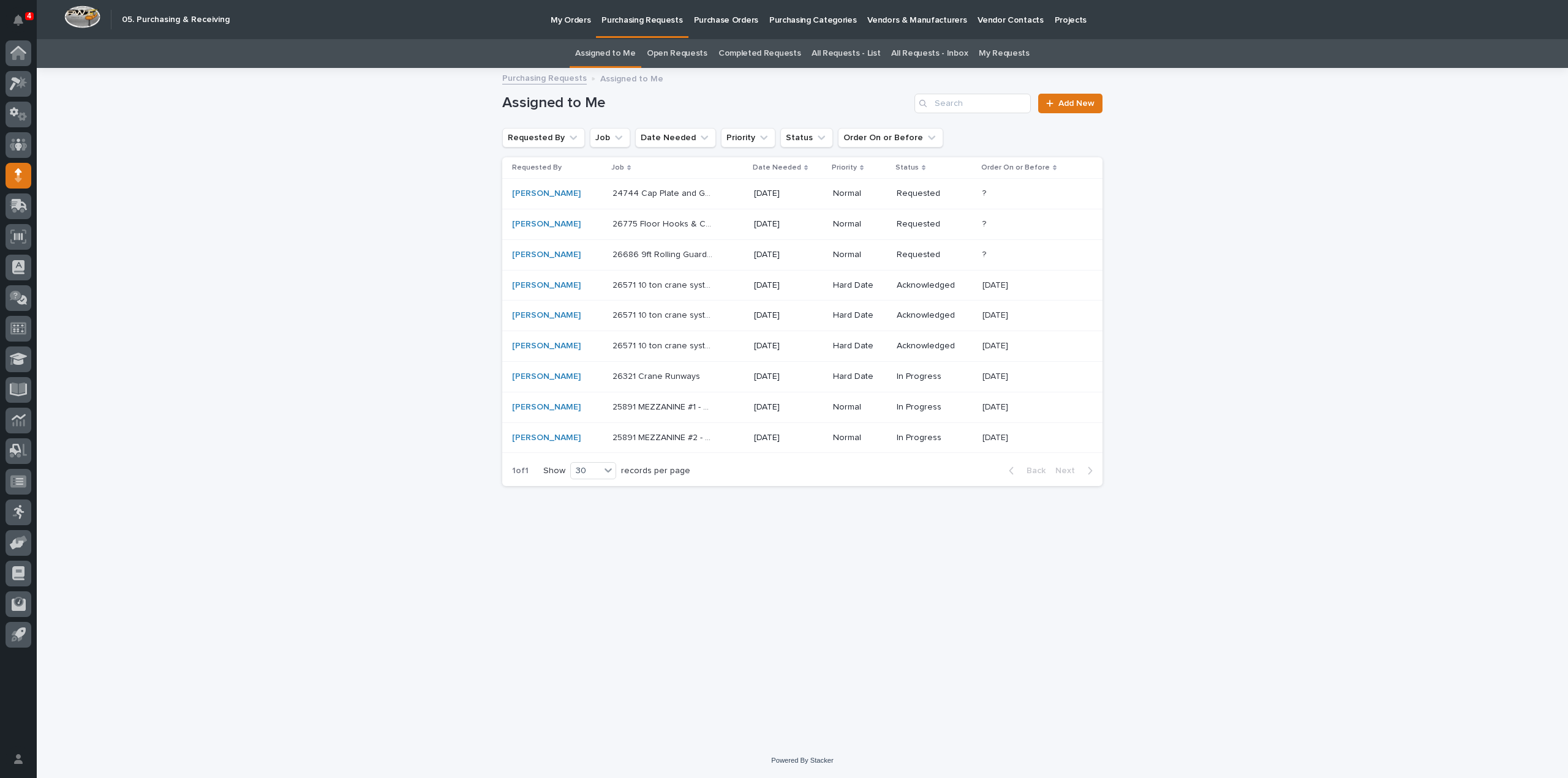
click at [612, 346] on p "26571 10 ton crane system" at bounding box center [664, 345] width 105 height 13
click at [662, 348] on p "26571 10 ton crane system" at bounding box center [664, 345] width 105 height 13
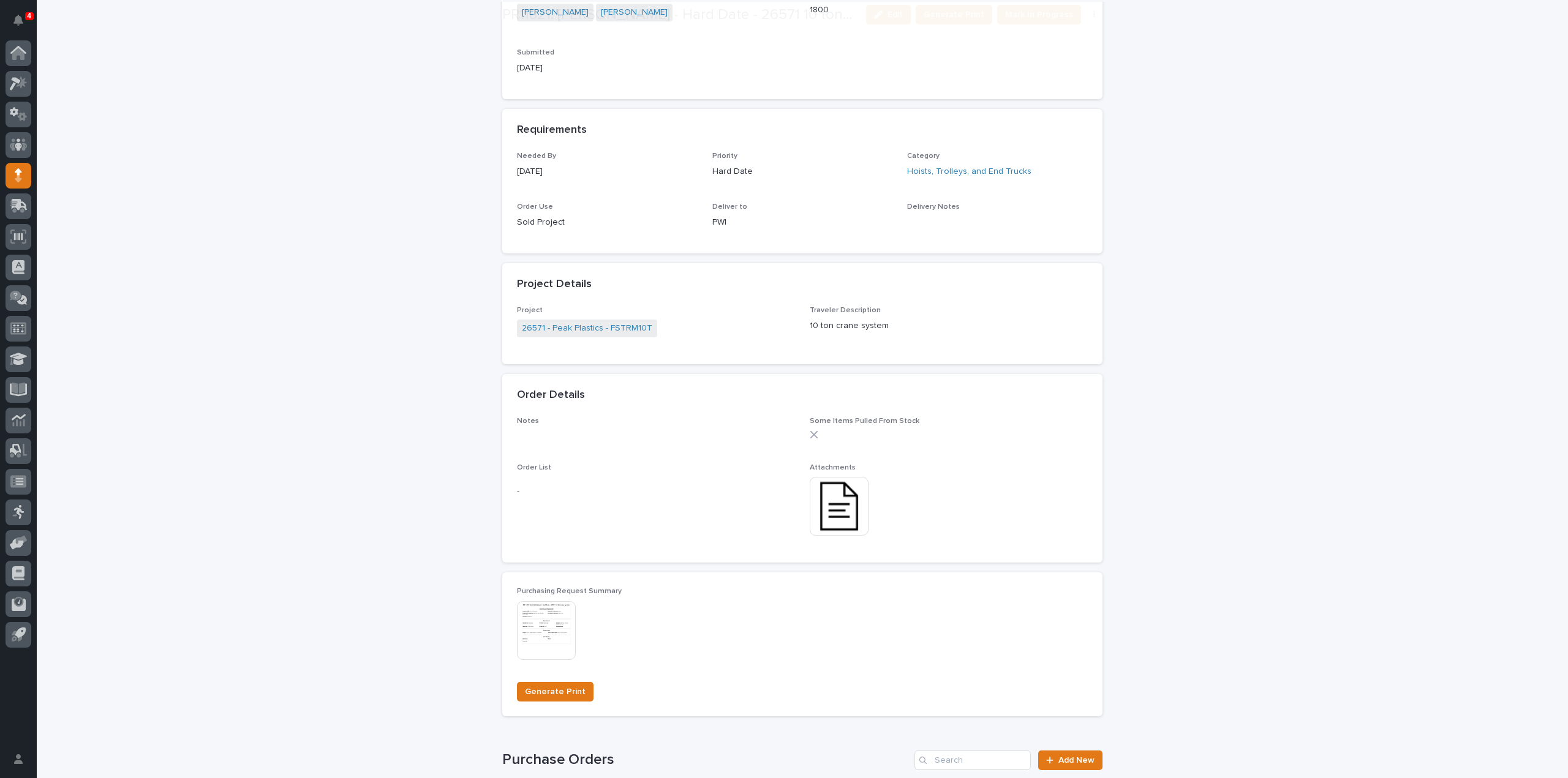
scroll to position [529, 0]
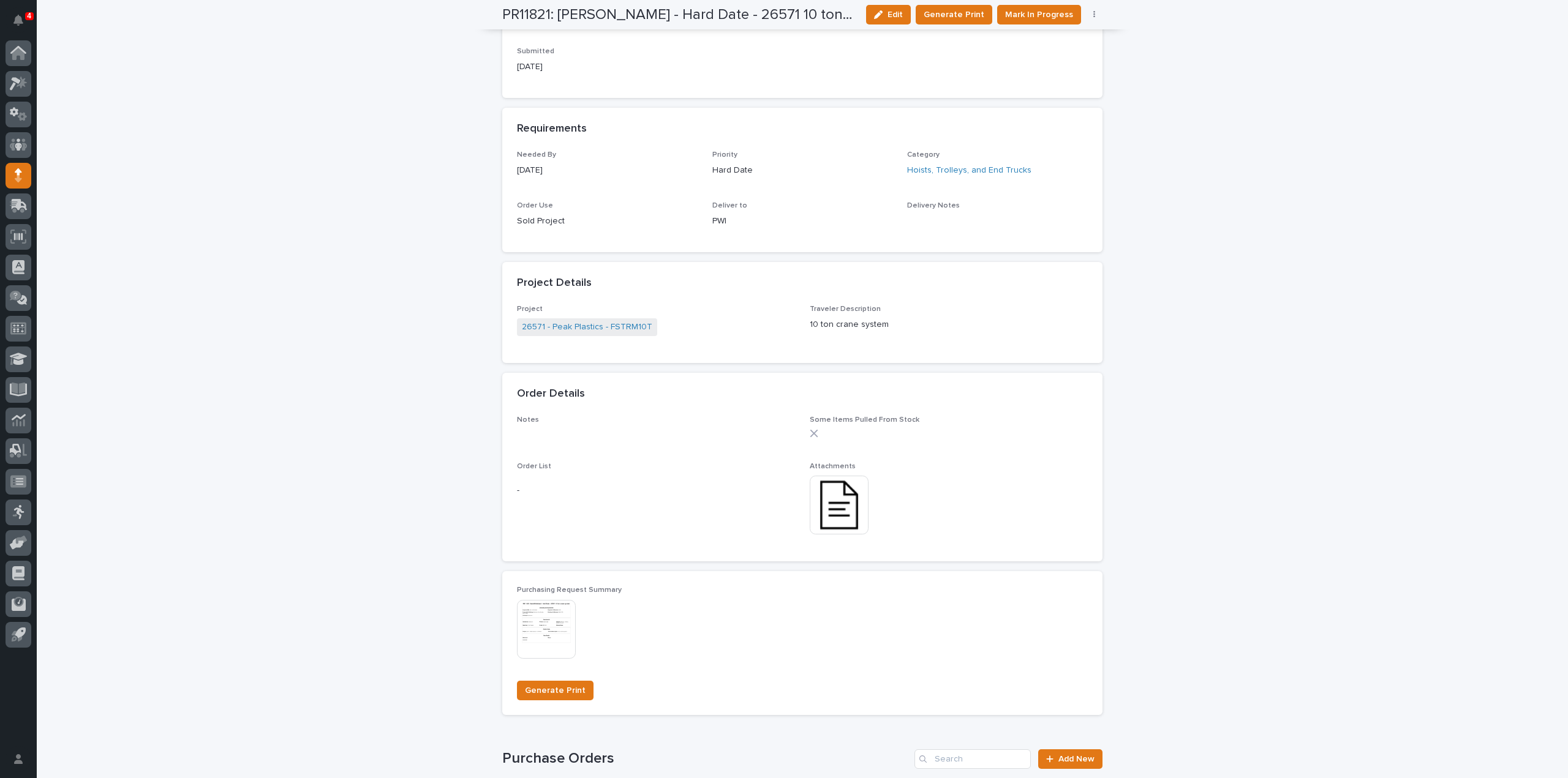
click at [830, 514] on img at bounding box center [839, 505] width 59 height 58
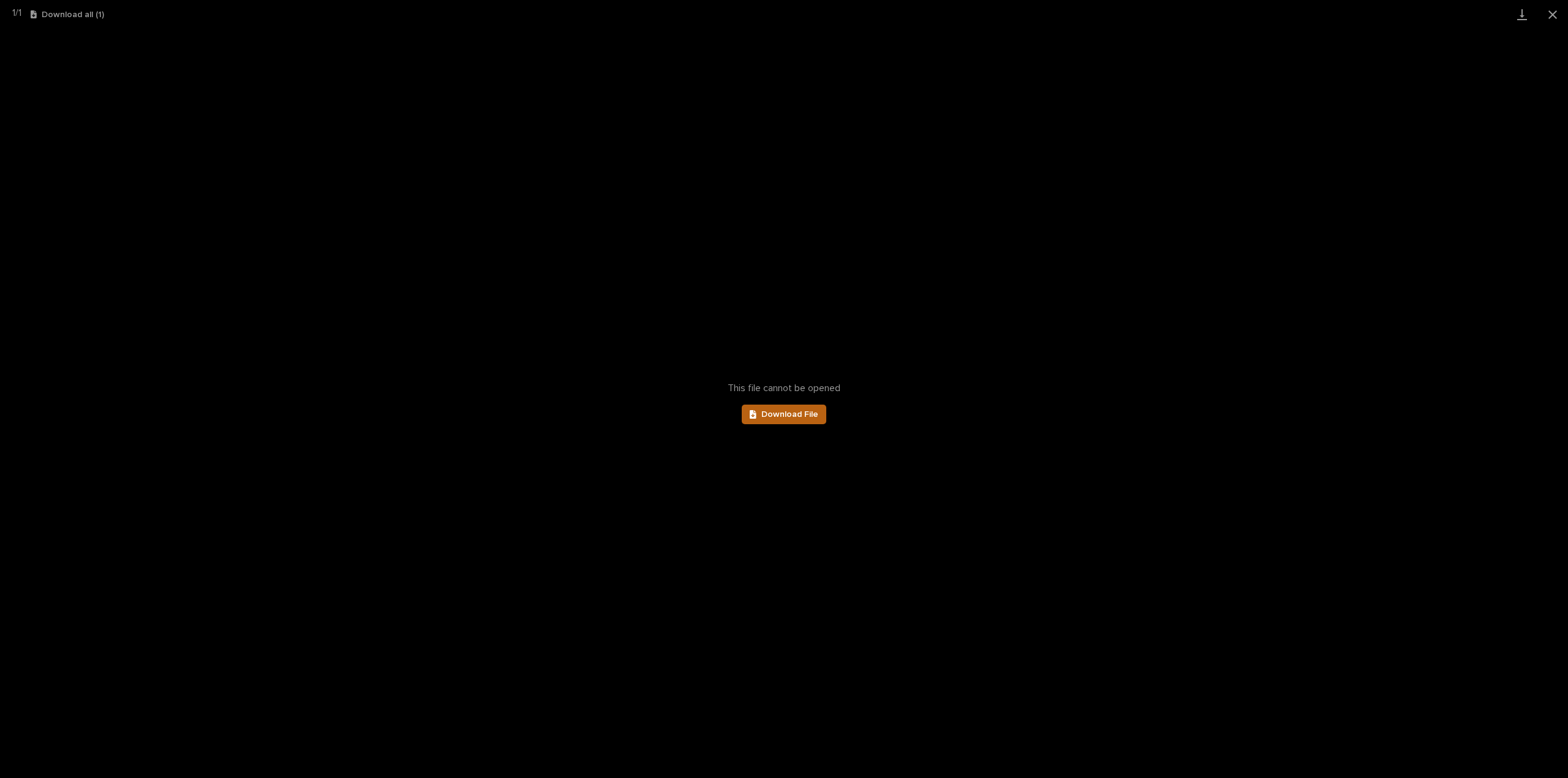
click at [808, 419] on link "Download File" at bounding box center [784, 415] width 85 height 19
click at [1552, 13] on button "Close gallery" at bounding box center [1552, 14] width 31 height 29
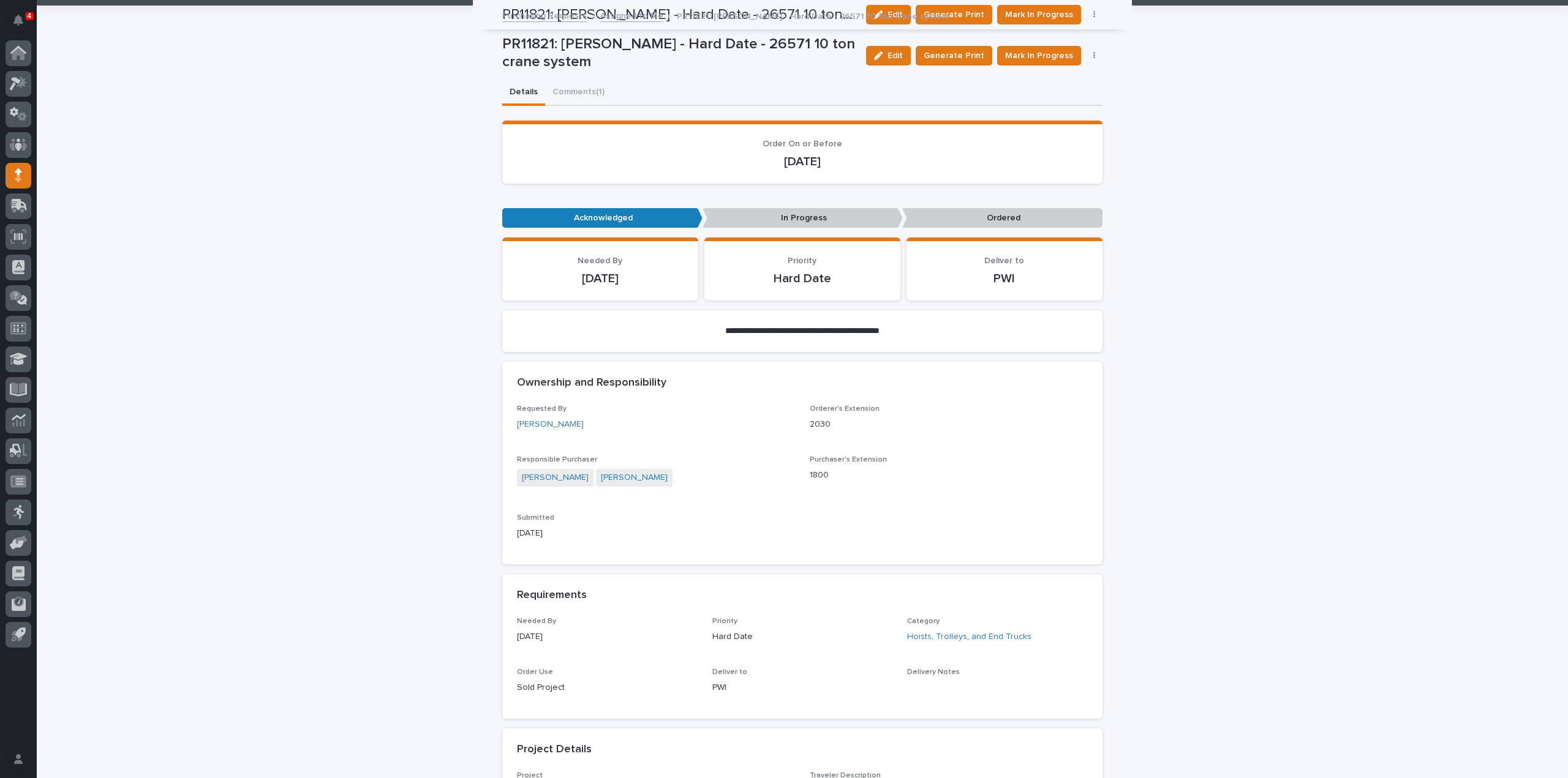
scroll to position [0, 0]
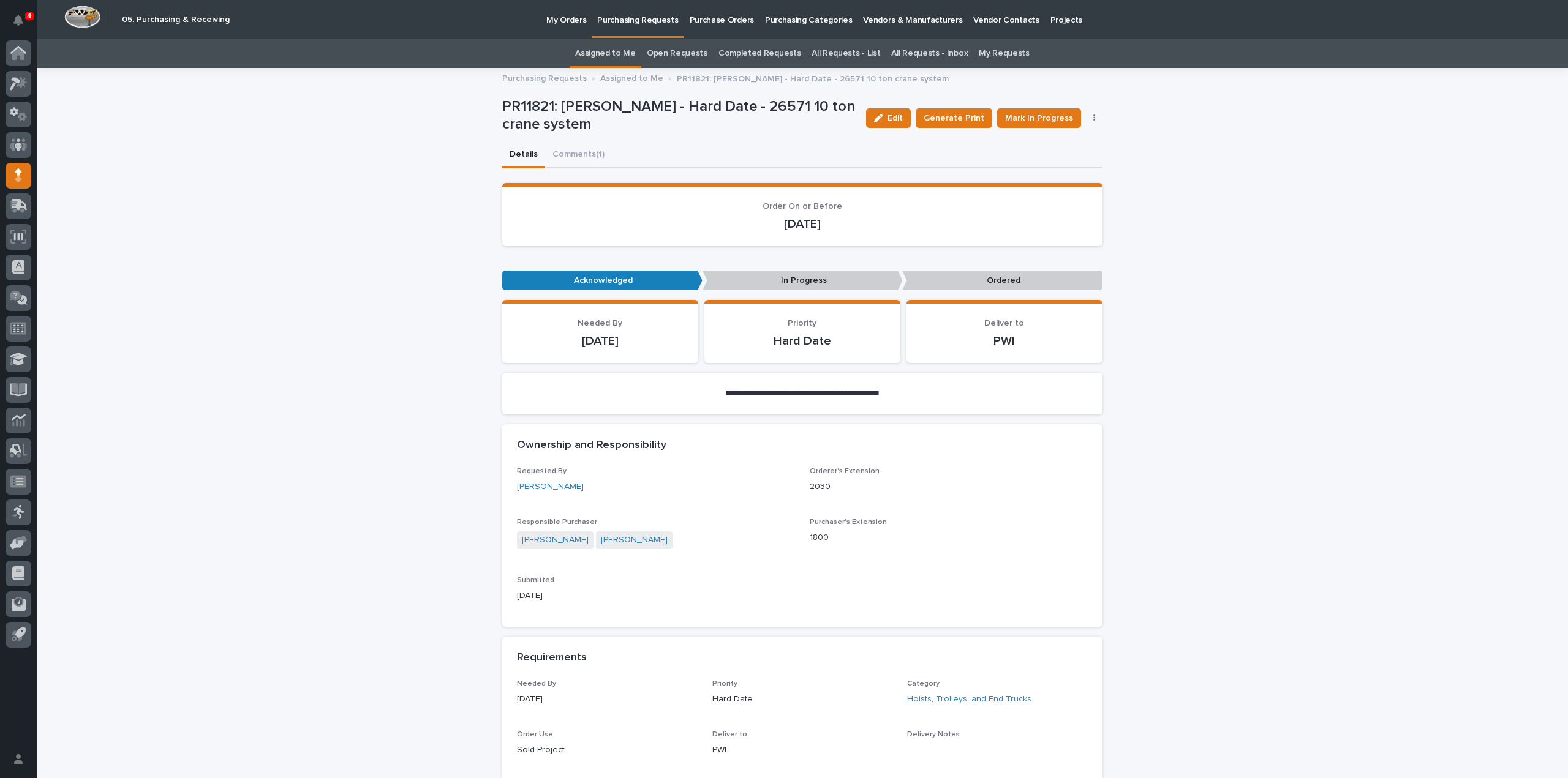
click at [608, 53] on link "Assigned to Me" at bounding box center [605, 53] width 60 height 29
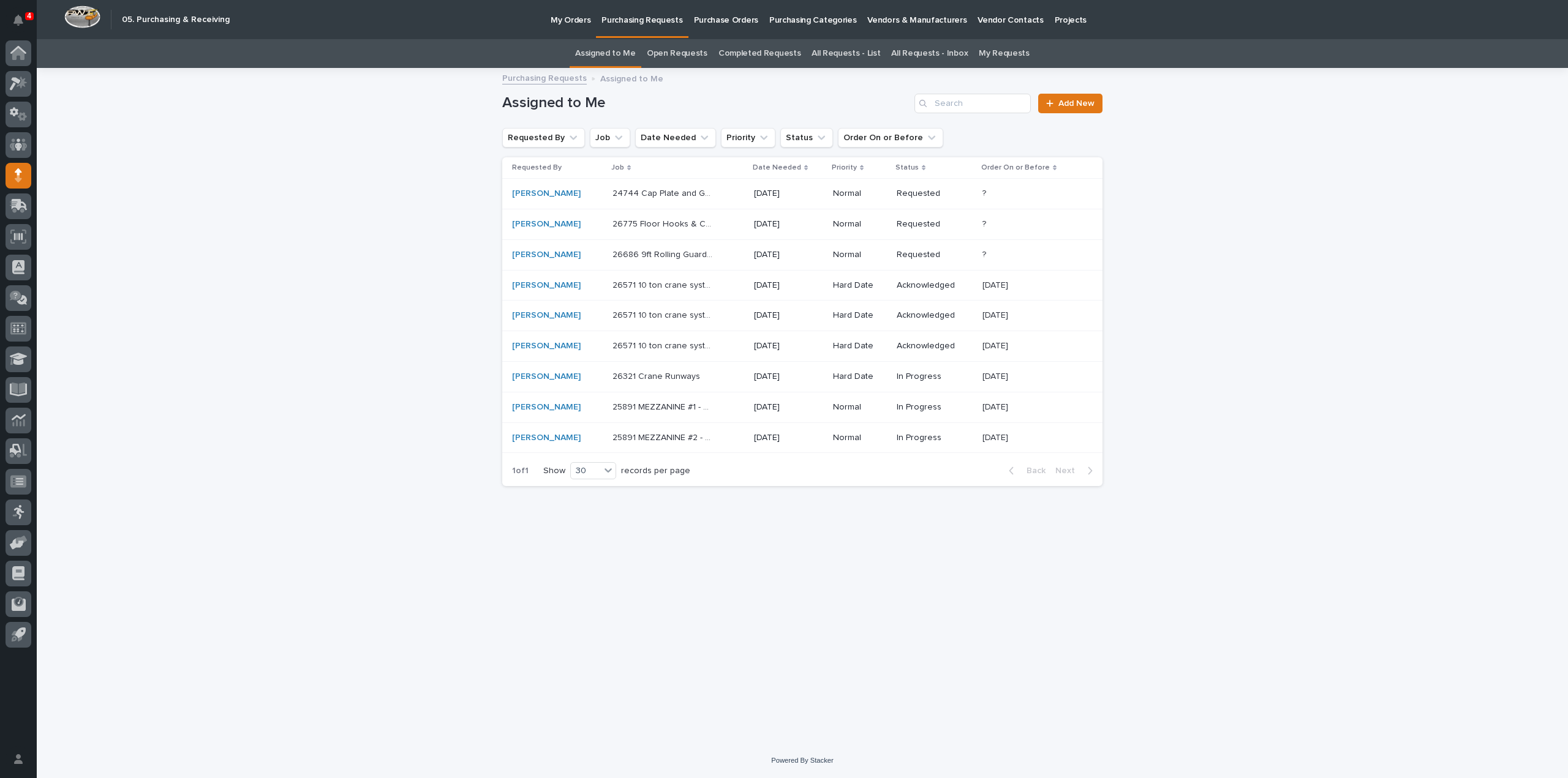
click at [333, 419] on div "Loading... Saving… Loading... Saving… Assigned to Me Add New Requested By Job D…" at bounding box center [802, 406] width 1531 height 674
click at [640, 467] on p "25891 MEZZANINE #2 - Miscellaneous hardware and materials" at bounding box center [664, 467] width 105 height 13
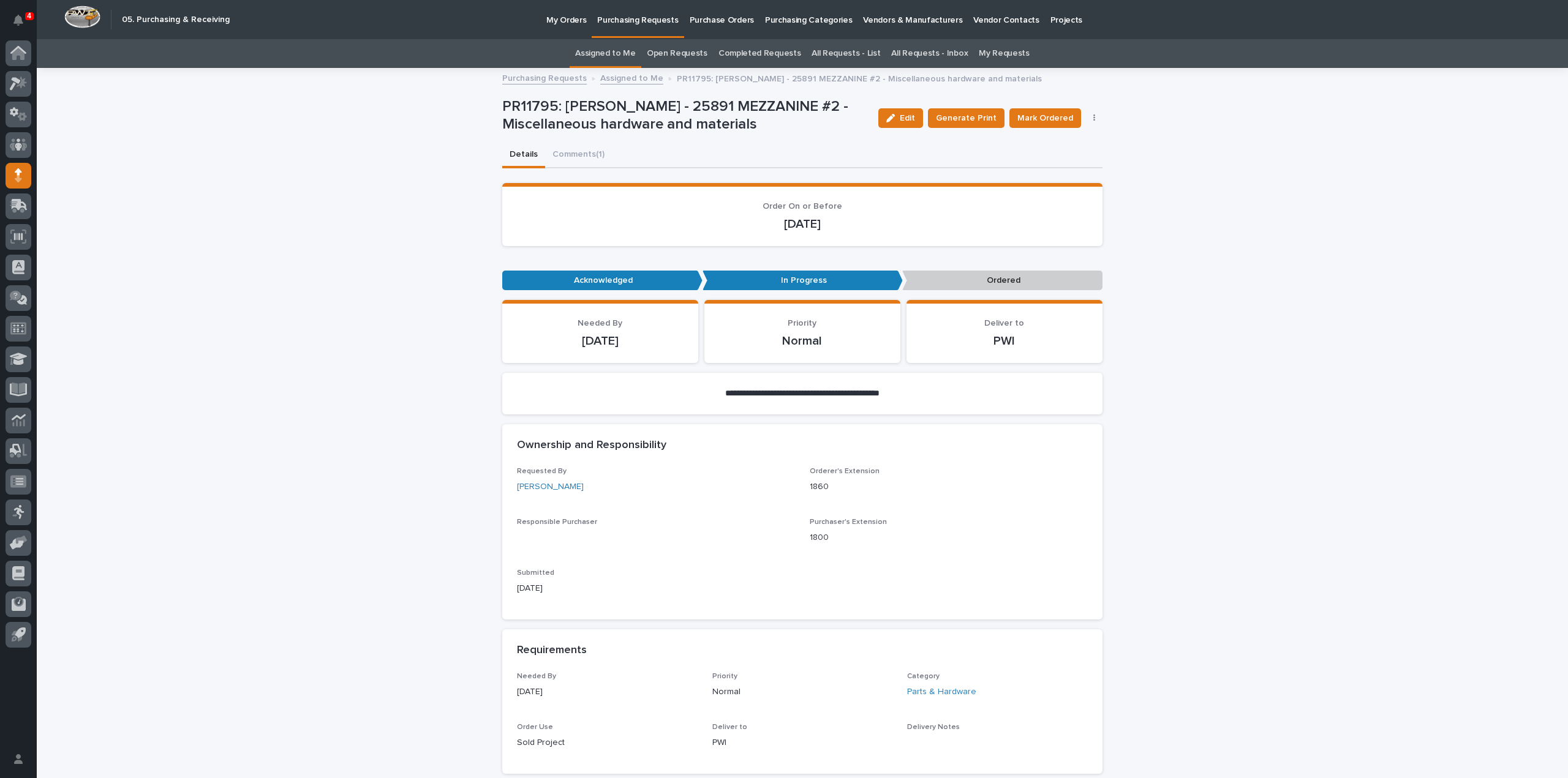
scroll to position [574, 0]
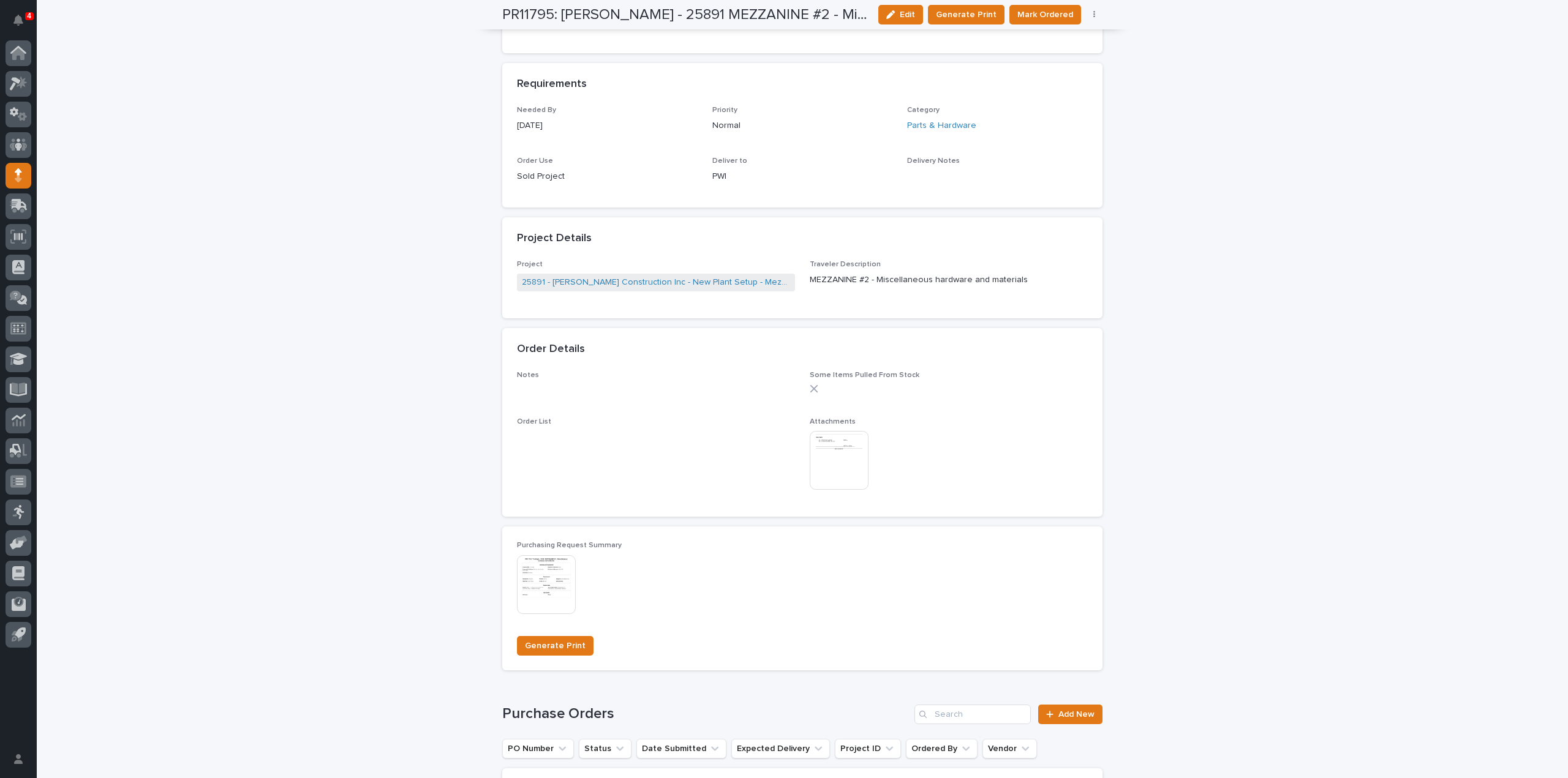
click at [836, 448] on img at bounding box center [839, 460] width 59 height 58
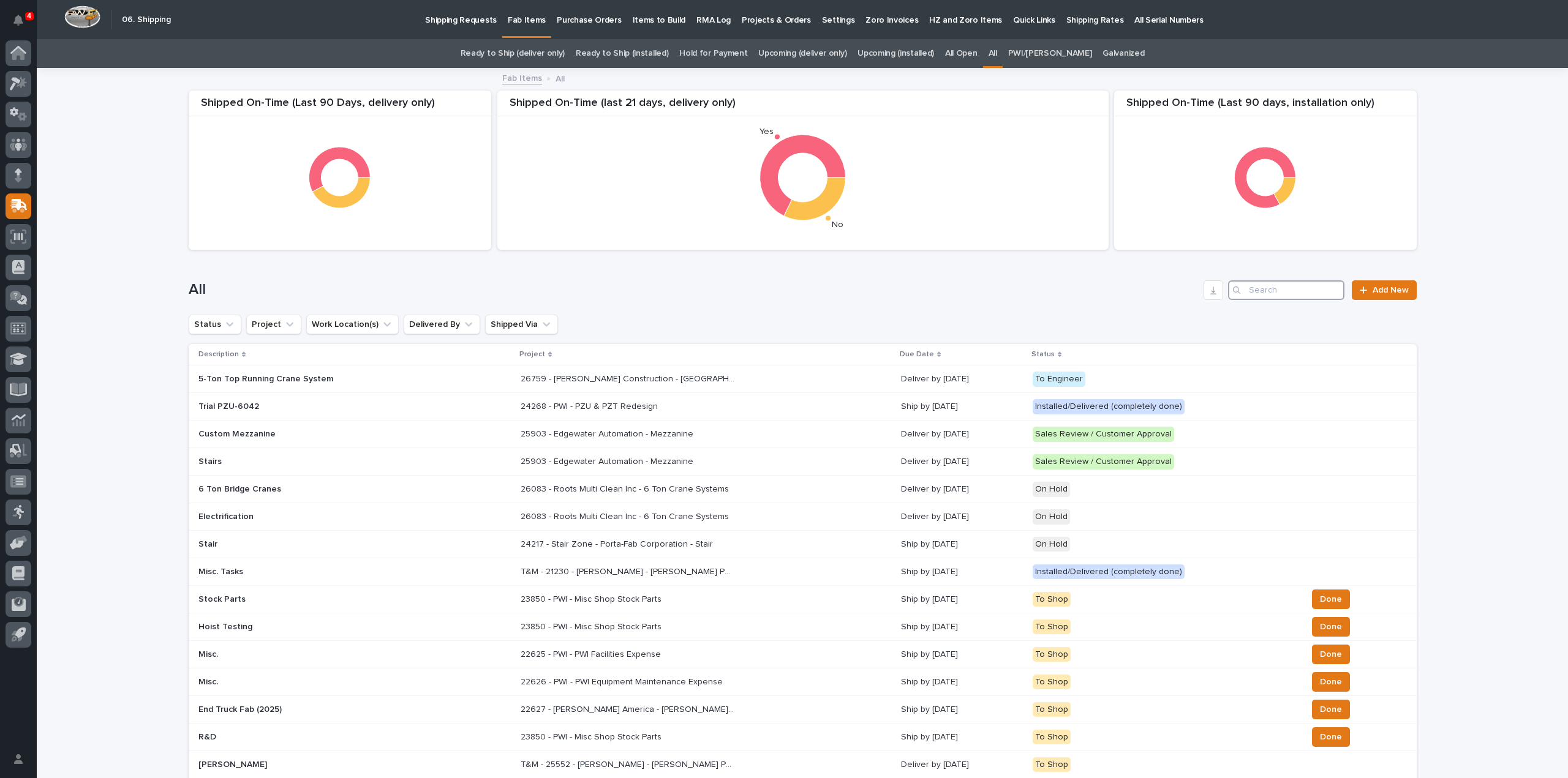
click at [1264, 290] on input "Search" at bounding box center [1286, 290] width 116 height 19
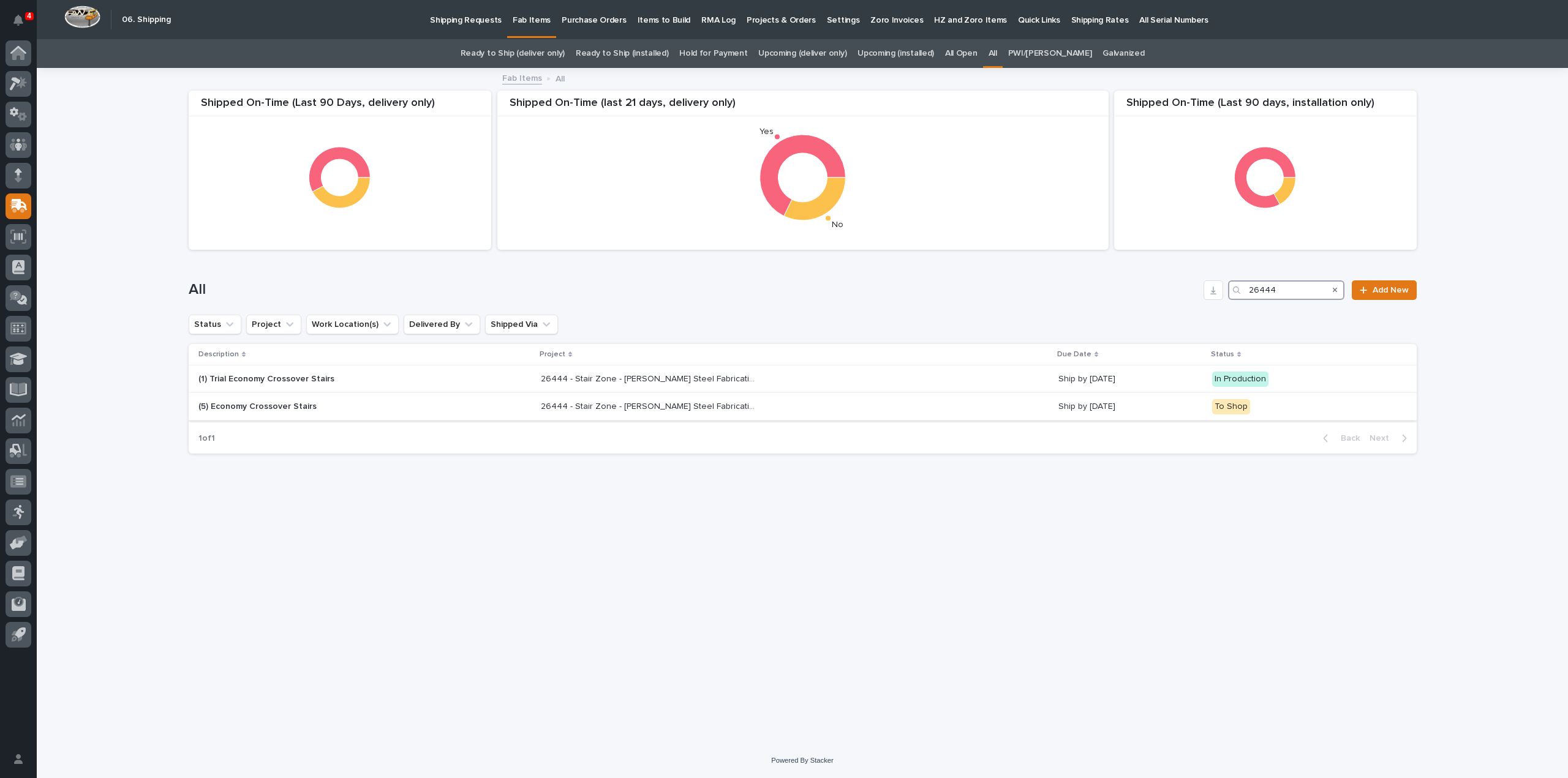
type input "26444"
click at [273, 409] on p "(5) Economy Crossover Stairs" at bounding box center [306, 407] width 215 height 10
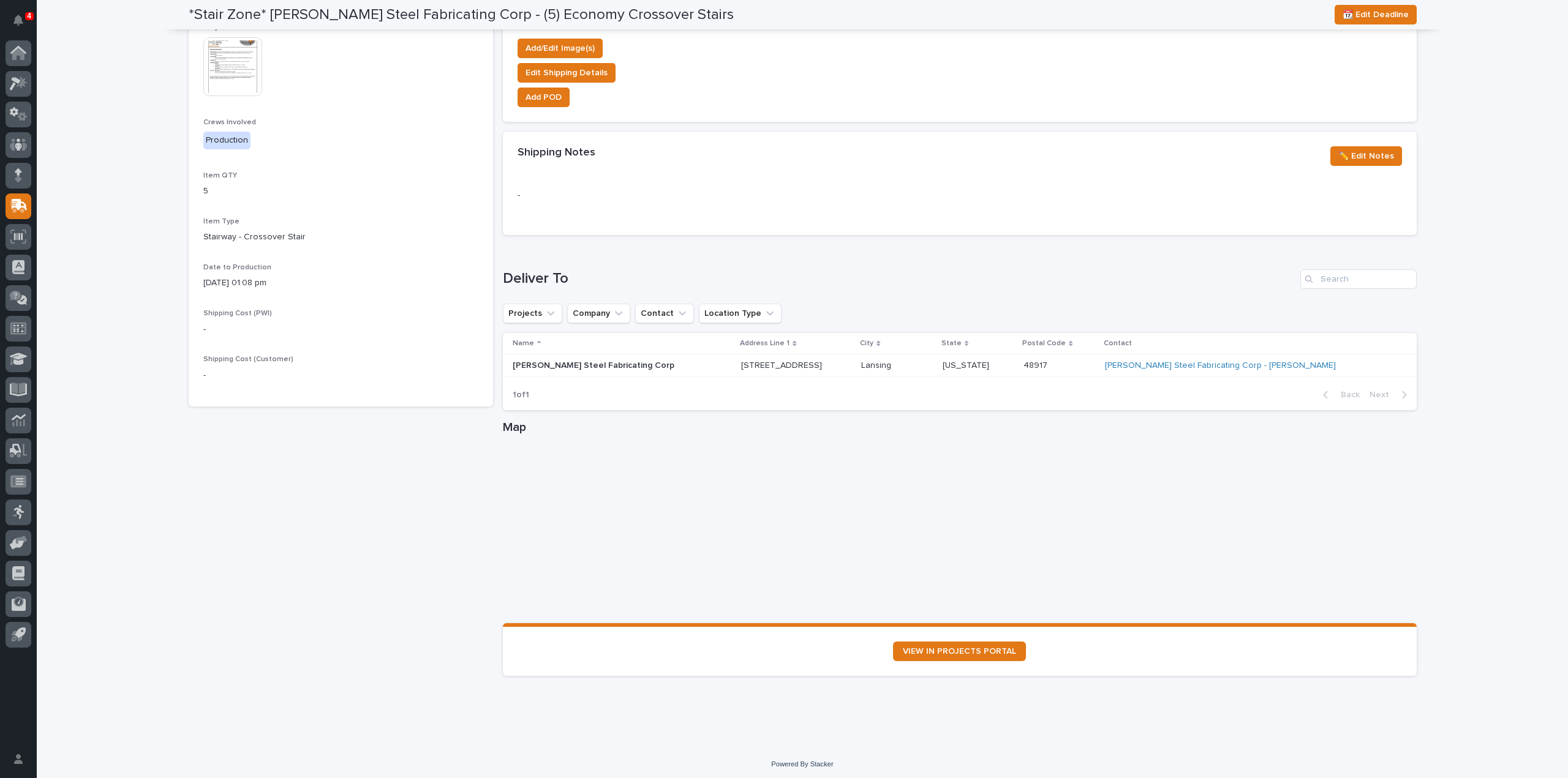
scroll to position [489, 0]
click at [927, 652] on link "VIEW IN PROJECTS PORTAL" at bounding box center [960, 649] width 133 height 19
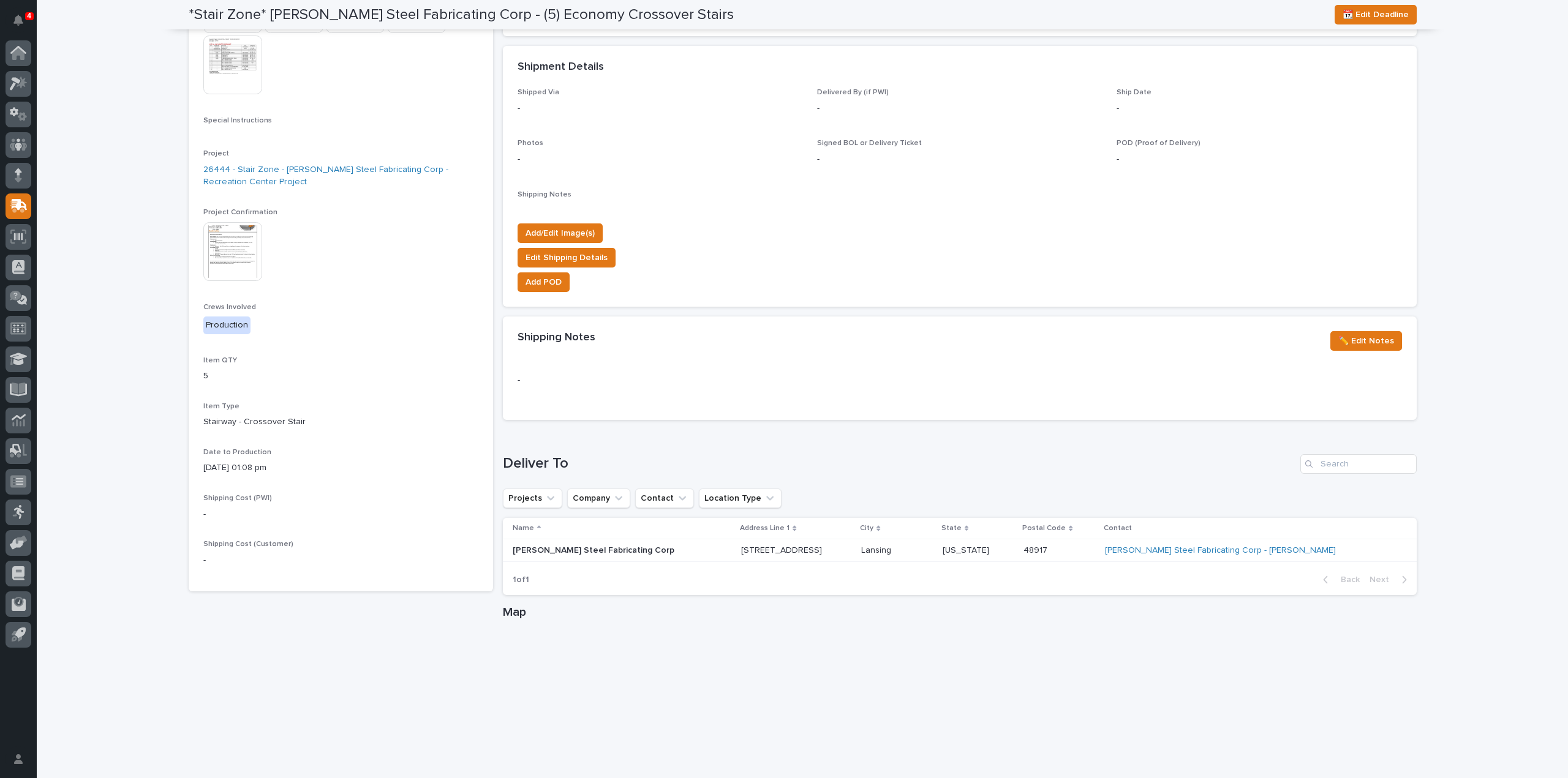
scroll to position [0, 0]
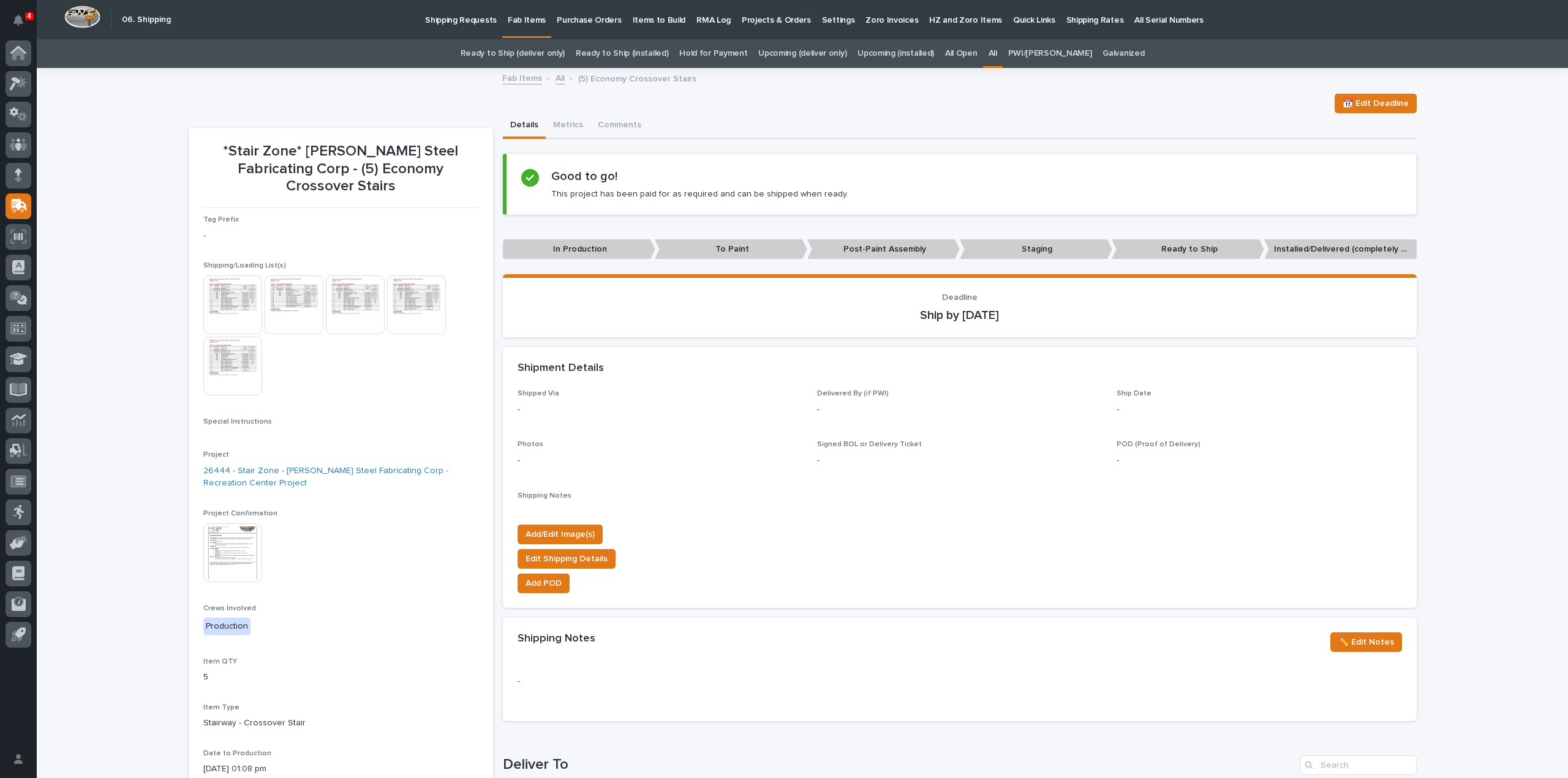
click at [997, 52] on link "All" at bounding box center [993, 53] width 8 height 29
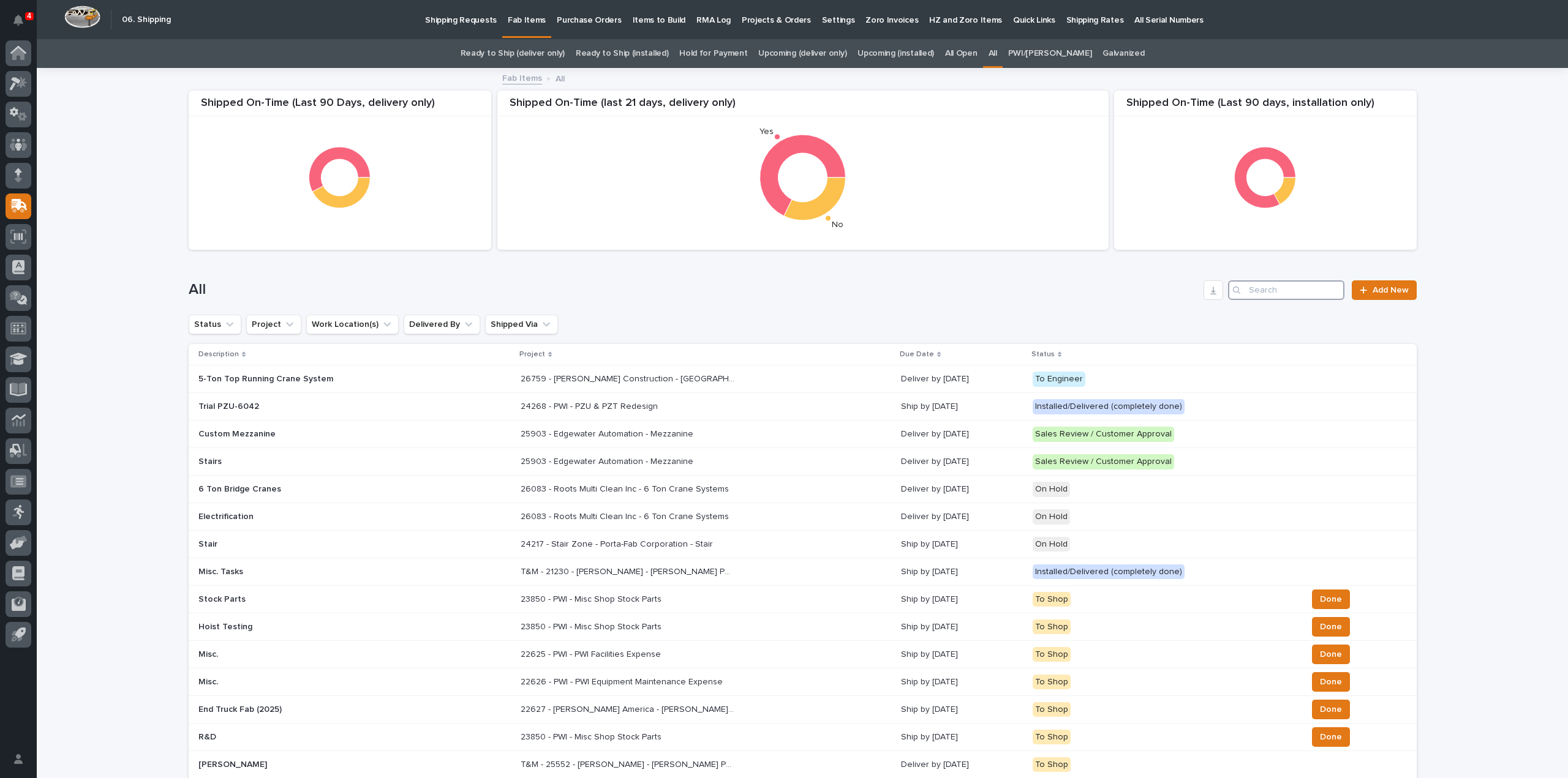
click at [1253, 298] on input "Search" at bounding box center [1286, 290] width 116 height 19
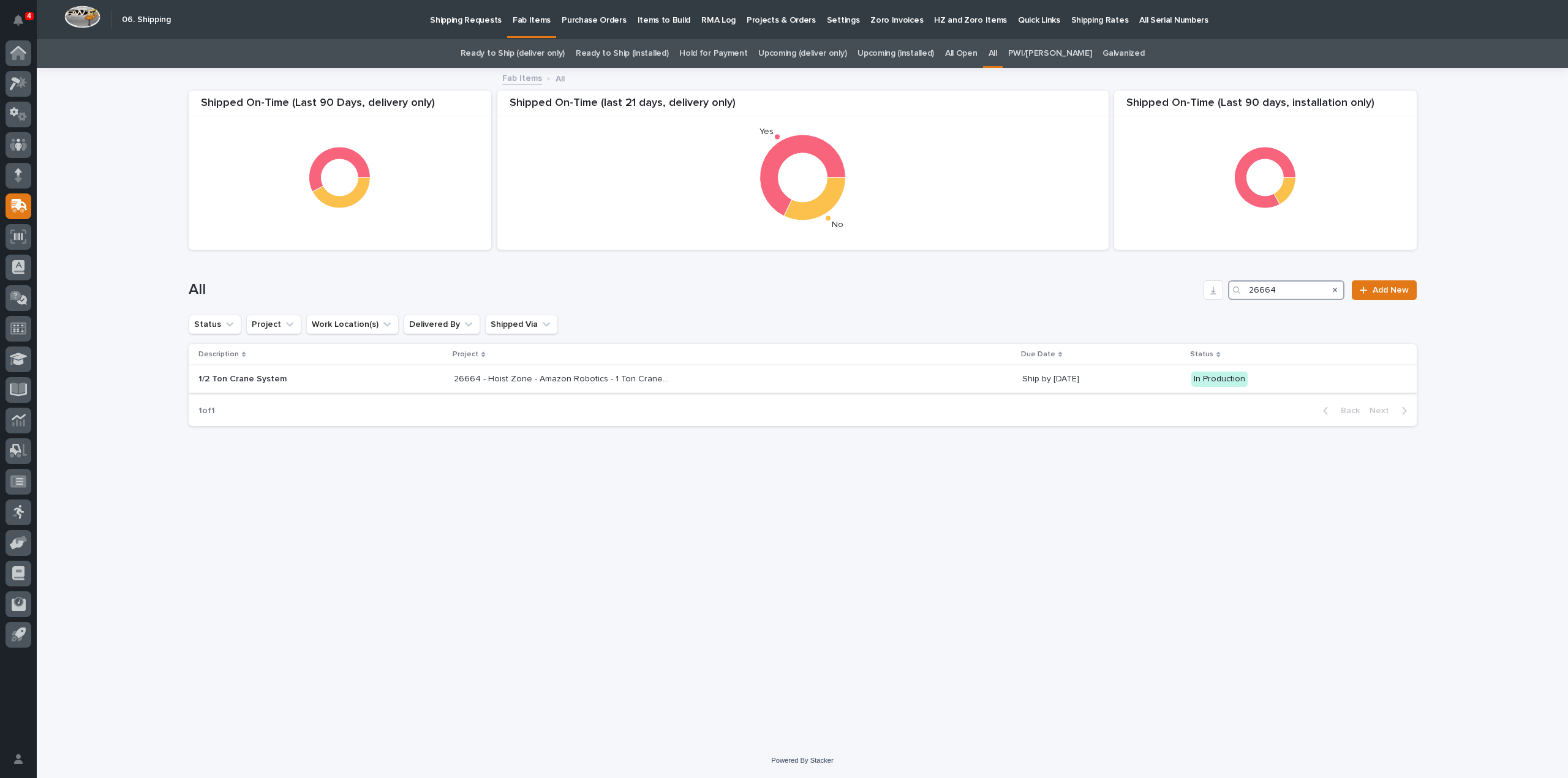
type input "26664"
click at [534, 380] on p "26664 - Hoist Zone - Amazon Robotics - 1 Ton Crane System" at bounding box center [562, 378] width 217 height 13
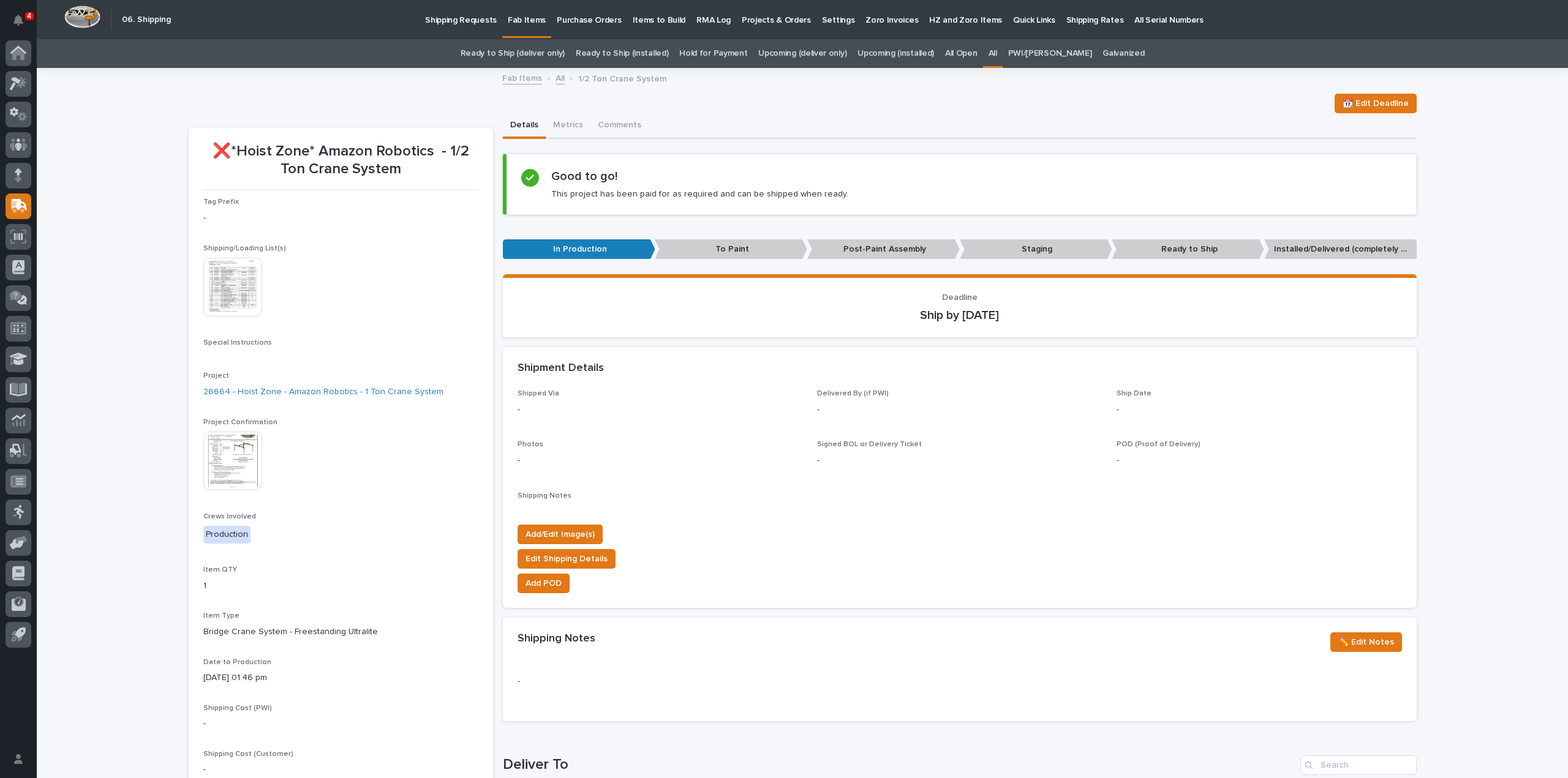
click at [208, 284] on img at bounding box center [233, 287] width 59 height 58
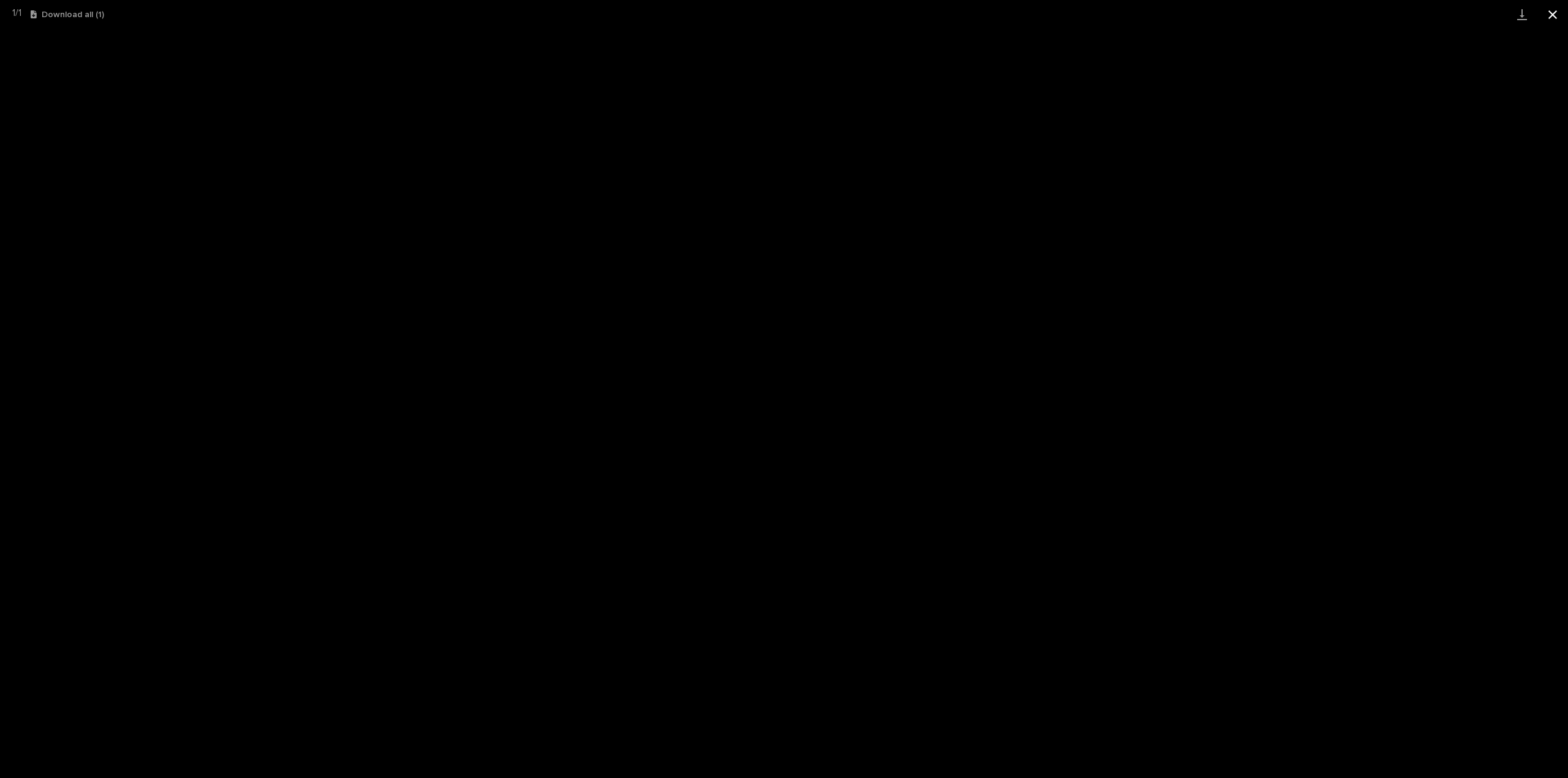
click at [1553, 14] on button "Close gallery" at bounding box center [1552, 14] width 31 height 29
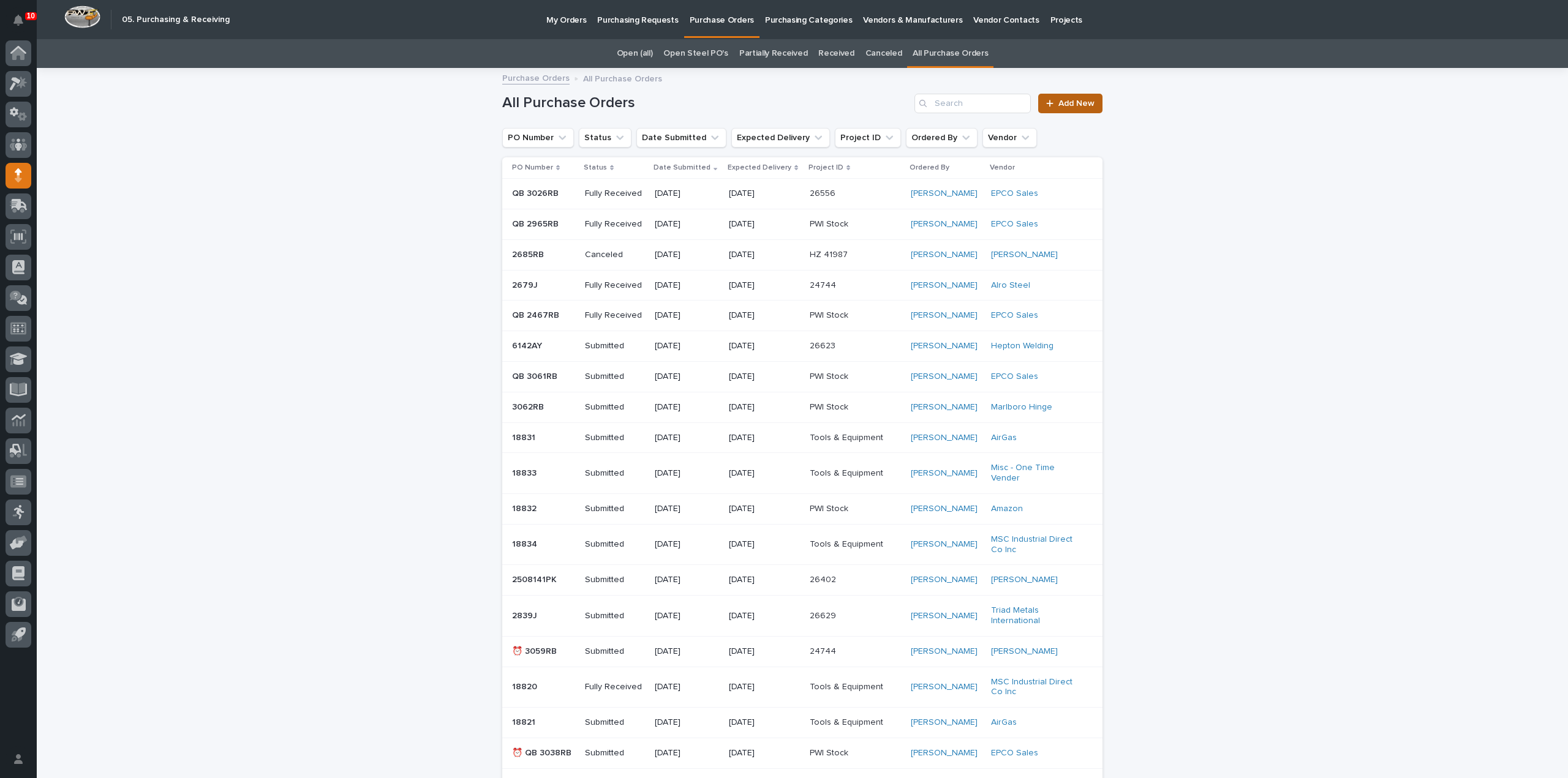
click at [1089, 103] on span "Add New" at bounding box center [1077, 103] width 36 height 8
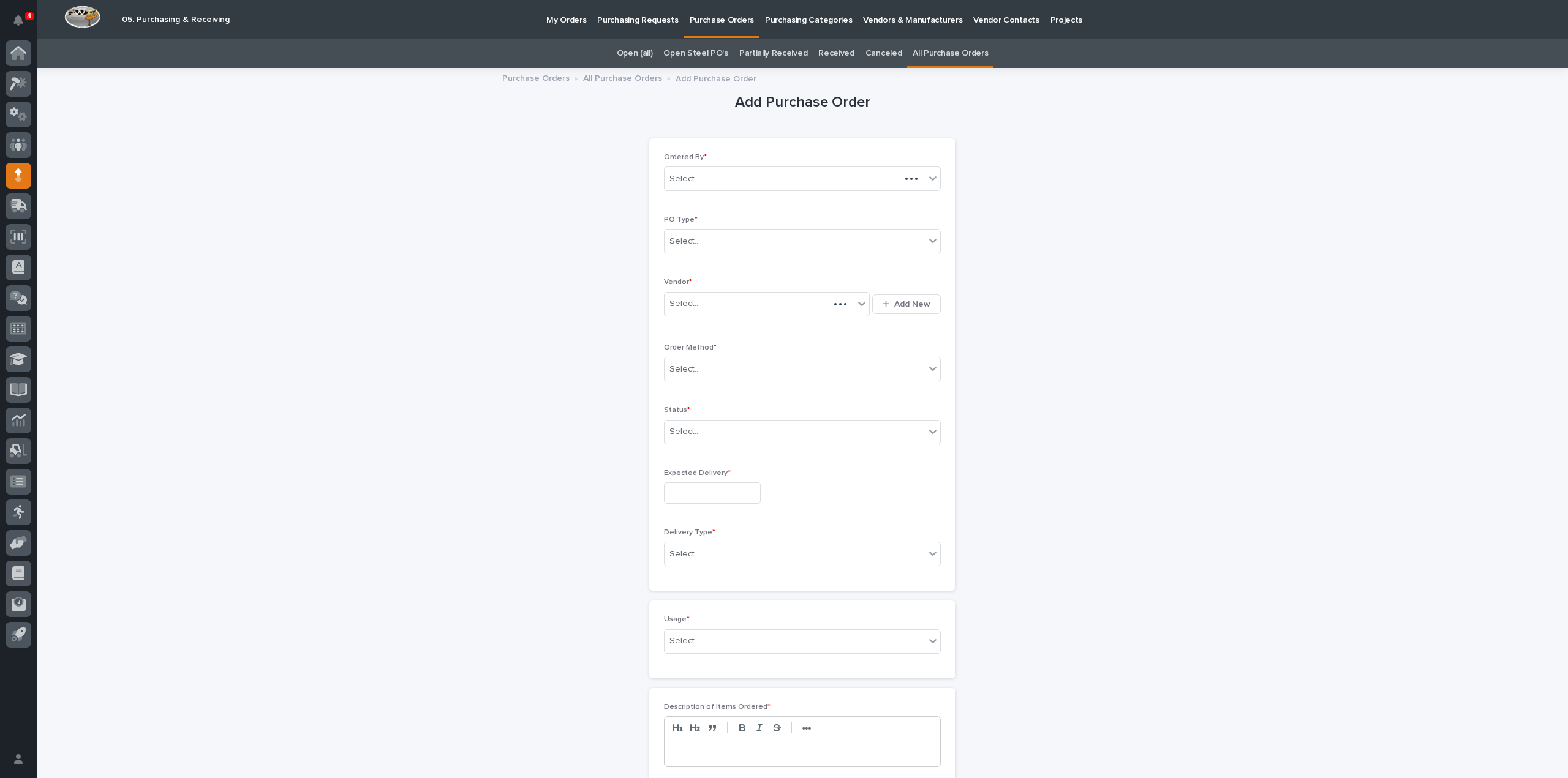
scroll to position [39, 0]
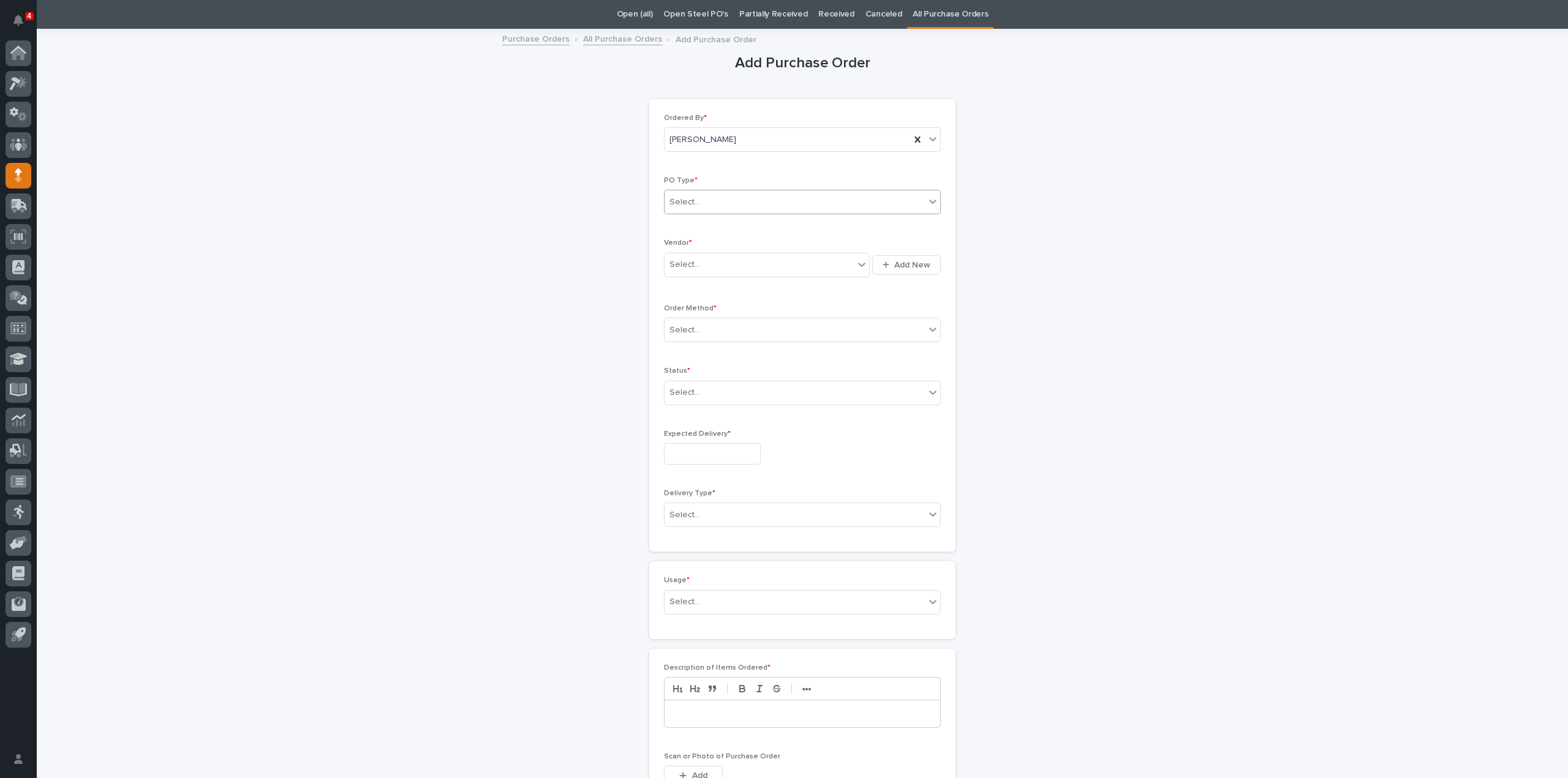
click at [694, 201] on div "Select..." at bounding box center [794, 202] width 260 height 20
click at [672, 248] on div "Paper" at bounding box center [798, 246] width 276 height 21
click at [697, 265] on div "Select..." at bounding box center [759, 265] width 189 height 20
type input "******"
click at [694, 329] on div "Fasteners Plus" at bounding box center [763, 330] width 206 height 21
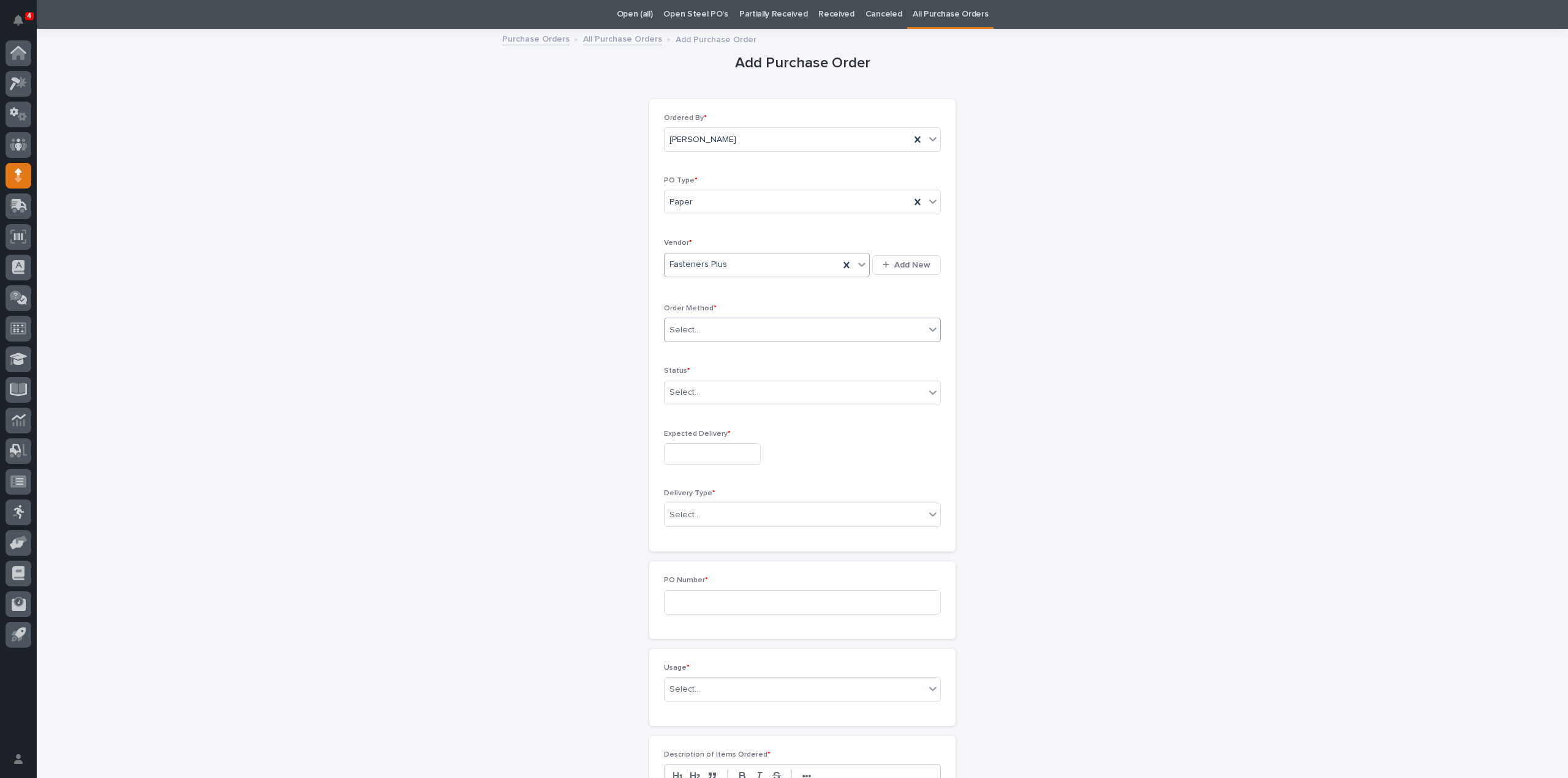
click at [697, 333] on div "Select..." at bounding box center [794, 330] width 260 height 20
click at [713, 356] on div "Online Order" at bounding box center [798, 352] width 276 height 21
click at [704, 393] on div "Select..." at bounding box center [794, 393] width 260 height 20
click at [692, 433] on div "Submitted" at bounding box center [798, 435] width 276 height 21
click at [670, 456] on input "text" at bounding box center [712, 454] width 97 height 21
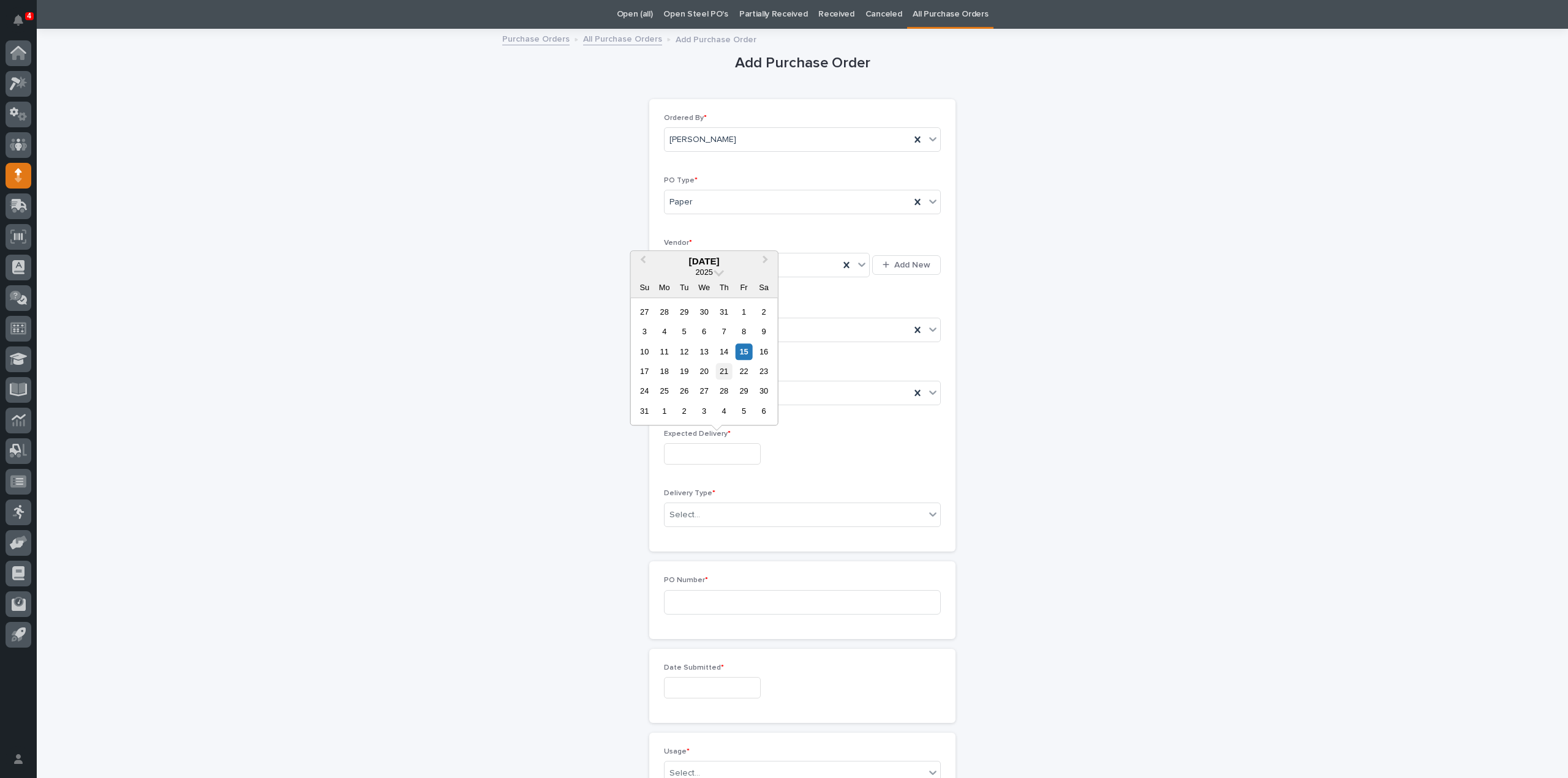
click at [726, 374] on div "21" at bounding box center [724, 371] width 16 height 16
type input "**********"
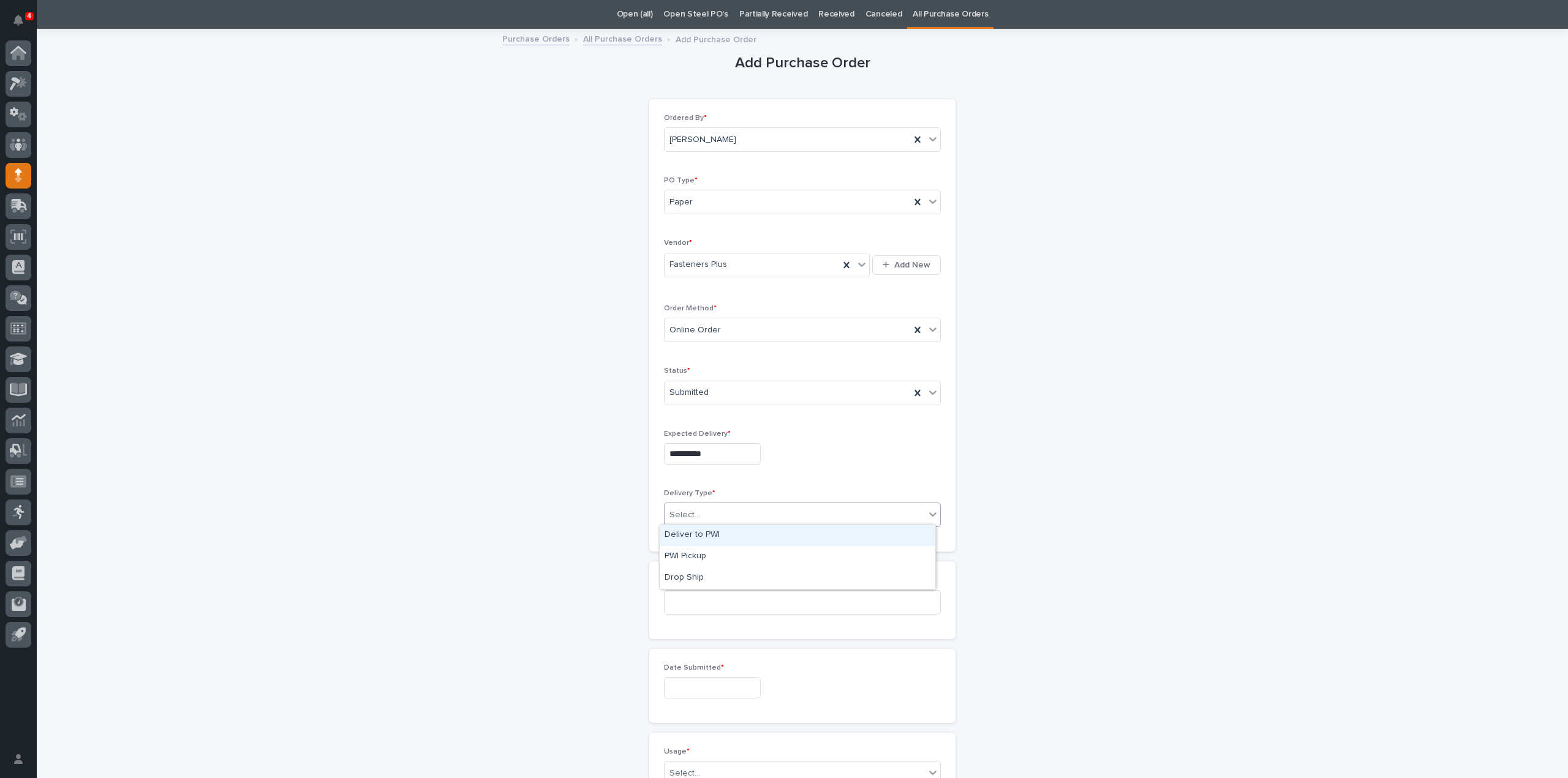
click at [701, 516] on input "text" at bounding box center [702, 515] width 1 height 10
click at [693, 535] on div "Deliver to PWI" at bounding box center [798, 535] width 276 height 21
click at [693, 603] on input at bounding box center [802, 603] width 277 height 25
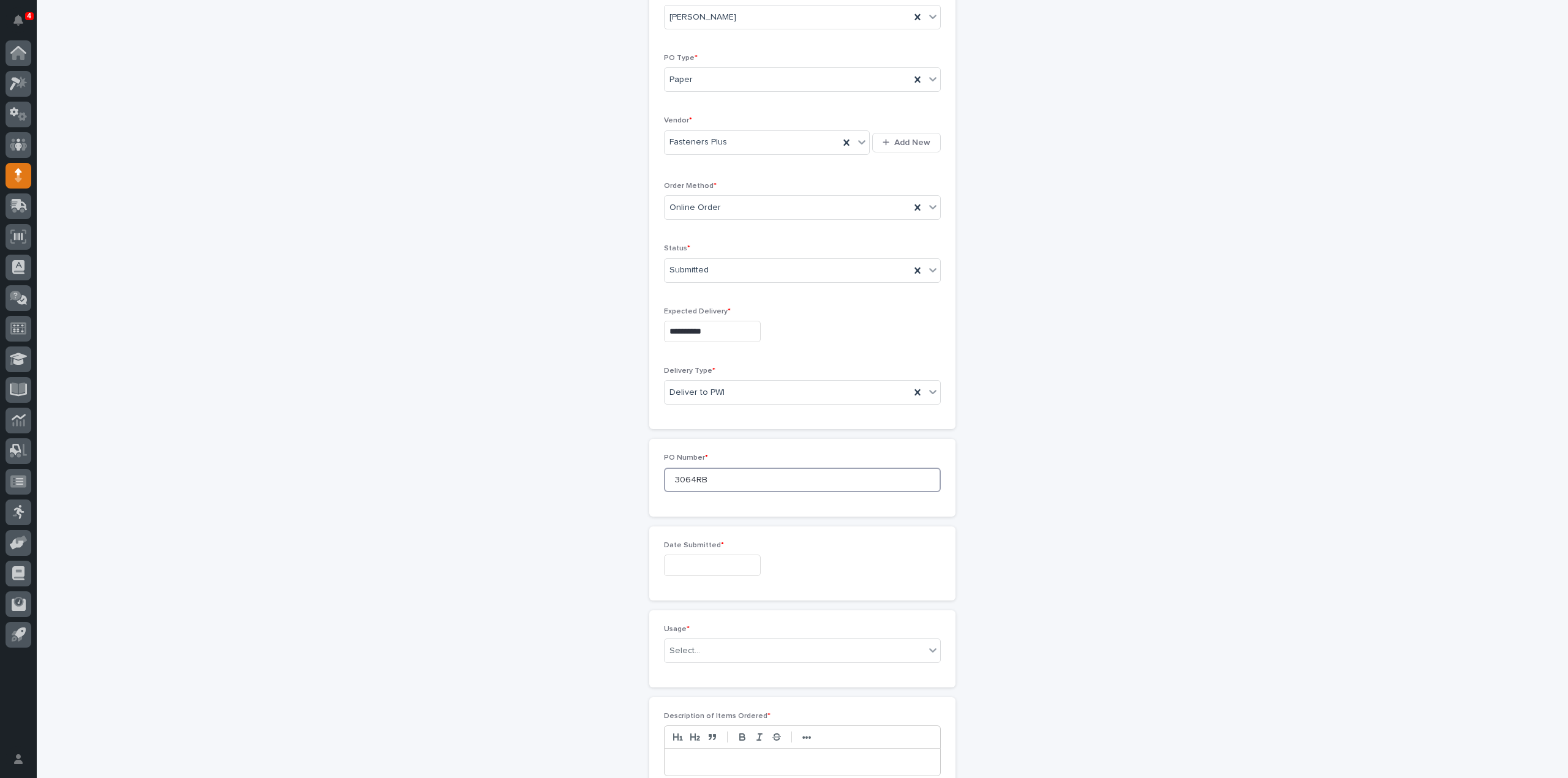
type input "3064RB"
click at [714, 565] on input "text" at bounding box center [712, 565] width 97 height 21
click at [738, 462] on div "15" at bounding box center [744, 462] width 16 height 16
type input "**********"
click at [704, 645] on div "Select..." at bounding box center [794, 651] width 260 height 20
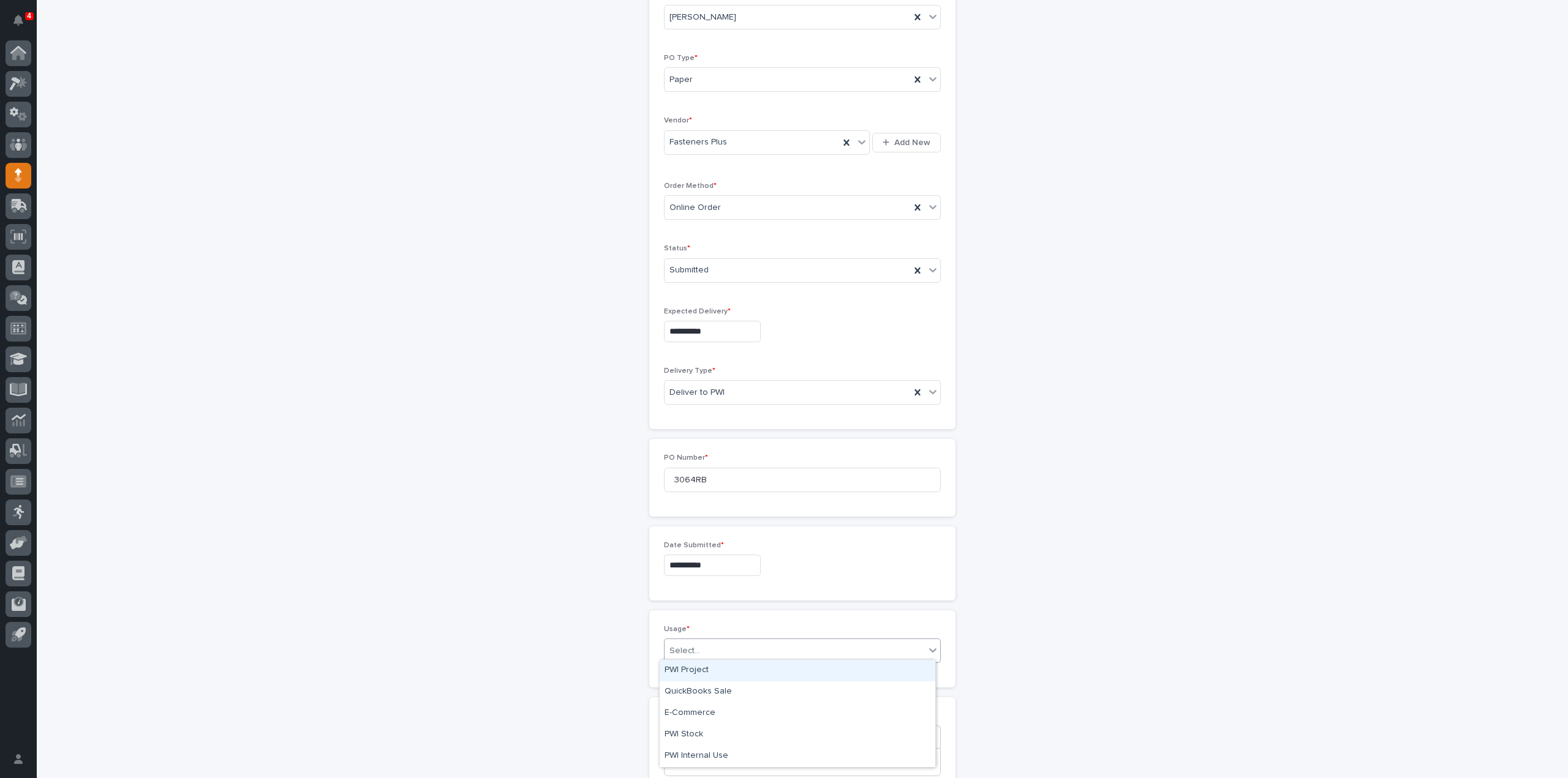
click at [698, 671] on div "PWI Project" at bounding box center [798, 671] width 276 height 21
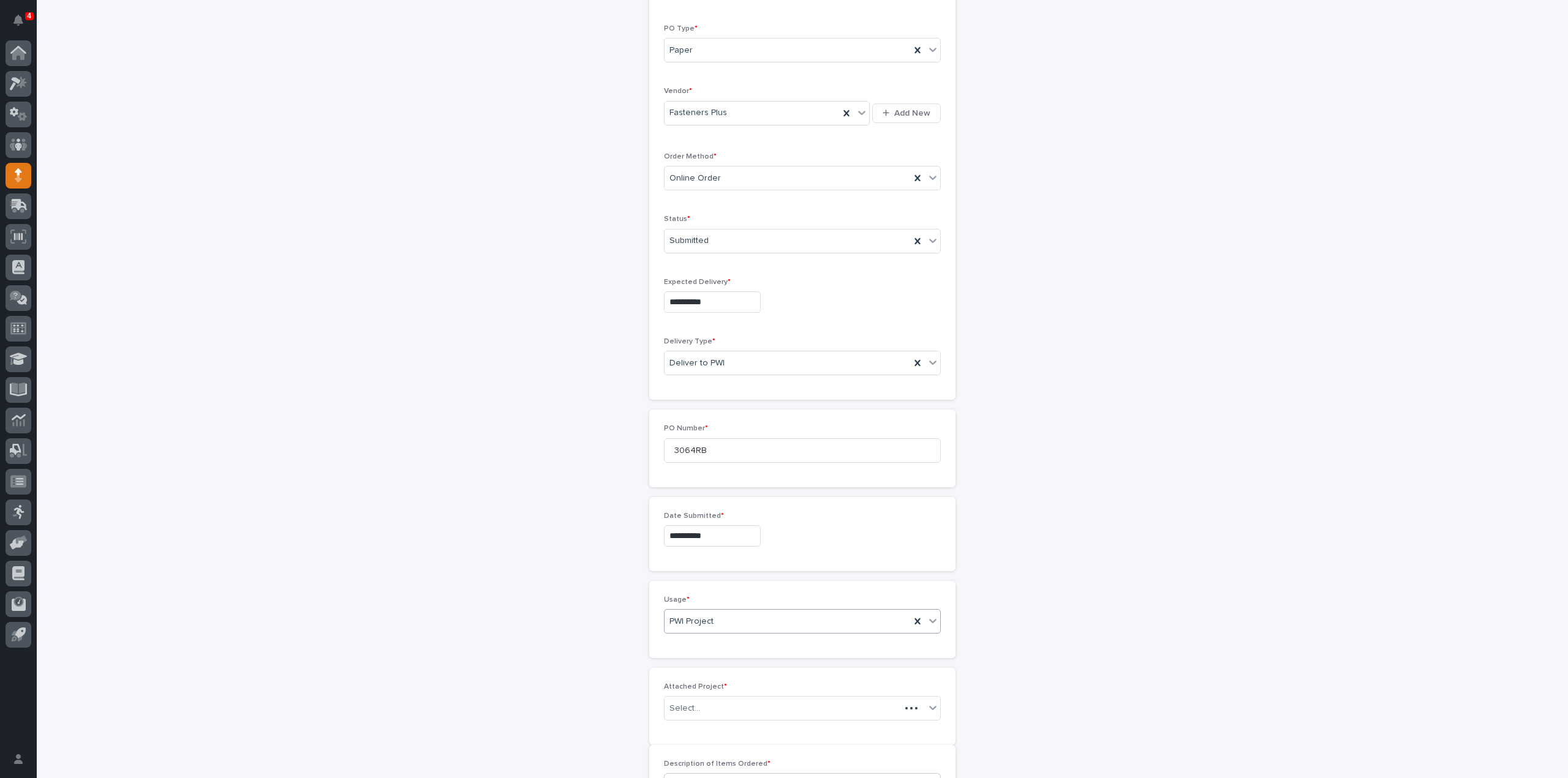
scroll to position [205, 0]
click at [717, 694] on div "Select..." at bounding box center [794, 695] width 260 height 20
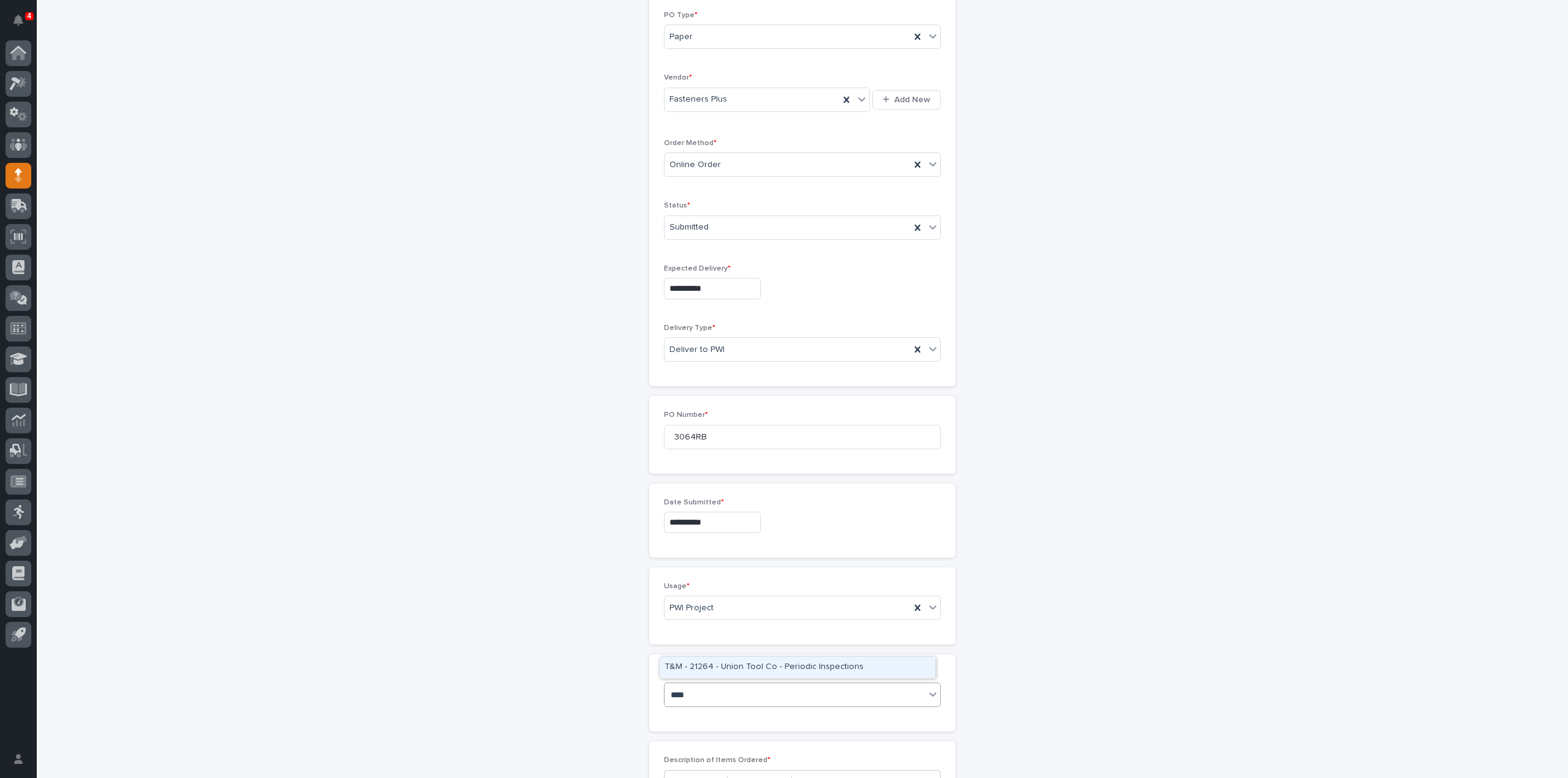
type input "*****"
click at [704, 668] on div "26444 - Stair Zone - [PERSON_NAME] Steel Fabricating Corp - Recreation Center P…" at bounding box center [798, 668] width 276 height 21
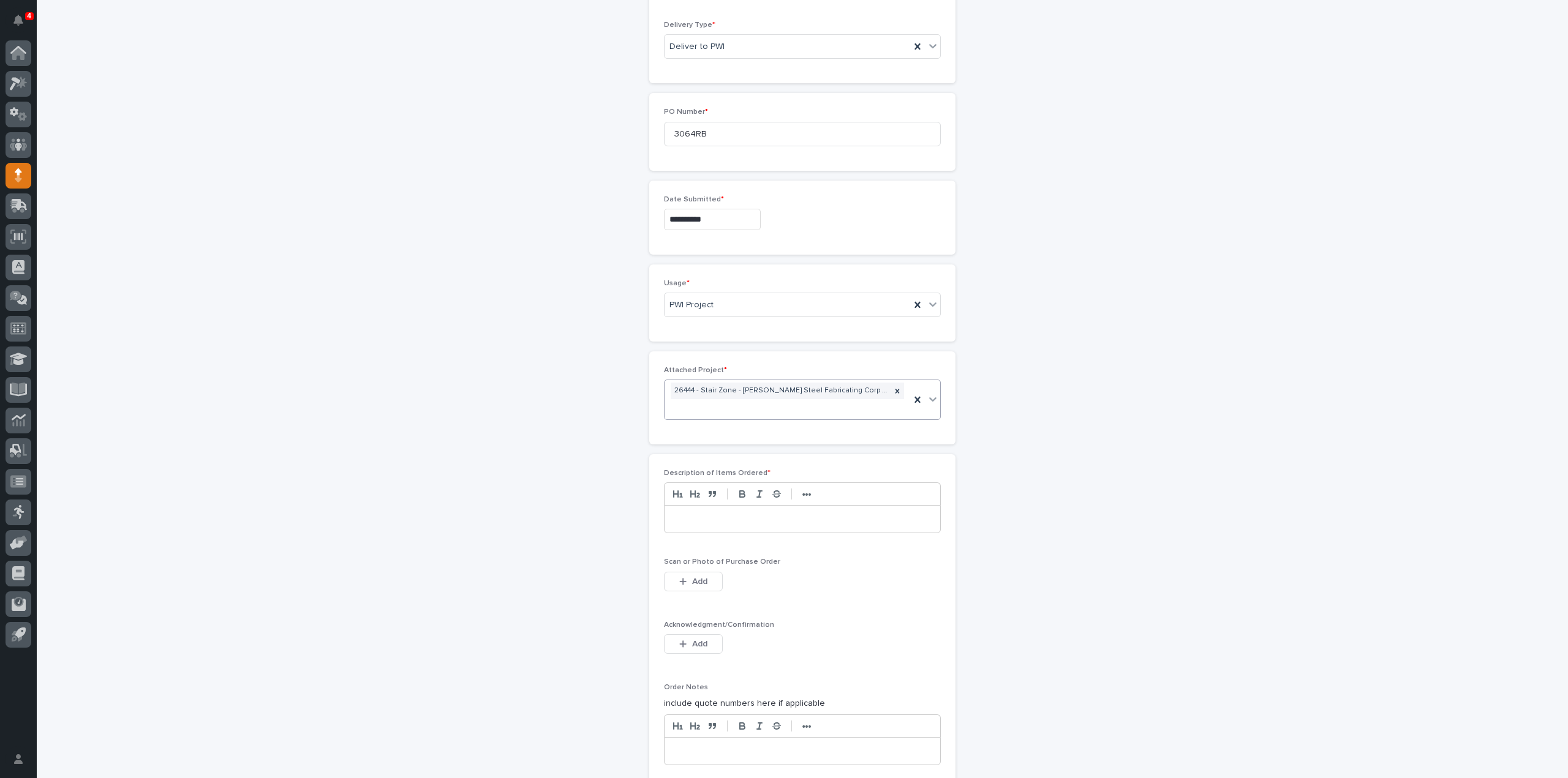
scroll to position [580, 0]
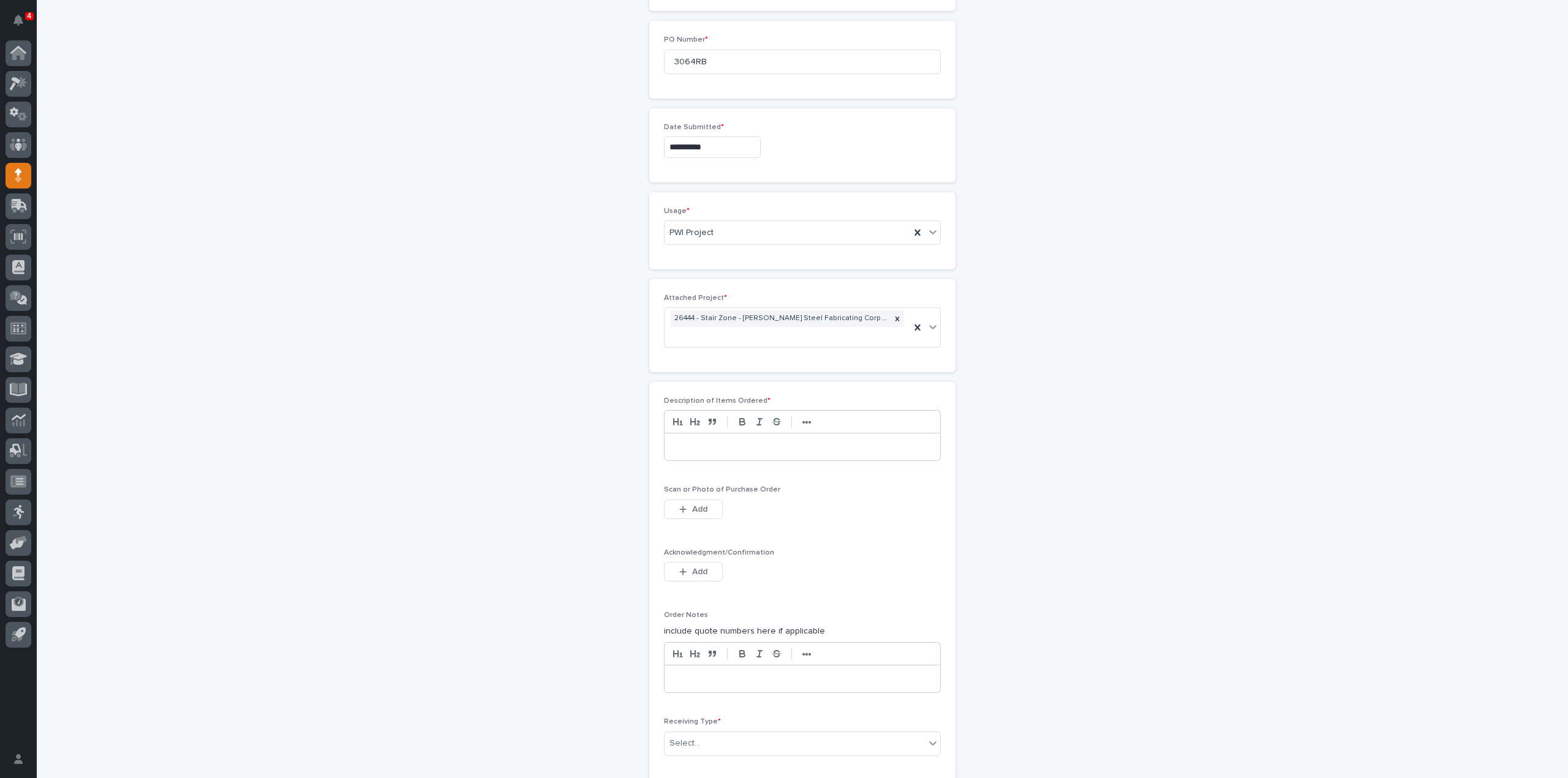
click at [672, 449] on div at bounding box center [802, 447] width 276 height 27
click at [683, 506] on div "button" at bounding box center [685, 509] width 12 height 8
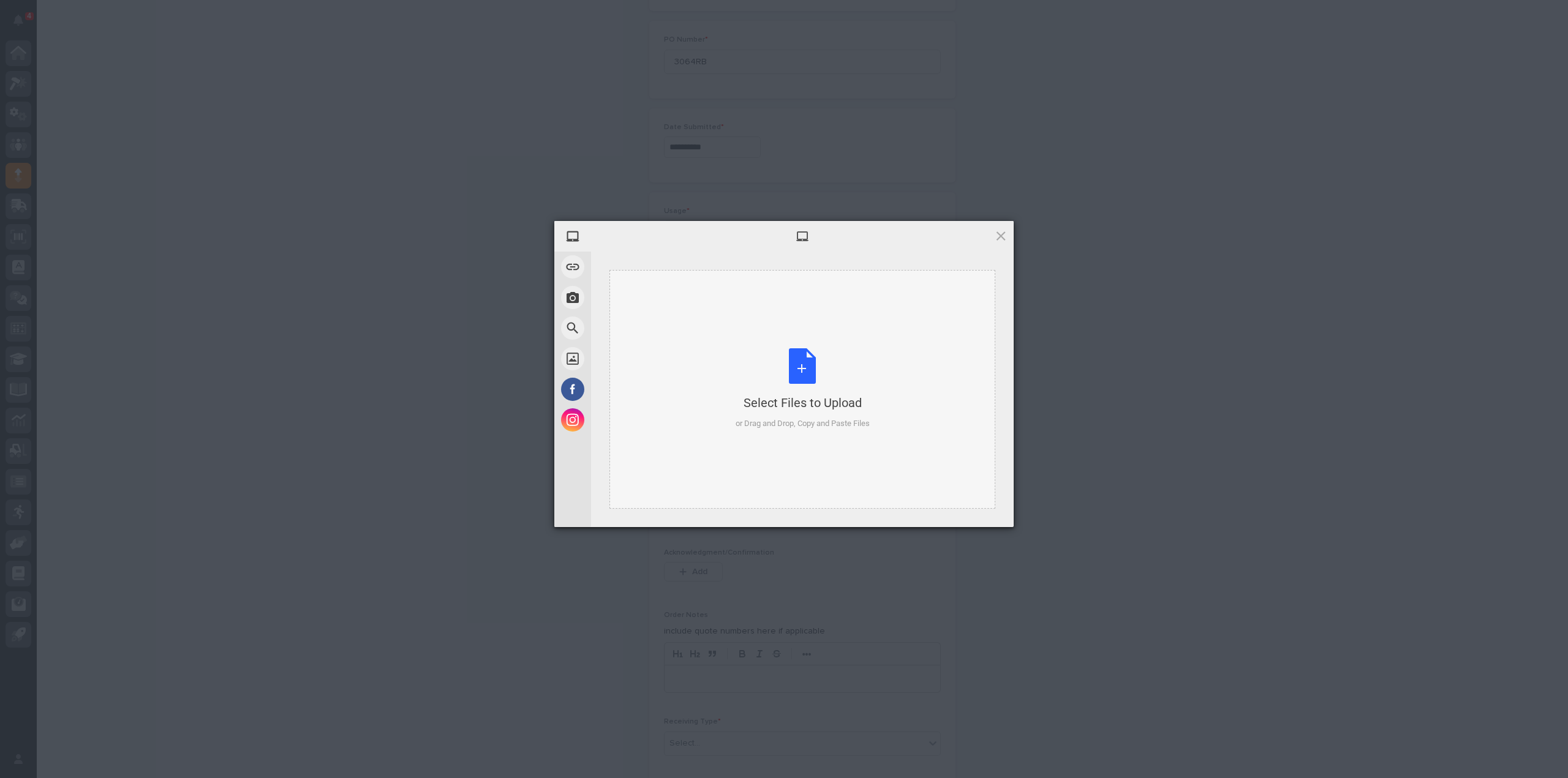
click at [787, 378] on div "Select Files to Upload or Drag and Drop, Copy and Paste Files" at bounding box center [803, 389] width 134 height 81
click at [985, 517] on span "Upload 1" at bounding box center [976, 511] width 62 height 23
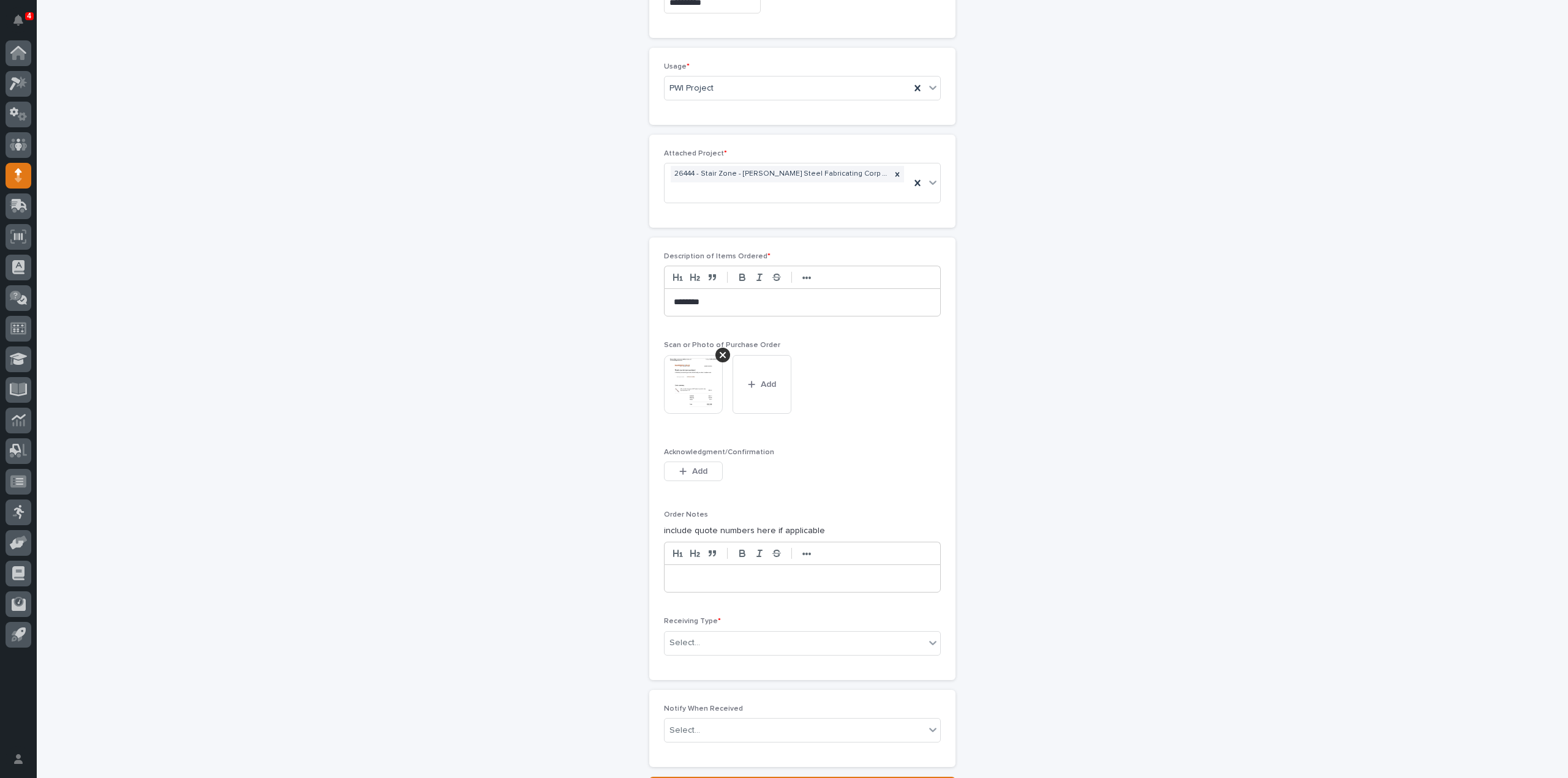
scroll to position [832, 0]
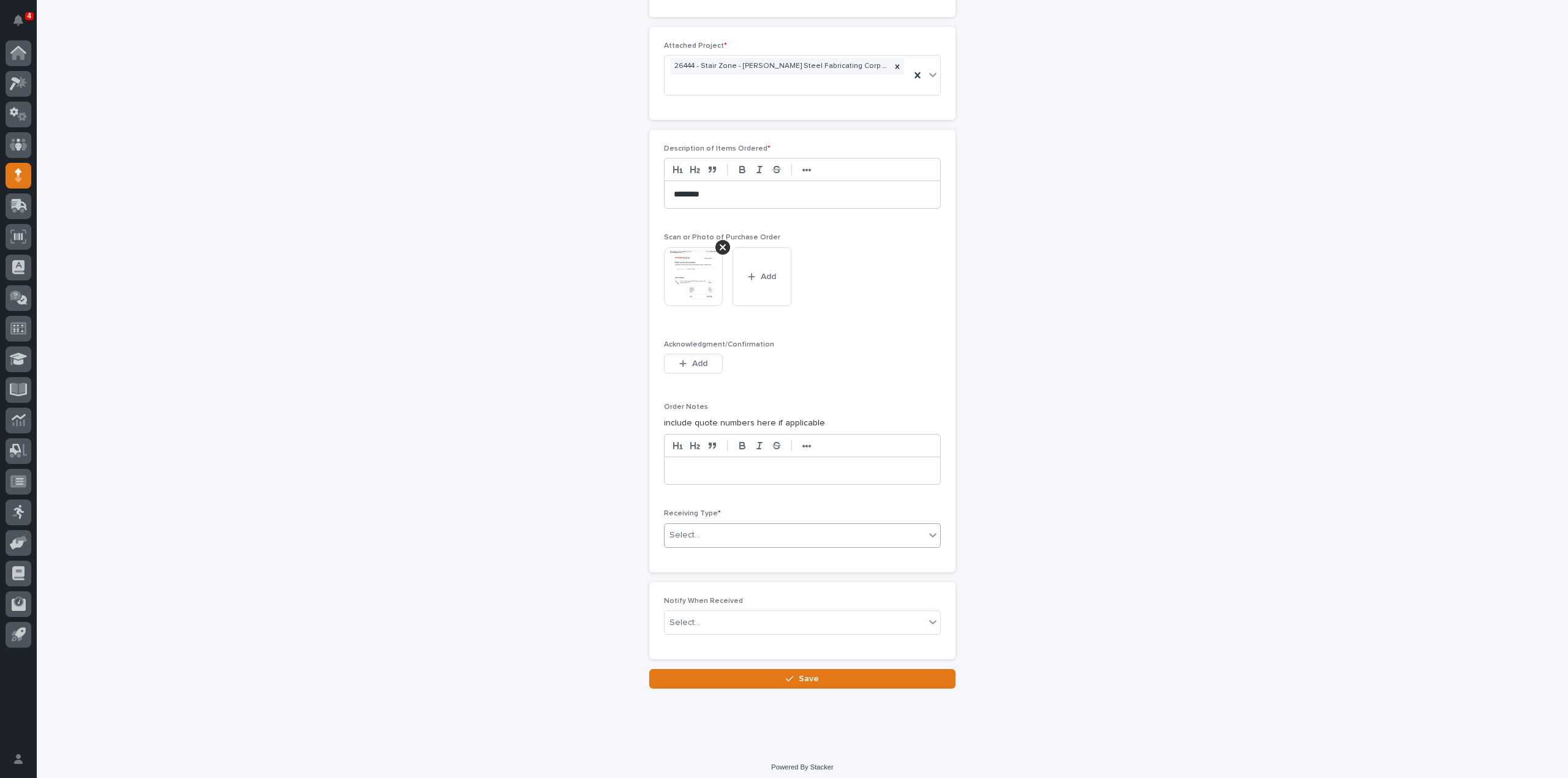
click at [701, 534] on div "Select..." at bounding box center [794, 535] width 260 height 20
click at [706, 616] on div "Deliver to" at bounding box center [798, 617] width 276 height 21
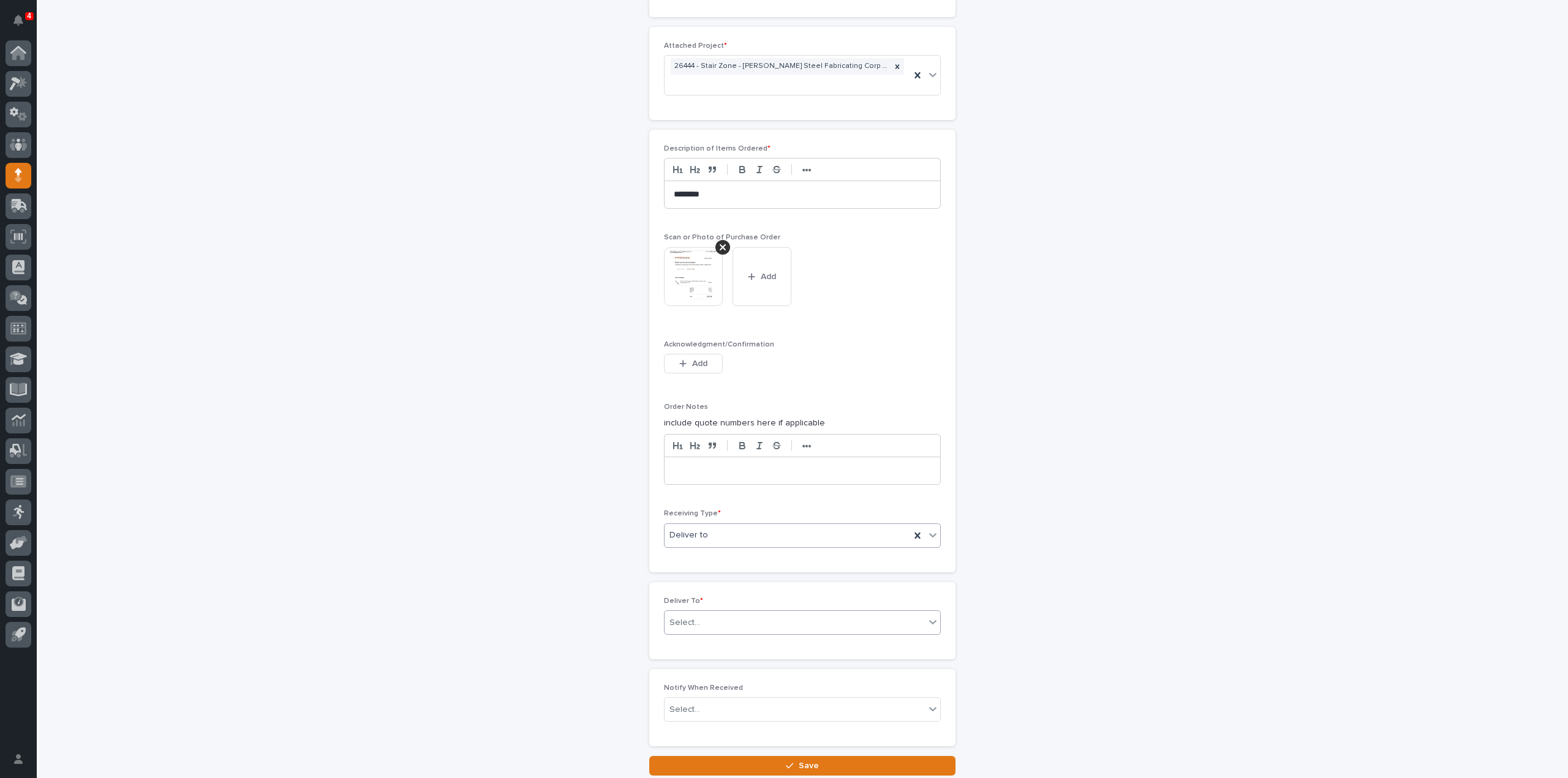
click at [700, 616] on div "Select..." at bounding box center [794, 623] width 260 height 20
type input "****"
click at [682, 637] on div "[PERSON_NAME]" at bounding box center [798, 640] width 276 height 21
click at [685, 707] on div "Select..." at bounding box center [685, 710] width 31 height 13
type input "****"
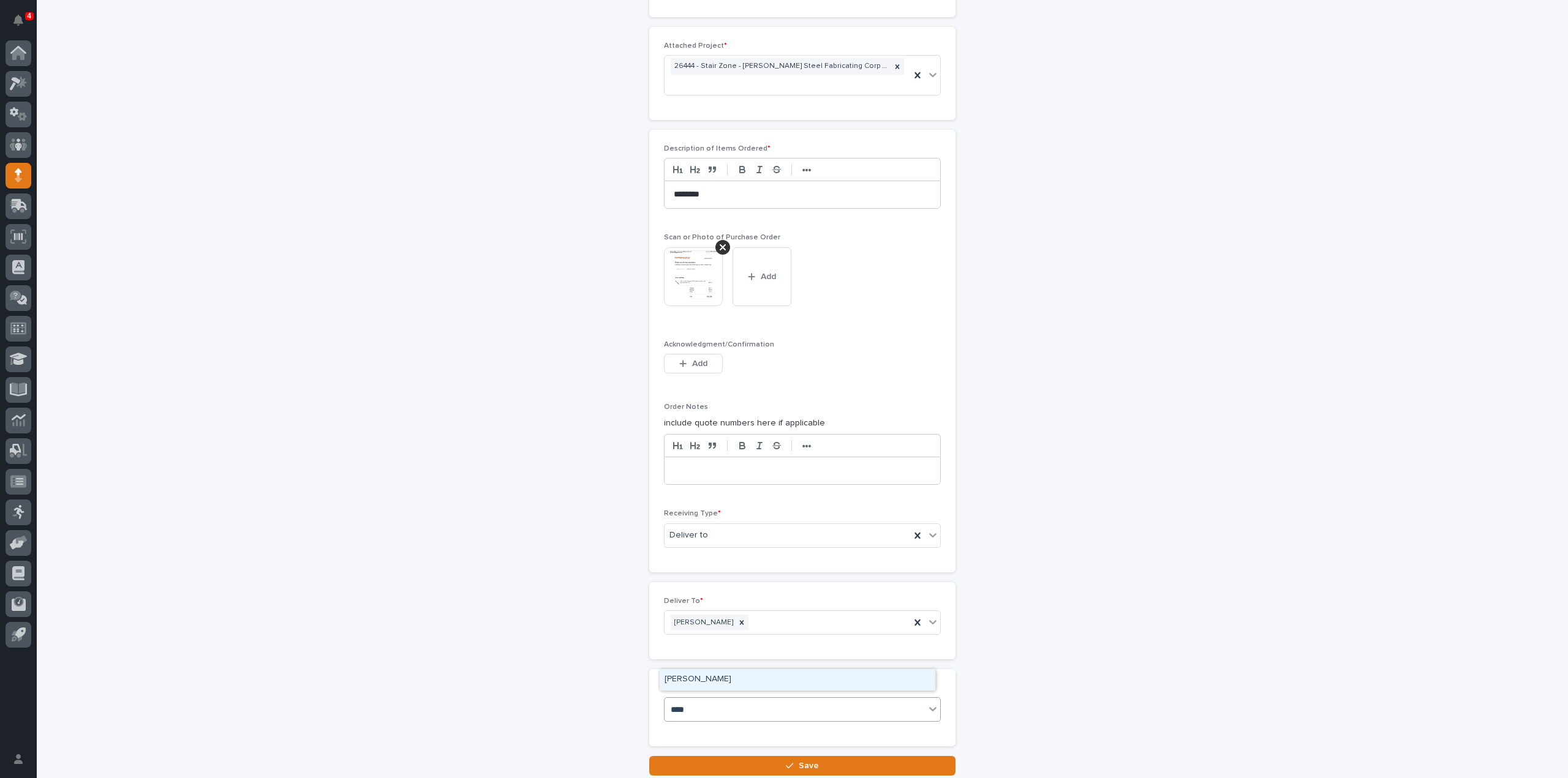
click at [699, 681] on div "[PERSON_NAME]" at bounding box center [798, 680] width 276 height 21
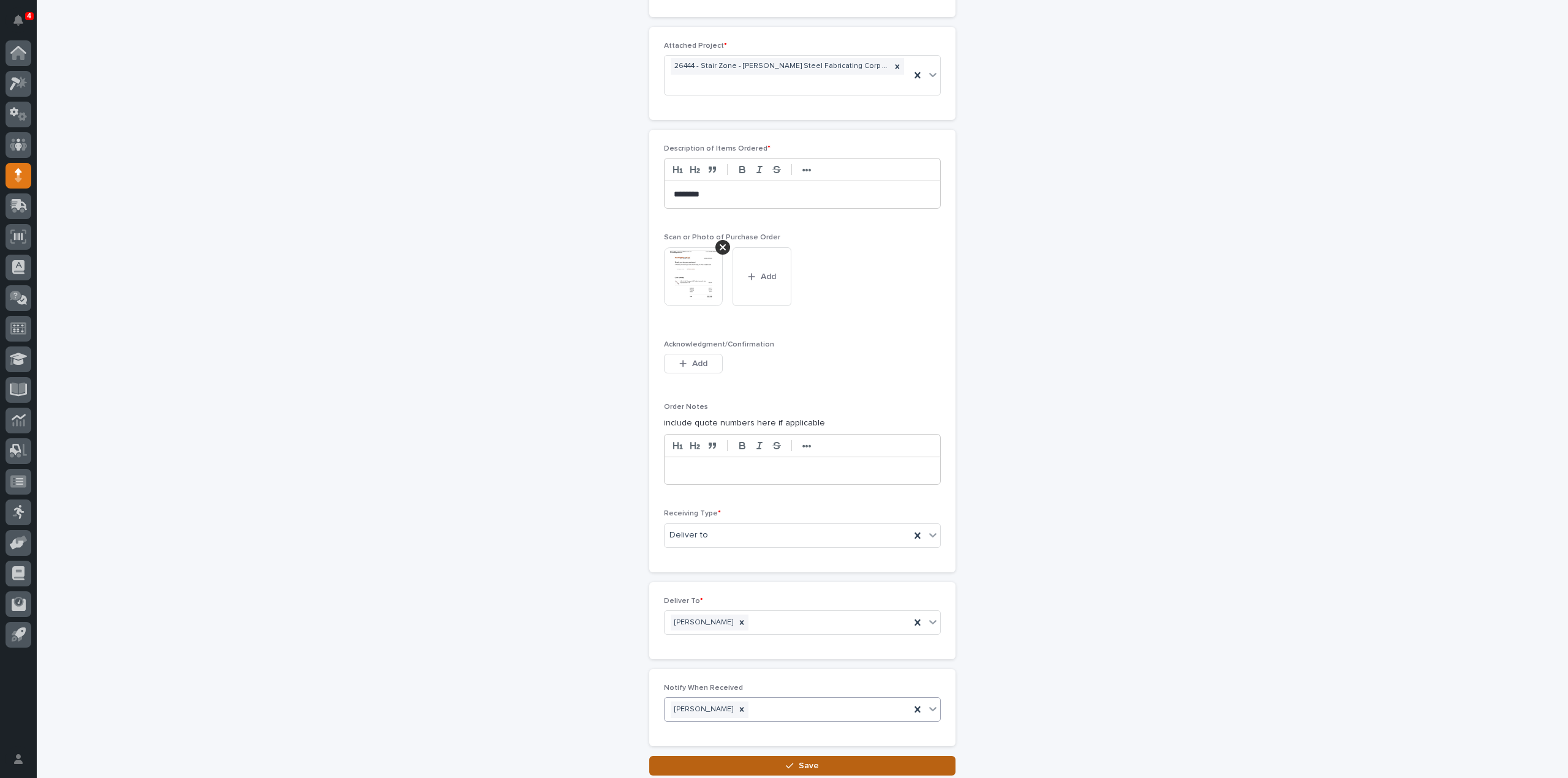
click at [805, 764] on button "Save" at bounding box center [802, 766] width 306 height 19
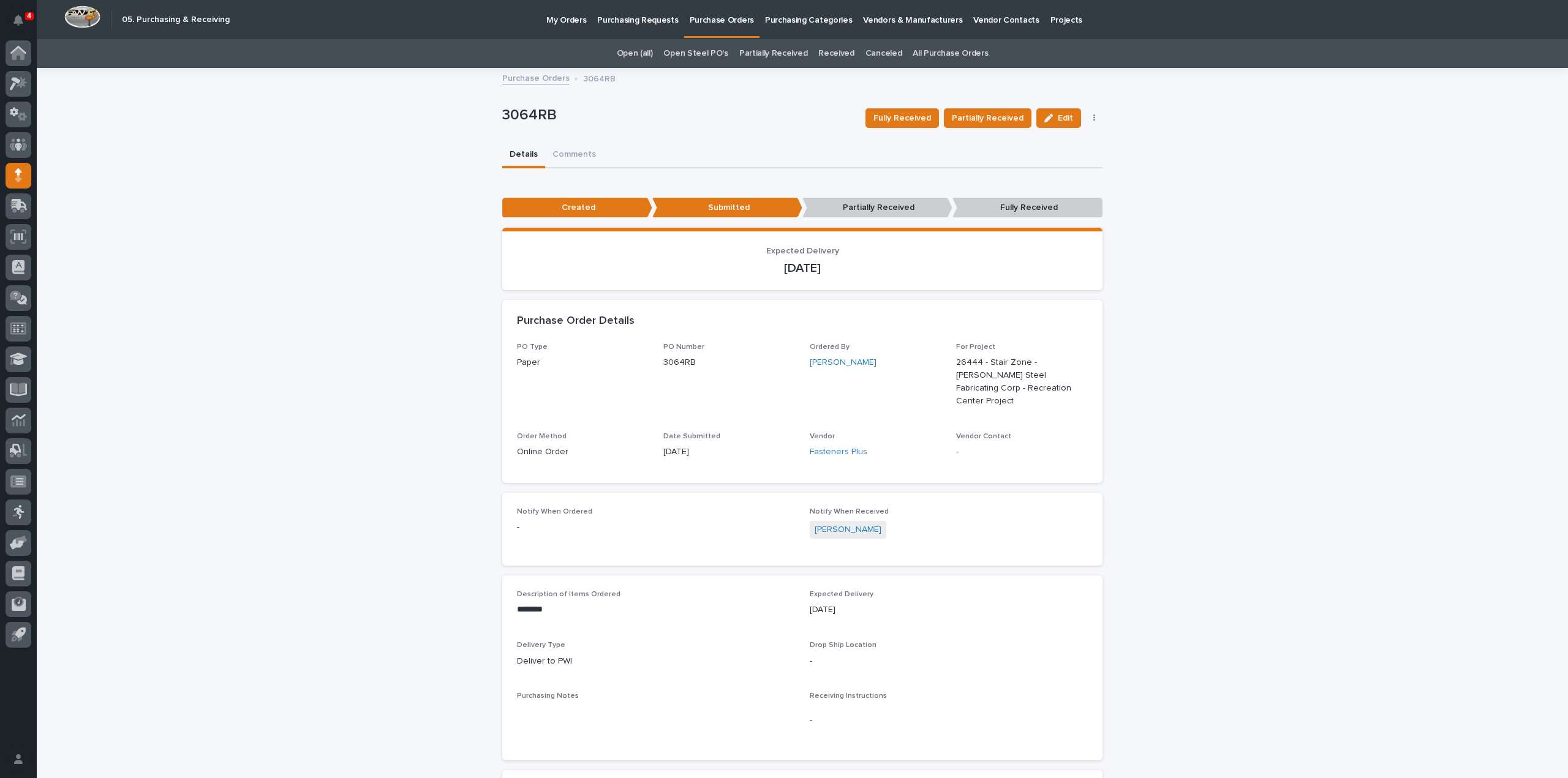
click at [913, 52] on link "All Purchase Orders" at bounding box center [950, 53] width 75 height 29
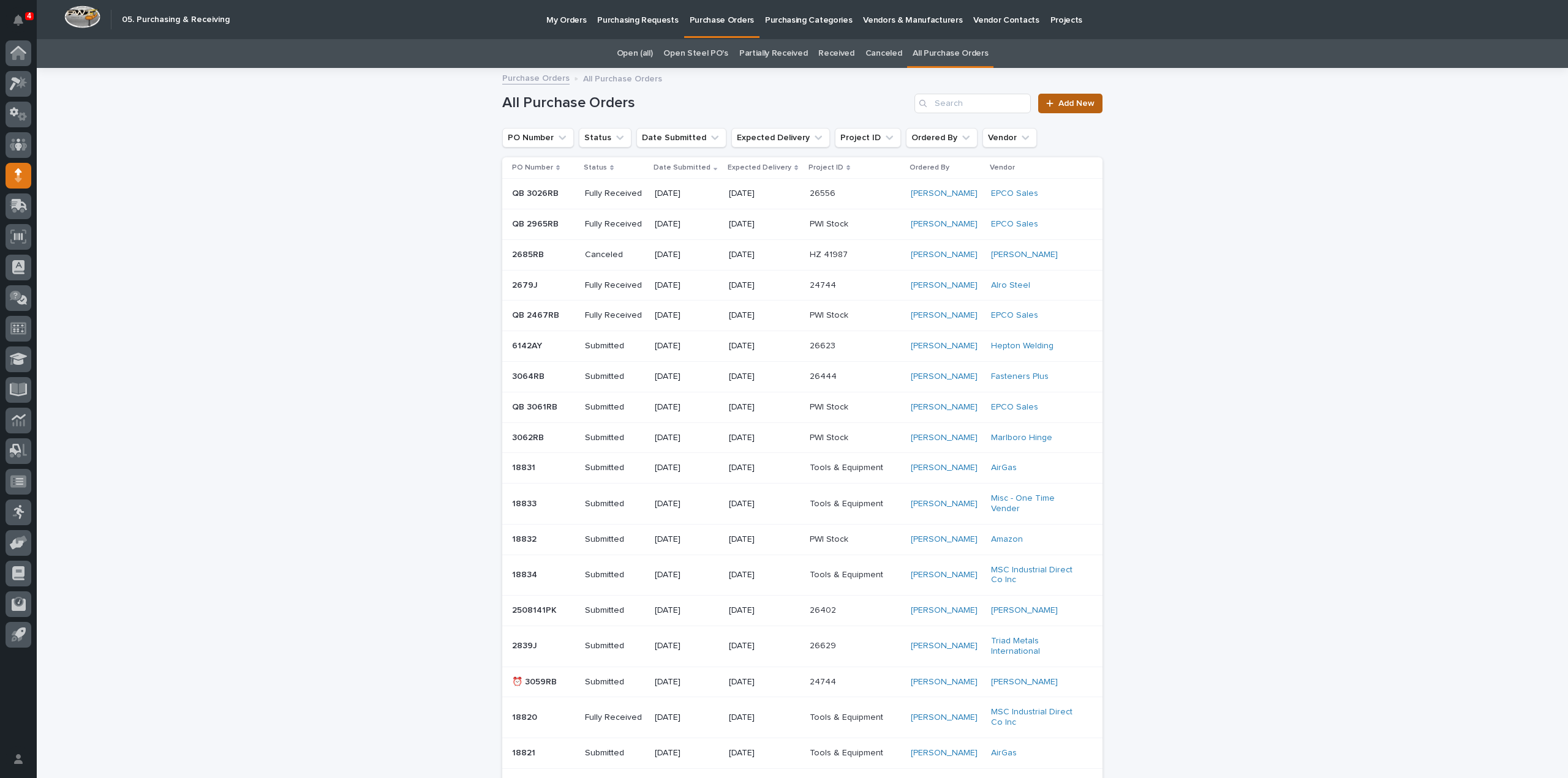
click at [1061, 107] on span "Add New" at bounding box center [1077, 103] width 36 height 8
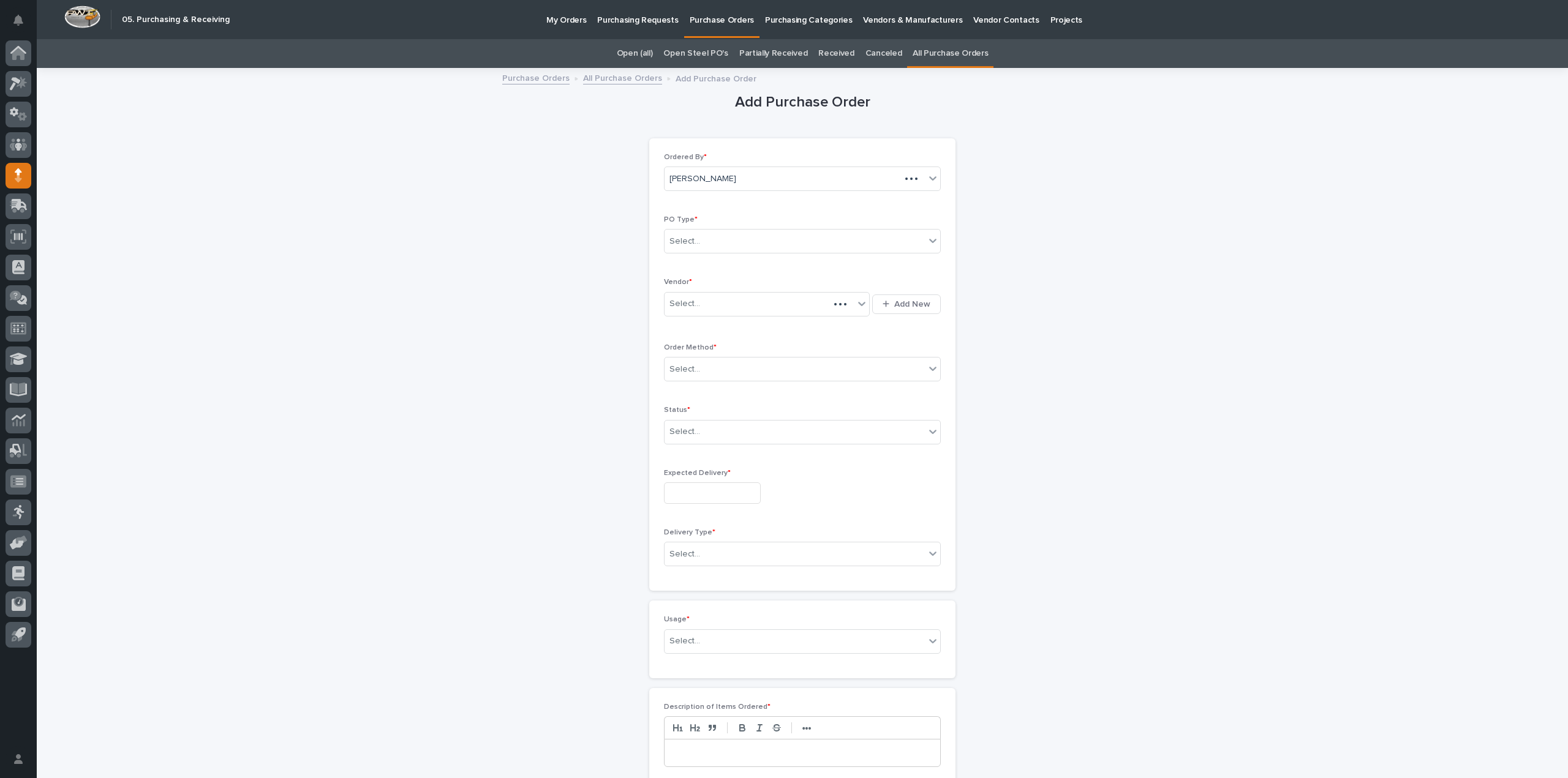
scroll to position [39, 0]
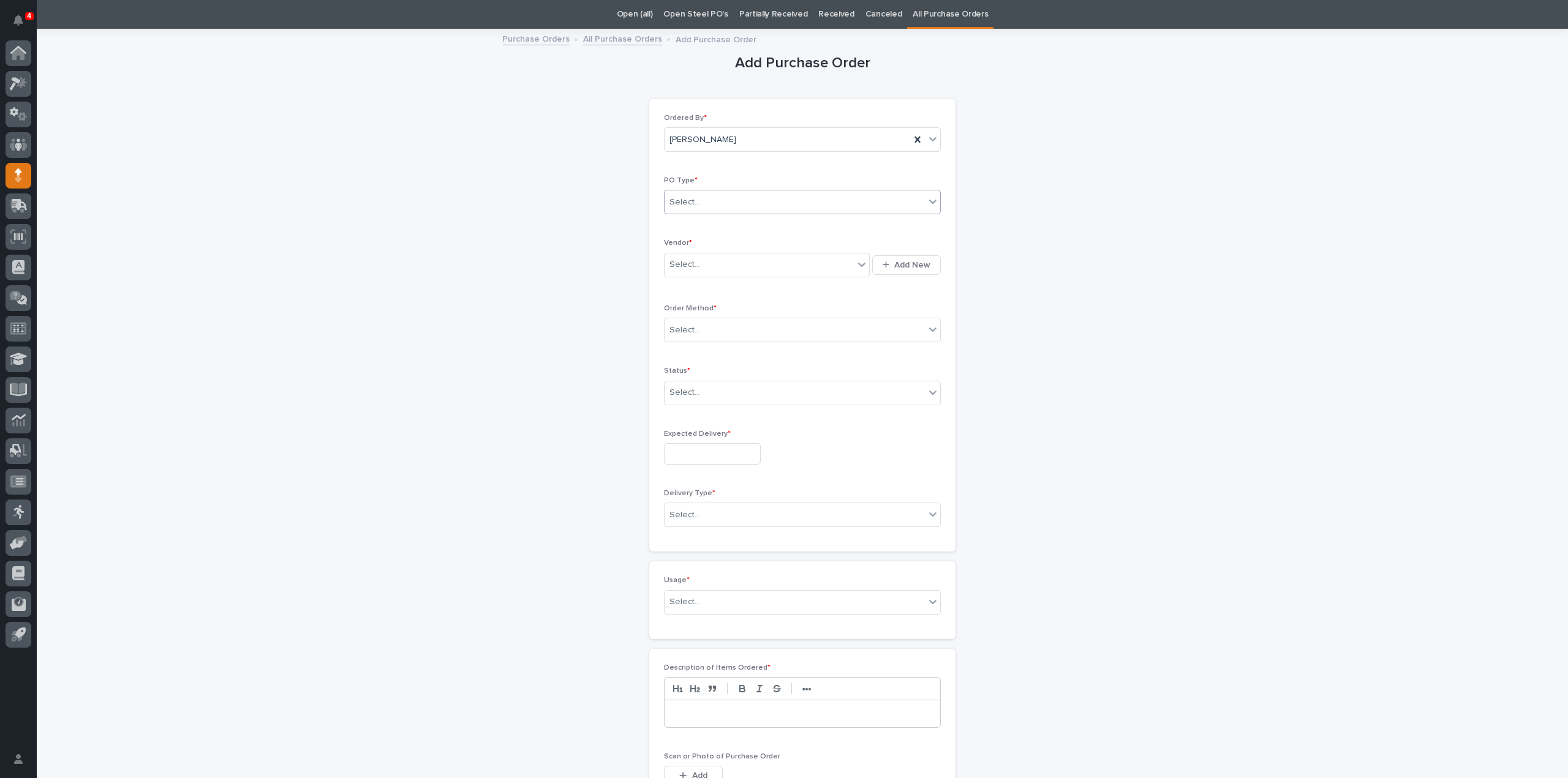
click at [791, 205] on div "Select..." at bounding box center [794, 202] width 260 height 20
click at [728, 248] on div "Paper" at bounding box center [798, 246] width 276 height 21
click at [725, 260] on div "Select..." at bounding box center [759, 265] width 189 height 20
type input "***"
click at [712, 284] on div "McMaster-Carr" at bounding box center [763, 287] width 206 height 21
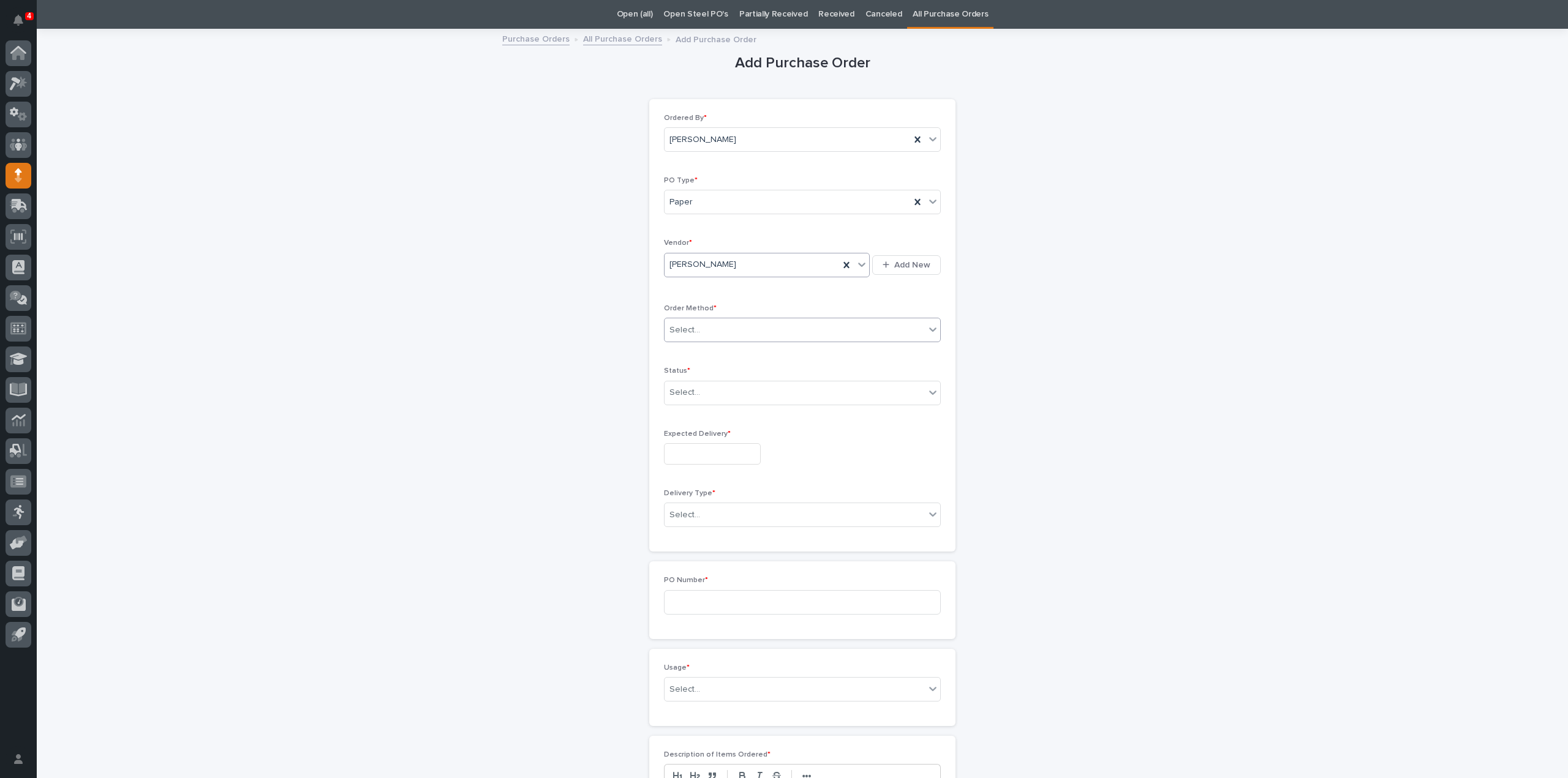
click at [711, 327] on div "Select..." at bounding box center [794, 330] width 260 height 20
click at [705, 356] on div "Online Order" at bounding box center [798, 352] width 276 height 21
click at [713, 393] on div "Select..." at bounding box center [794, 393] width 260 height 20
click at [709, 436] on div "Submitted" at bounding box center [798, 435] width 276 height 21
click at [709, 445] on input "text" at bounding box center [712, 454] width 97 height 21
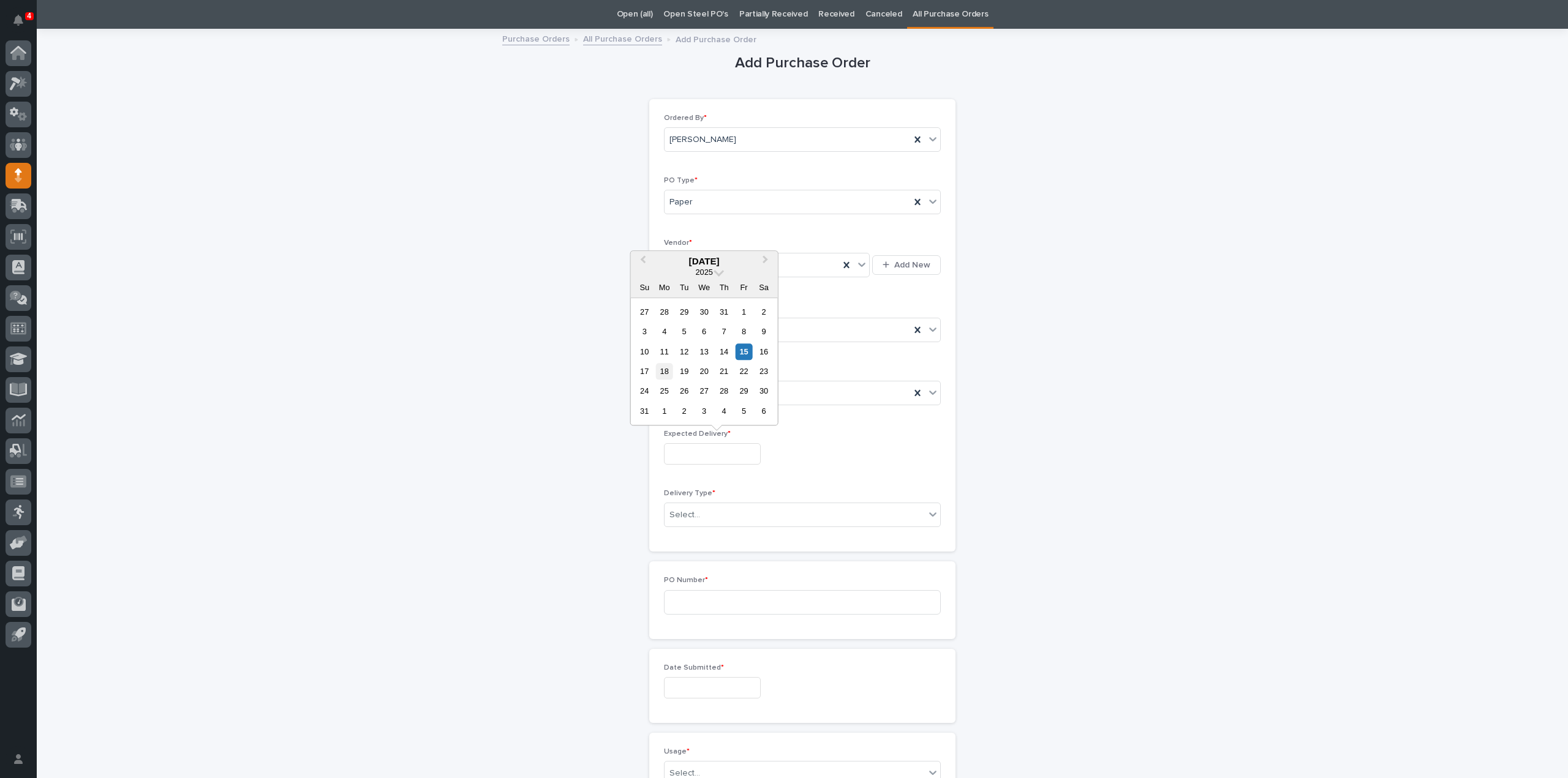
click at [668, 378] on div "18" at bounding box center [664, 371] width 16 height 16
type input "**********"
click at [701, 516] on div "Select..." at bounding box center [794, 515] width 260 height 20
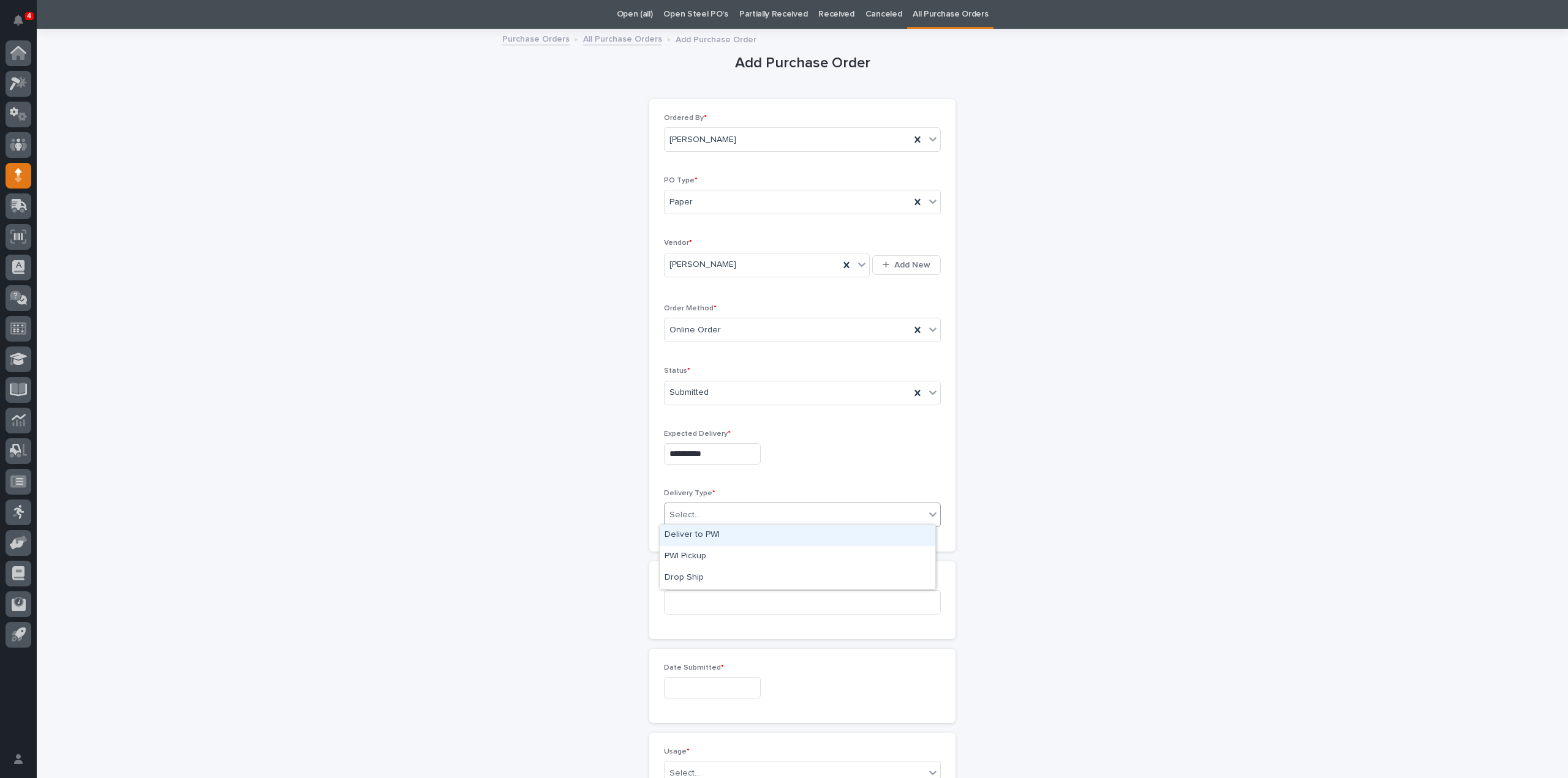
click at [711, 538] on div "Deliver to PWI" at bounding box center [798, 535] width 276 height 21
click at [702, 595] on input at bounding box center [802, 603] width 277 height 25
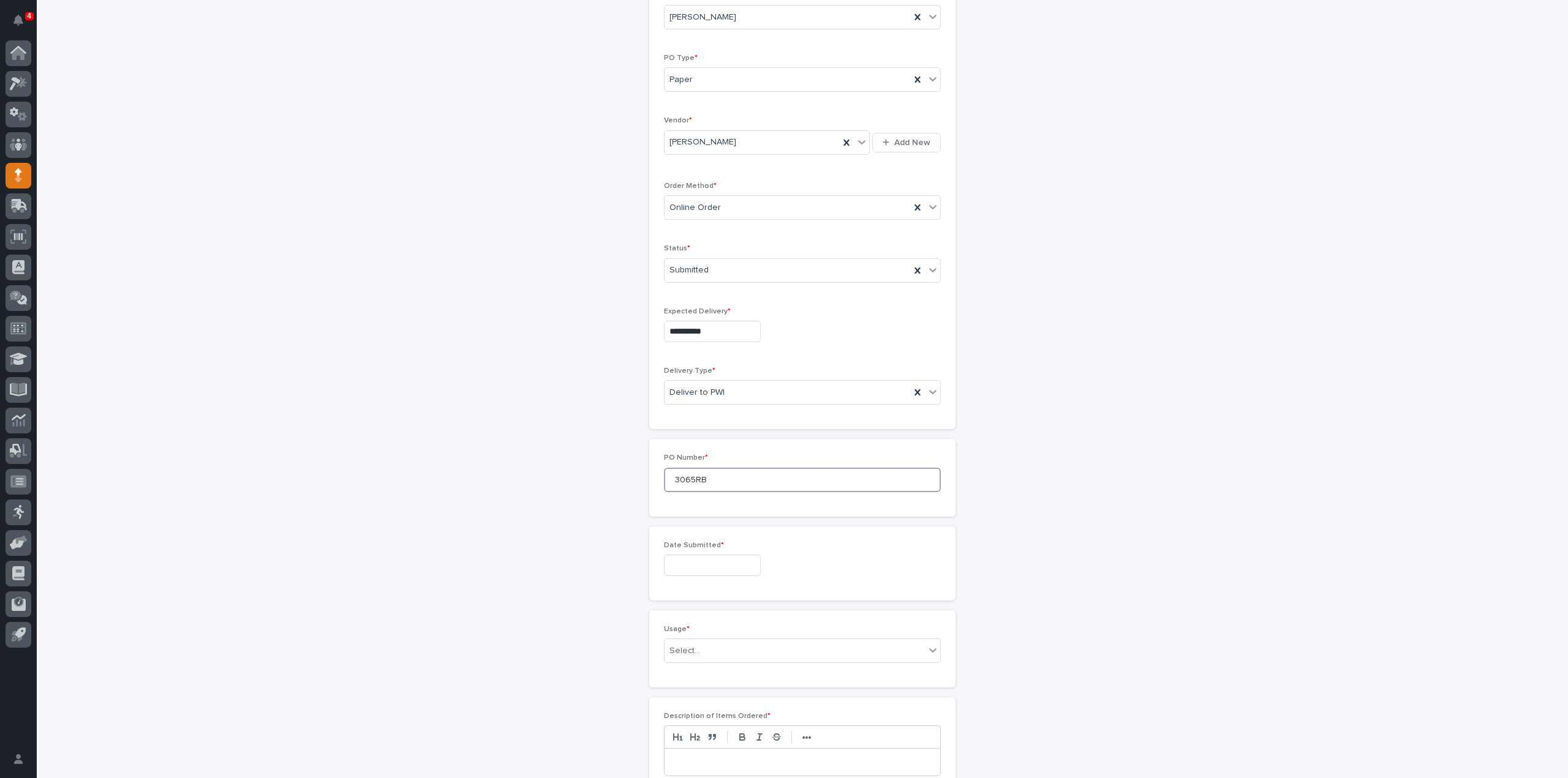
type input "3065RB"
click at [706, 558] on input "text" at bounding box center [712, 565] width 97 height 21
click at [746, 467] on div "15" at bounding box center [744, 462] width 16 height 16
type input "**********"
click at [704, 649] on div "Select..." at bounding box center [794, 651] width 260 height 20
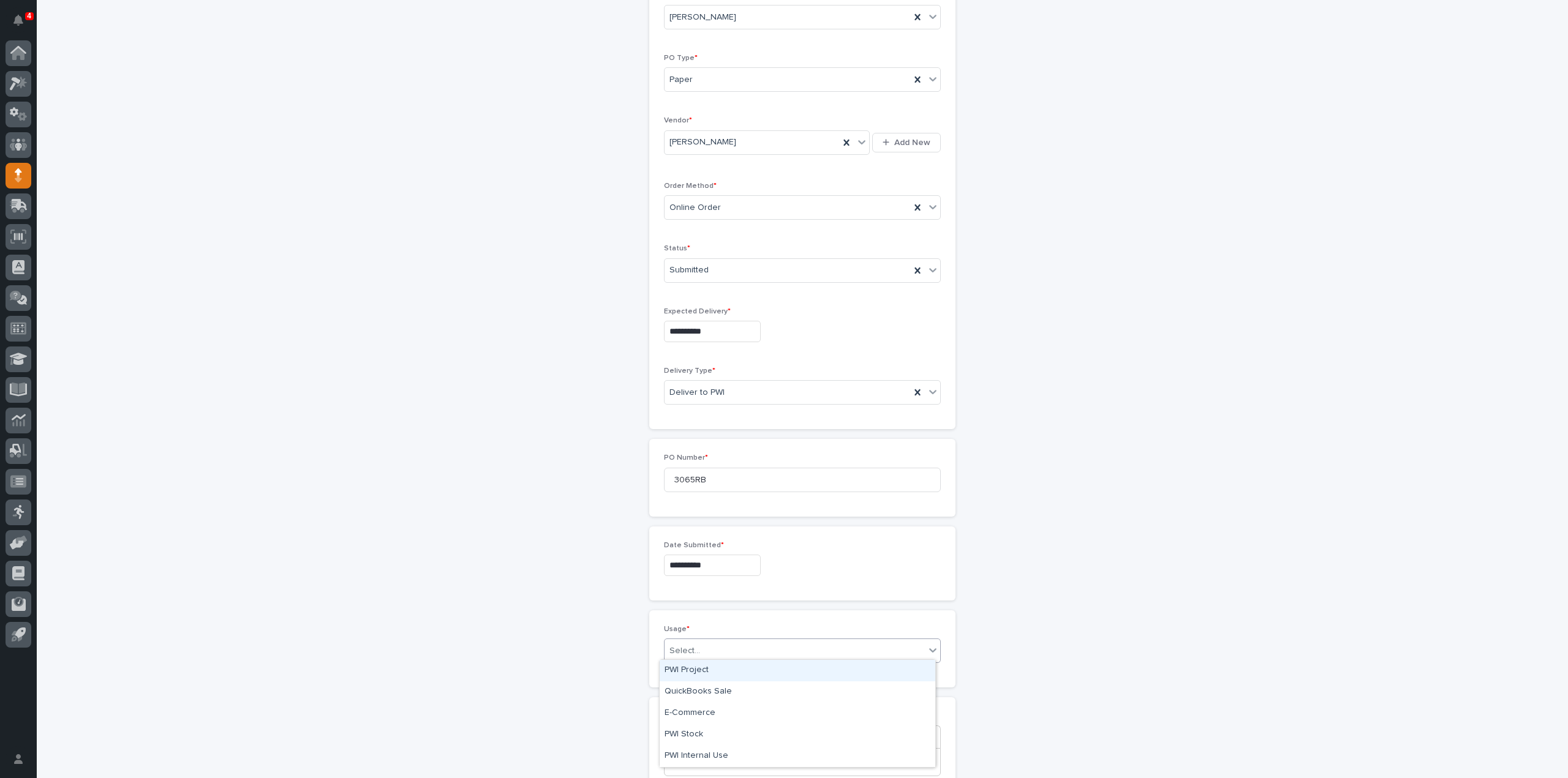
click at [685, 675] on div "PWI Project" at bounding box center [798, 671] width 276 height 21
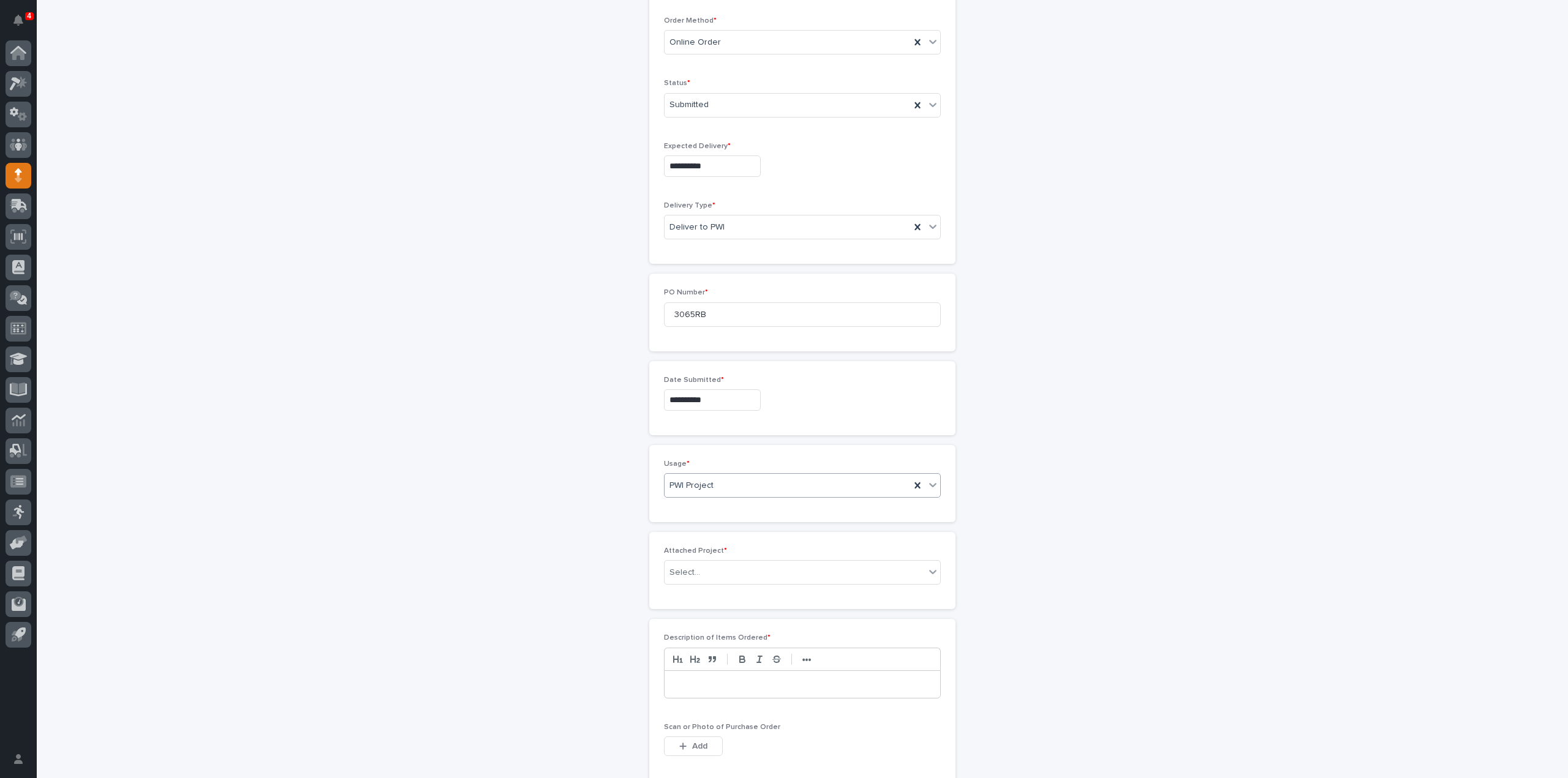
scroll to position [450, 0]
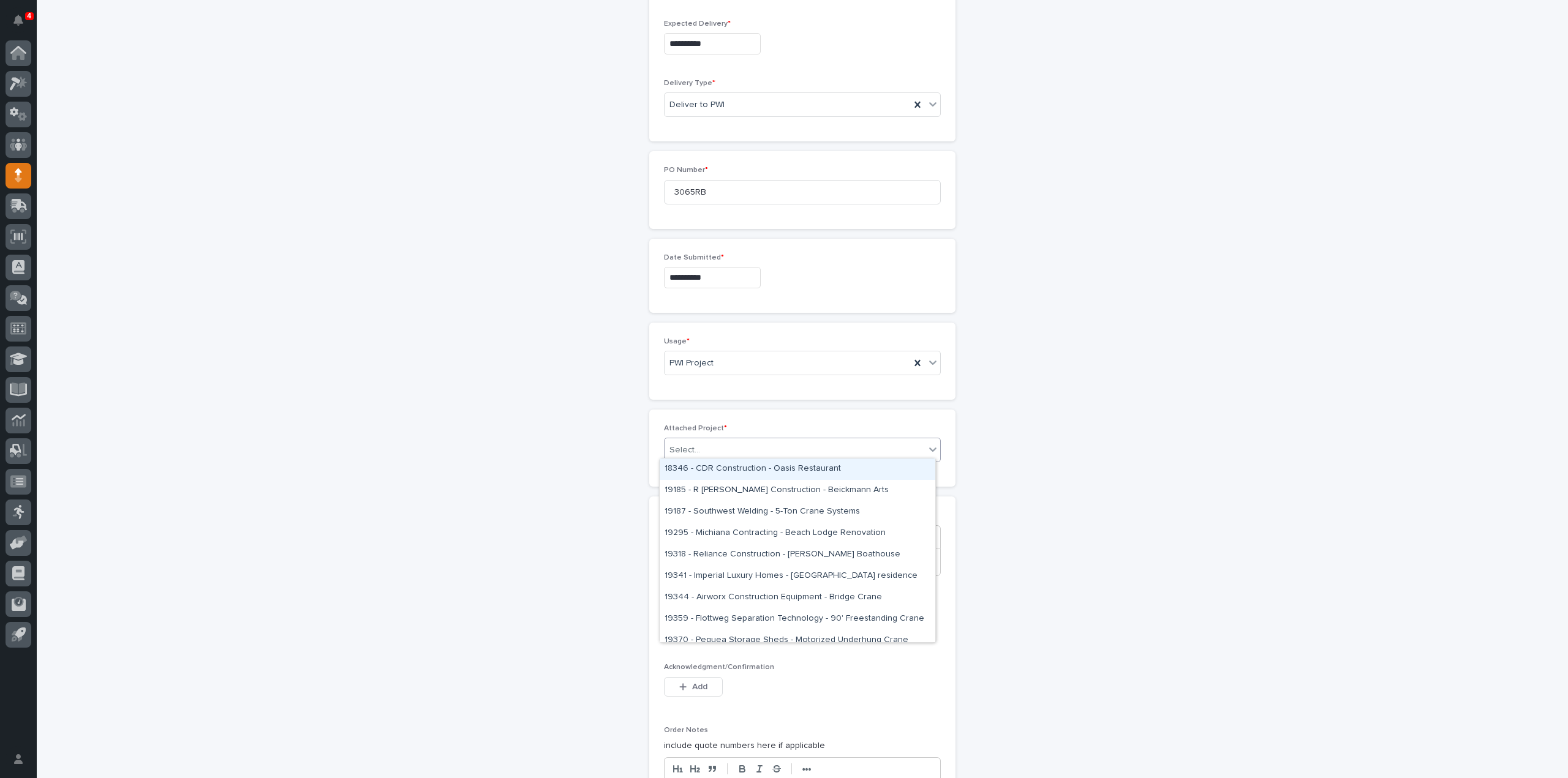
click at [693, 448] on div "Select..." at bounding box center [685, 450] width 31 height 13
type input "*****"
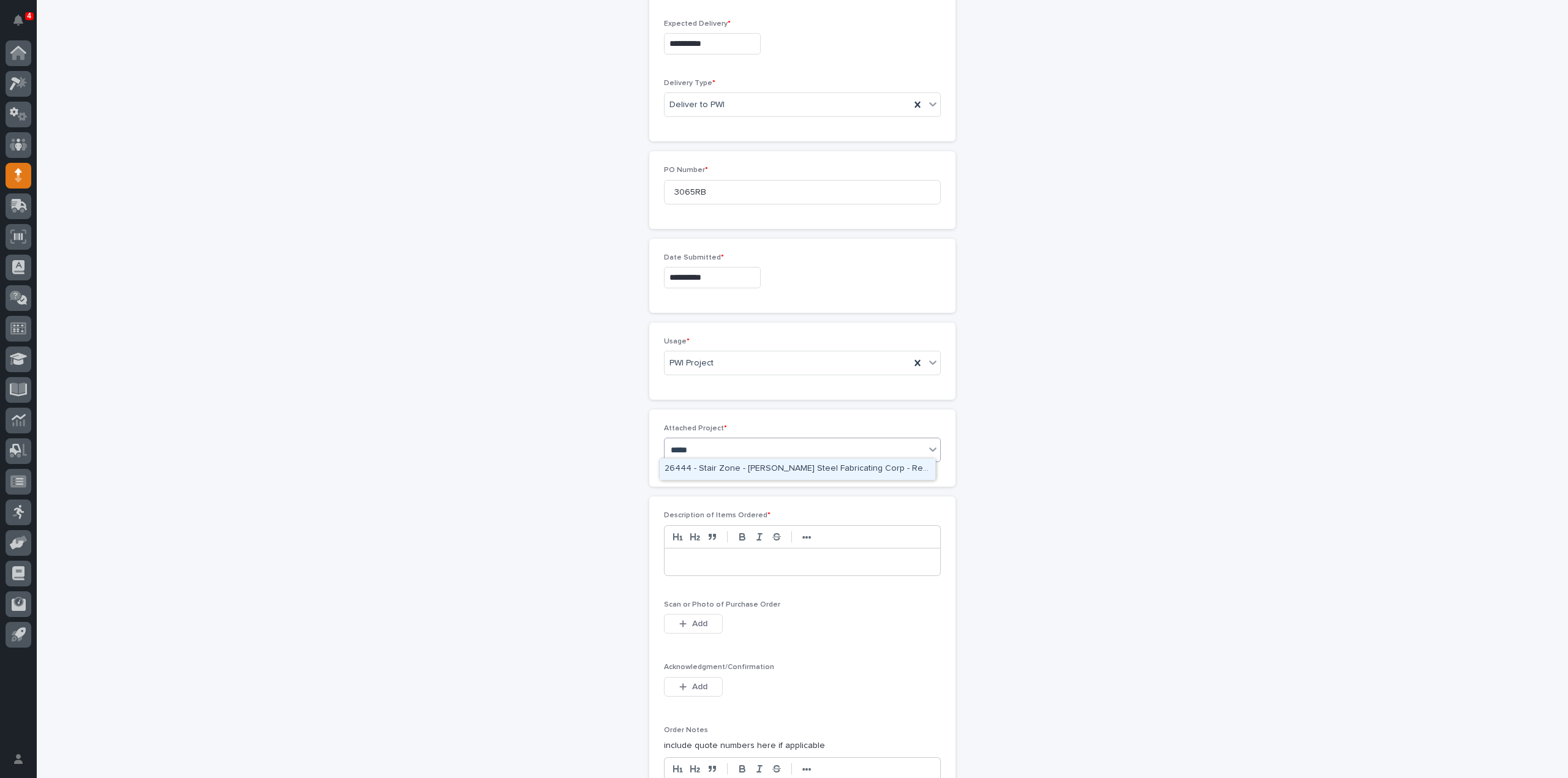
click at [698, 465] on div "26444 - Stair Zone - [PERSON_NAME] Steel Fabricating Corp - Recreation Center P…" at bounding box center [798, 469] width 276 height 21
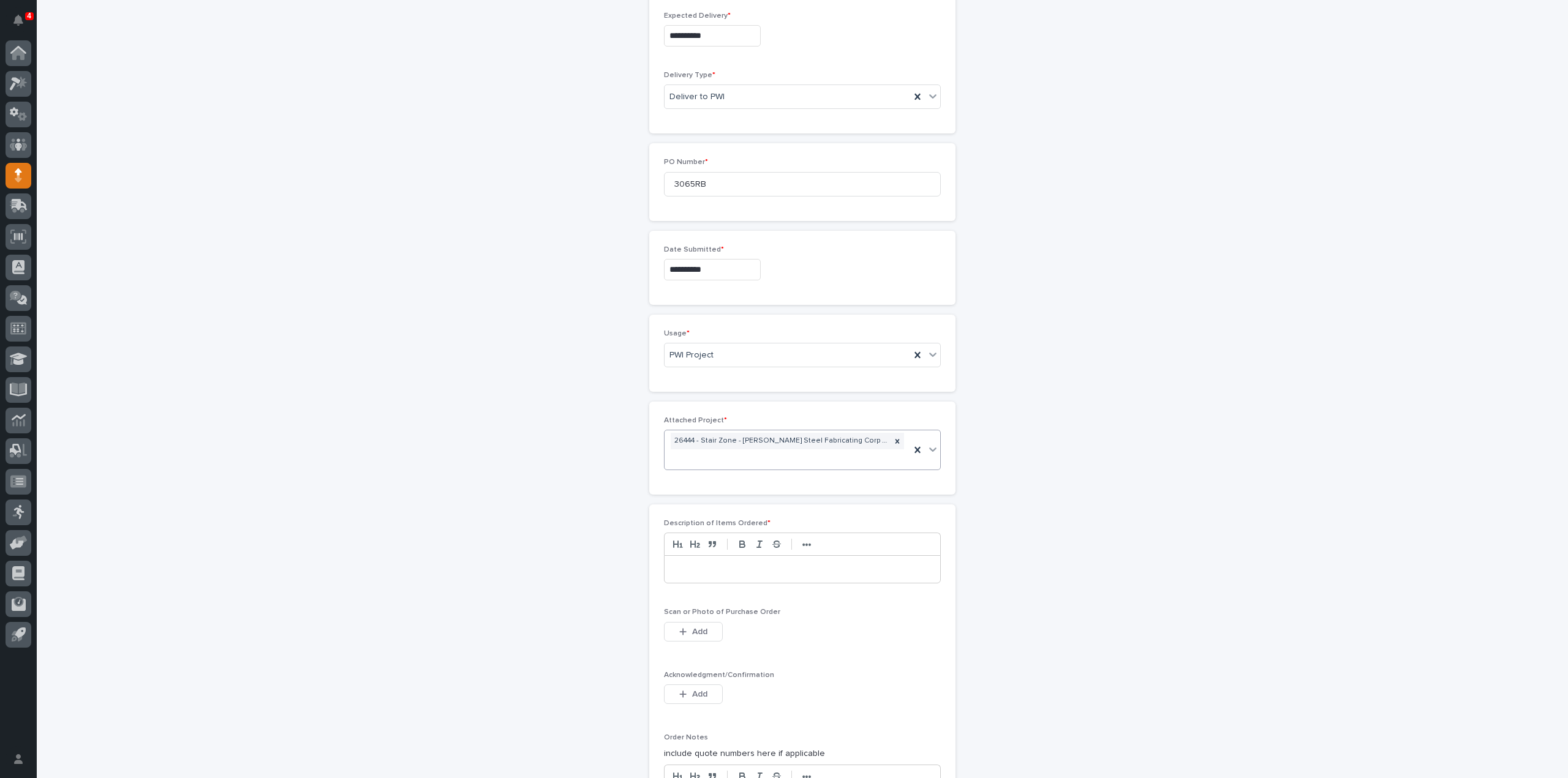
click at [701, 564] on p at bounding box center [802, 569] width 257 height 12
click at [681, 628] on icon "button" at bounding box center [683, 632] width 7 height 8
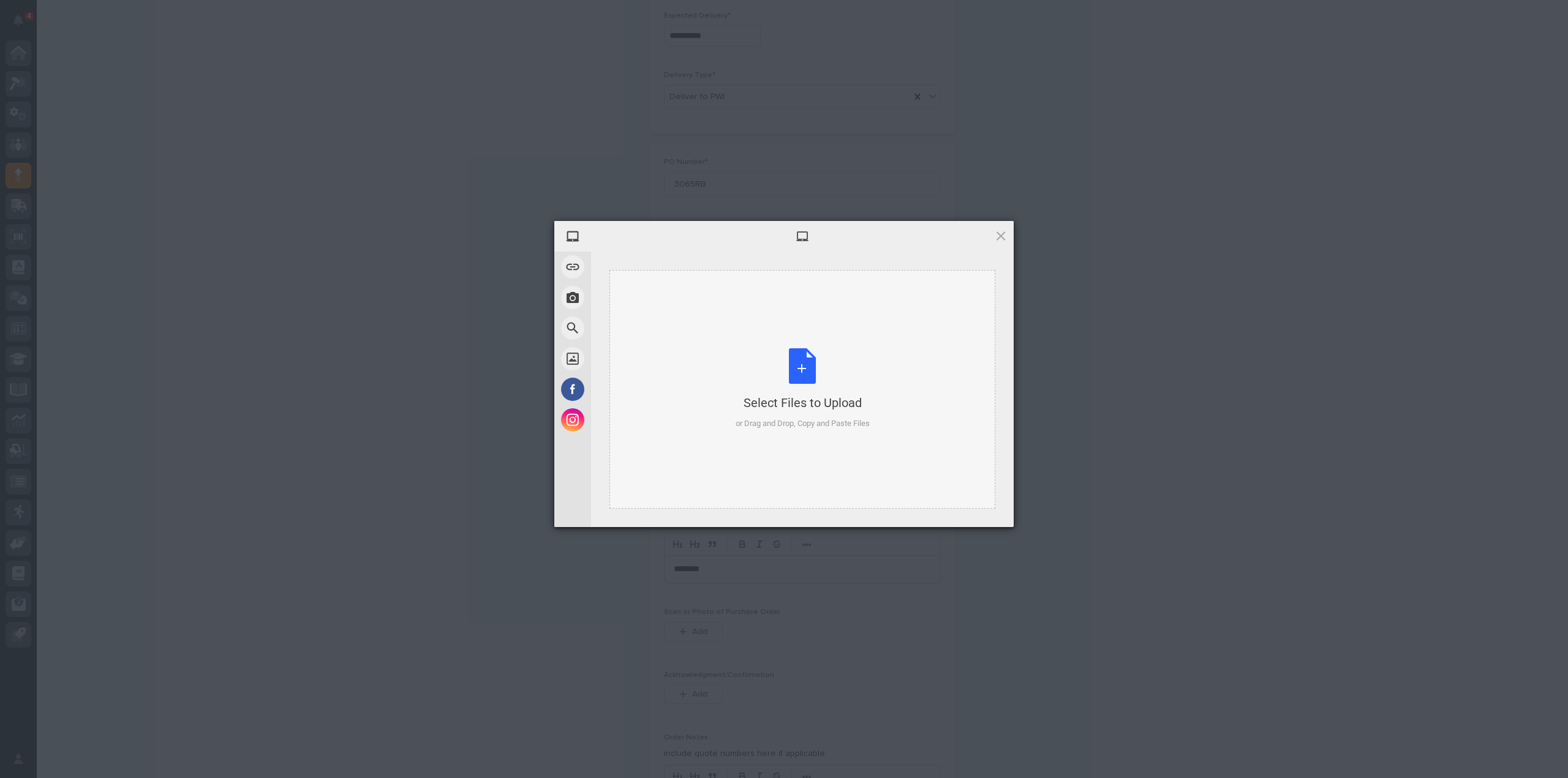
click at [794, 369] on div "Select Files to Upload or Drag and Drop, Copy and Paste Files" at bounding box center [803, 389] width 134 height 81
click at [974, 515] on span "Upload 1" at bounding box center [976, 511] width 24 height 9
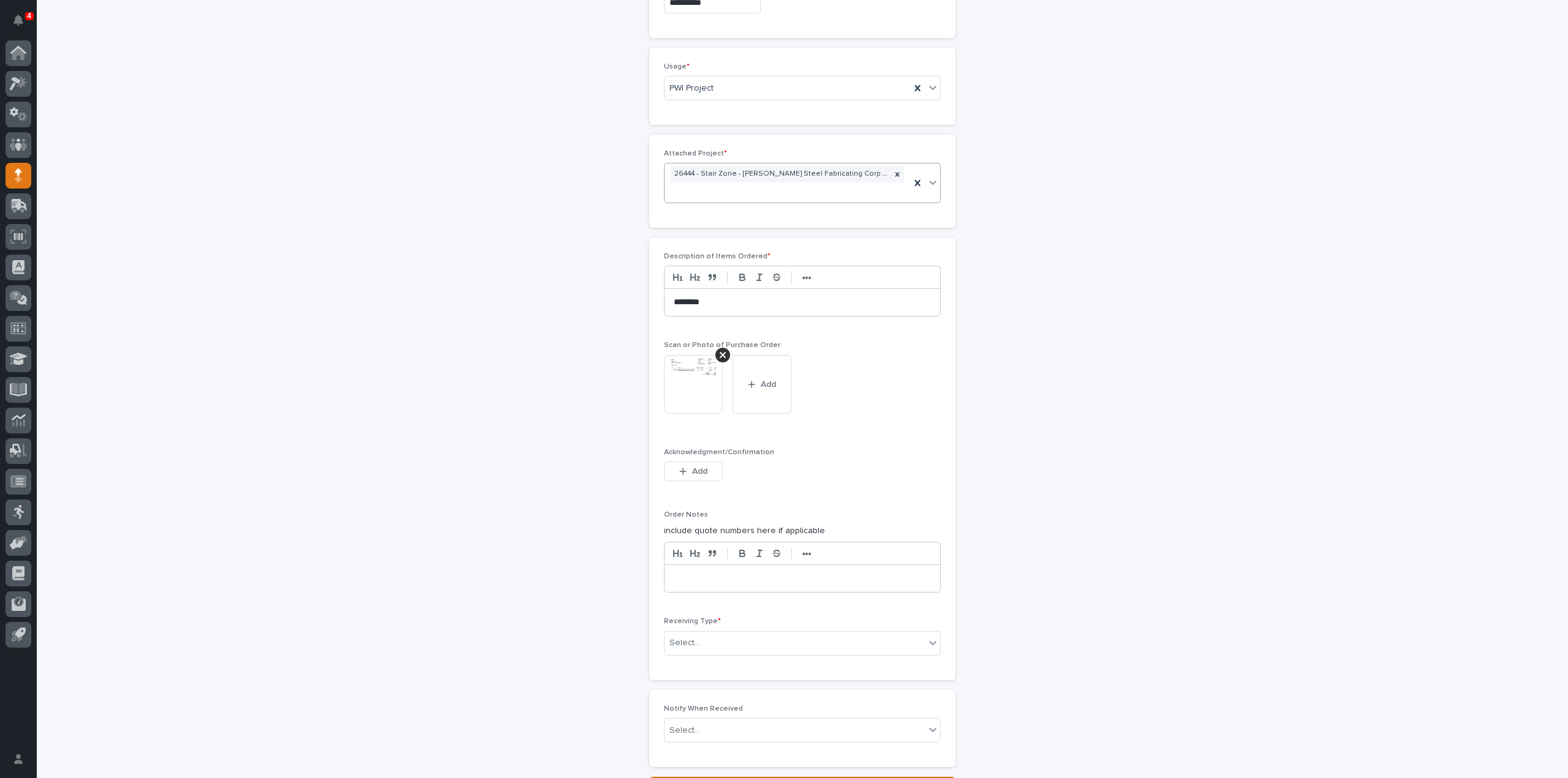
scroll to position [832, 0]
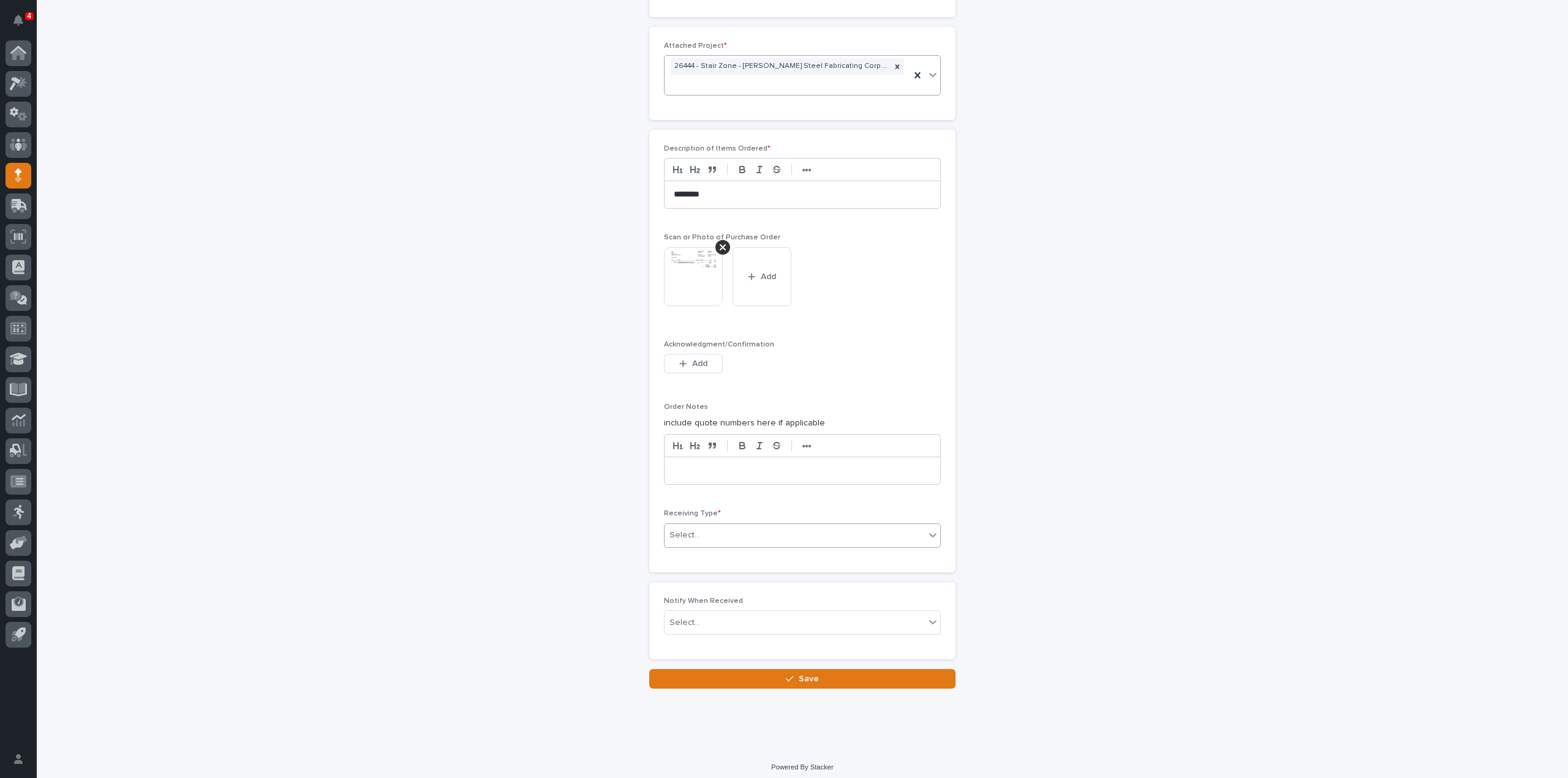
click at [740, 530] on div "Select..." at bounding box center [794, 535] width 260 height 20
click at [718, 619] on div "Deliver to" at bounding box center [798, 617] width 276 height 21
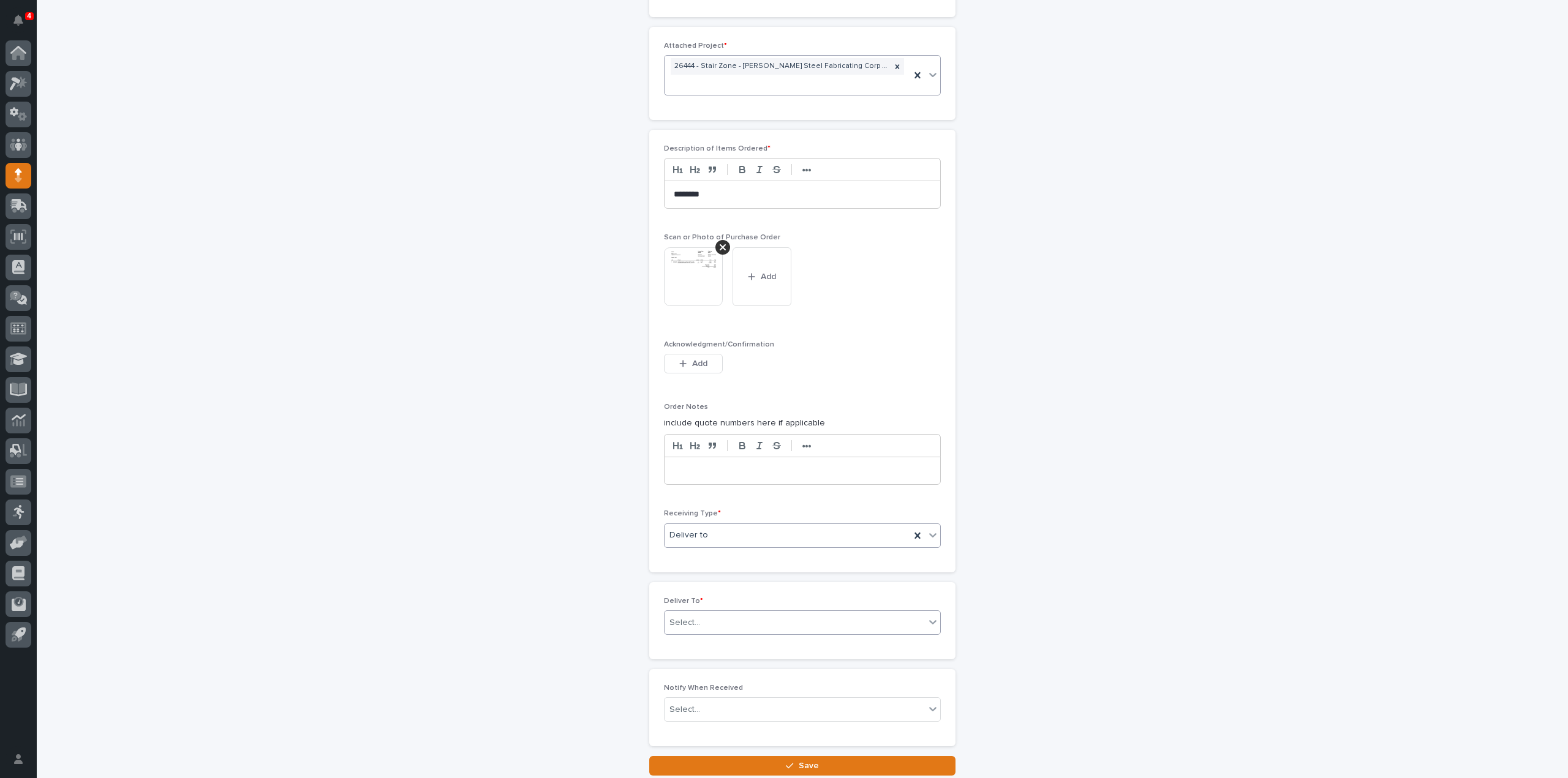
click at [713, 619] on div "Select..." at bounding box center [794, 623] width 260 height 20
type input "****"
click at [720, 645] on div "Reinhart Burkholder" at bounding box center [798, 640] width 276 height 21
click at [701, 707] on div "Select..." at bounding box center [794, 710] width 260 height 20
type input "****"
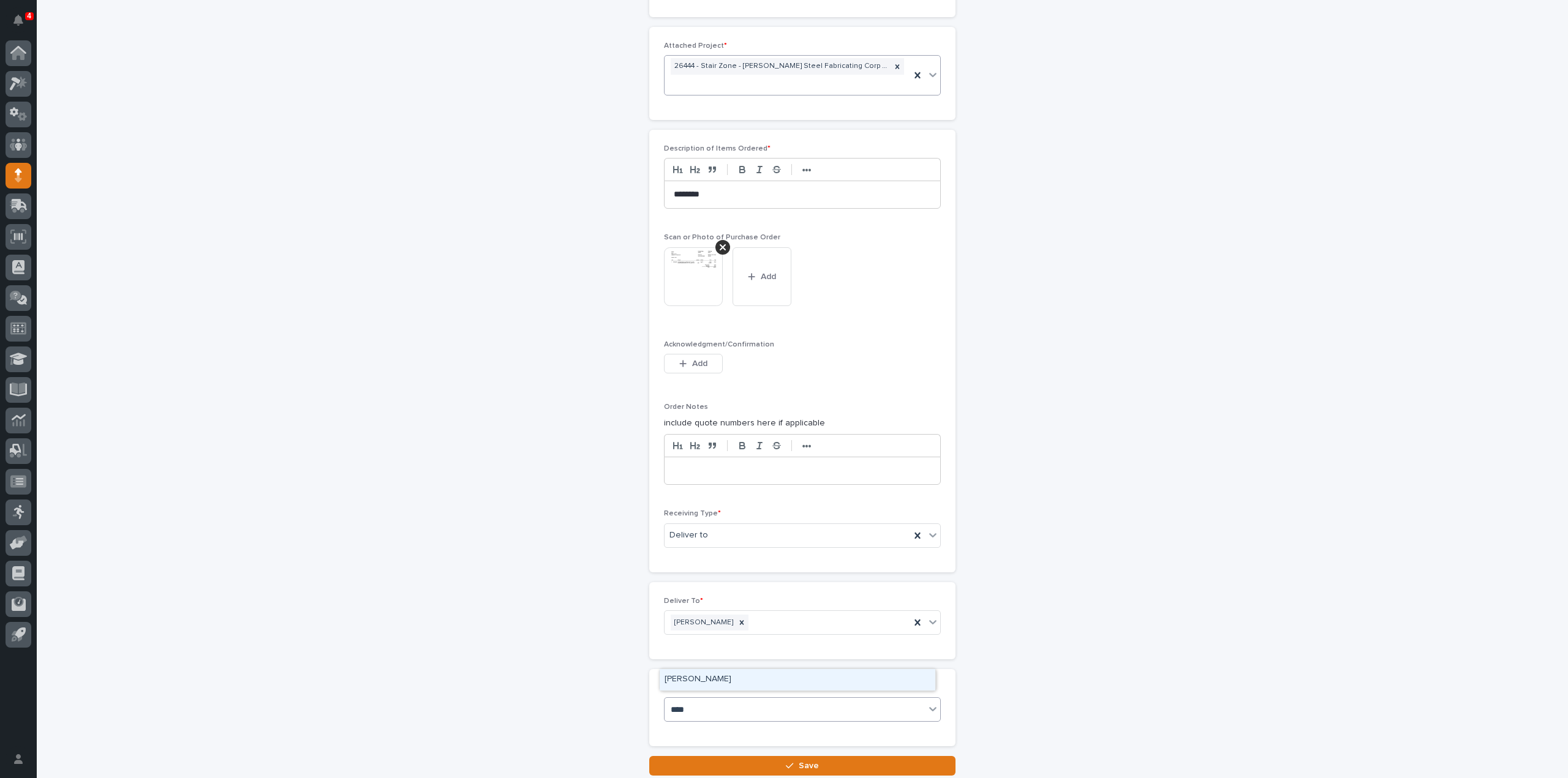
click at [714, 681] on div "Reinhart Burkholder" at bounding box center [798, 680] width 276 height 21
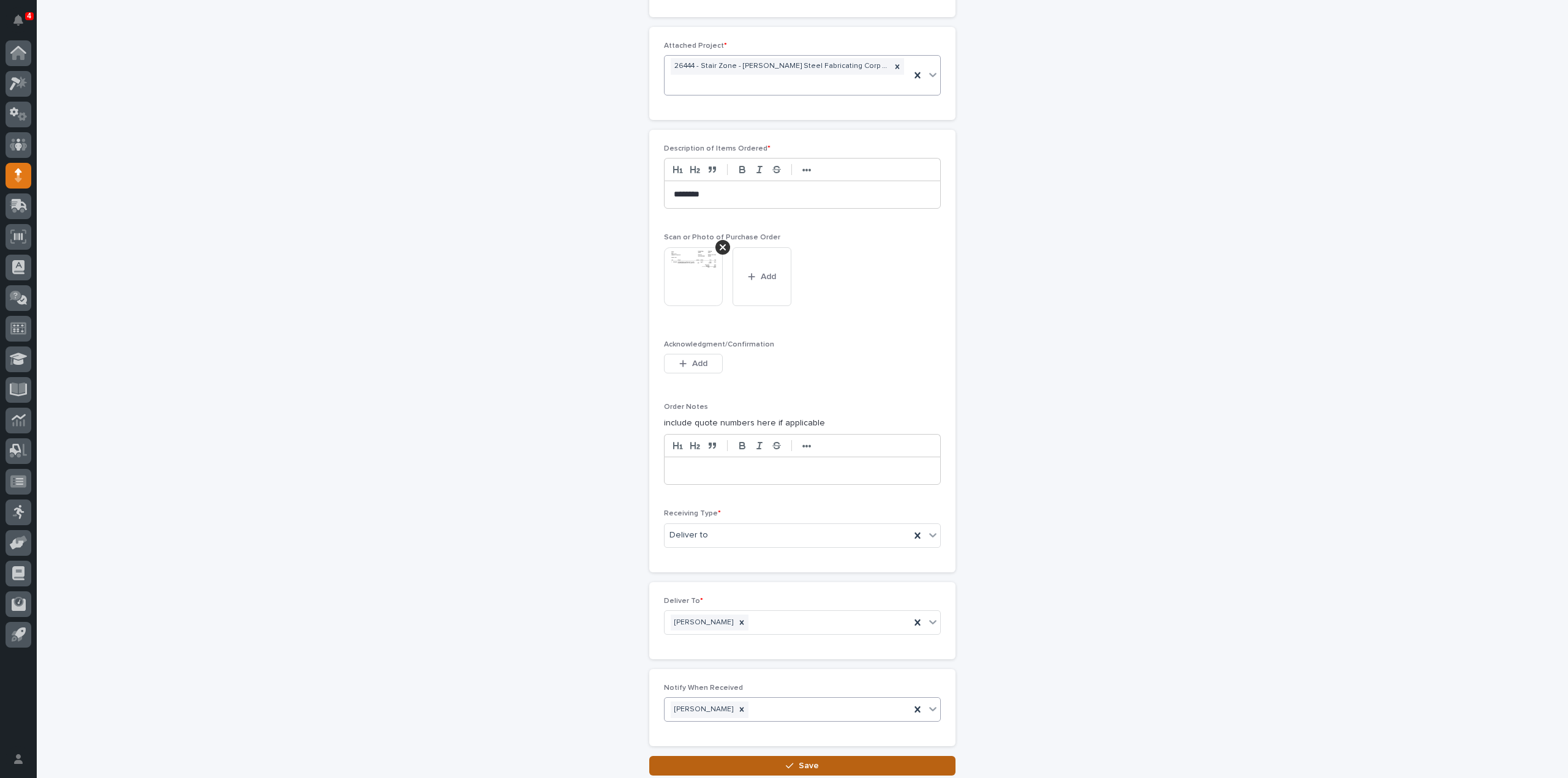
click at [733, 764] on button "Save" at bounding box center [802, 766] width 306 height 19
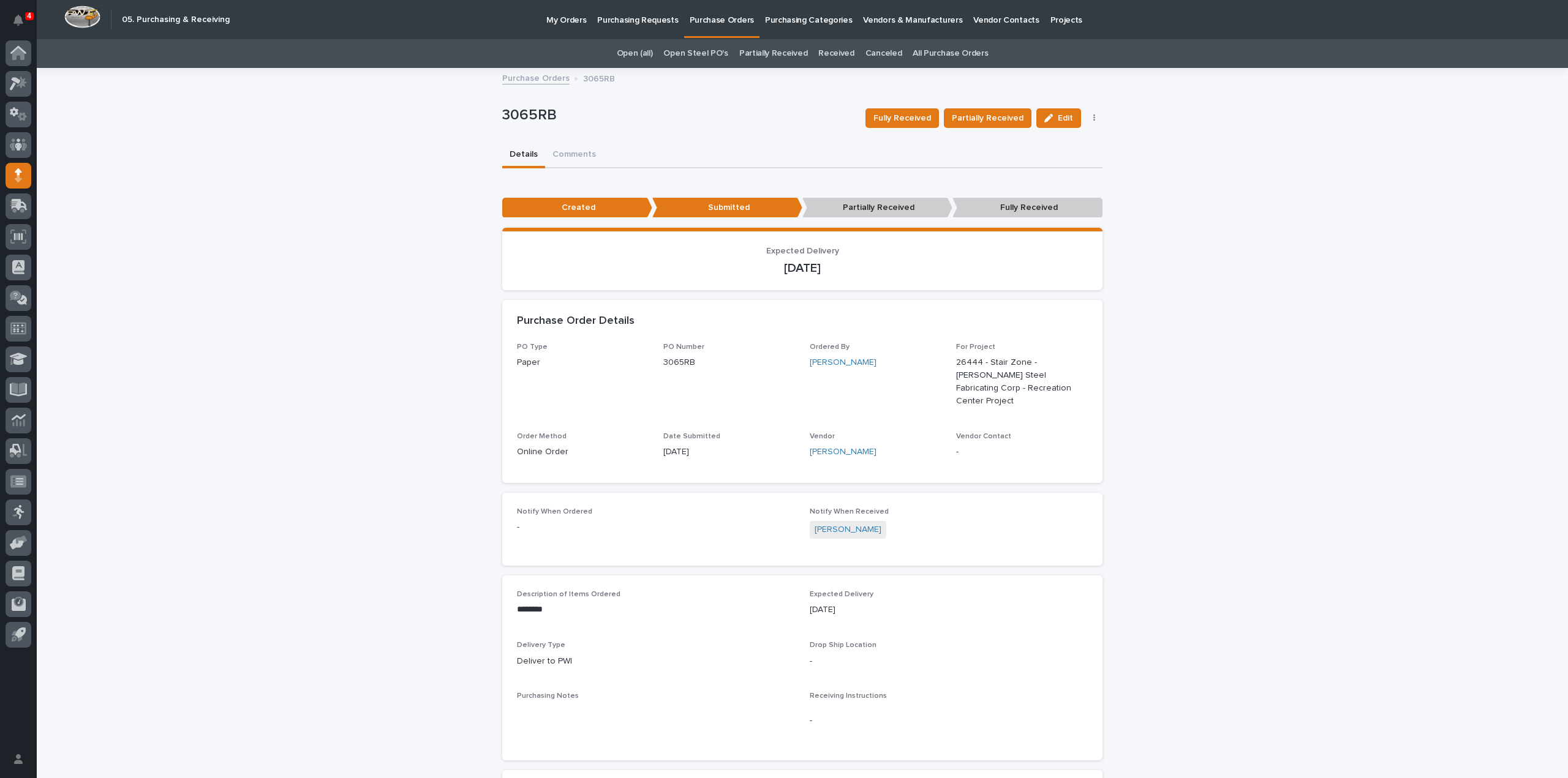
click at [942, 57] on link "All Purchase Orders" at bounding box center [950, 53] width 75 height 29
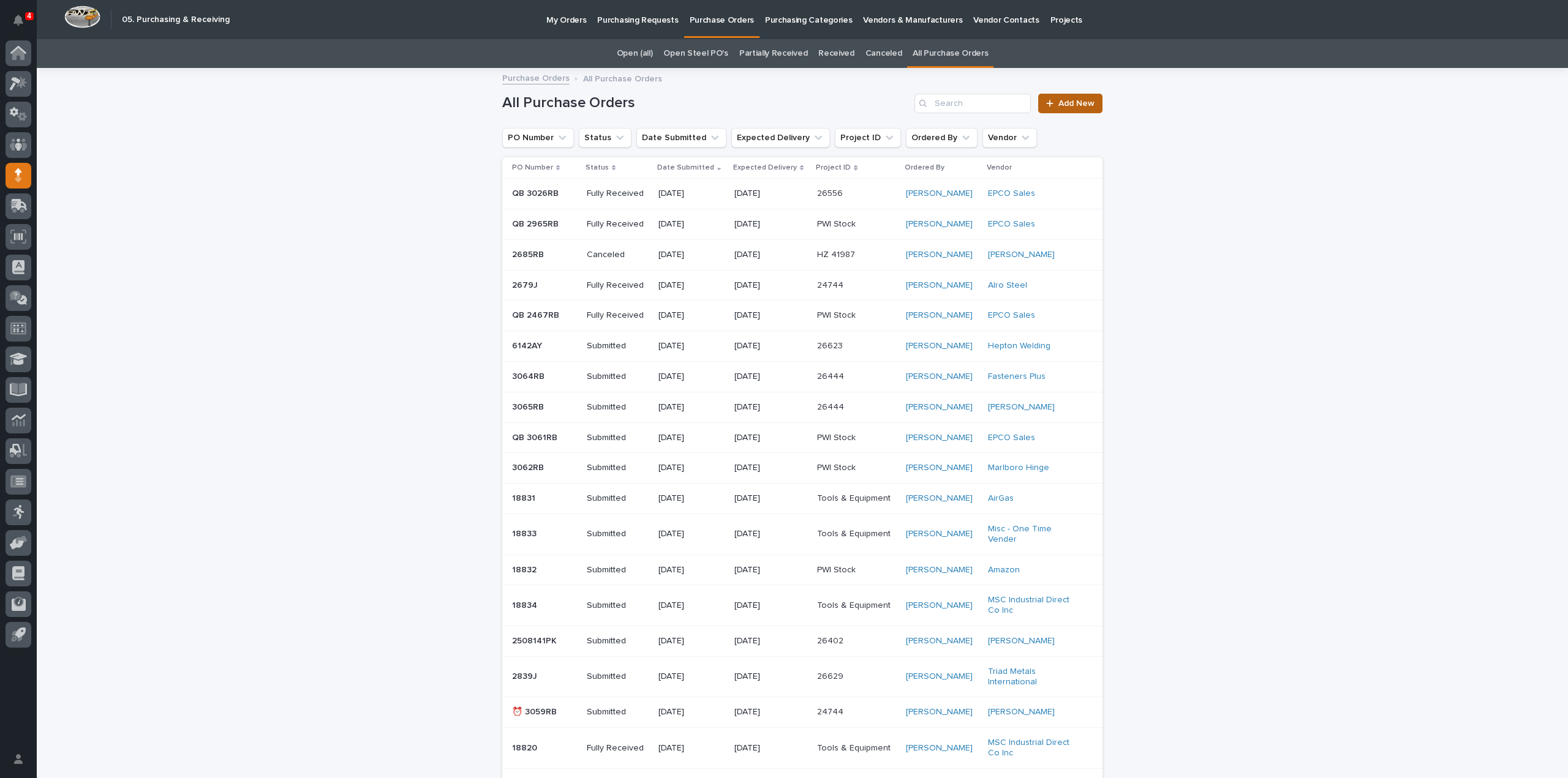
click at [1068, 105] on span "Add New" at bounding box center [1077, 103] width 36 height 8
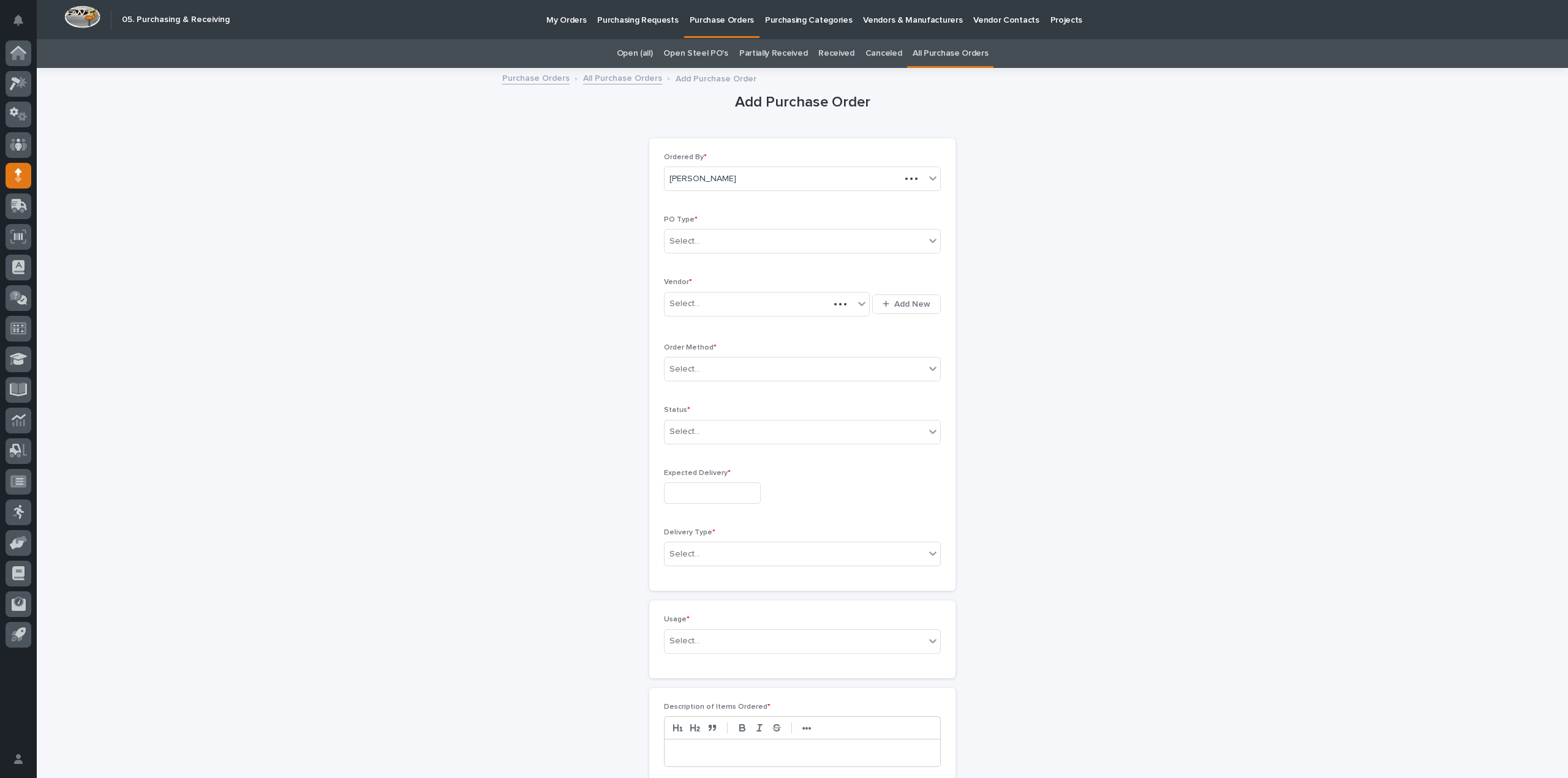
scroll to position [39, 0]
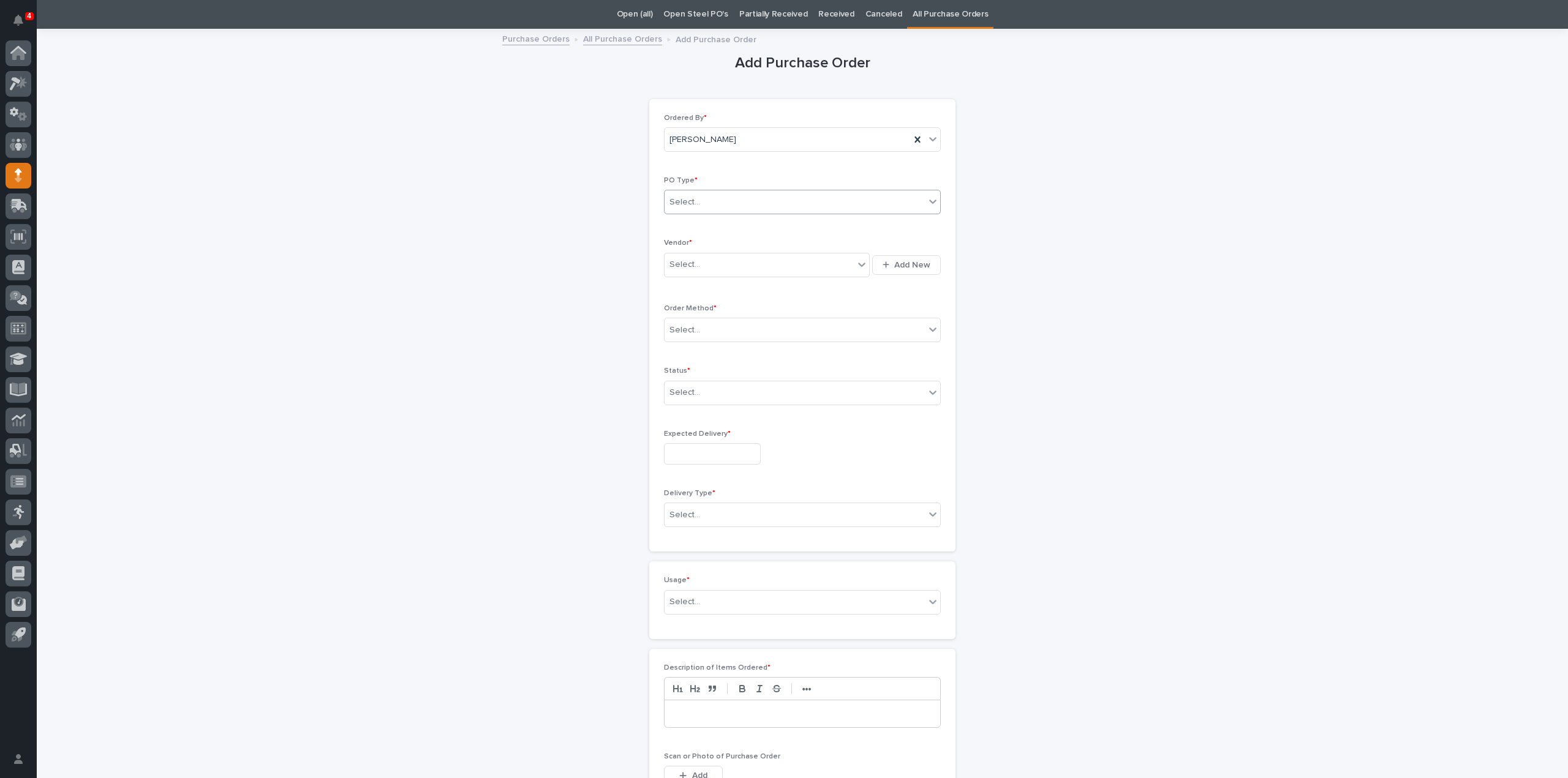
click at [745, 196] on div "Select..." at bounding box center [794, 202] width 260 height 20
click at [705, 240] on div "Paper" at bounding box center [798, 246] width 276 height 21
click at [702, 269] on div "Select..." at bounding box center [759, 265] width 189 height 20
click at [958, 12] on link "All Purchase Orders" at bounding box center [950, 14] width 75 height 29
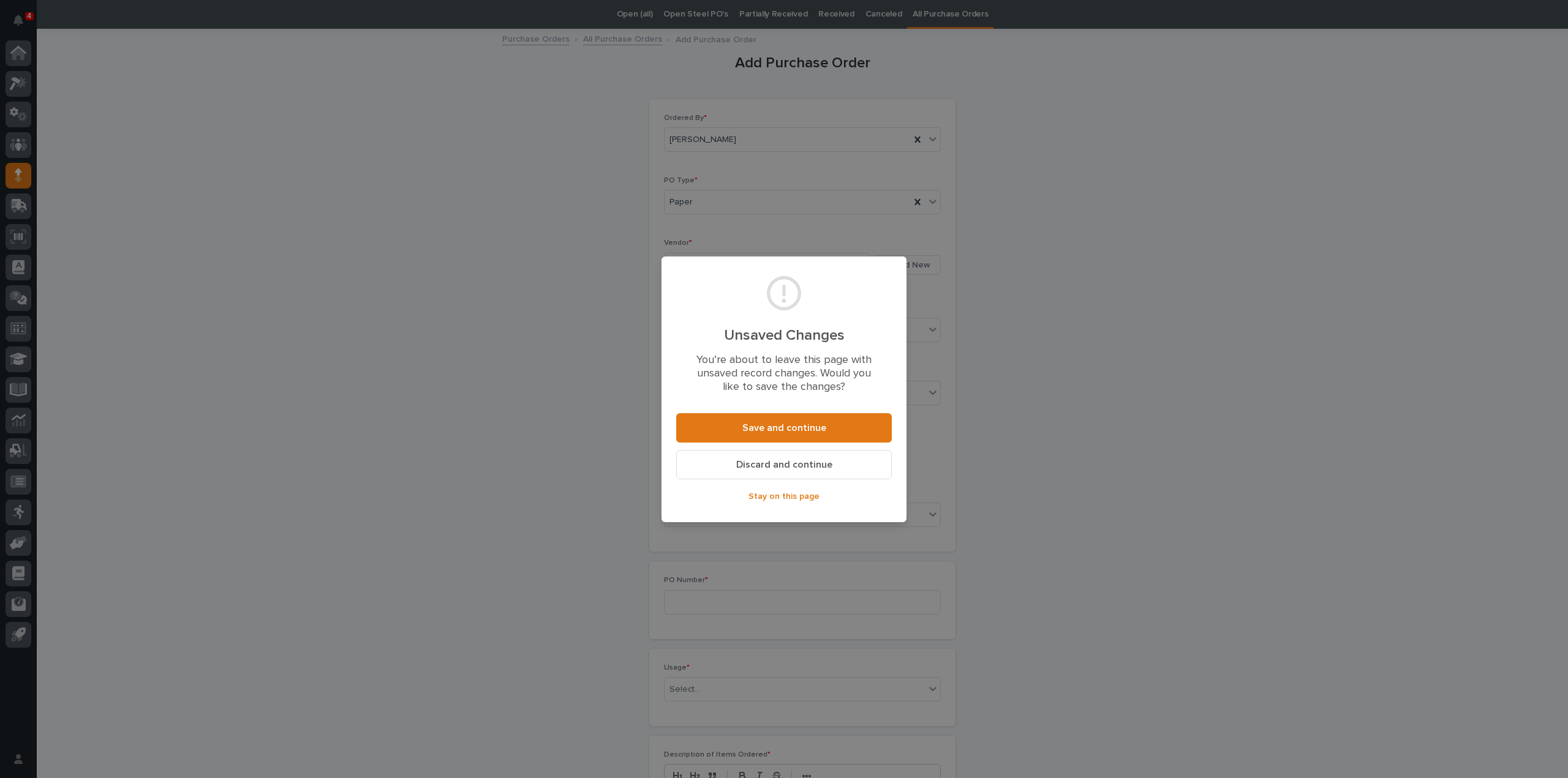
click at [791, 463] on span "Discard and continue" at bounding box center [784, 465] width 96 height 10
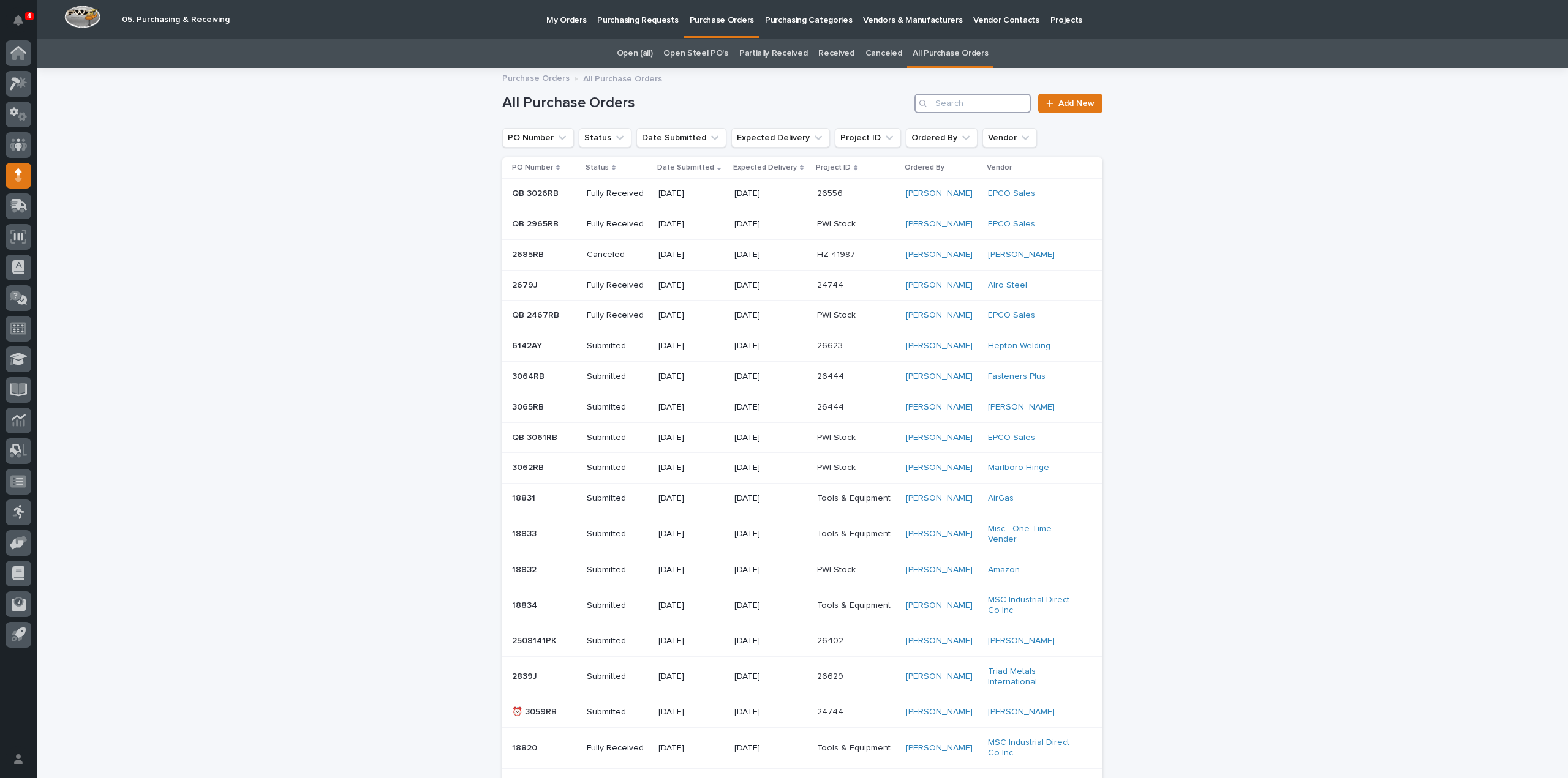
click at [950, 101] on input "Search" at bounding box center [973, 103] width 116 height 19
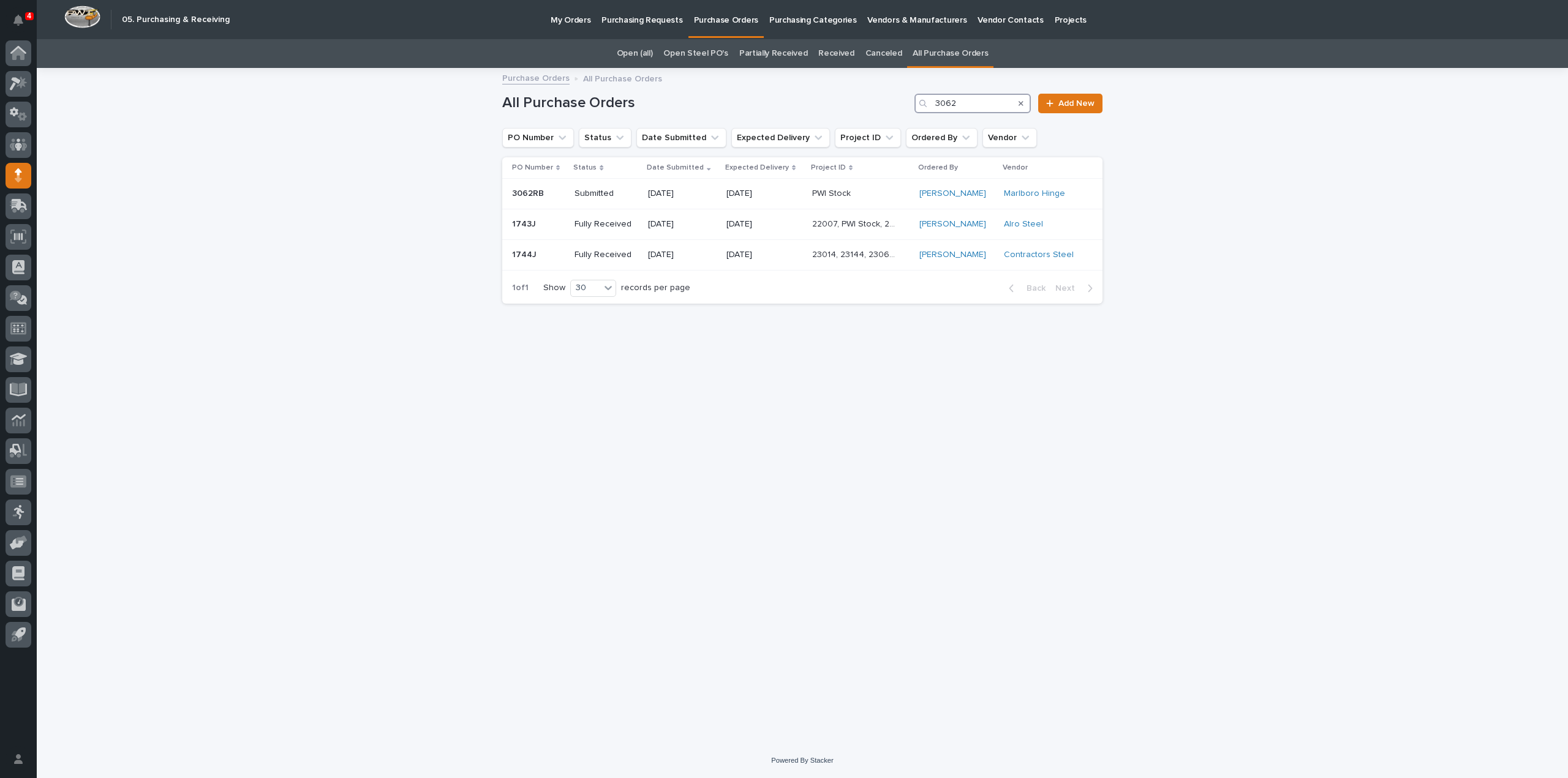
type input "3062"
click at [921, 56] on link "All Purchase Orders" at bounding box center [950, 53] width 75 height 29
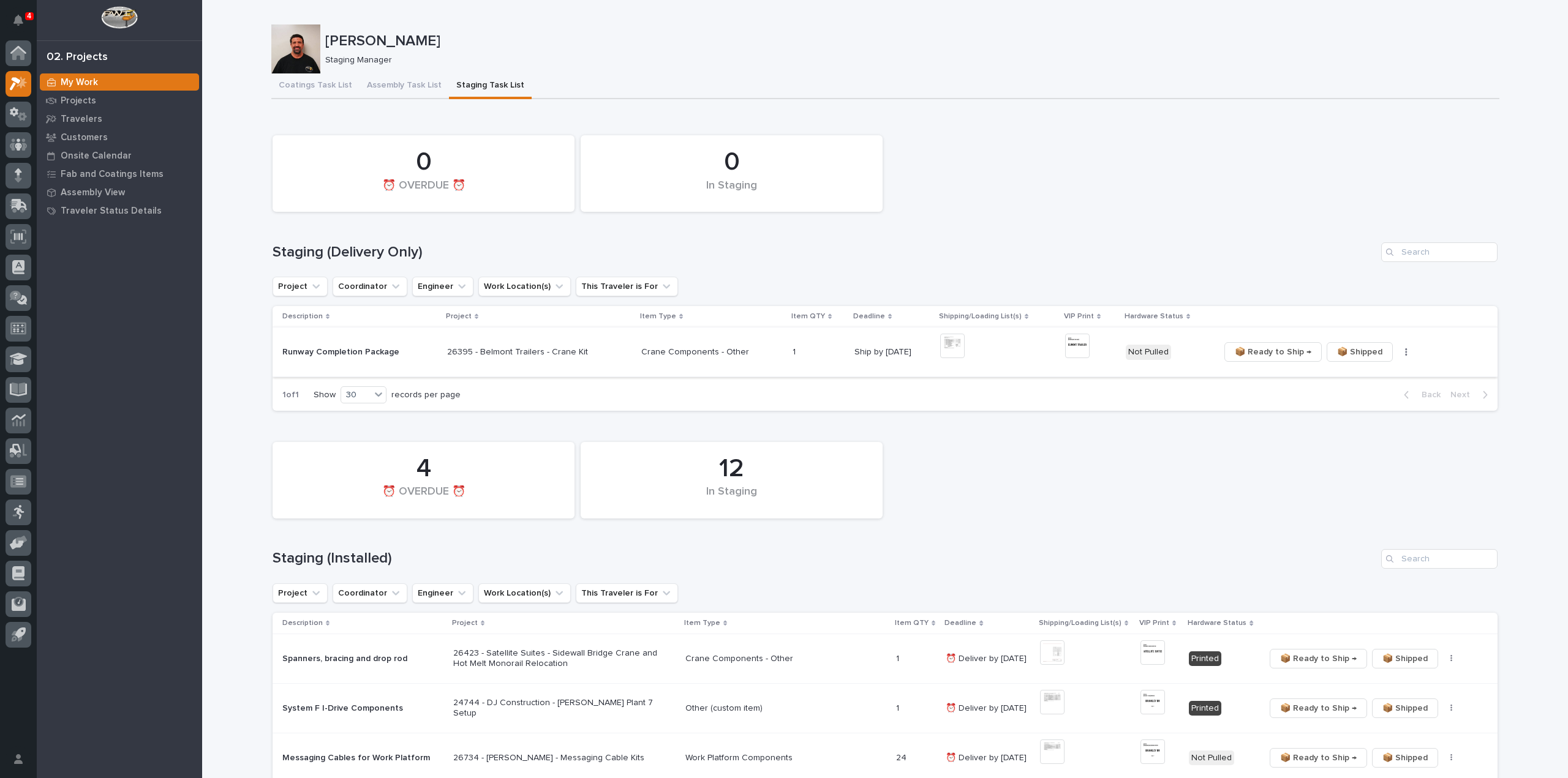
click at [940, 350] on img at bounding box center [952, 346] width 25 height 25
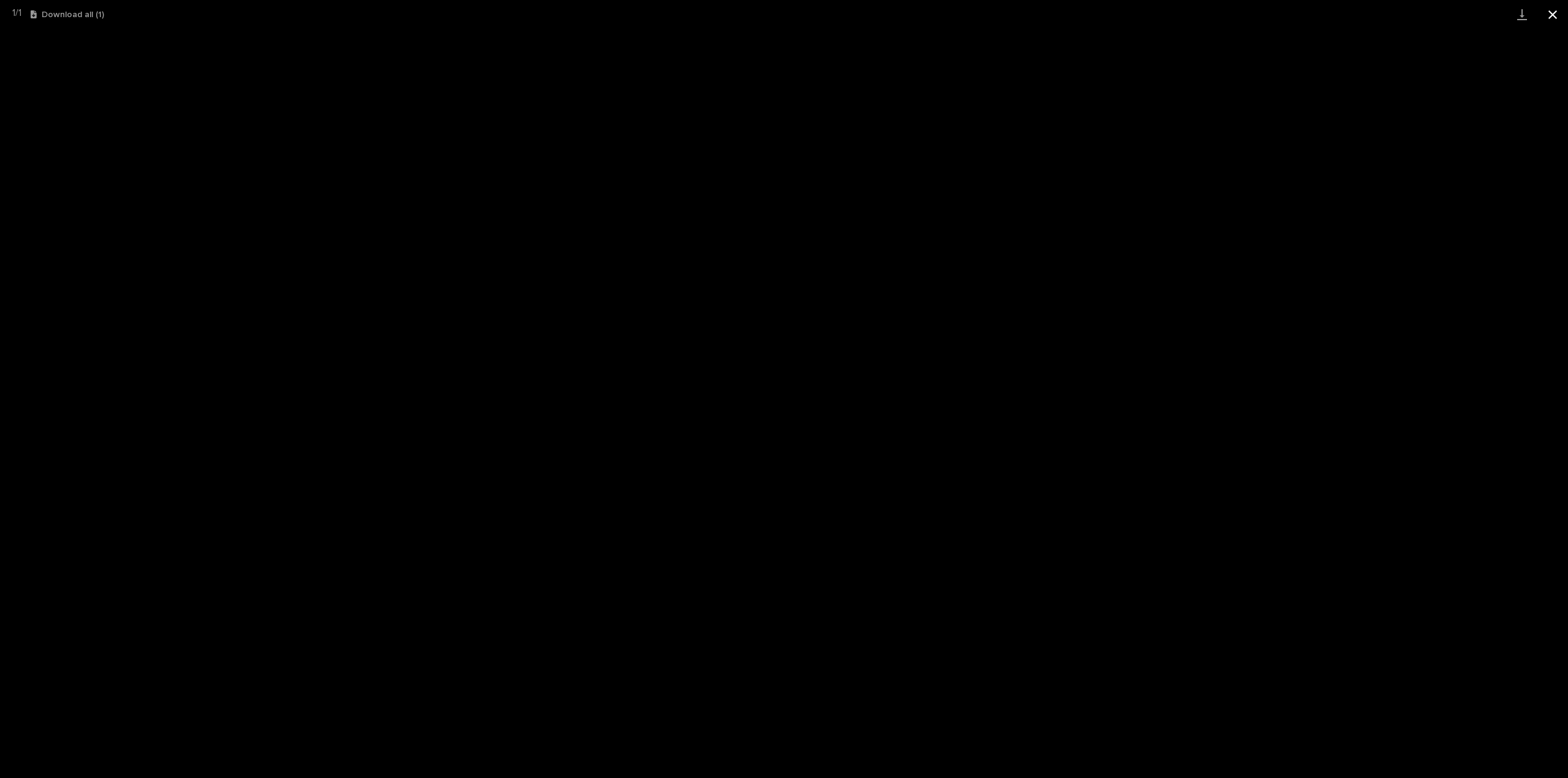
click at [1546, 10] on button "Close gallery" at bounding box center [1552, 14] width 31 height 29
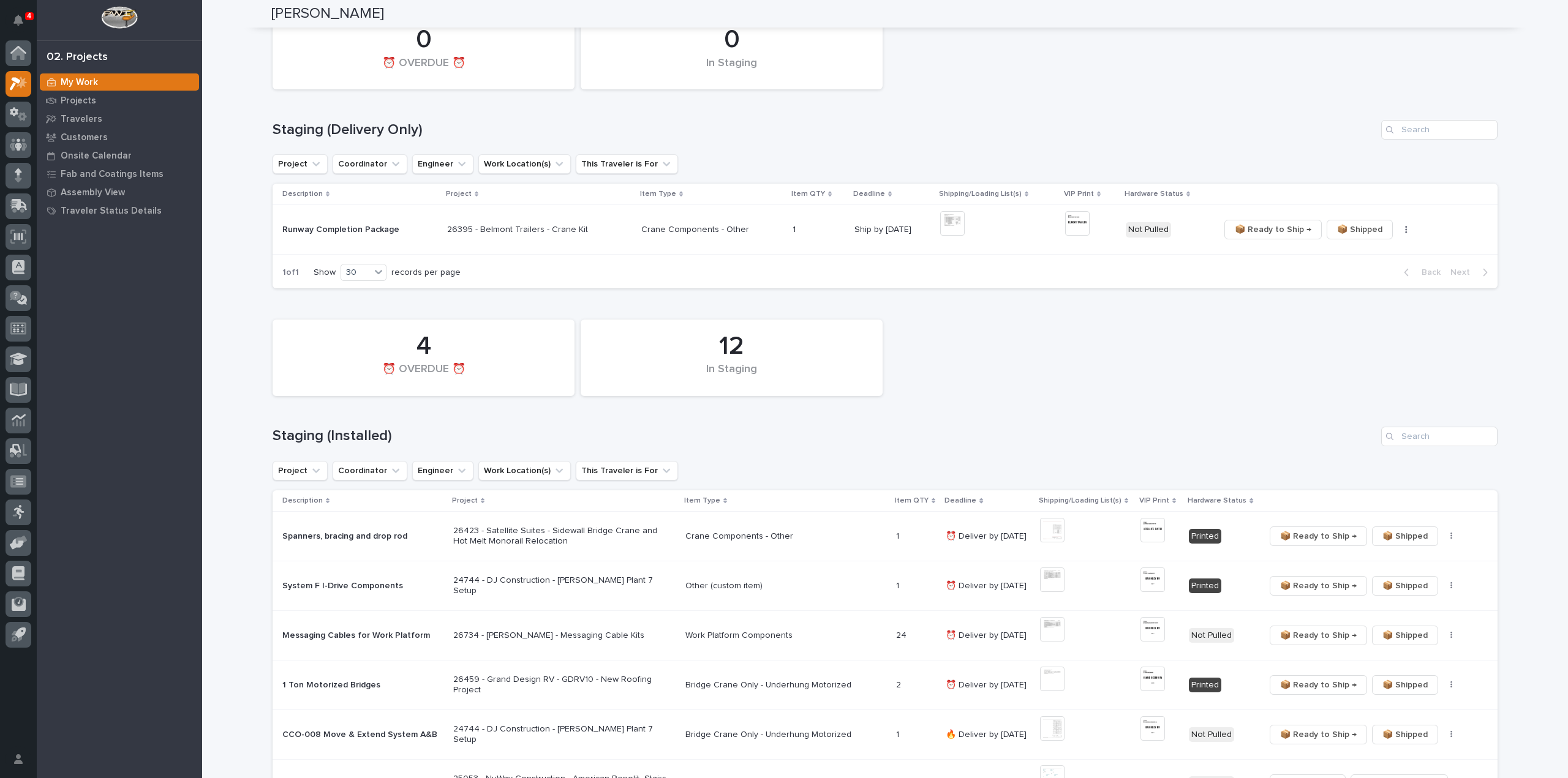
scroll to position [245, 0]
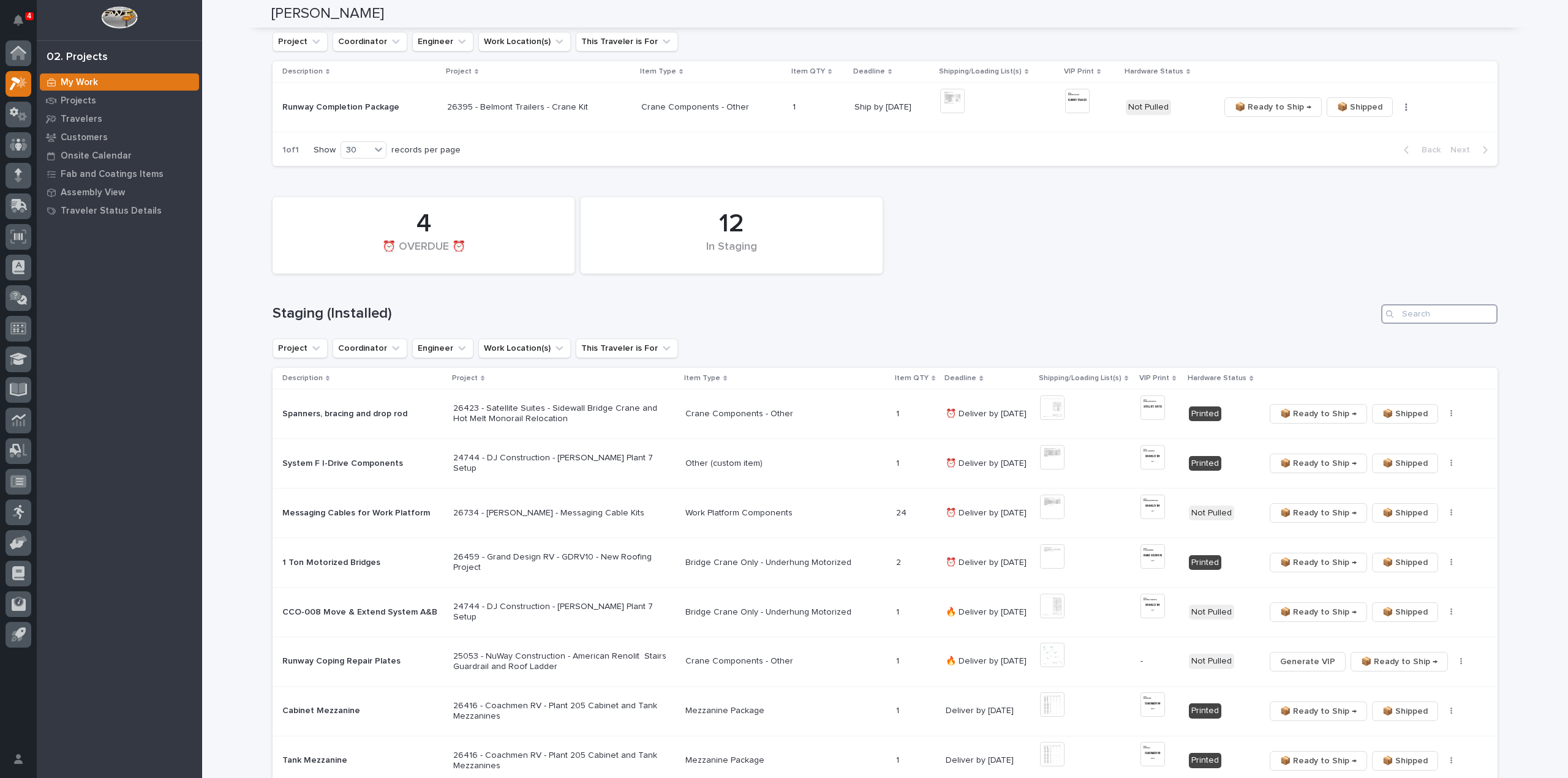
click at [1470, 320] on input "Search" at bounding box center [1439, 314] width 116 height 19
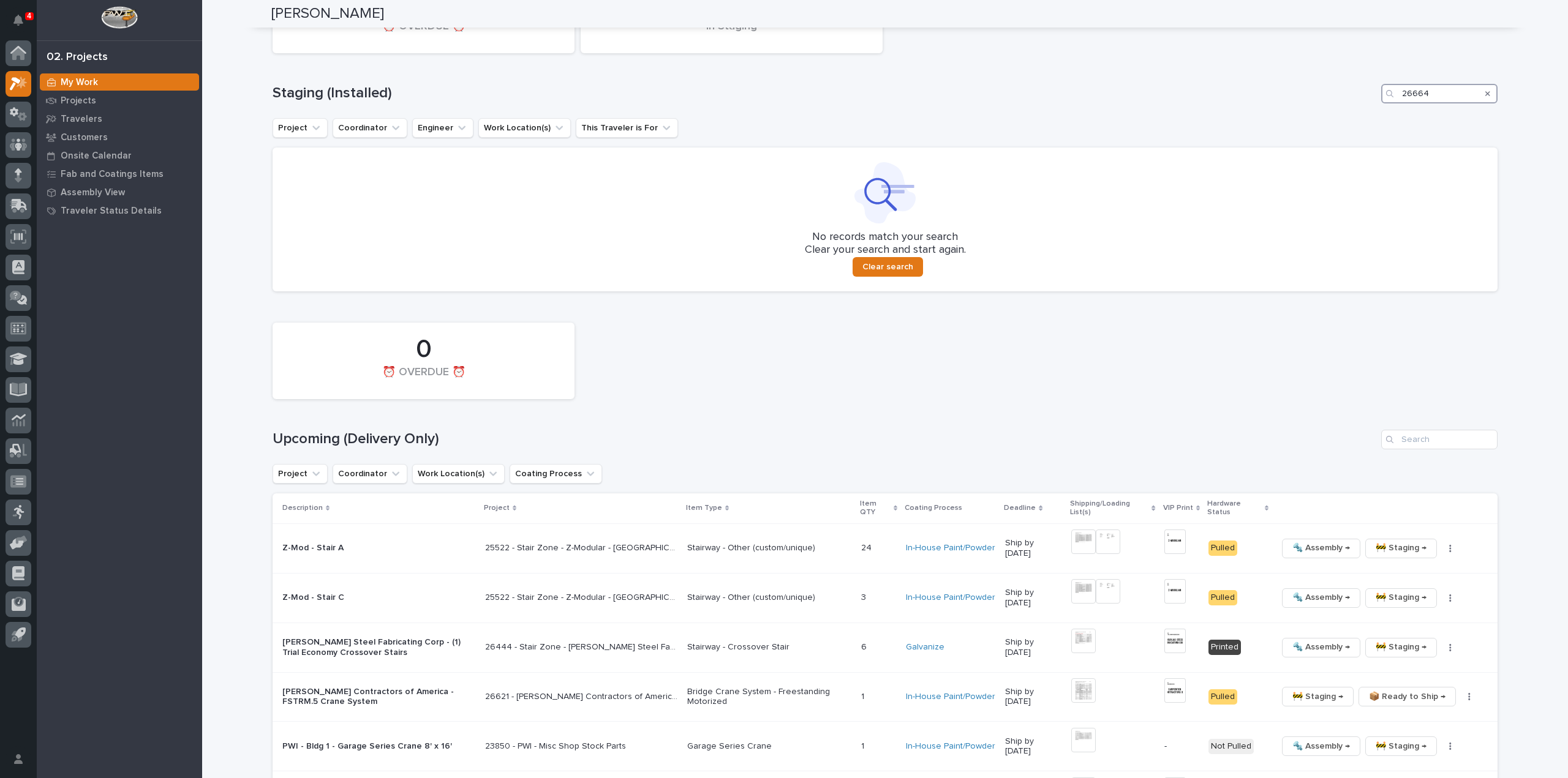
scroll to position [490, 0]
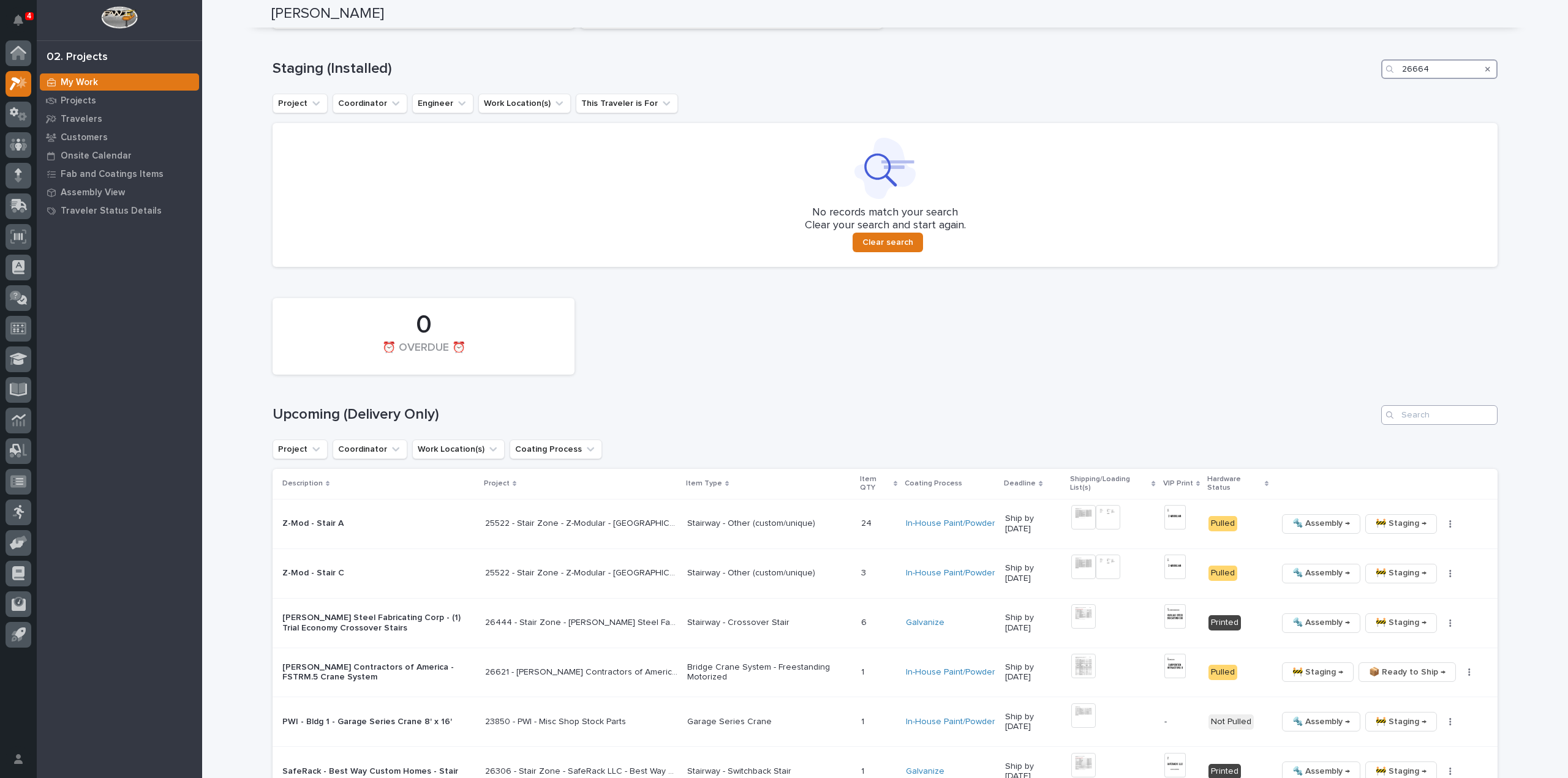
type input "26664"
click at [1453, 414] on input "Search" at bounding box center [1439, 415] width 116 height 19
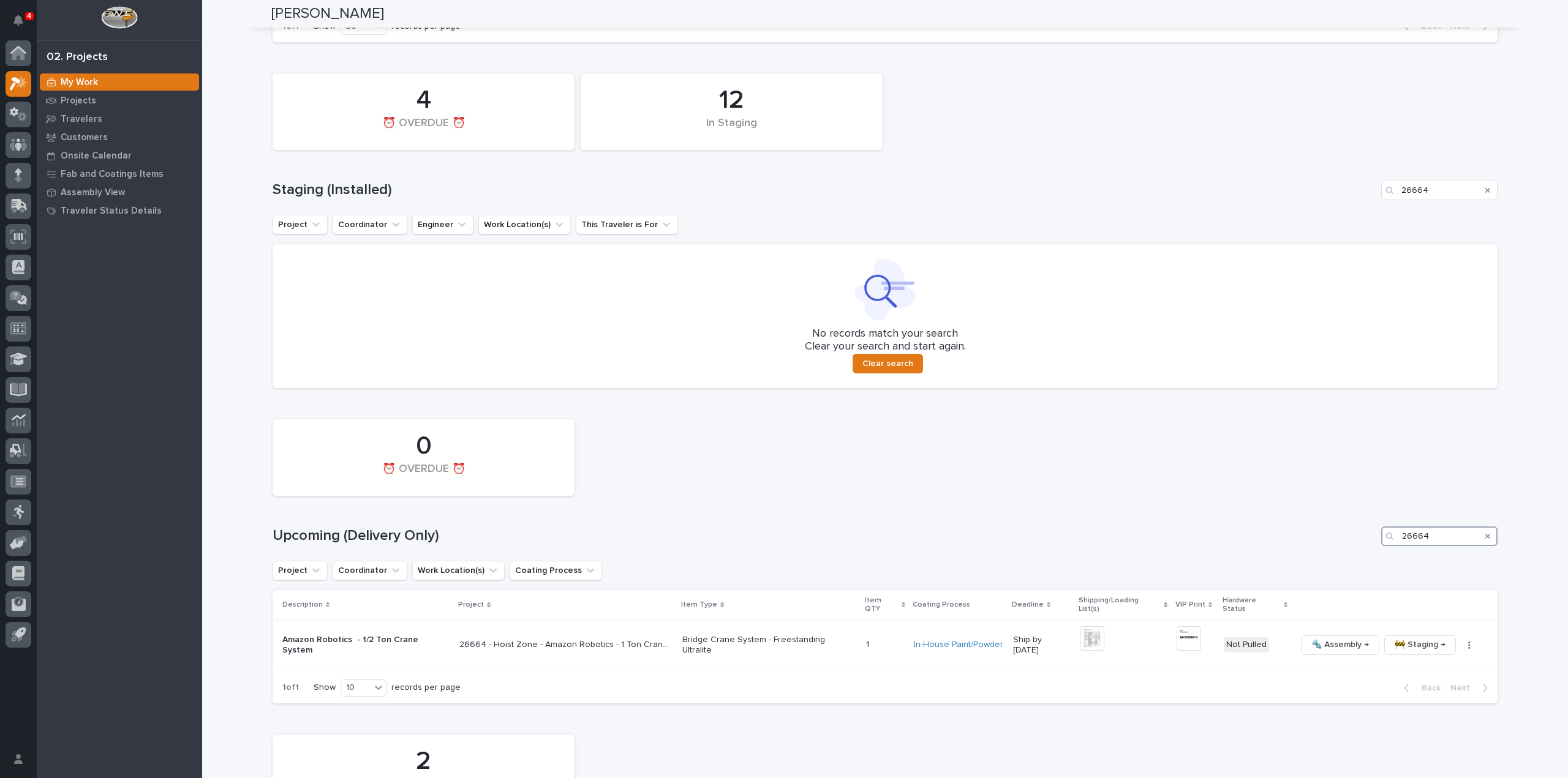
scroll to position [386, 0]
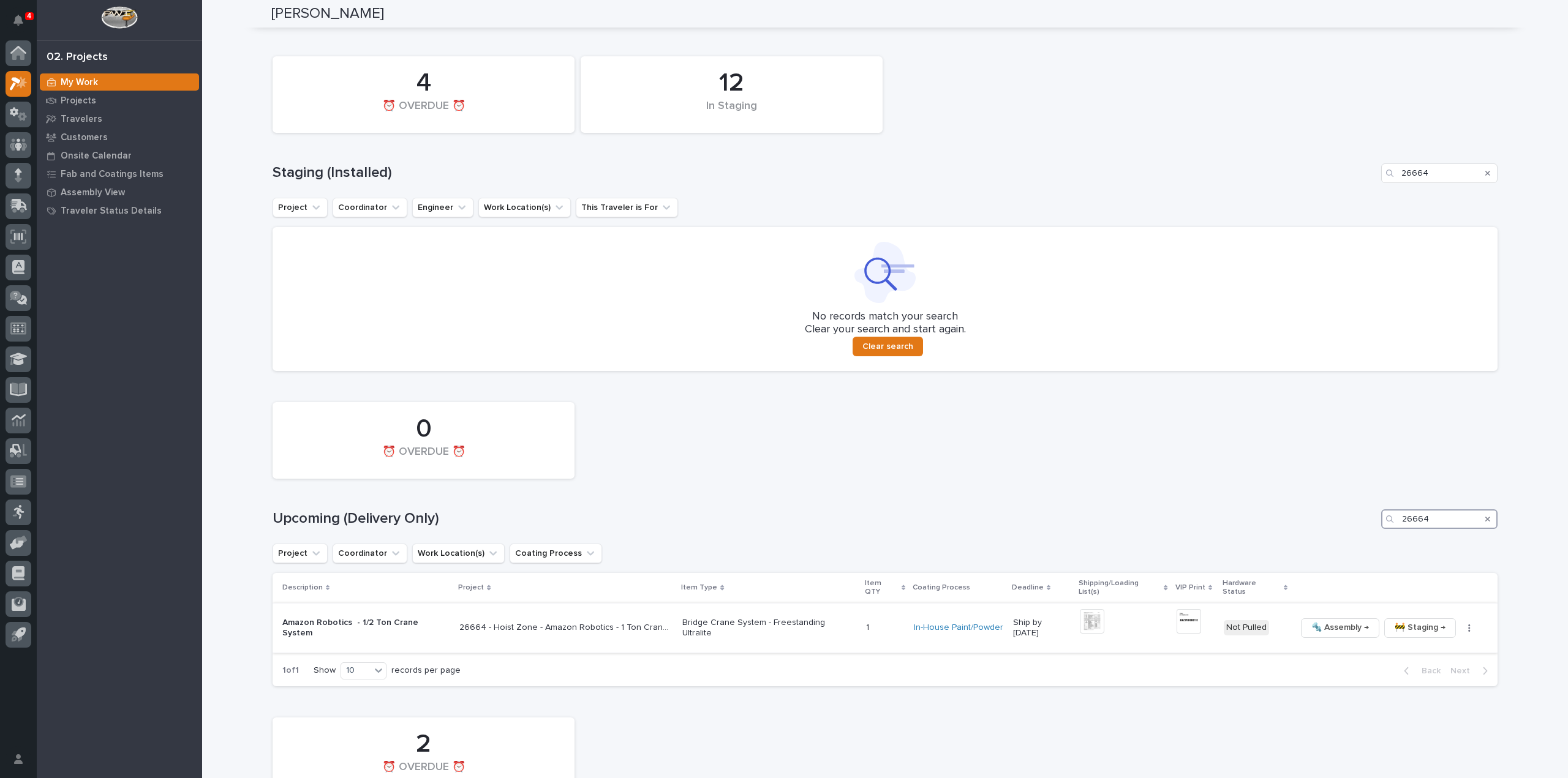
type input "26664"
click at [1088, 617] on img at bounding box center [1092, 621] width 25 height 25
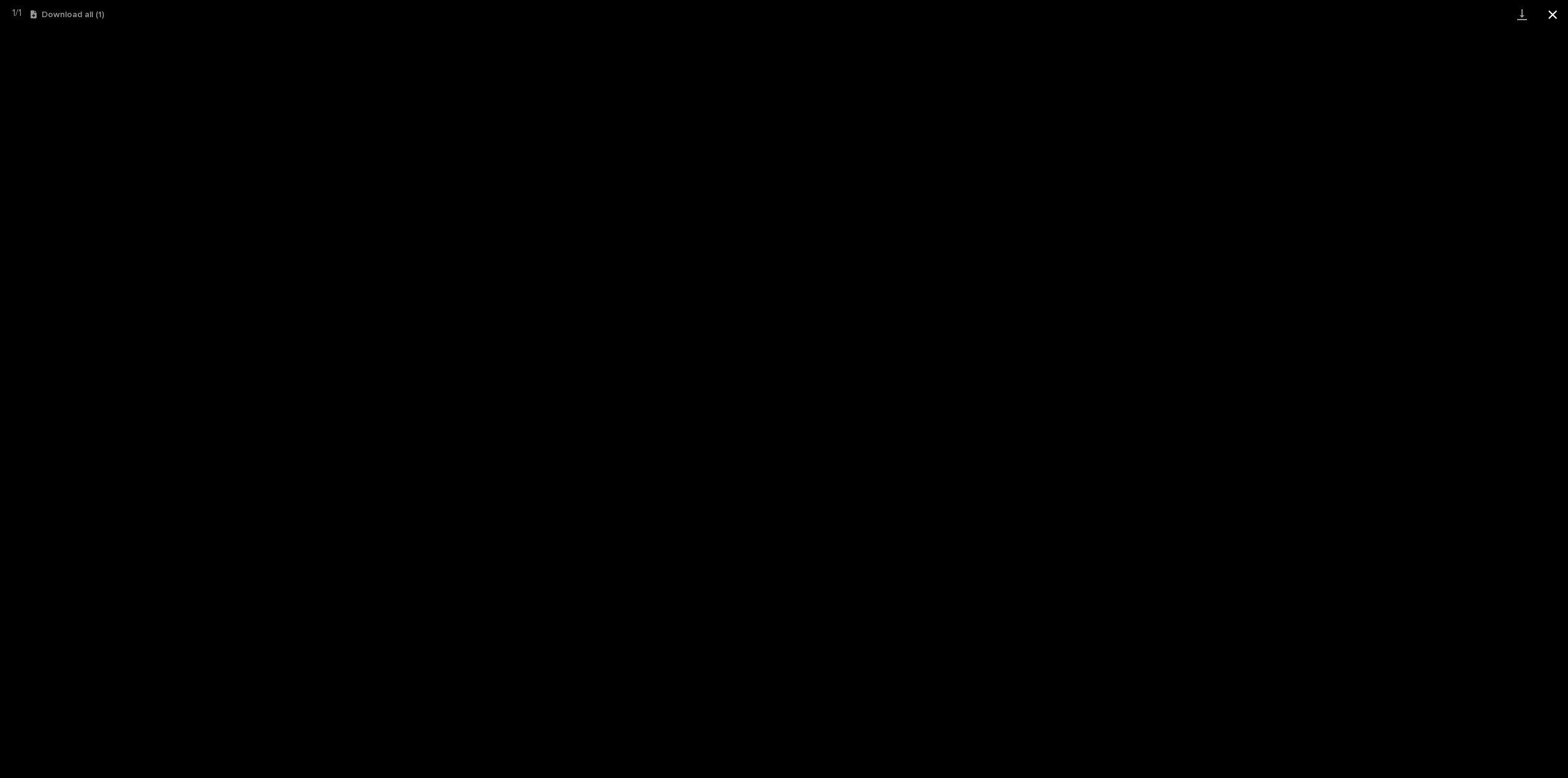
click at [1550, 17] on button "Close gallery" at bounding box center [1552, 14] width 31 height 29
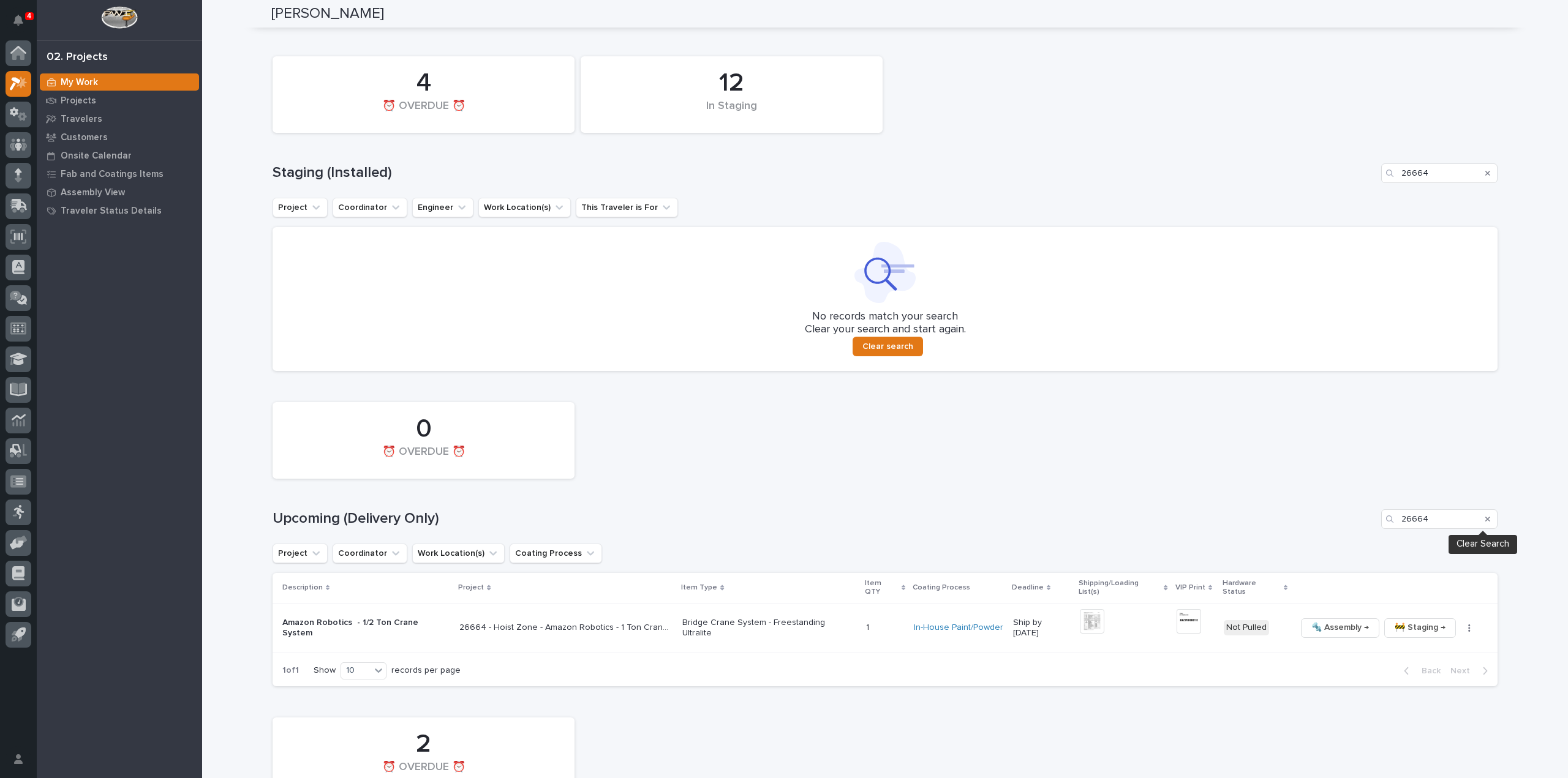
click at [1485, 523] on icon "Search" at bounding box center [1488, 519] width 5 height 7
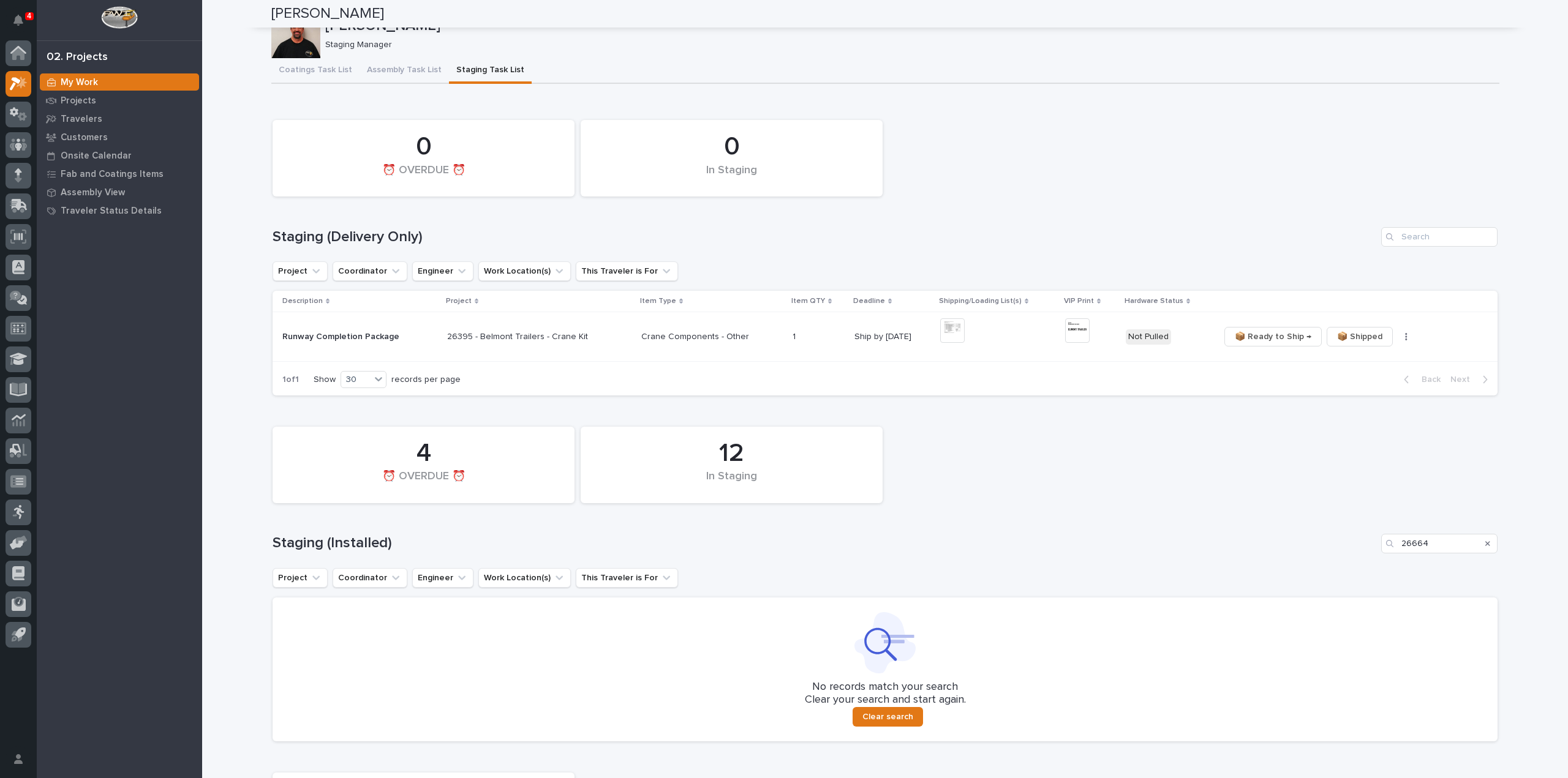
scroll to position [0, 0]
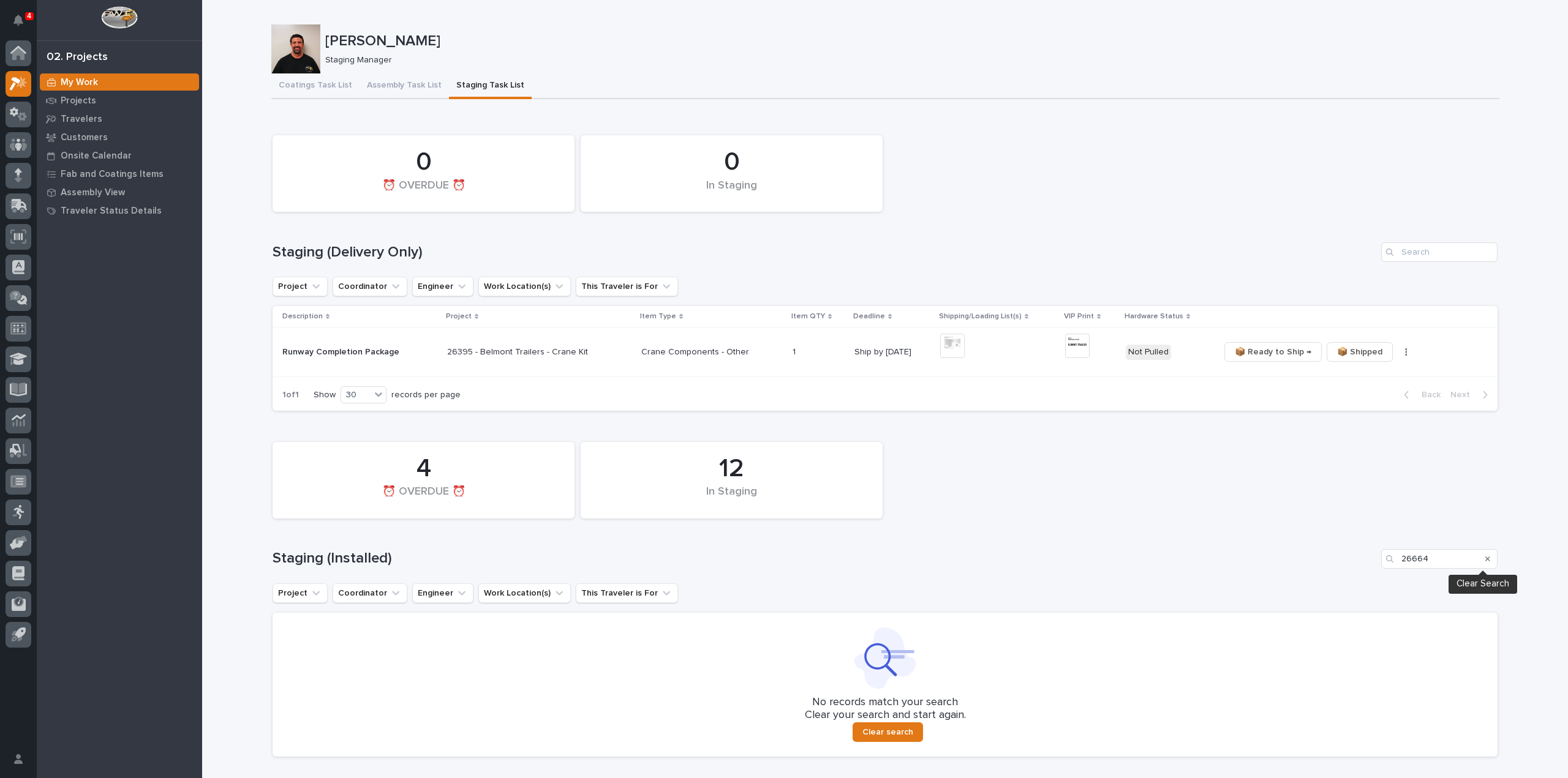
click at [1485, 559] on icon "Search" at bounding box center [1488, 559] width 5 height 5
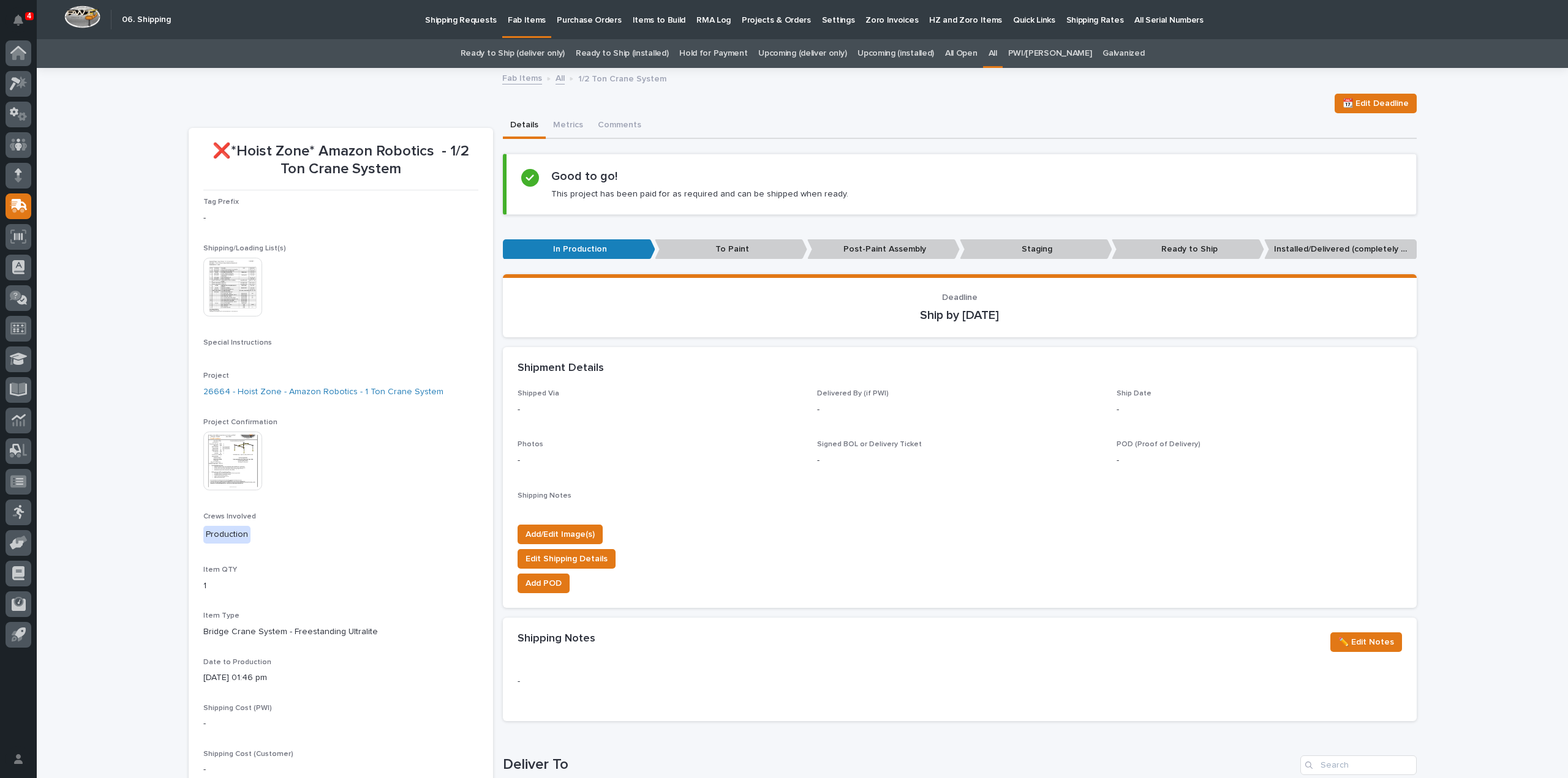
click at [997, 50] on link "All" at bounding box center [993, 53] width 8 height 29
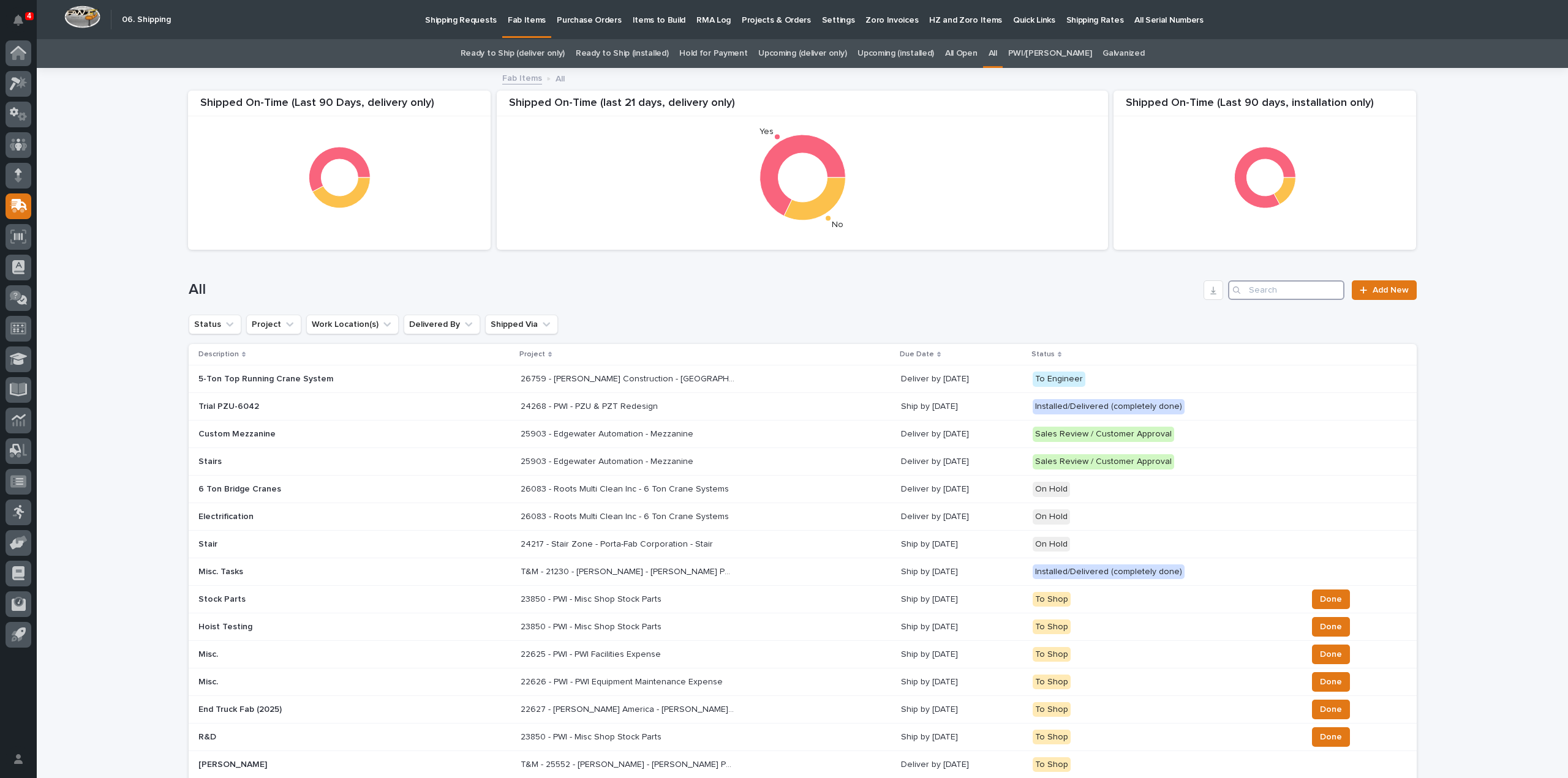
click at [1309, 285] on input "Search" at bounding box center [1286, 290] width 116 height 19
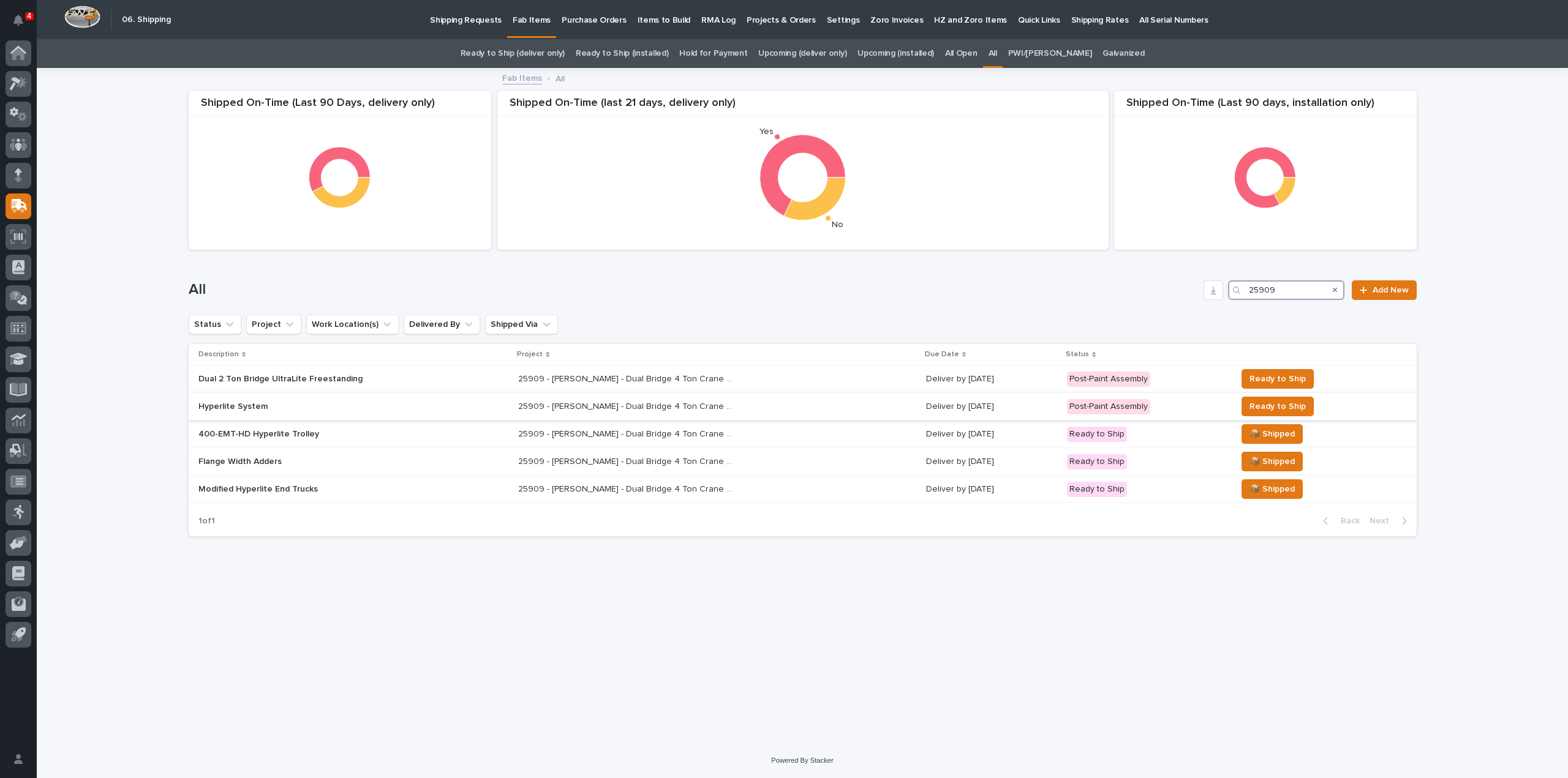
type input "25909"
click at [608, 403] on p "25909 - [PERSON_NAME] - Dual Bridge 4 Ton Crane System" at bounding box center [627, 406] width 217 height 13
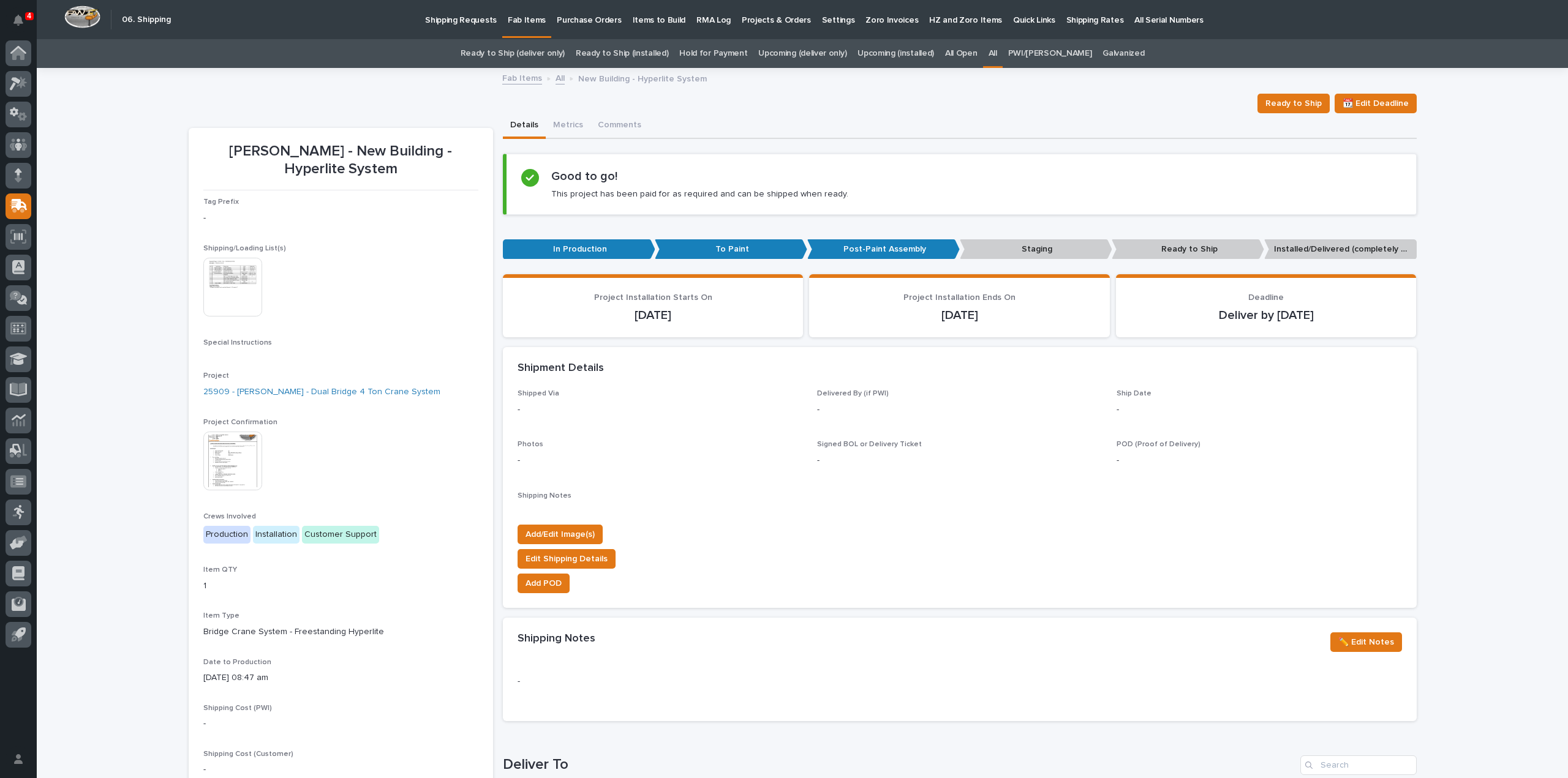
scroll to position [489, 0]
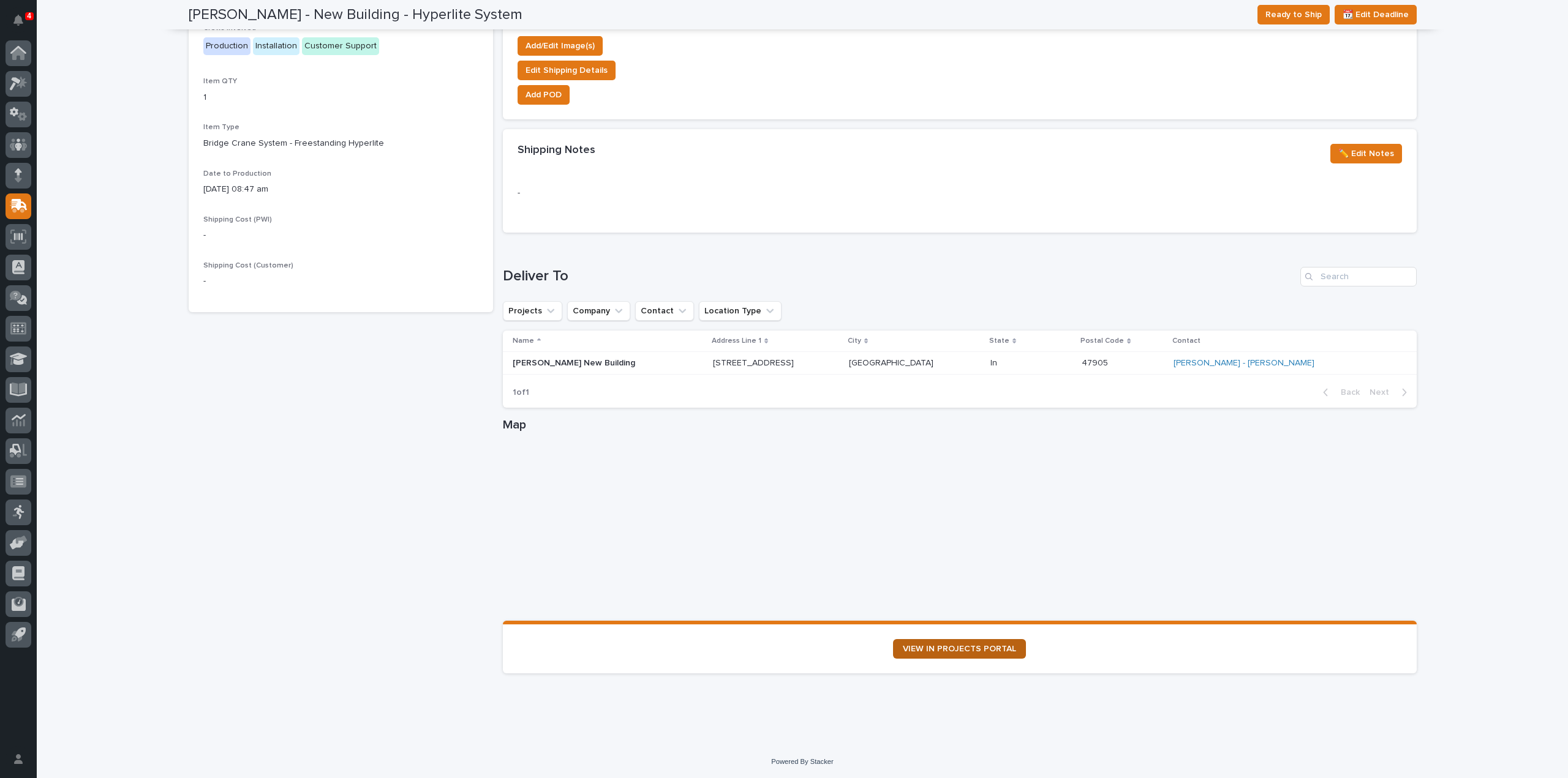
click at [974, 648] on span "VIEW IN PROJECTS PORTAL" at bounding box center [960, 649] width 113 height 8
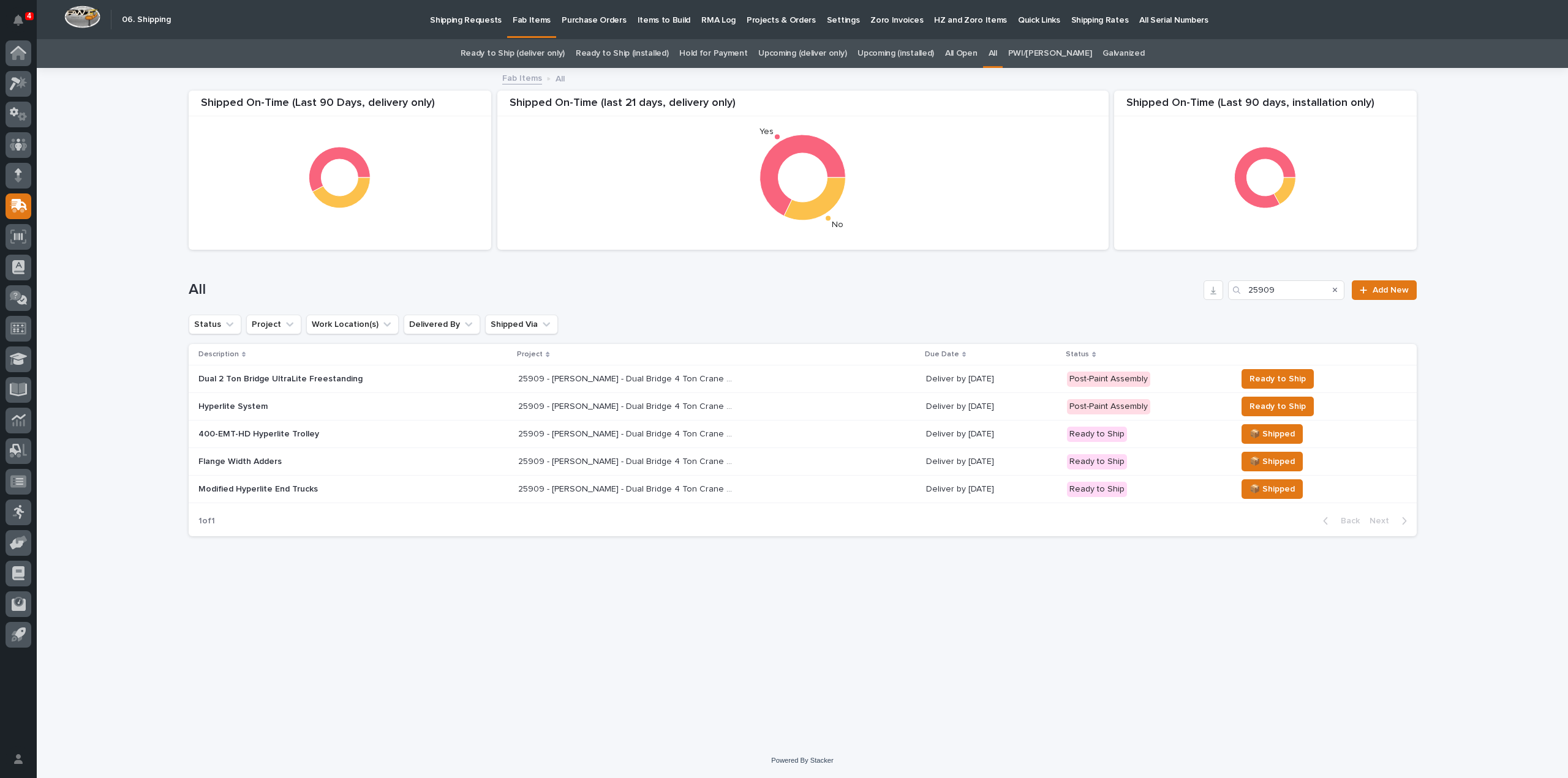
click at [401, 382] on p "Dual 2 Ton Bridge UltraLite Freestanding" at bounding box center [306, 380] width 215 height 10
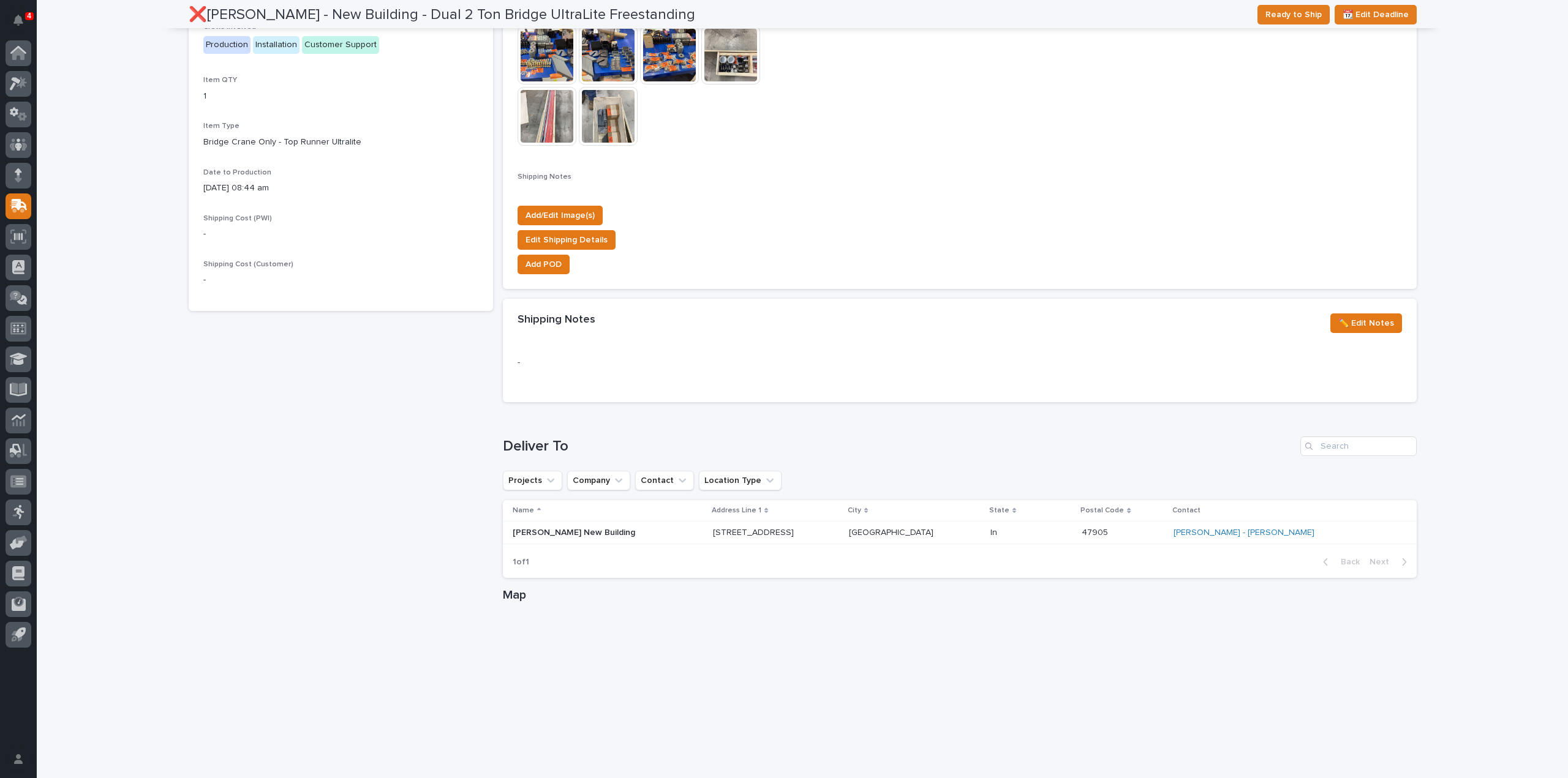
scroll to position [534, 0]
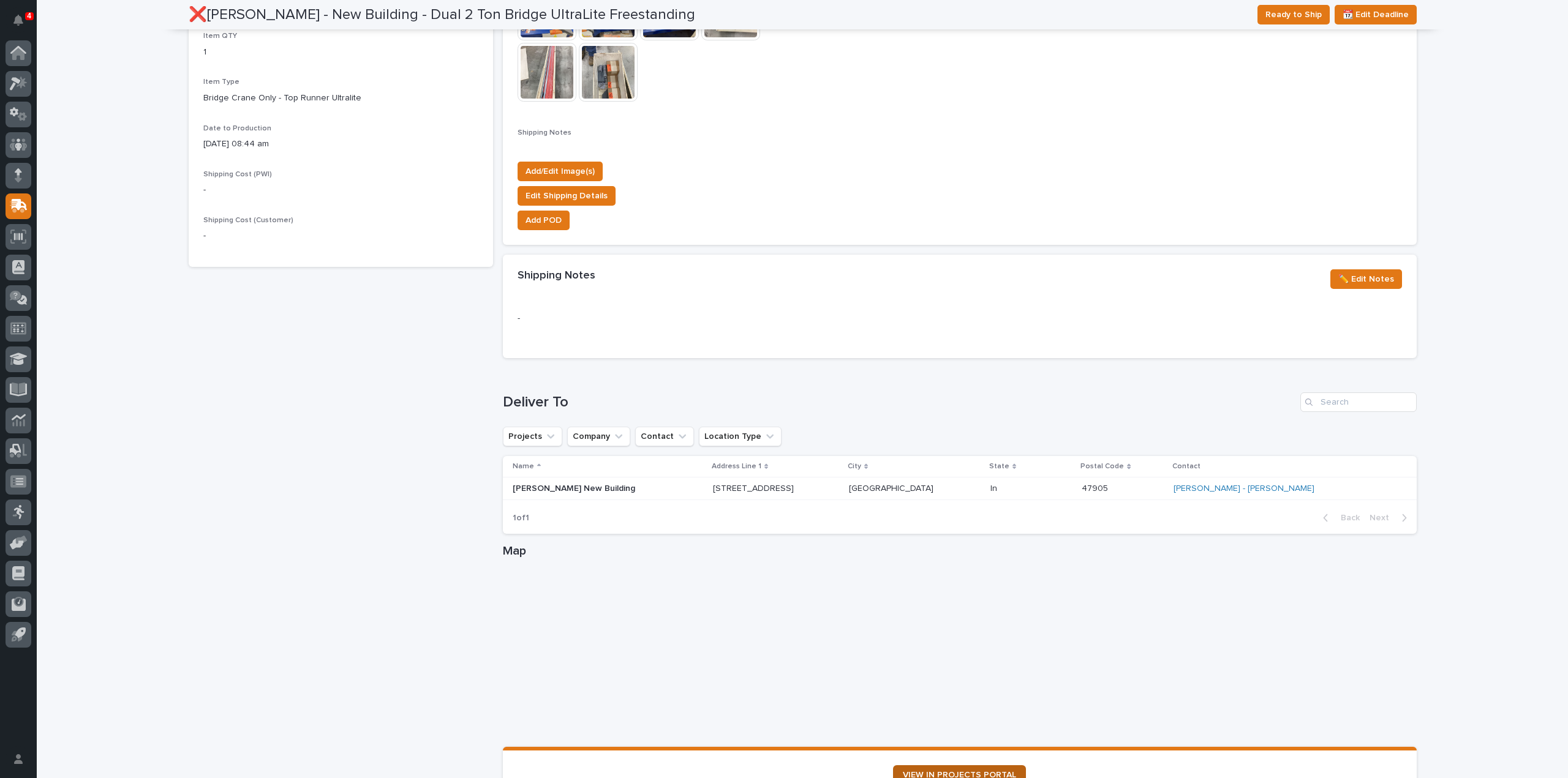
click at [963, 772] on span "VIEW IN PROJECTS PORTAL" at bounding box center [960, 775] width 113 height 8
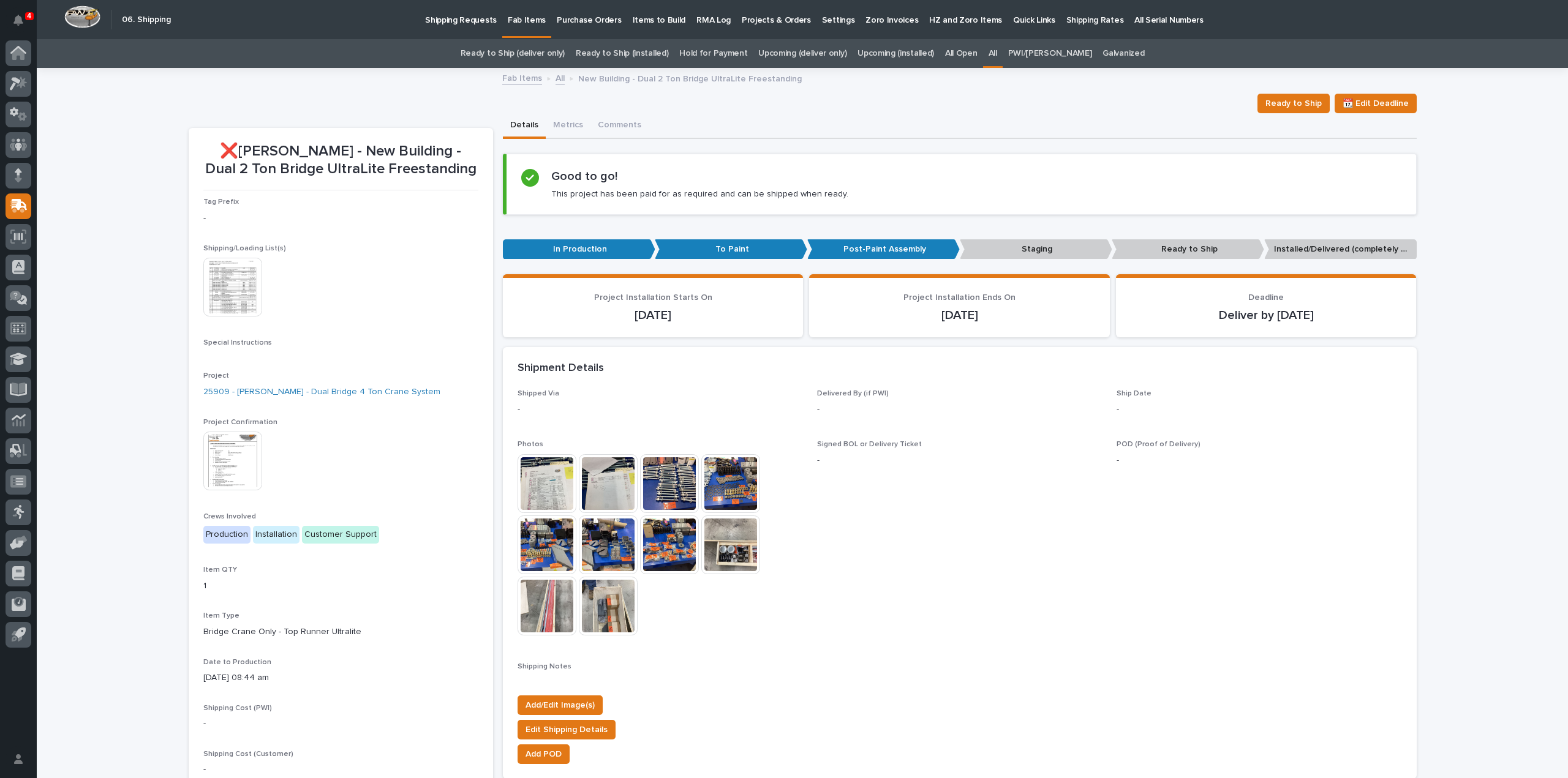
click at [997, 51] on link "All" at bounding box center [993, 53] width 8 height 29
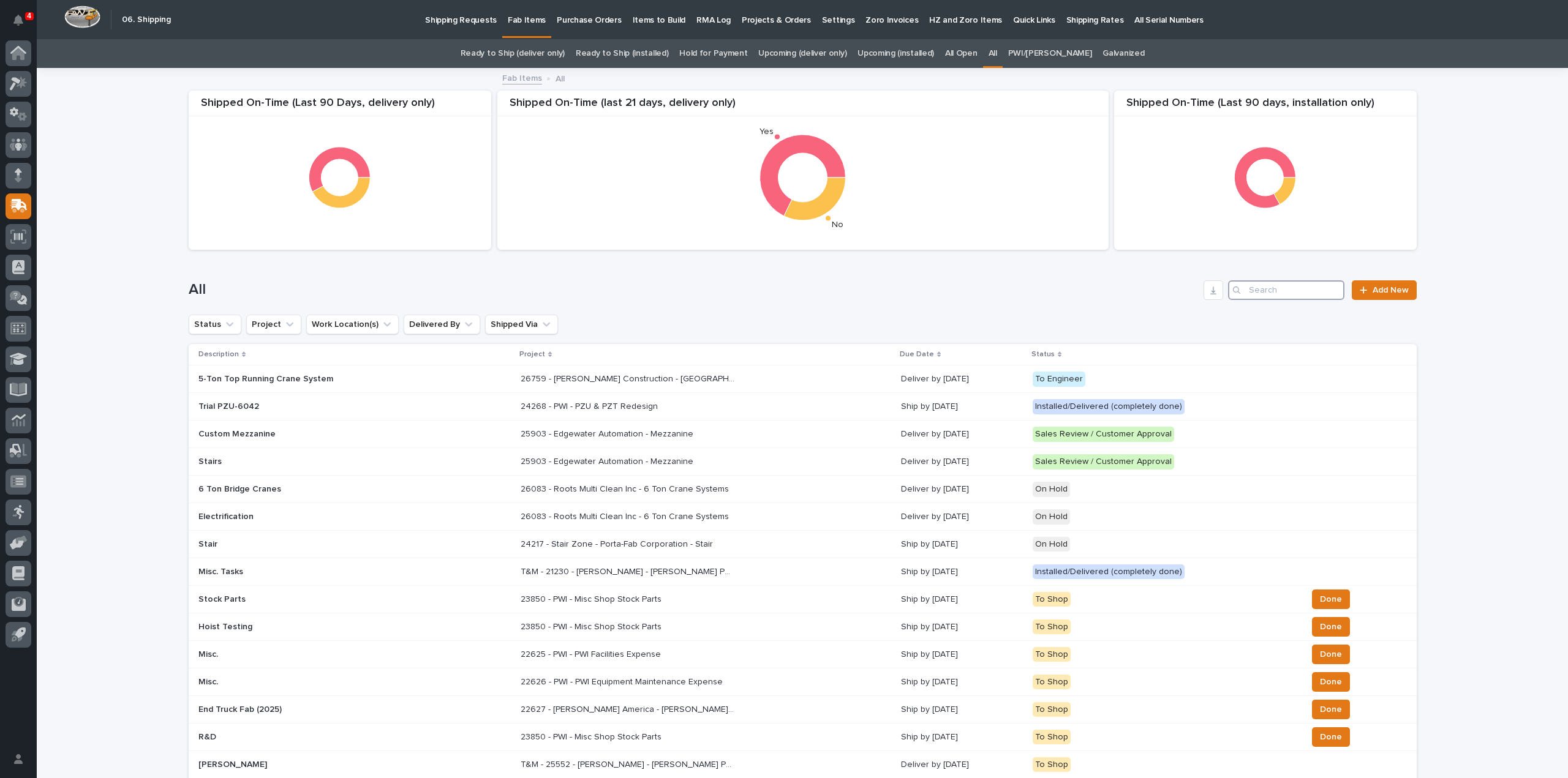
click at [1283, 294] on input "Search" at bounding box center [1286, 290] width 116 height 19
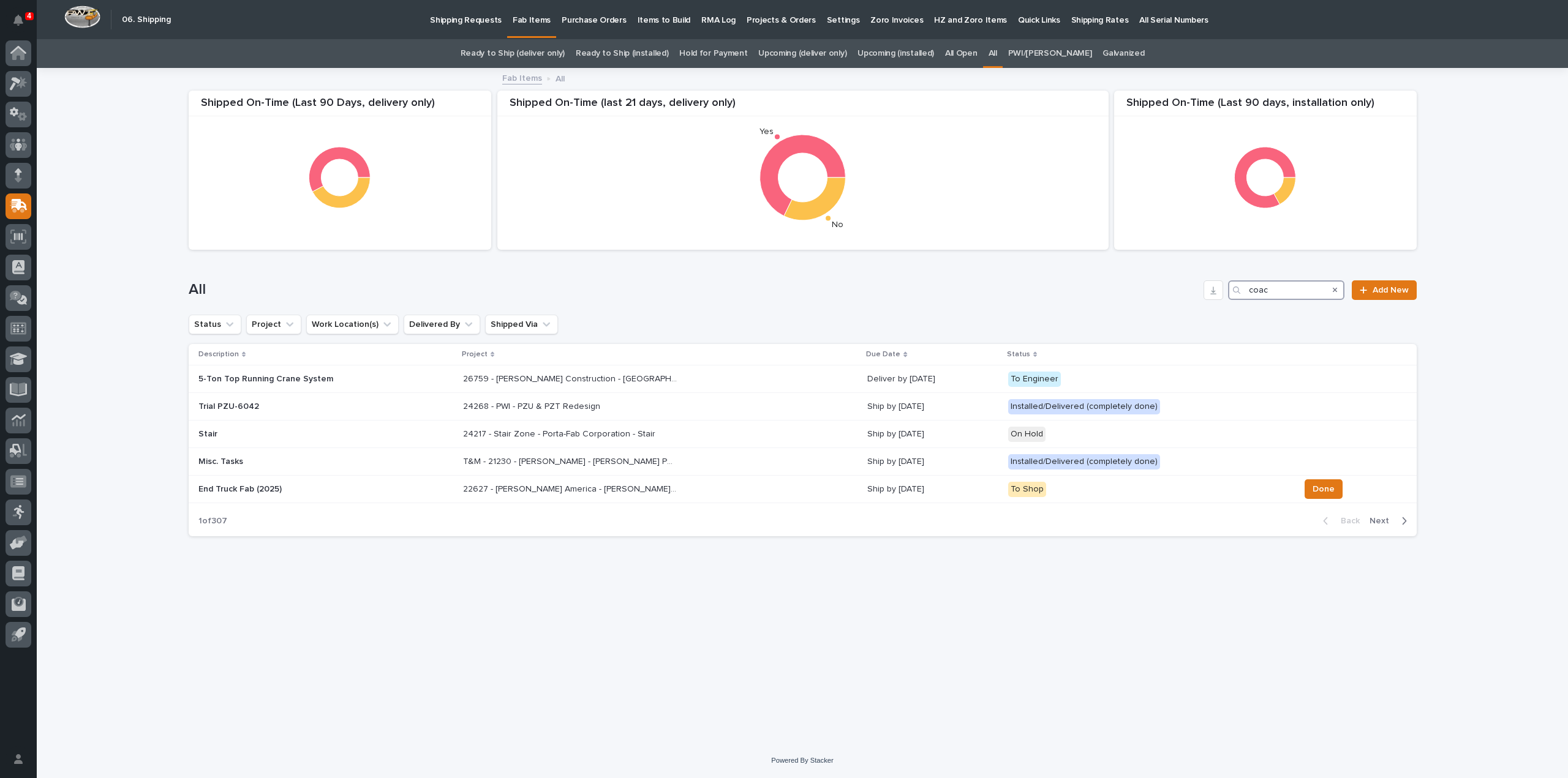
type input "coach"
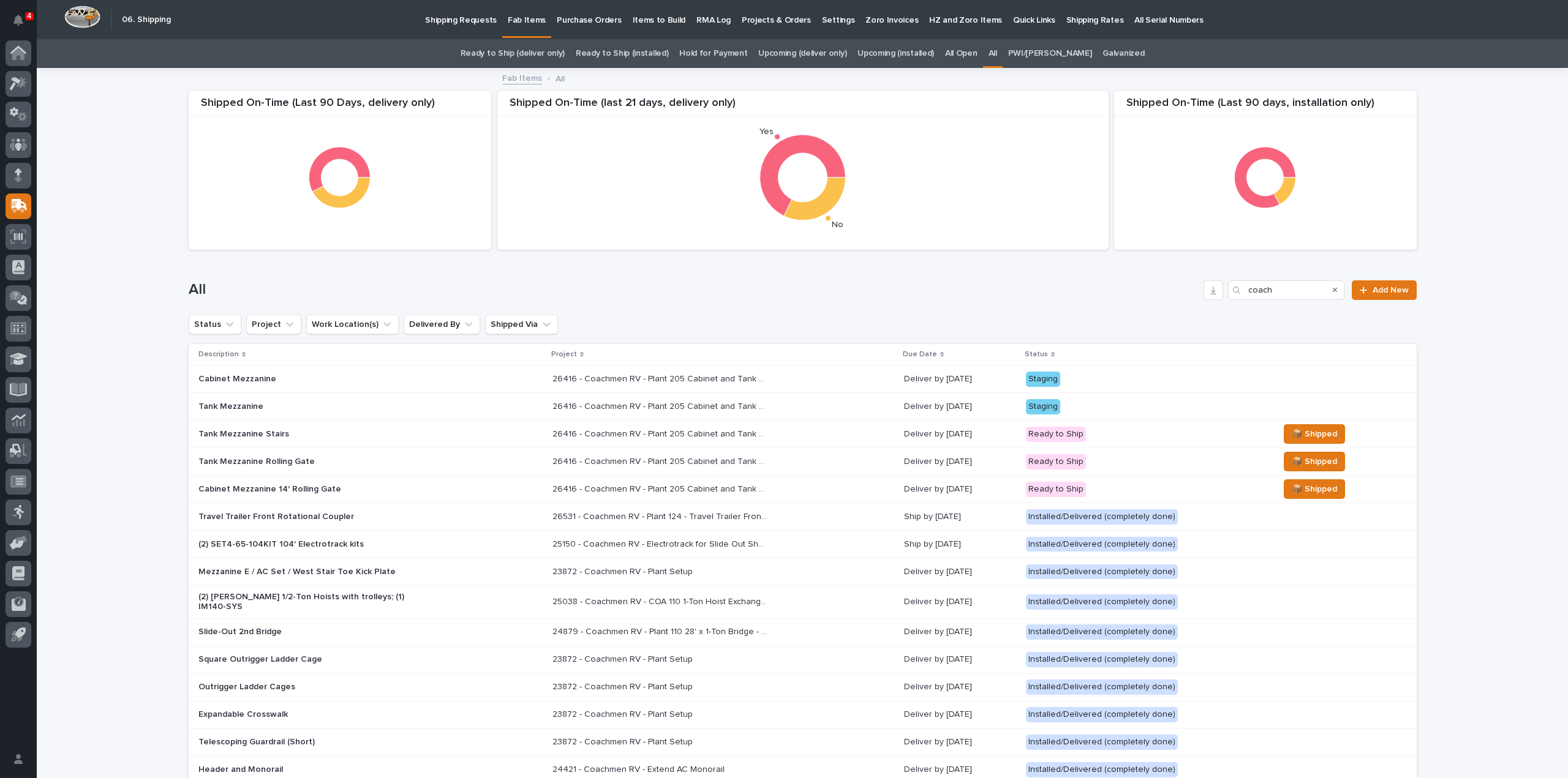
click at [708, 380] on p "26416 - Coachmen RV - Plant 205 Cabinet and Tank Mezzanines" at bounding box center [661, 378] width 217 height 13
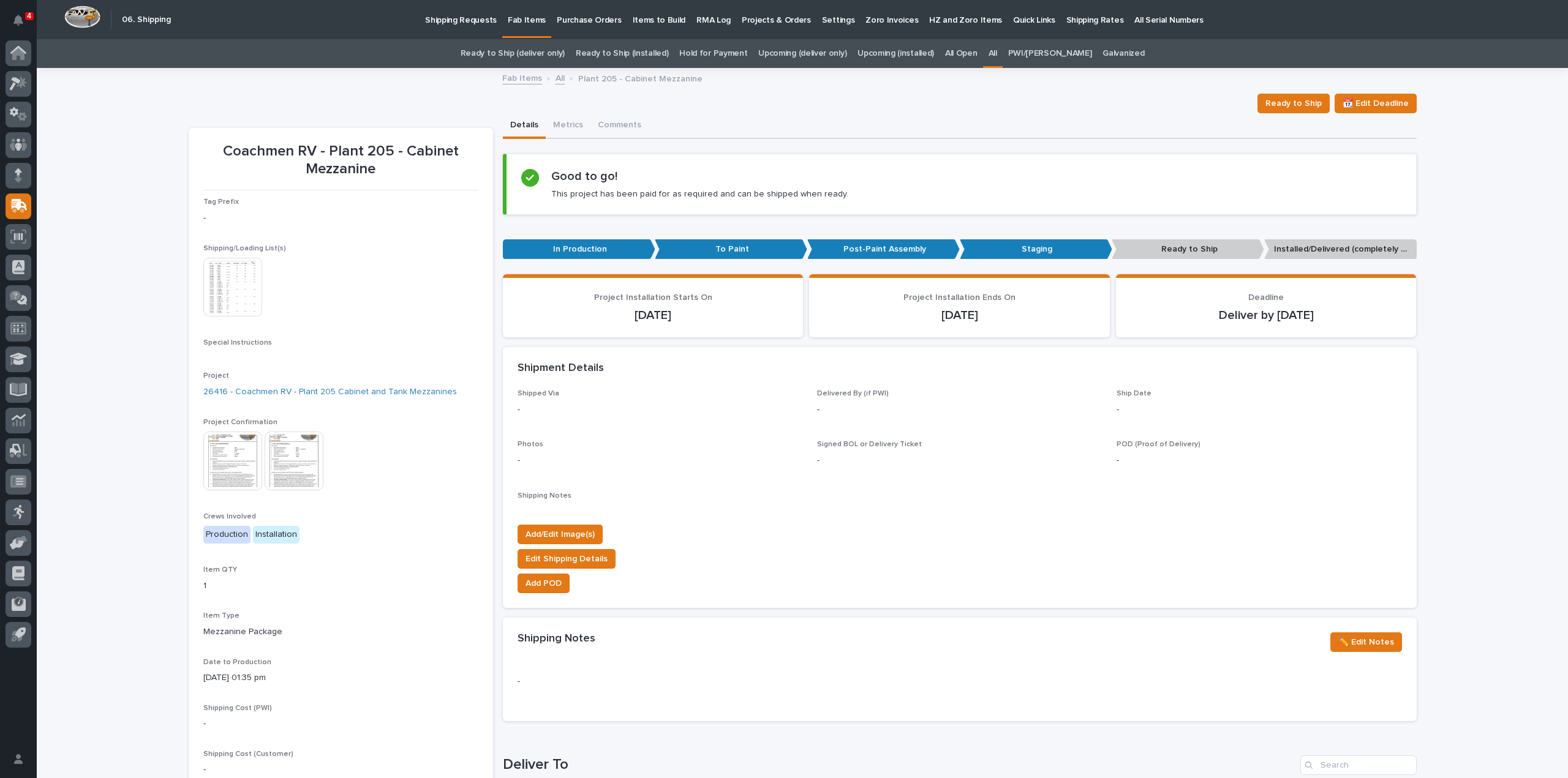
click at [239, 307] on img at bounding box center [233, 287] width 59 height 58
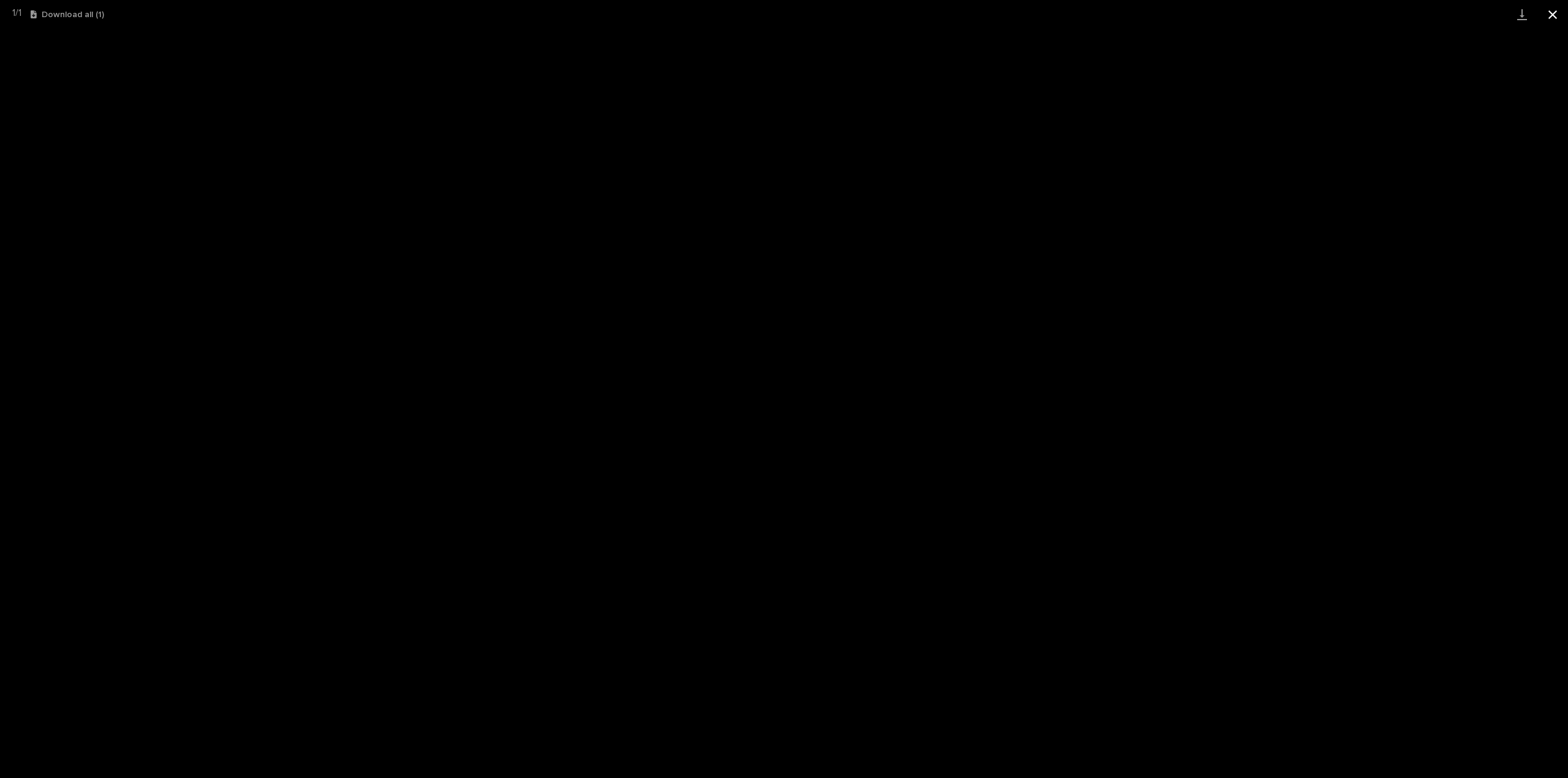
click at [1550, 15] on button "Close gallery" at bounding box center [1552, 14] width 31 height 29
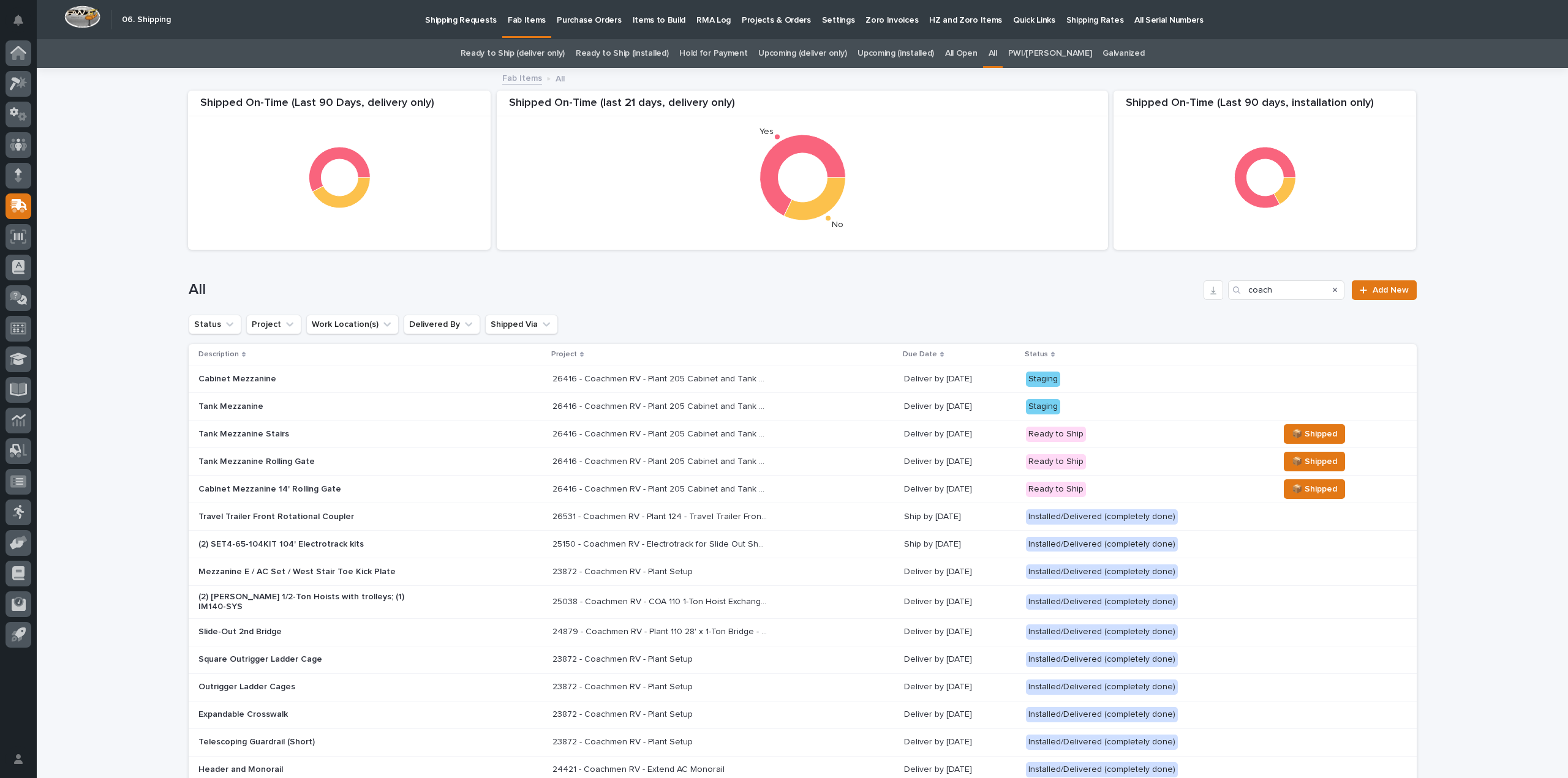
scroll to position [39, 0]
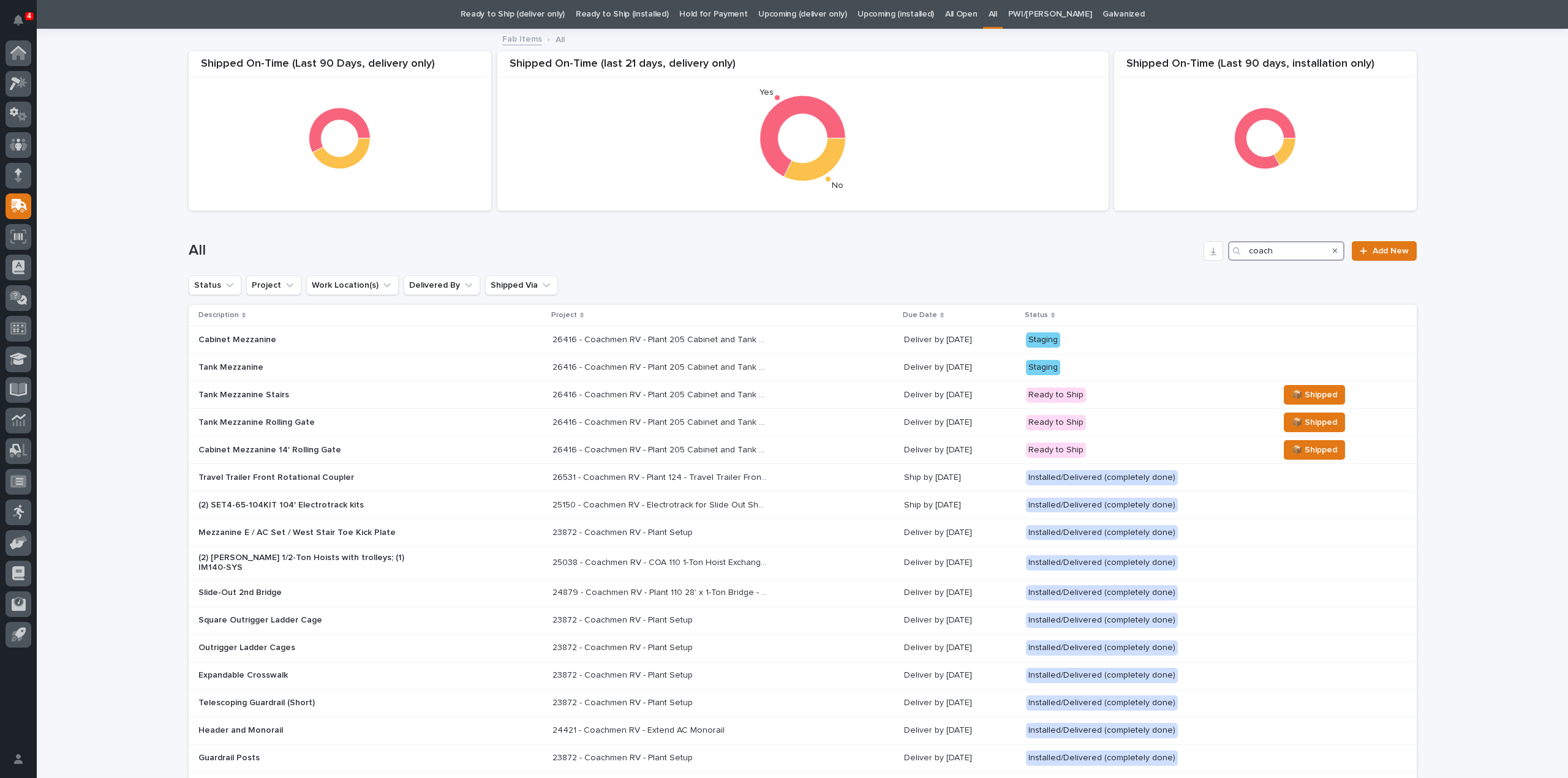
drag, startPoint x: 1295, startPoint y: 259, endPoint x: 1209, endPoint y: 274, distance: 87.3
click at [1209, 274] on div "All coach Add New" at bounding box center [802, 246] width 1228 height 58
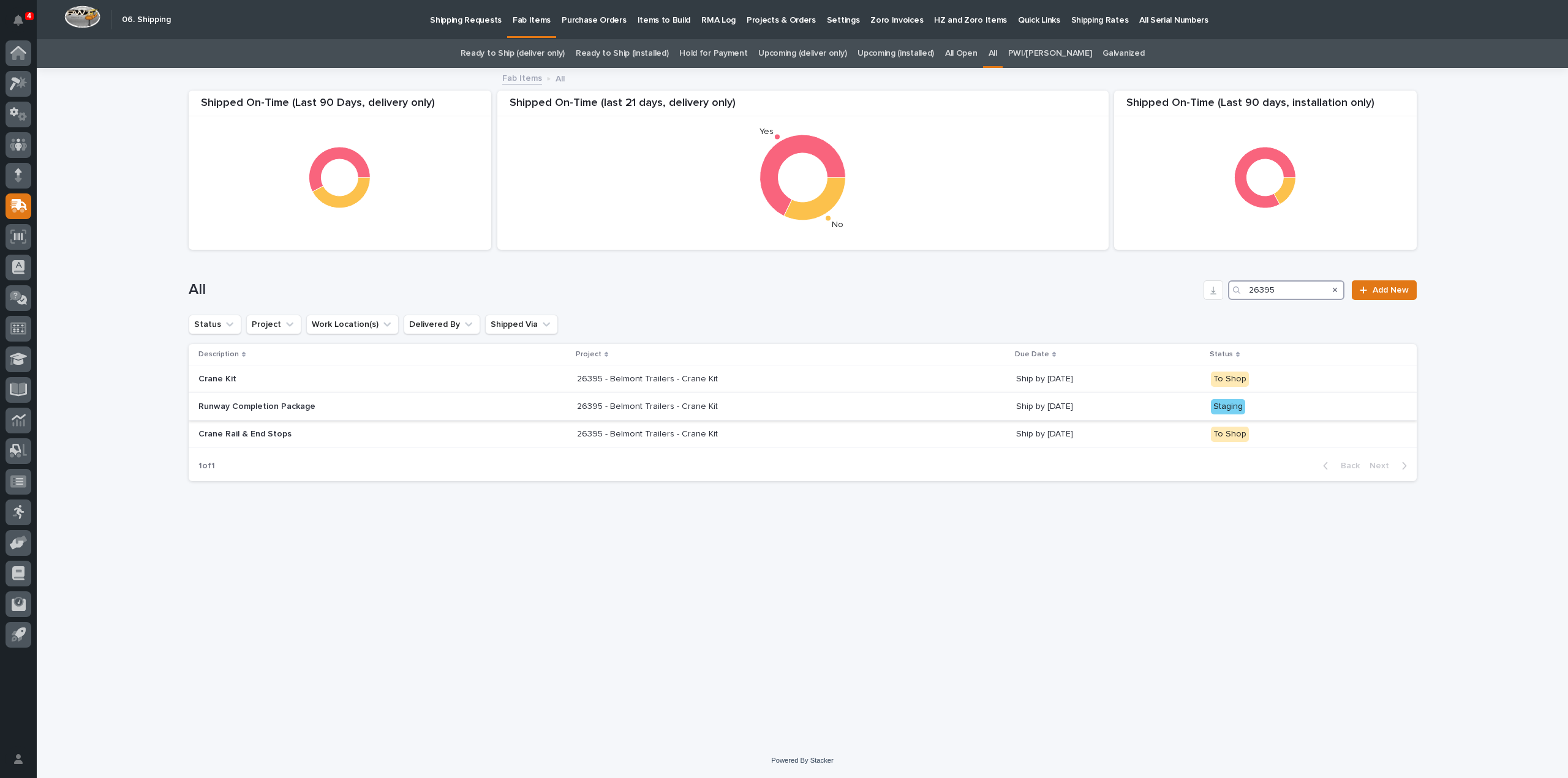
type input "26395"
click at [264, 413] on div "Runway Completion Package" at bounding box center [383, 407] width 369 height 20
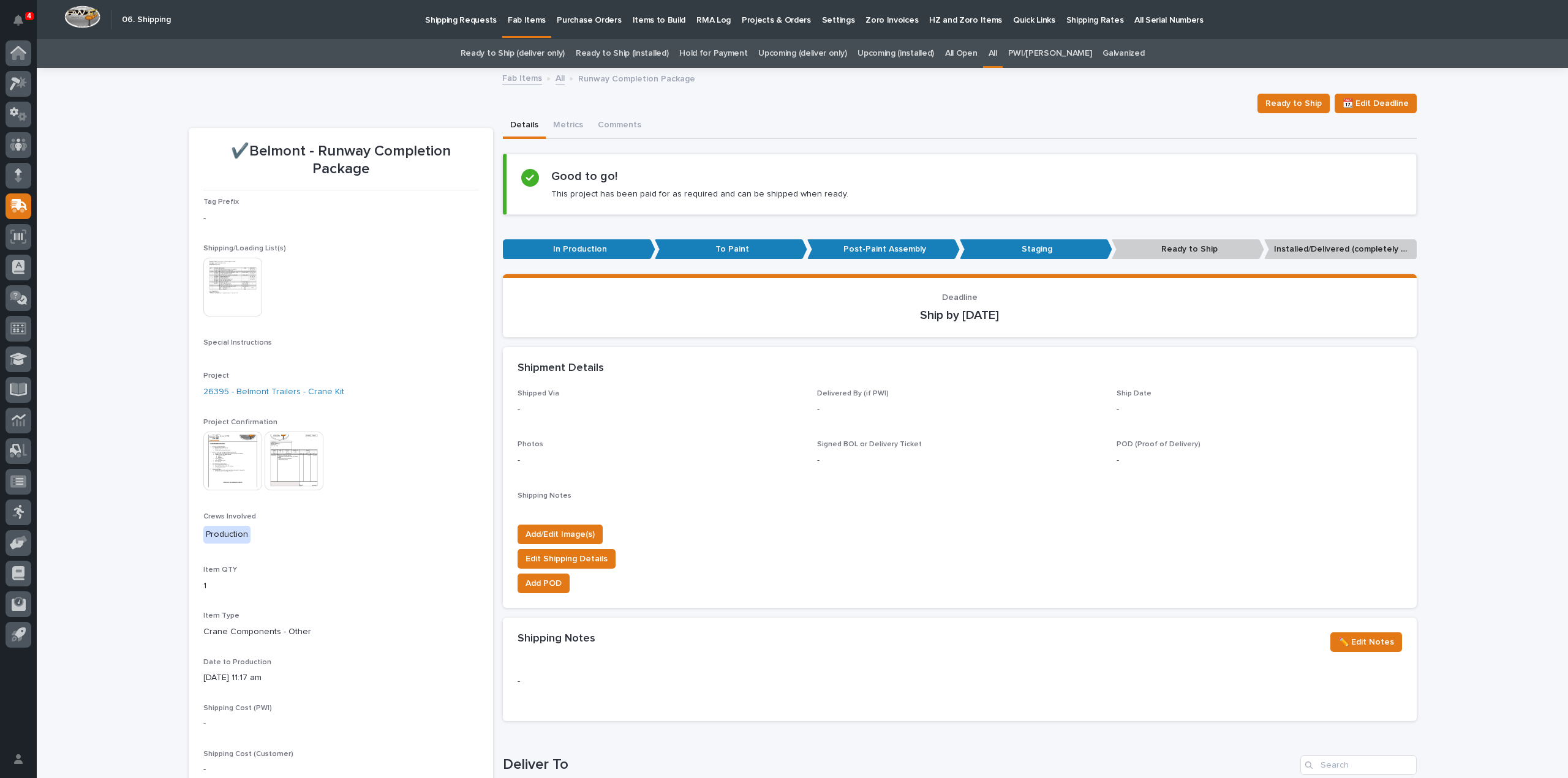
click at [215, 285] on img at bounding box center [233, 287] width 59 height 58
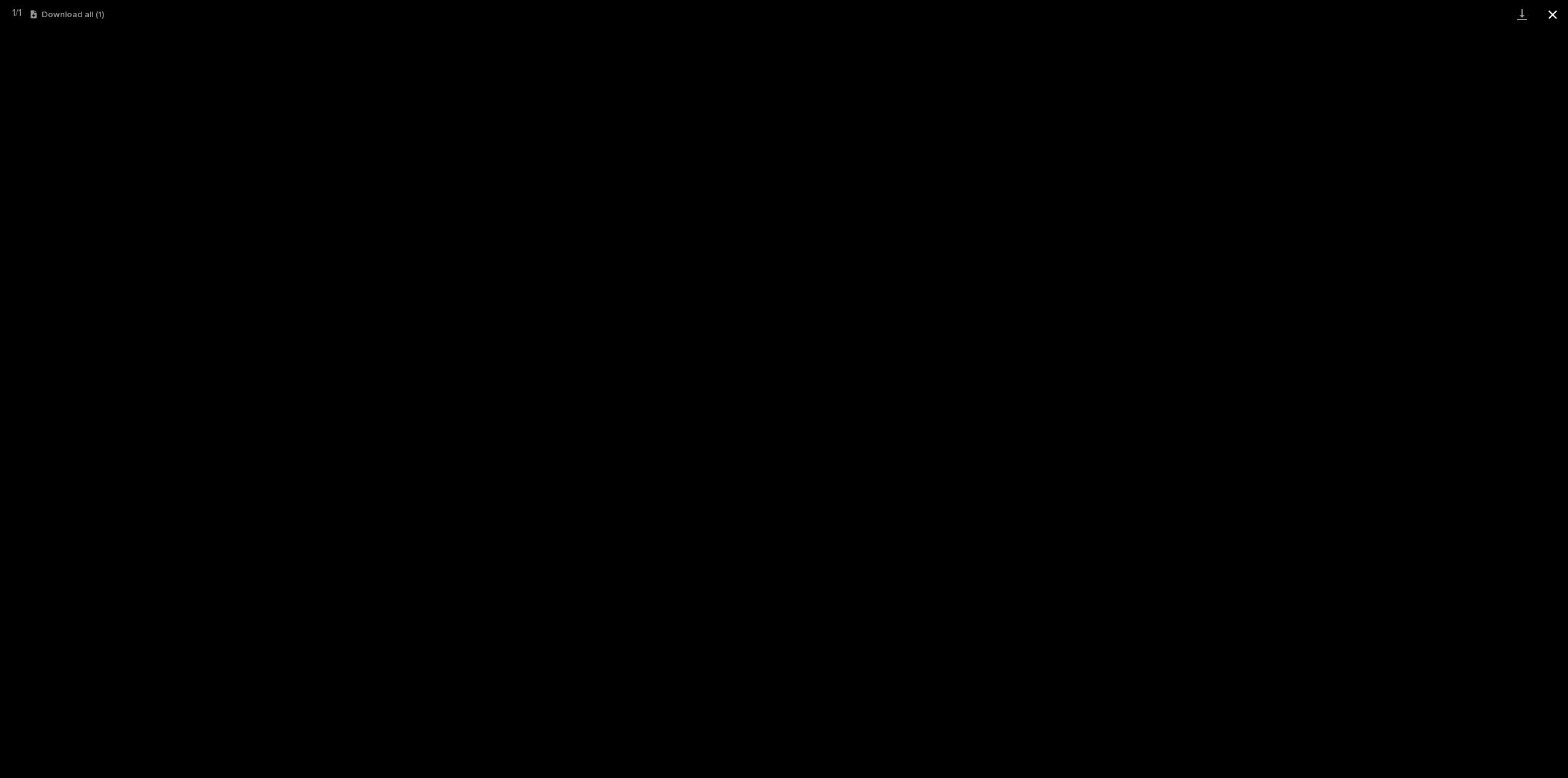
click at [1558, 16] on button "Close gallery" at bounding box center [1552, 14] width 31 height 29
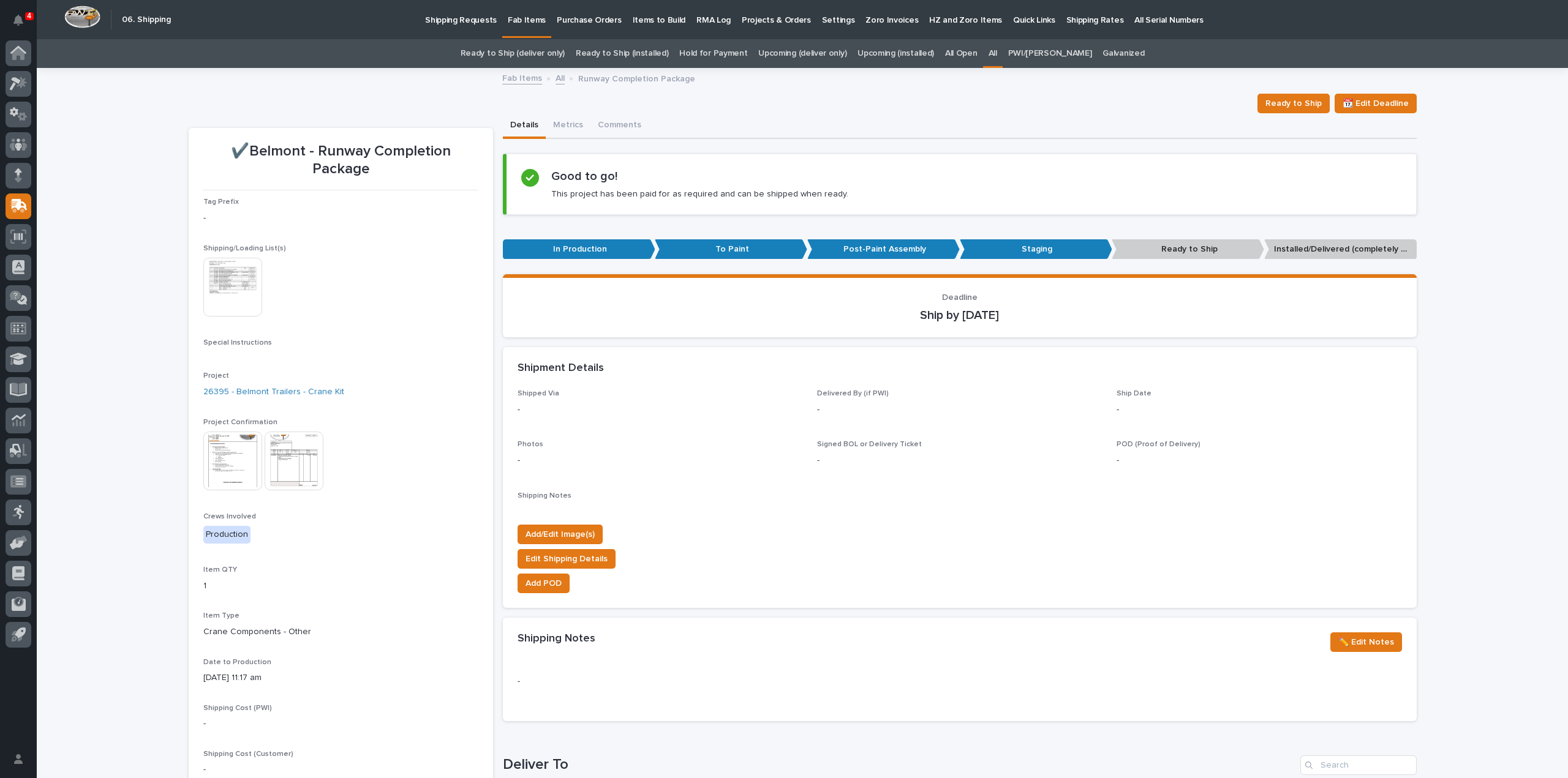
click at [212, 293] on img at bounding box center [233, 287] width 59 height 58
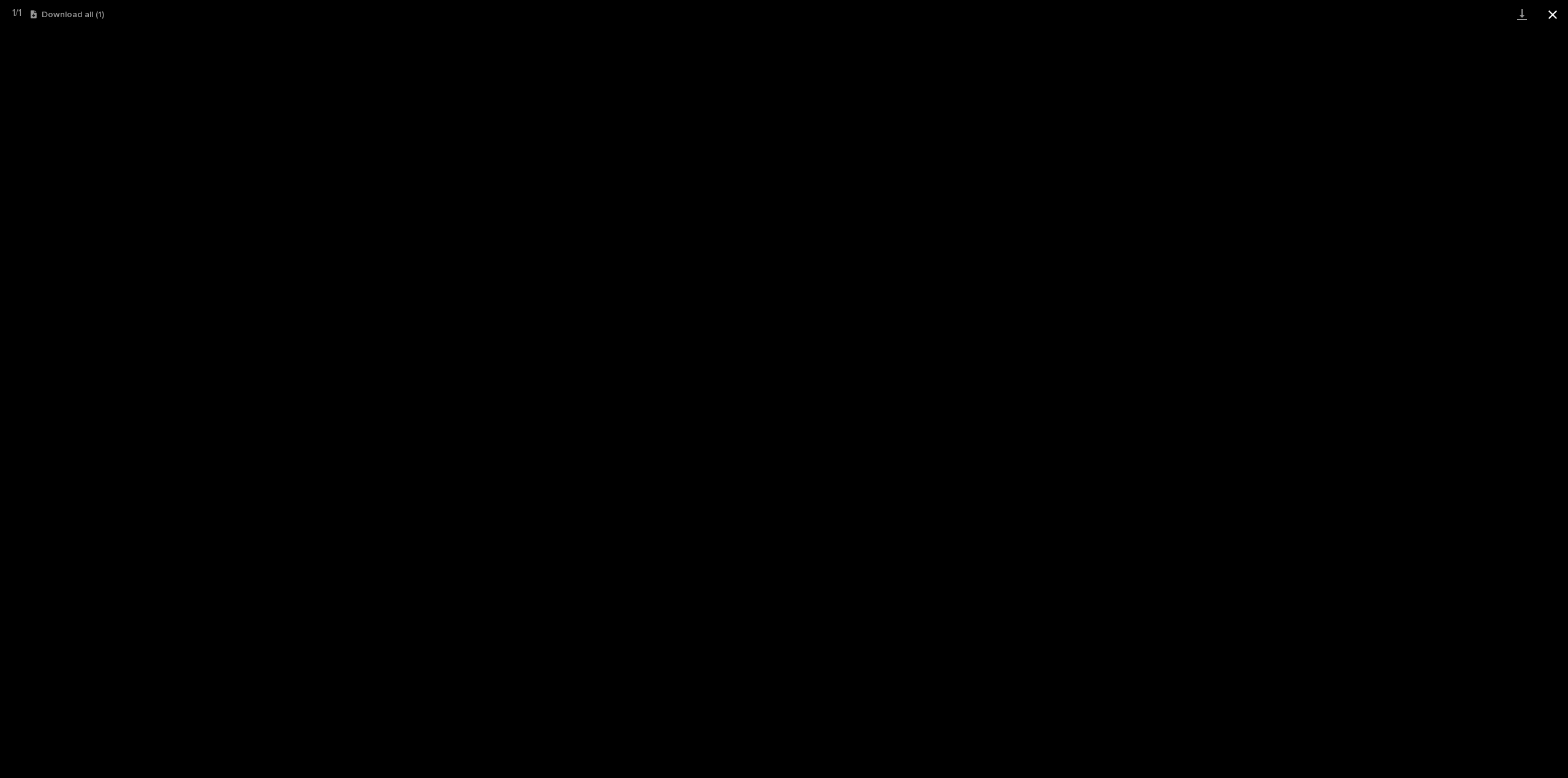
click at [1550, 17] on button "Close gallery" at bounding box center [1552, 14] width 31 height 29
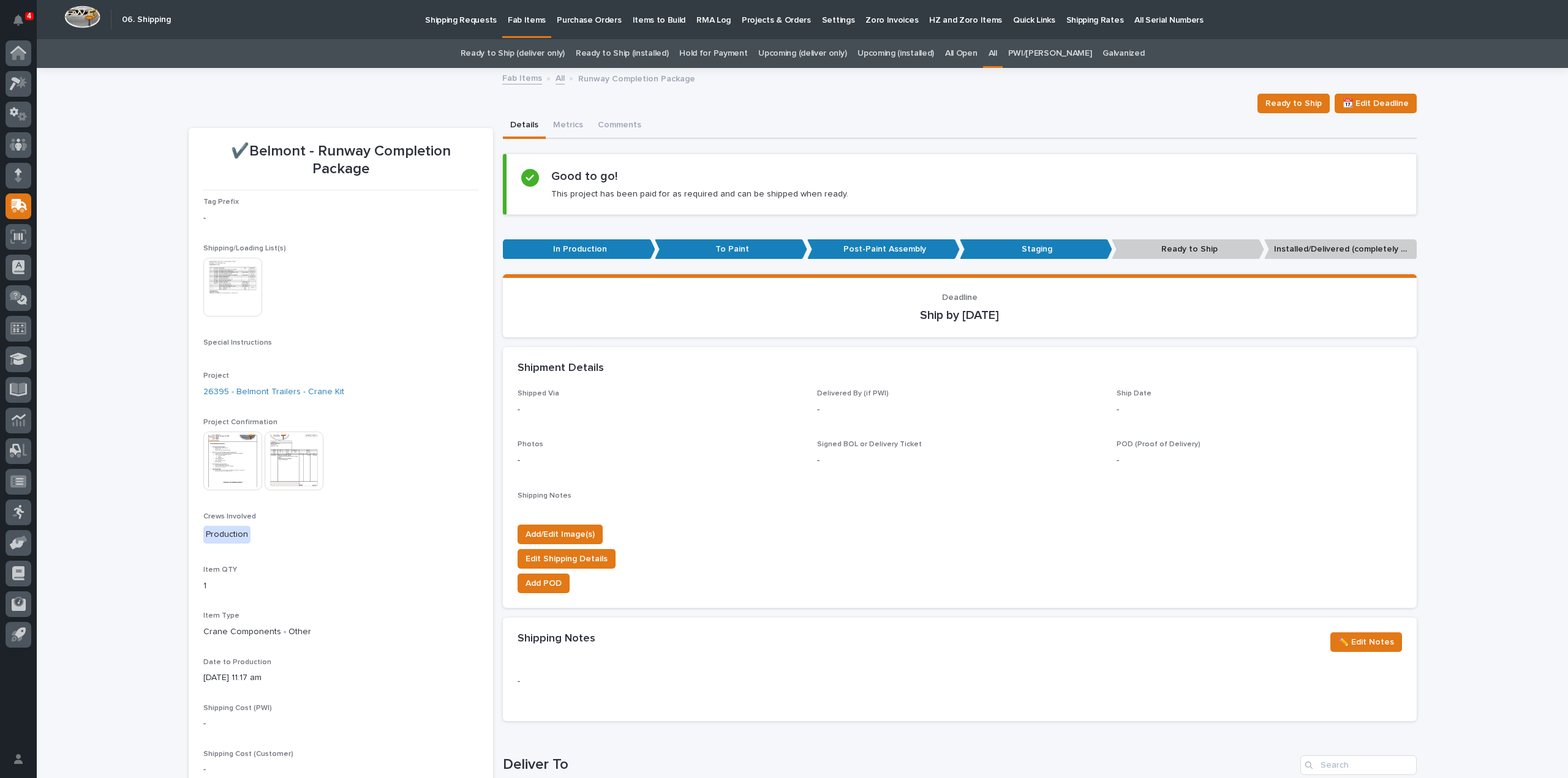
click at [239, 469] on img at bounding box center [233, 461] width 59 height 58
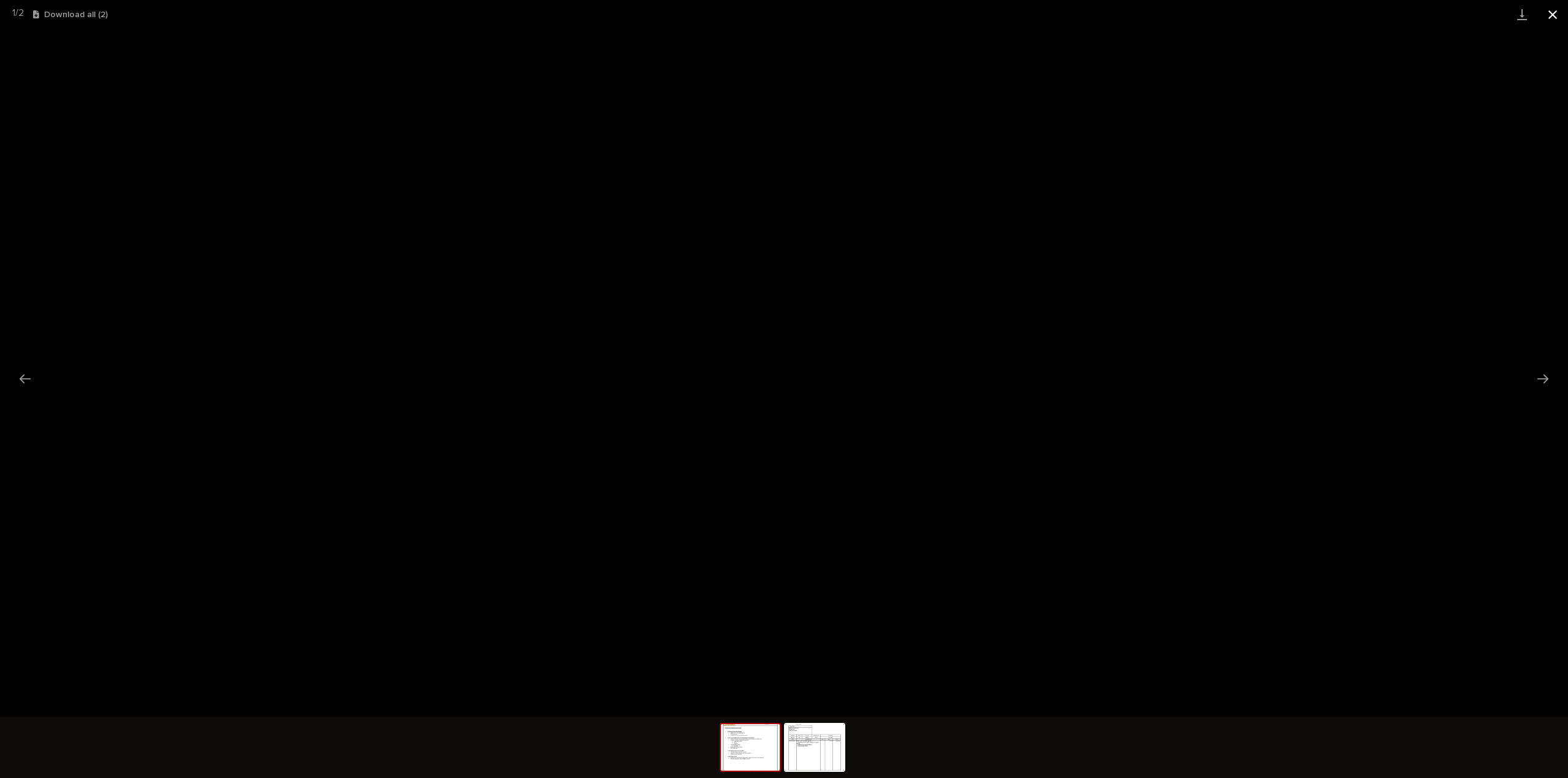
click at [1553, 12] on button "Close gallery" at bounding box center [1552, 14] width 31 height 29
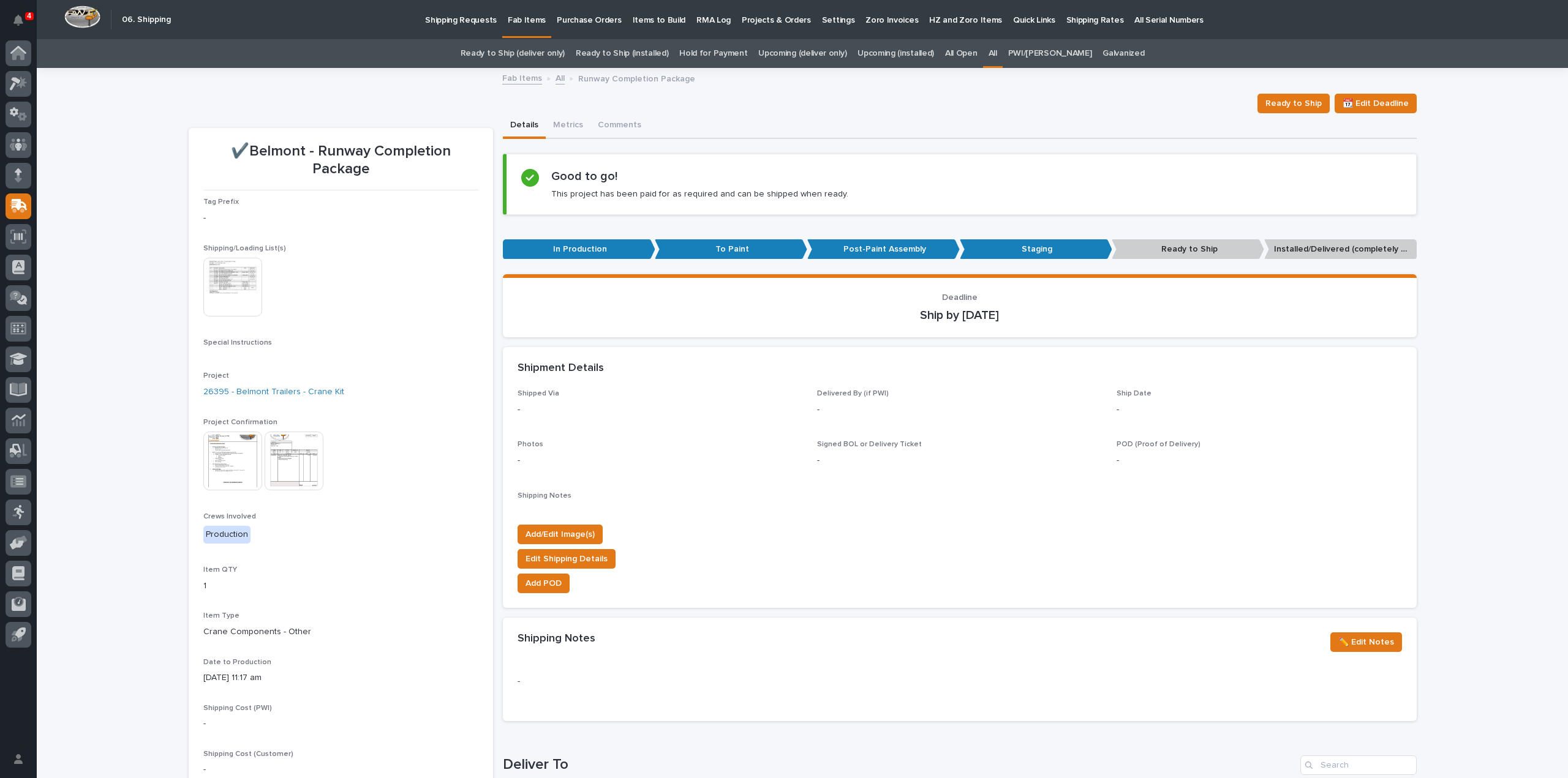
click at [223, 285] on img at bounding box center [233, 287] width 59 height 58
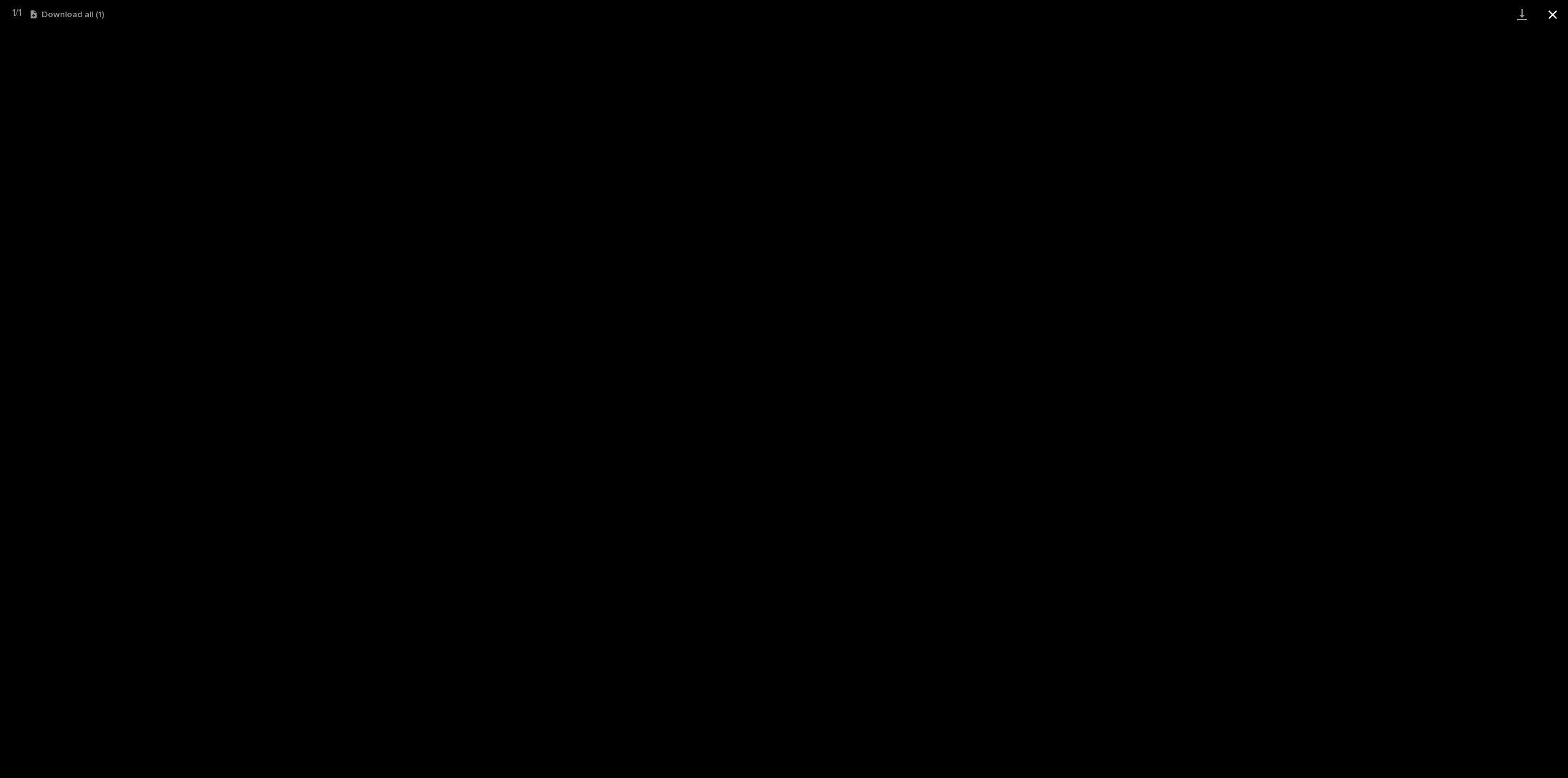
click at [1555, 12] on button "Close gallery" at bounding box center [1552, 14] width 31 height 29
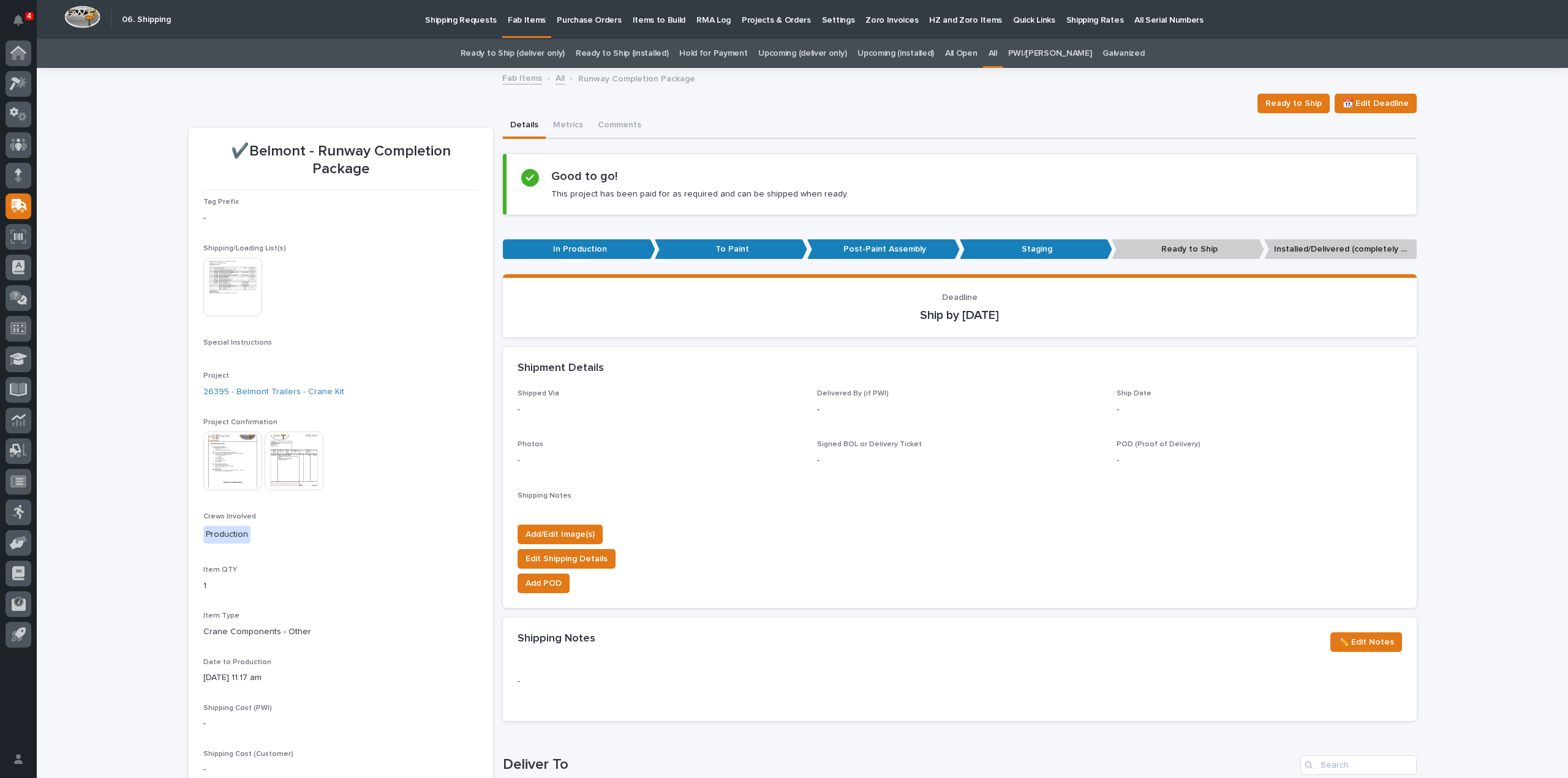
click at [1487, 182] on div "Loading... Saving… Loading... Saving… ✔️Belmont - Runway Completion Package Rea…" at bounding box center [802, 651] width 1531 height 1165
click at [997, 51] on link "All" at bounding box center [993, 53] width 8 height 29
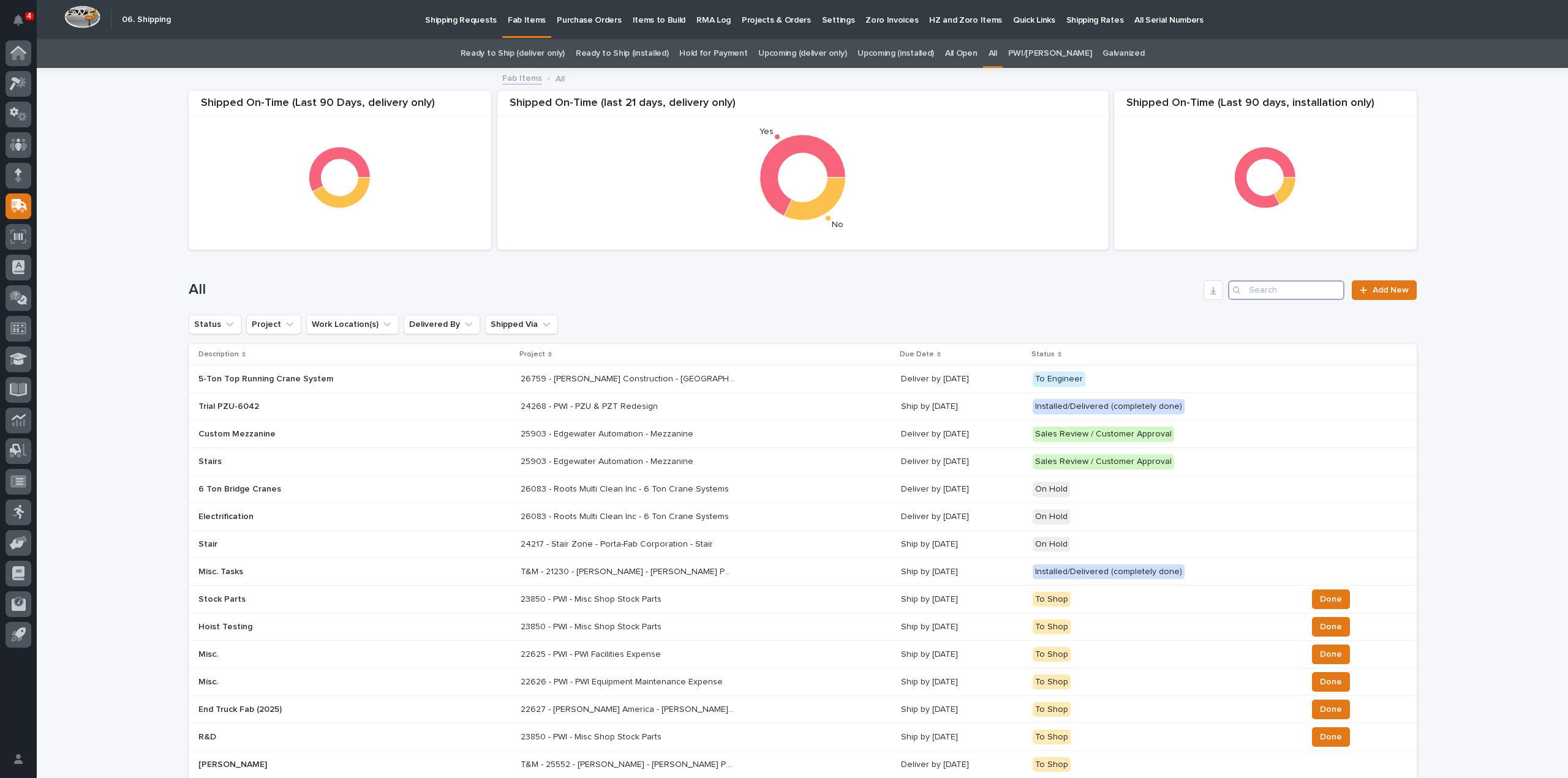
click at [1268, 293] on input "Search" at bounding box center [1286, 290] width 116 height 19
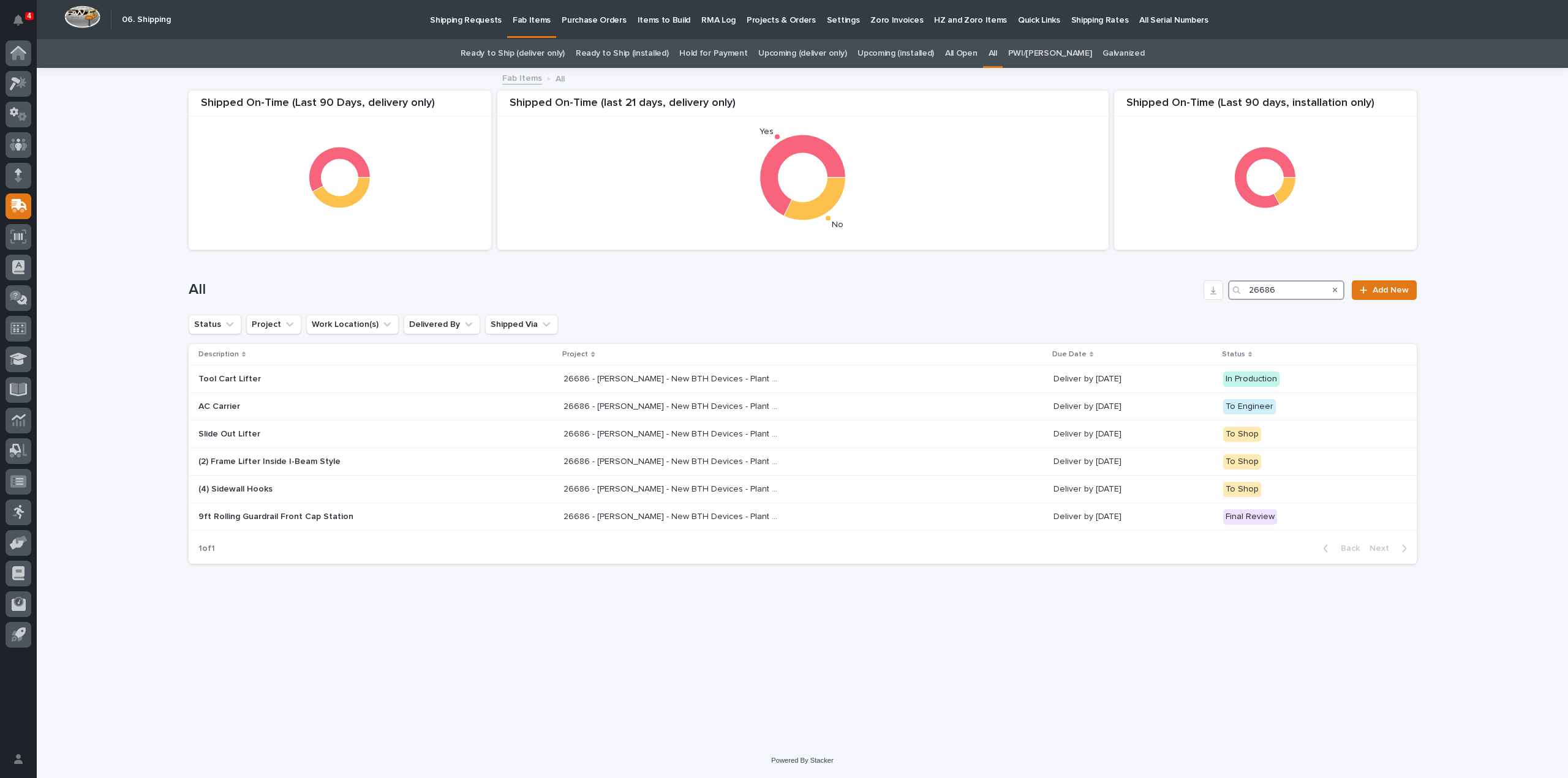
type input "26686"
click at [338, 517] on p "9ft Rolling Guardrail Front Cap Station" at bounding box center [306, 517] width 215 height 10
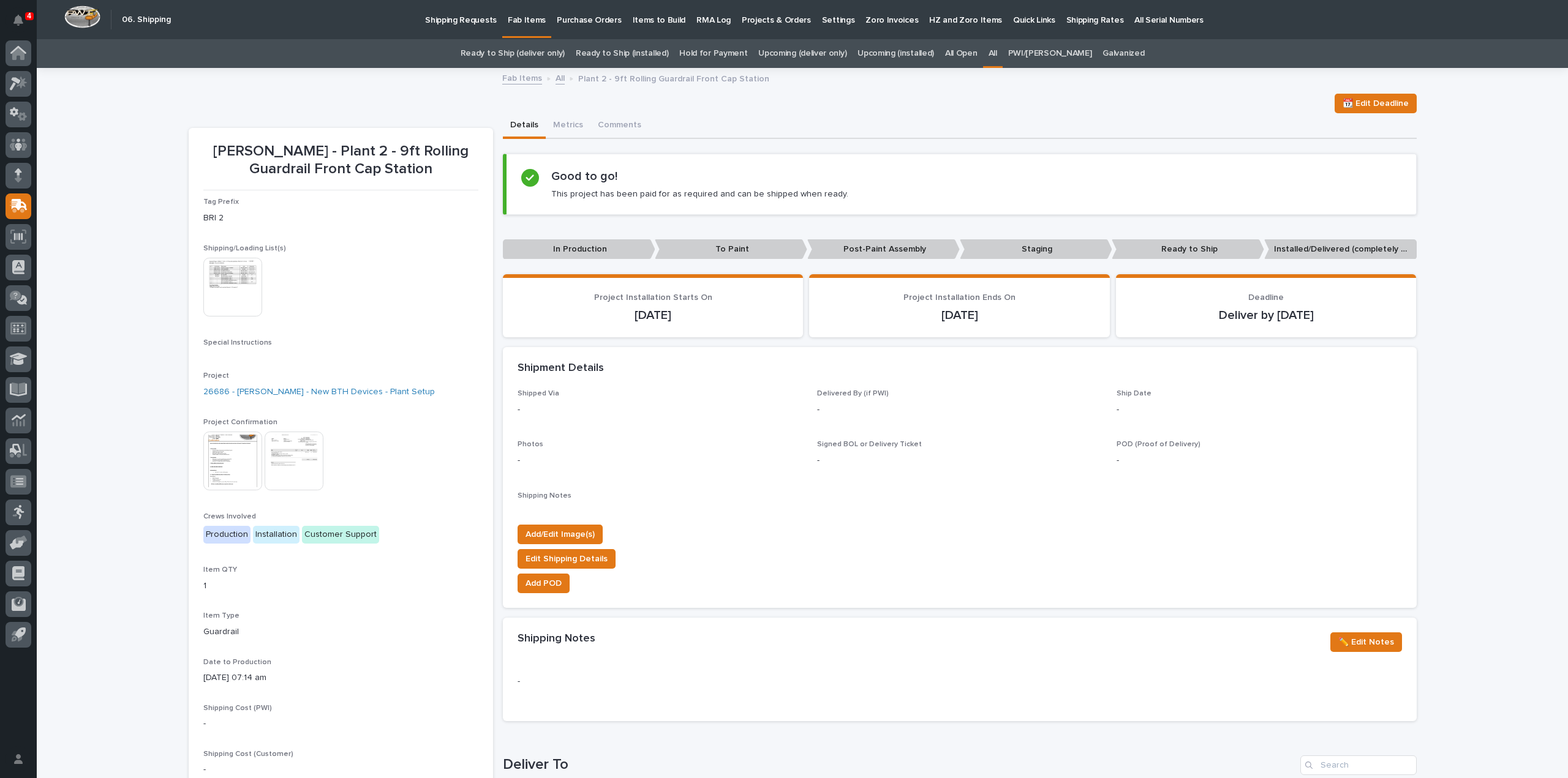
click at [233, 296] on img at bounding box center [233, 287] width 59 height 58
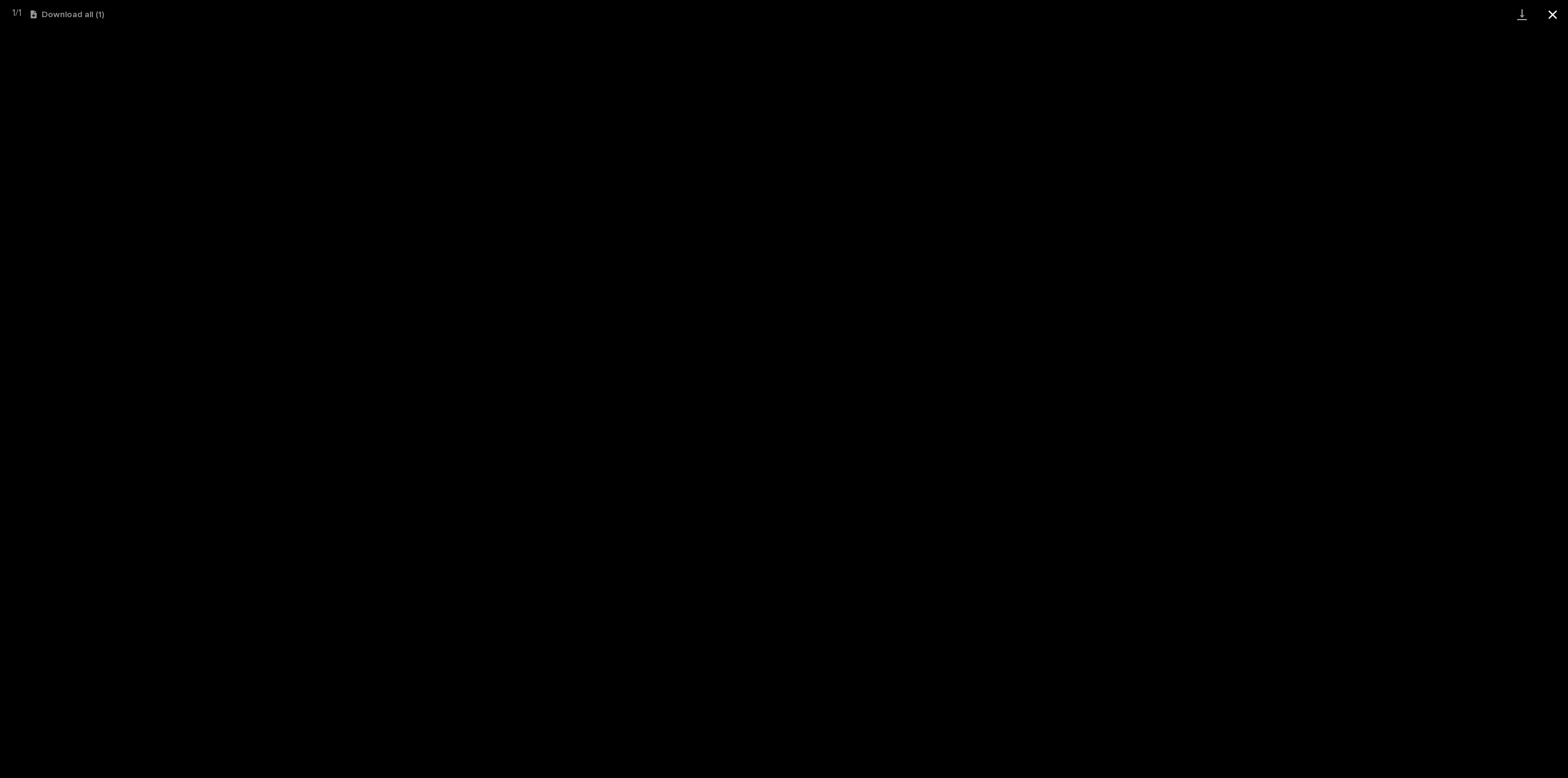
click at [1551, 13] on button "Close gallery" at bounding box center [1552, 14] width 31 height 29
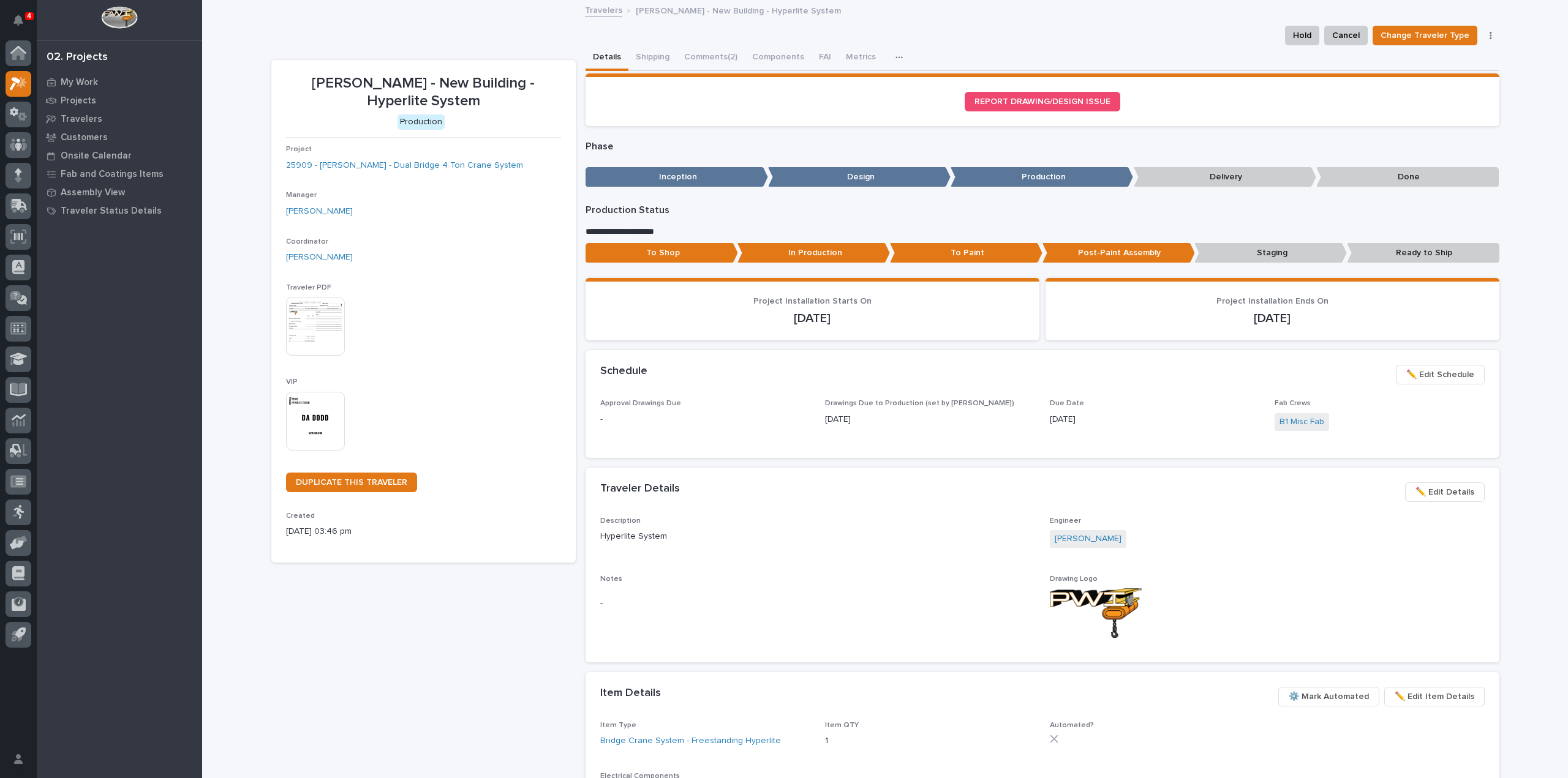
click at [332, 434] on img at bounding box center [315, 421] width 59 height 58
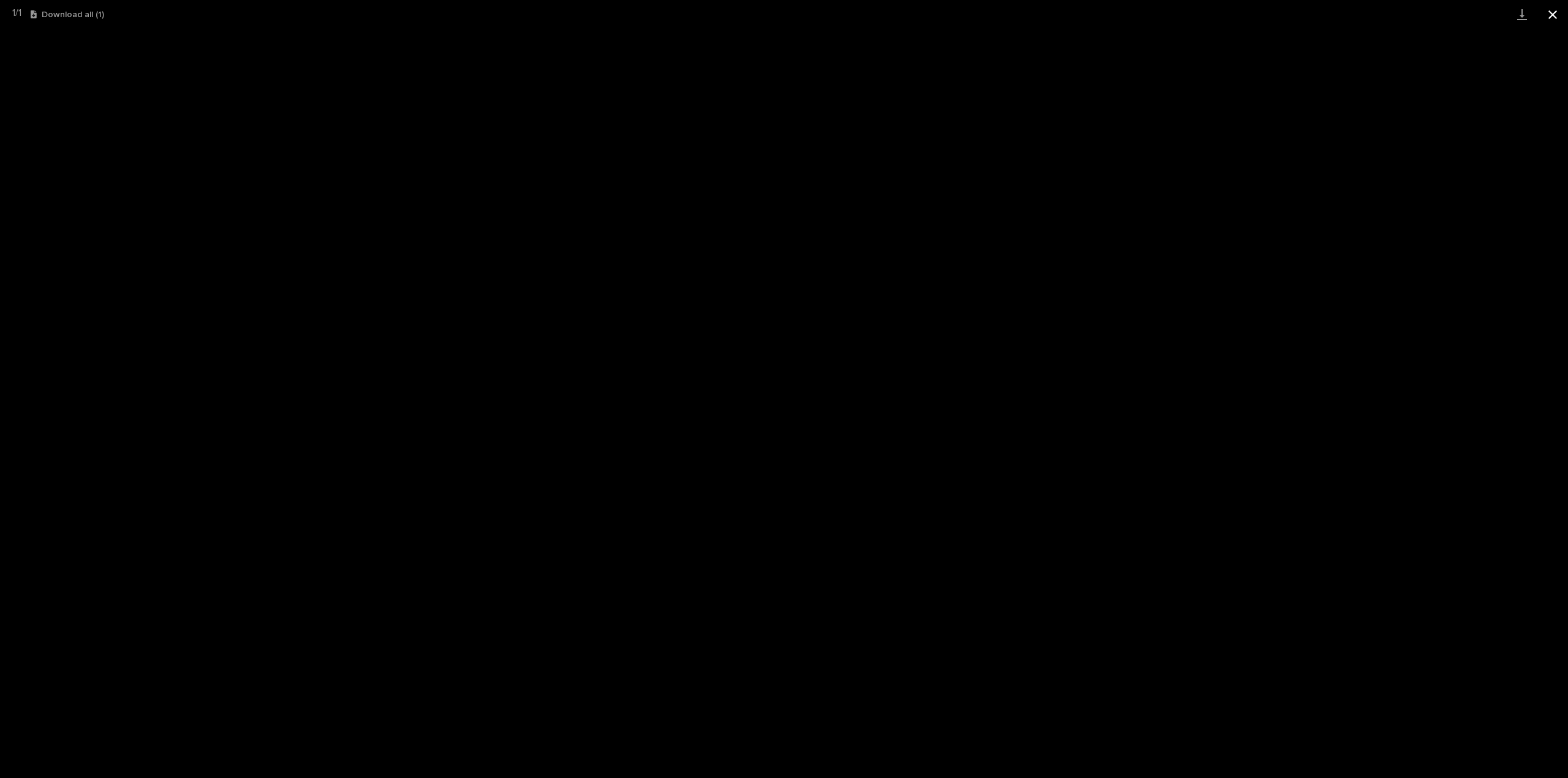
click at [1550, 11] on button "Close gallery" at bounding box center [1552, 14] width 31 height 29
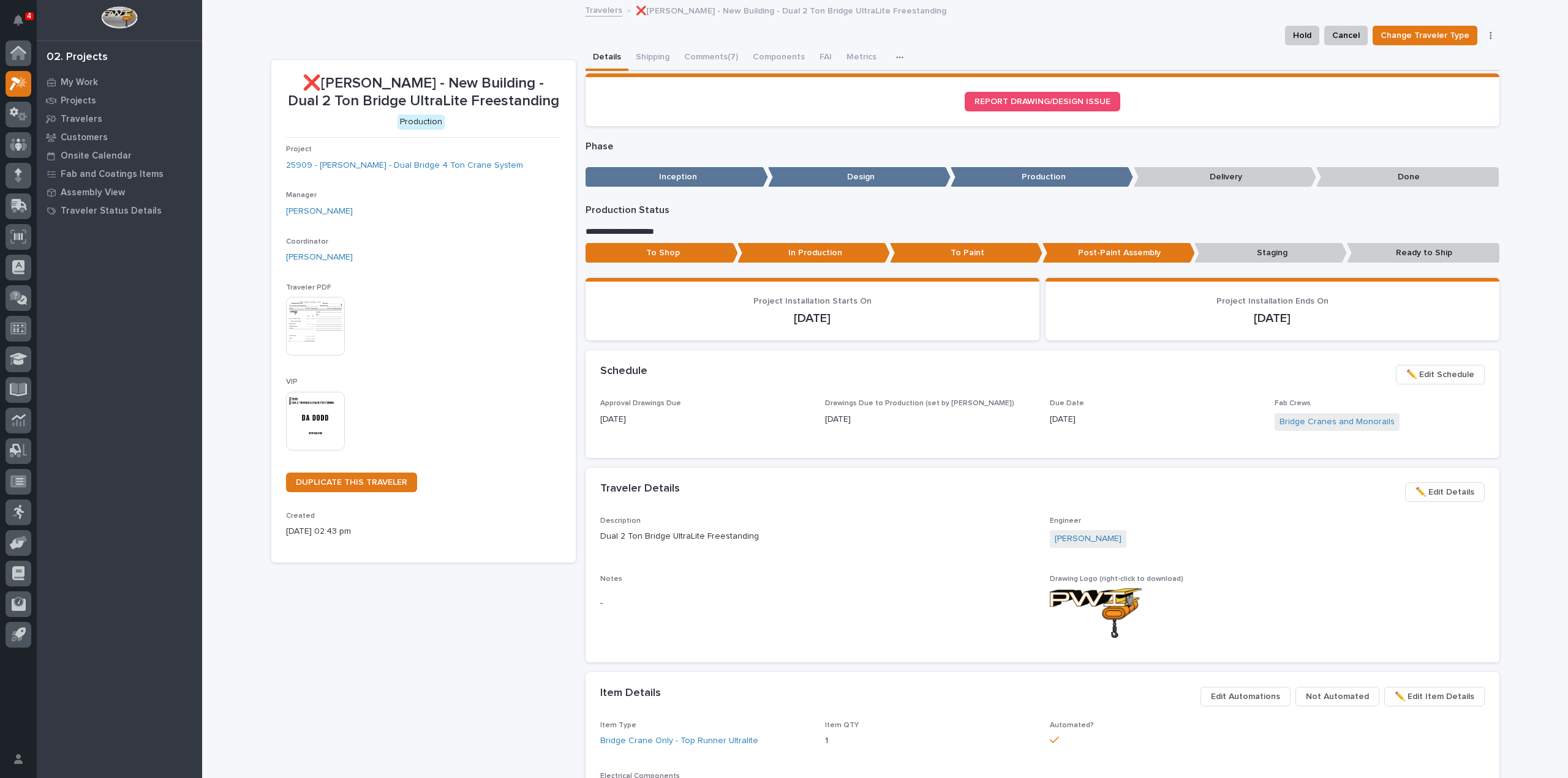
click at [321, 414] on img at bounding box center [315, 421] width 59 height 58
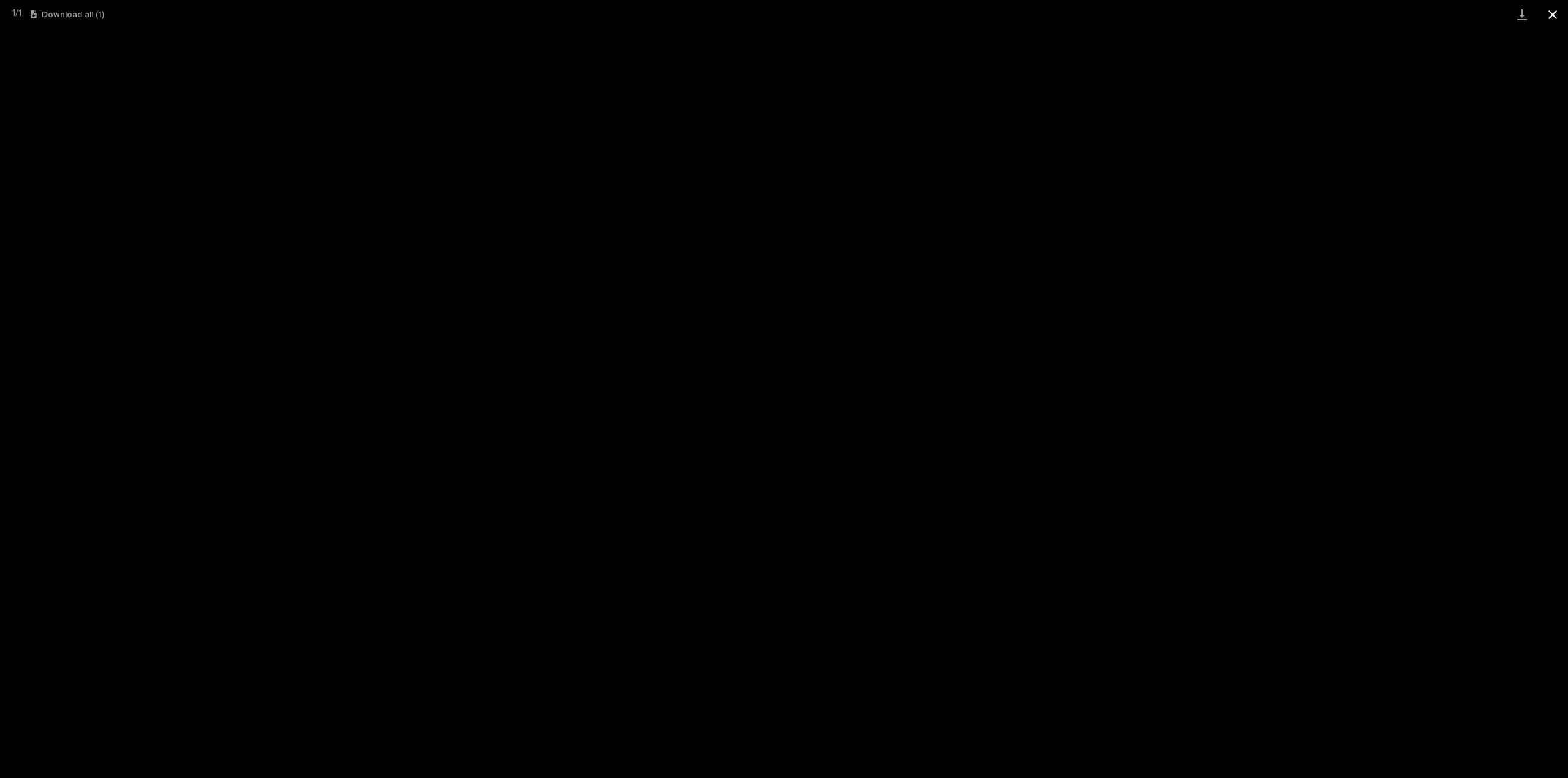
click at [1550, 19] on button "Close gallery" at bounding box center [1552, 14] width 31 height 29
